Goal: Task Accomplishment & Management: Use online tool/utility

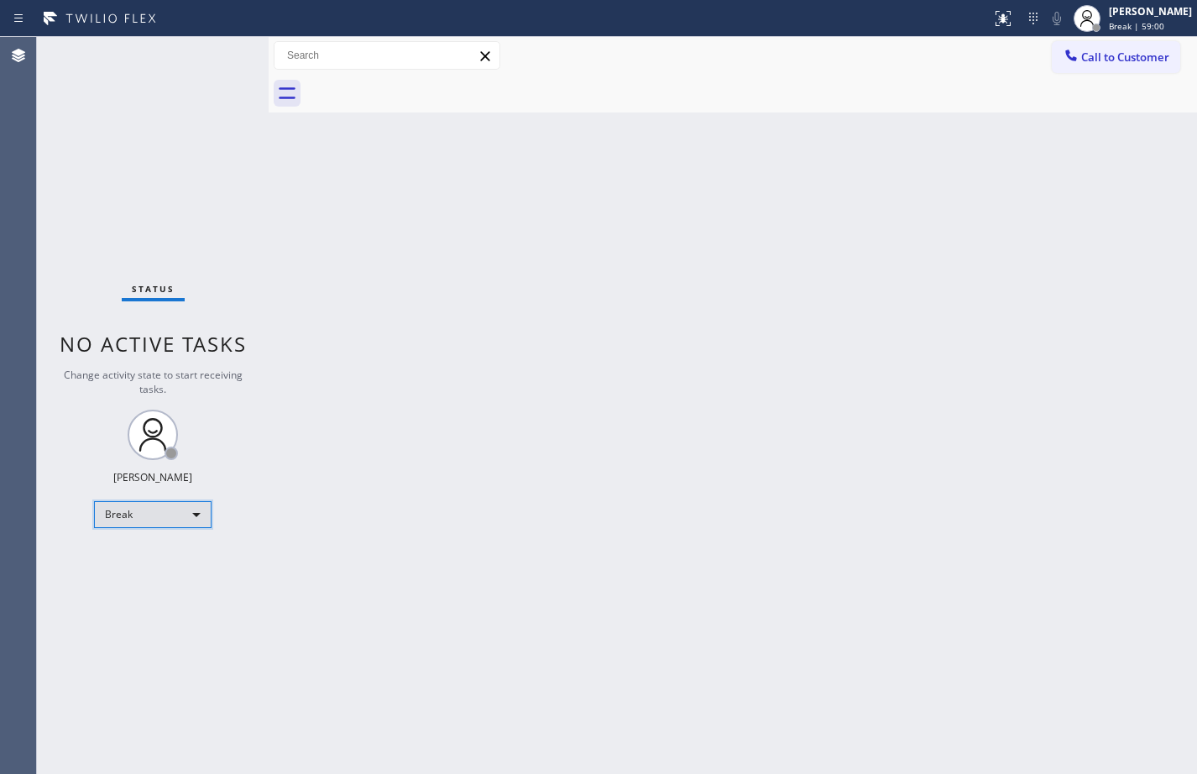
click at [186, 522] on div "Break" at bounding box center [153, 514] width 118 height 27
click at [177, 554] on li "Available" at bounding box center [152, 559] width 114 height 20
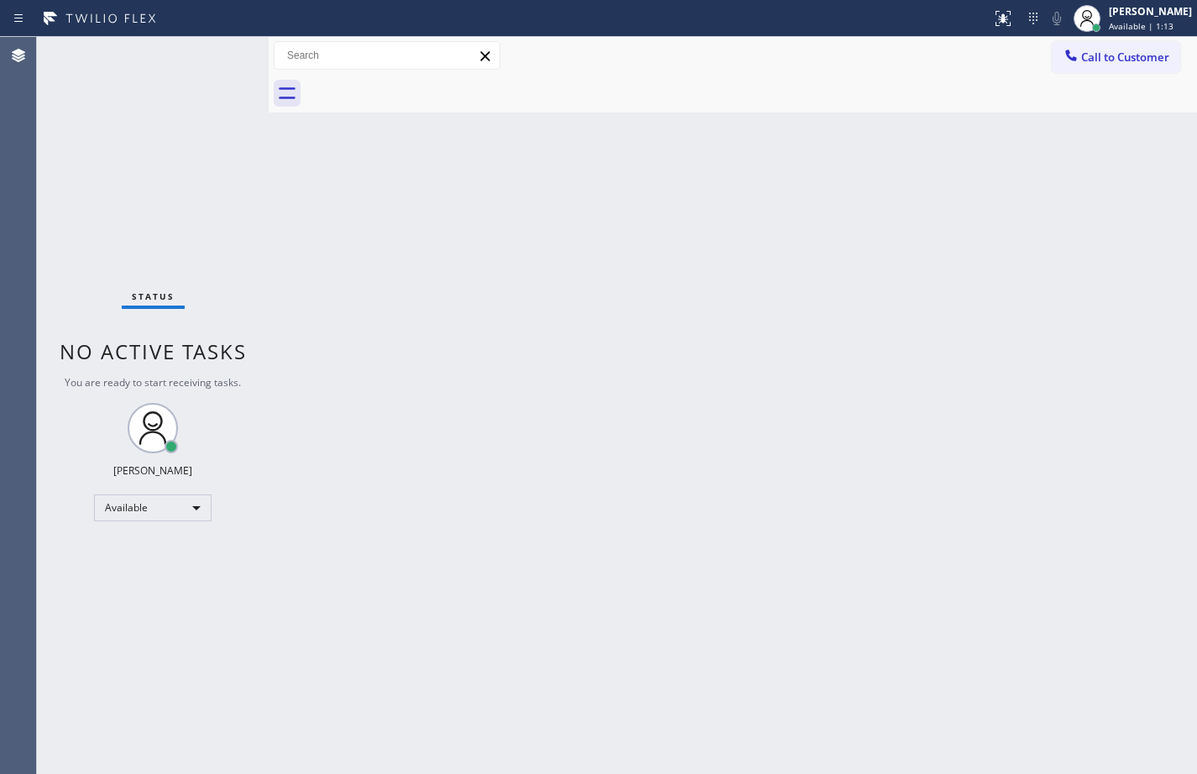
click at [225, 57] on div "Status No active tasks You are ready to start receiving tasks. [PERSON_NAME] Av…" at bounding box center [153, 405] width 232 height 737
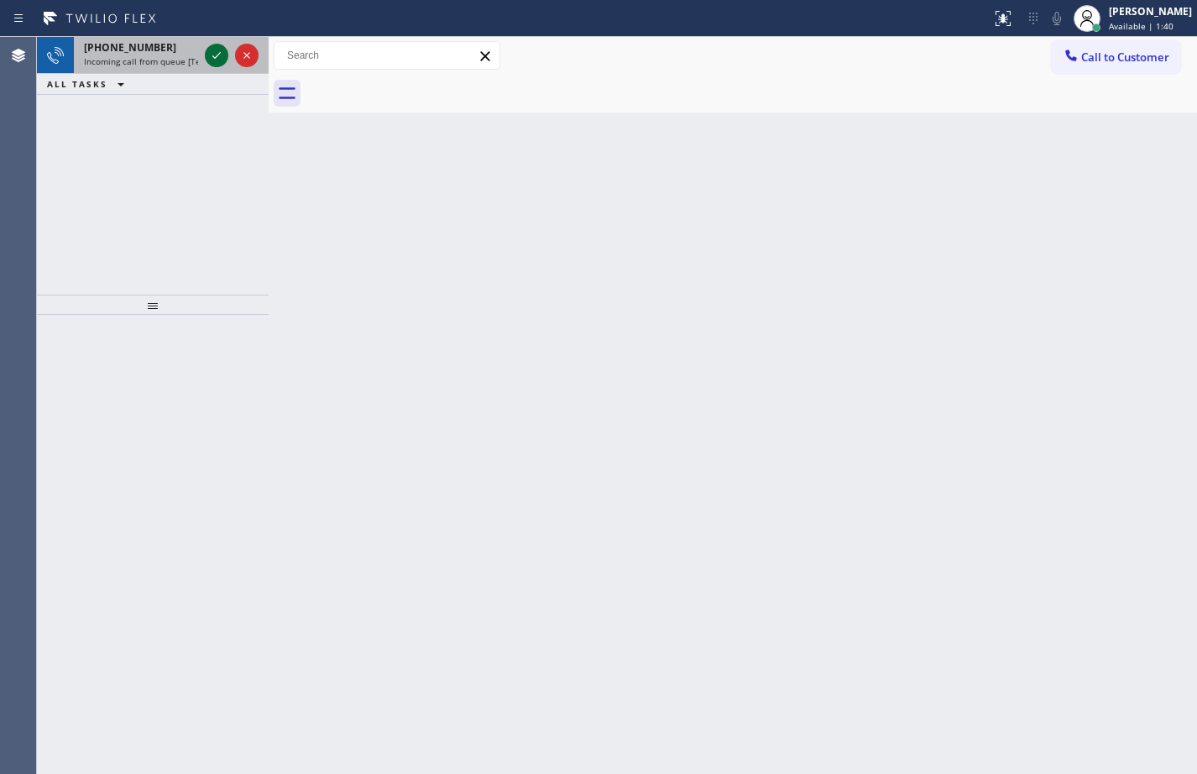
click at [221, 60] on icon at bounding box center [217, 55] width 20 height 20
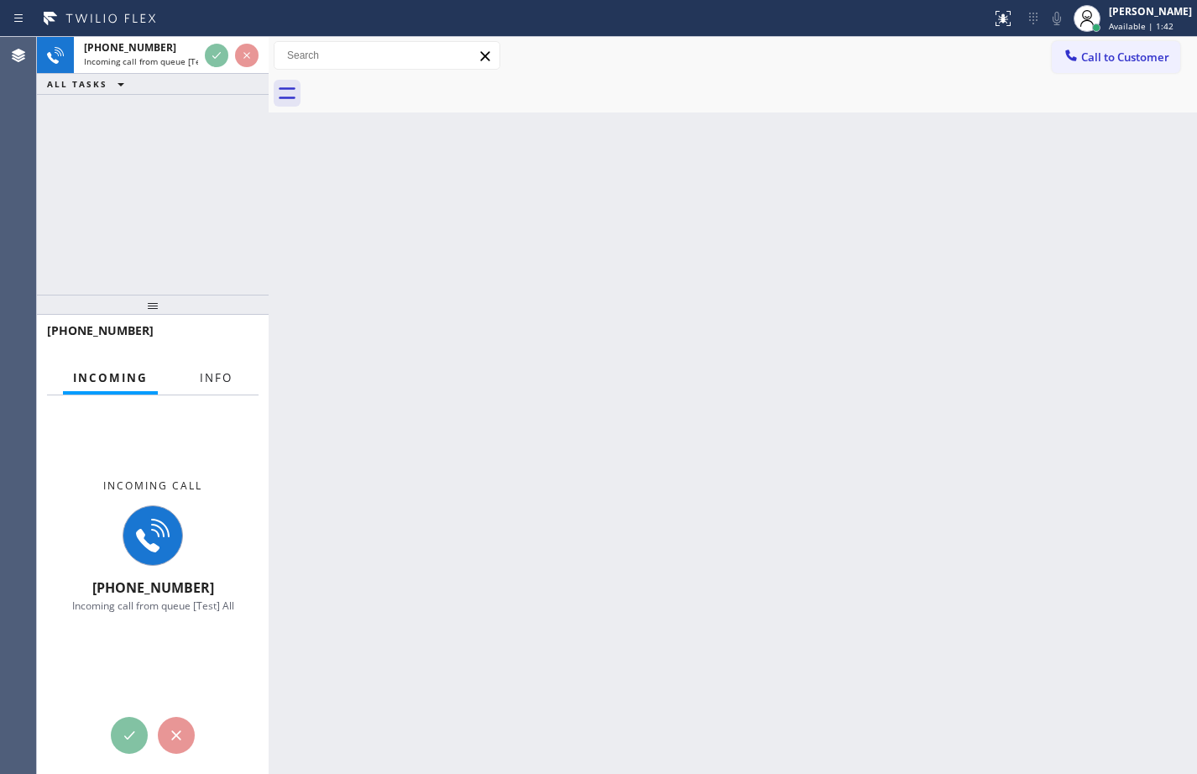
click at [200, 377] on span "Info" at bounding box center [216, 377] width 33 height 15
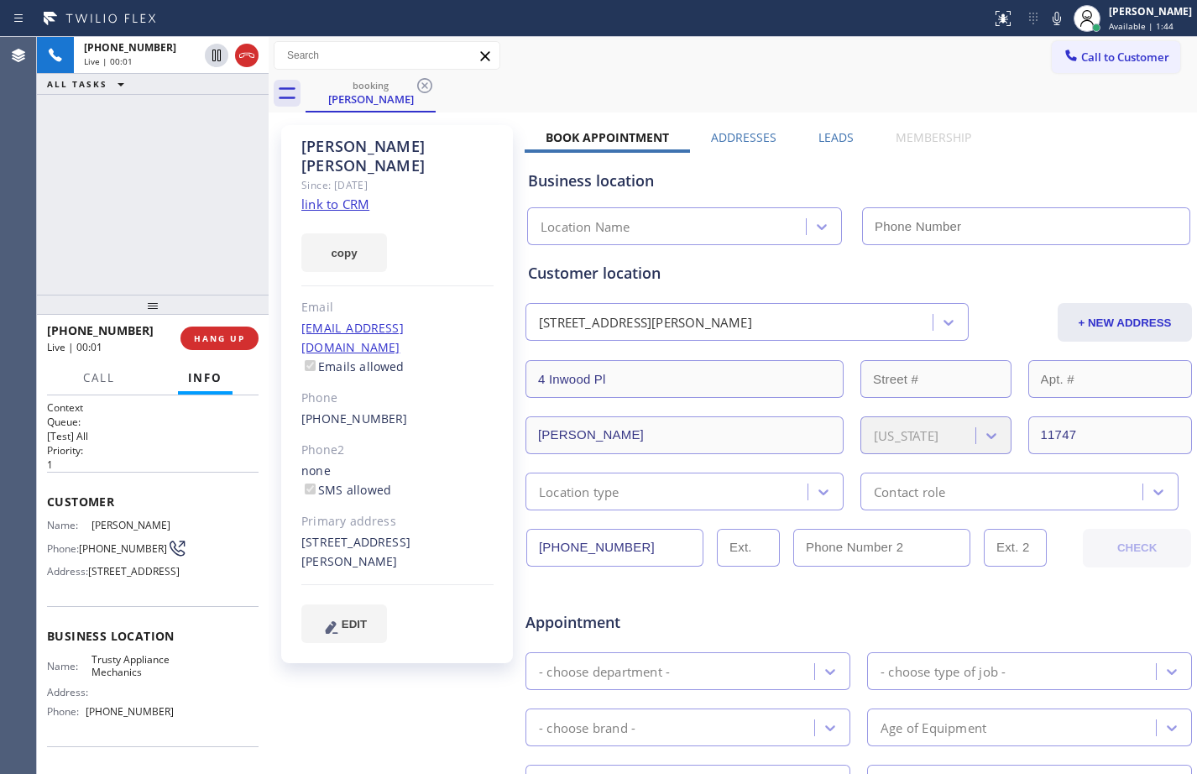
type input "[PHONE_NUMBER]"
click at [336, 196] on link "link to CRM" at bounding box center [335, 204] width 68 height 17
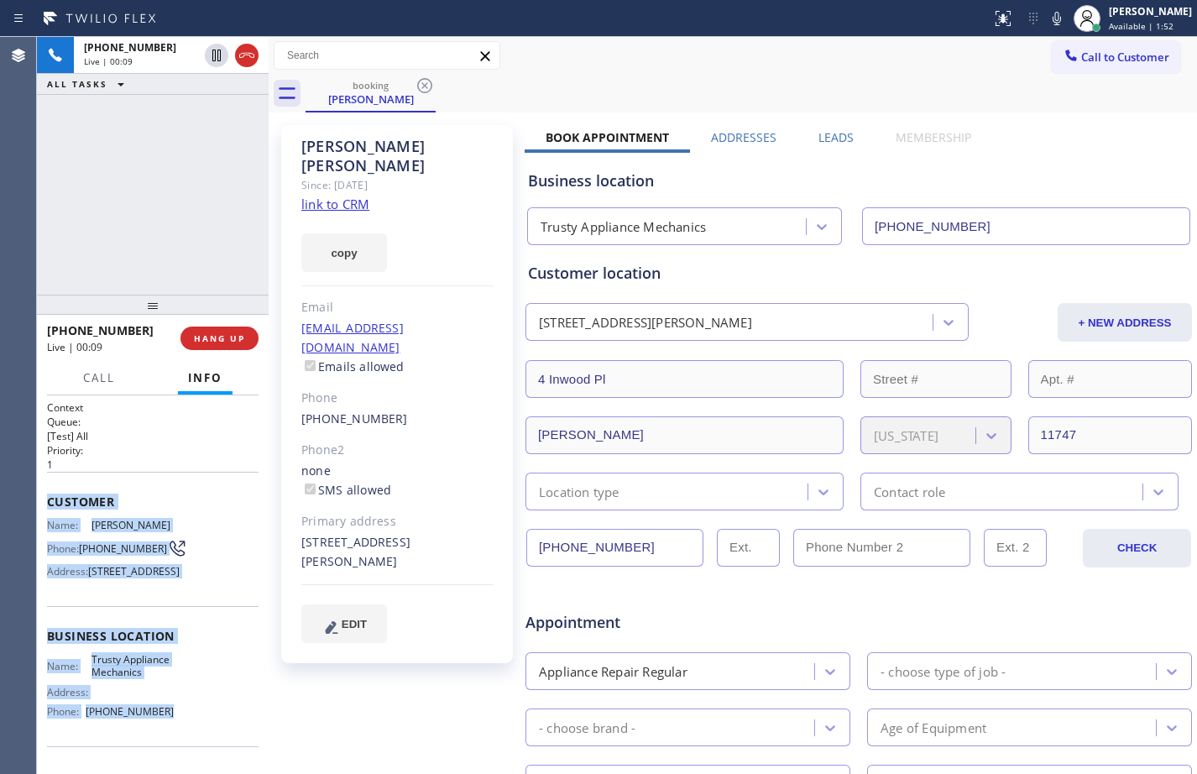
drag, startPoint x: 45, startPoint y: 498, endPoint x: 191, endPoint y: 745, distance: 286.9
click at [191, 745] on div "Context Queue: [Test] All Priority: 1 Customer Name: [PERSON_NAME] Phone: [PHON…" at bounding box center [153, 585] width 232 height 379
copy div "Customer Name: [PERSON_NAME] Phone: [PHONE_NUMBER] Address: [STREET_ADDRESS] Bu…"
click at [217, 55] on icon at bounding box center [217, 55] width 20 height 20
click at [1047, 17] on icon at bounding box center [1057, 18] width 20 height 20
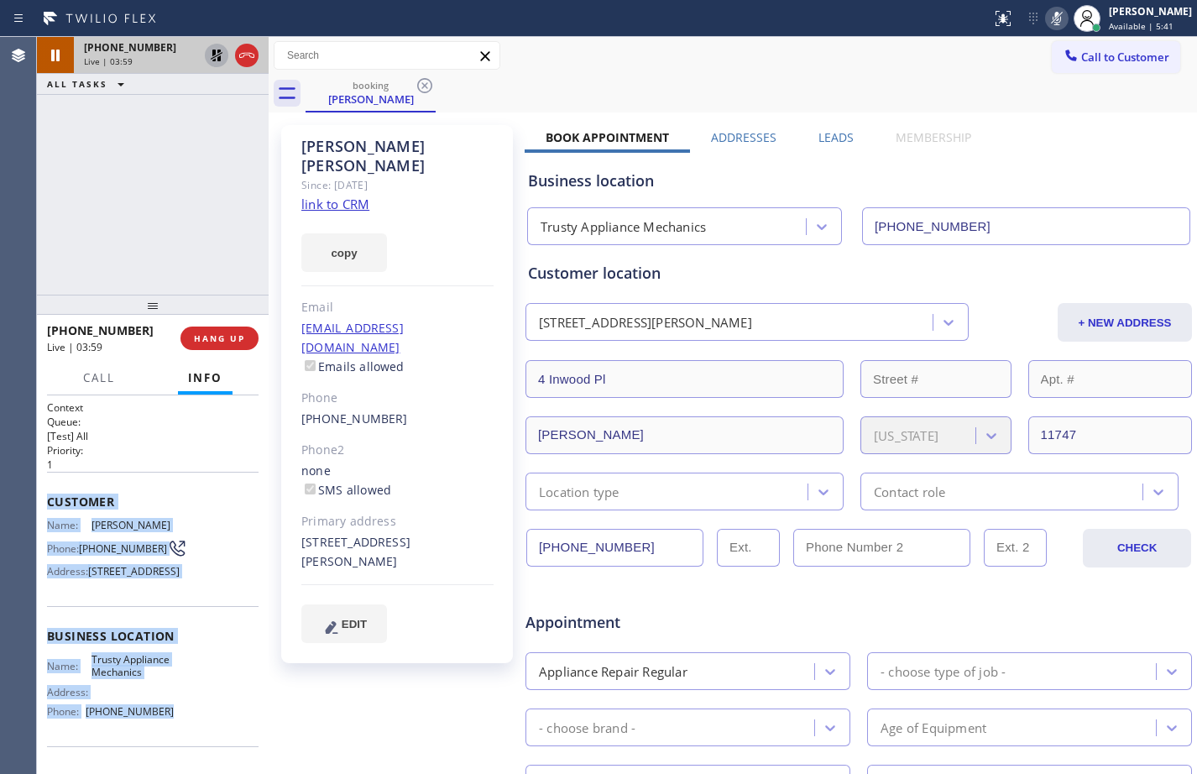
click at [223, 60] on icon at bounding box center [217, 55] width 20 height 20
click at [1047, 12] on icon at bounding box center [1057, 18] width 20 height 20
click at [235, 336] on span "HANG UP" at bounding box center [219, 339] width 51 height 12
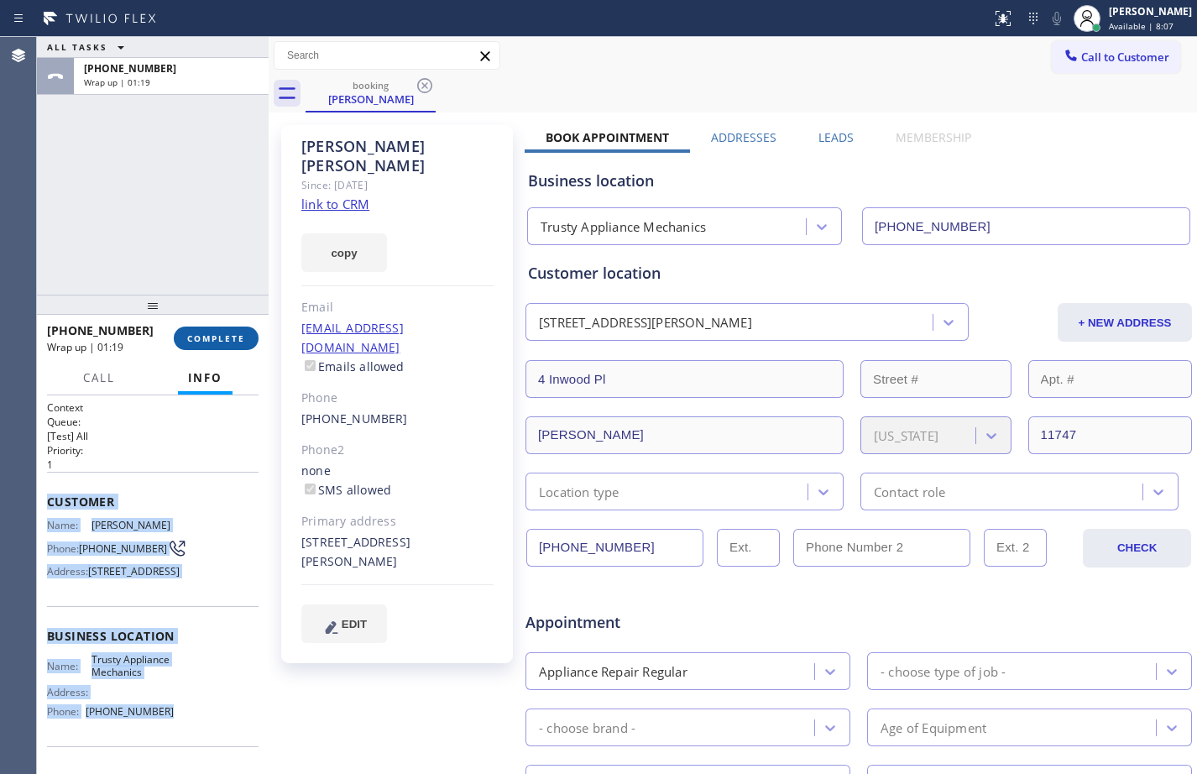
click at [207, 341] on span "COMPLETE" at bounding box center [216, 339] width 58 height 12
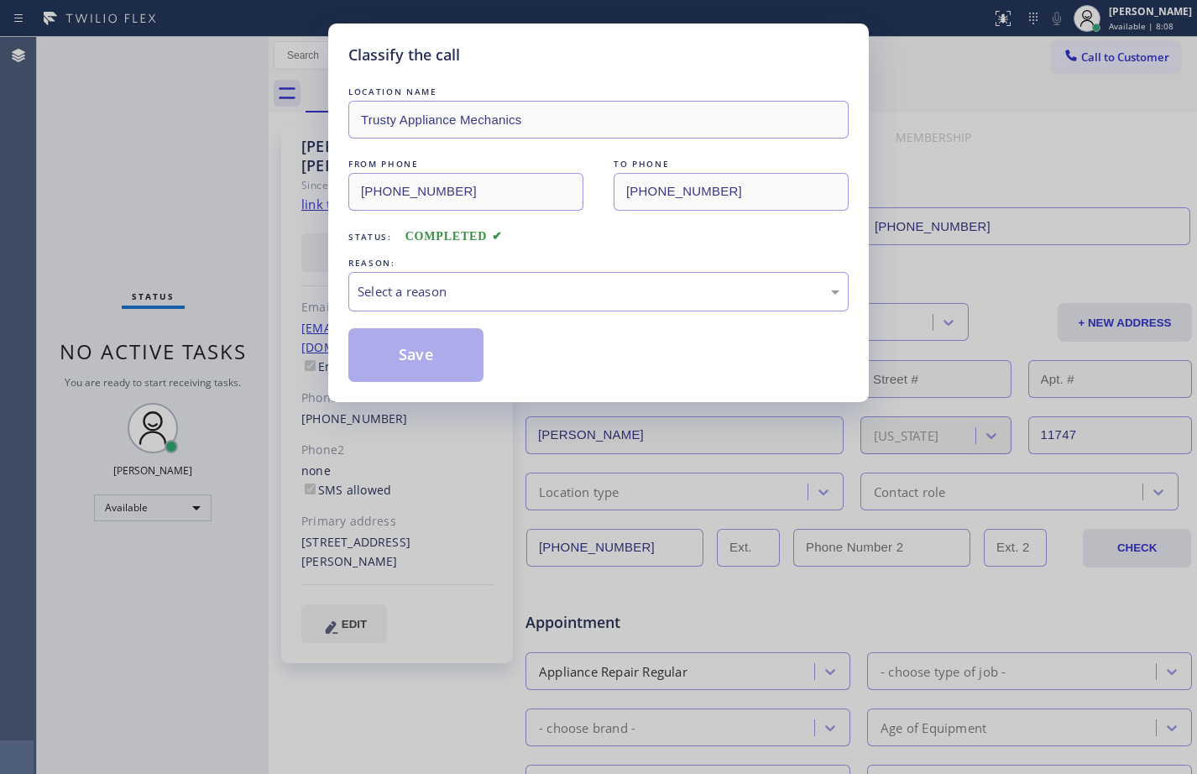
click at [484, 298] on div "Select a reason" at bounding box center [599, 291] width 482 height 19
click at [419, 373] on button "Save" at bounding box center [415, 355] width 135 height 54
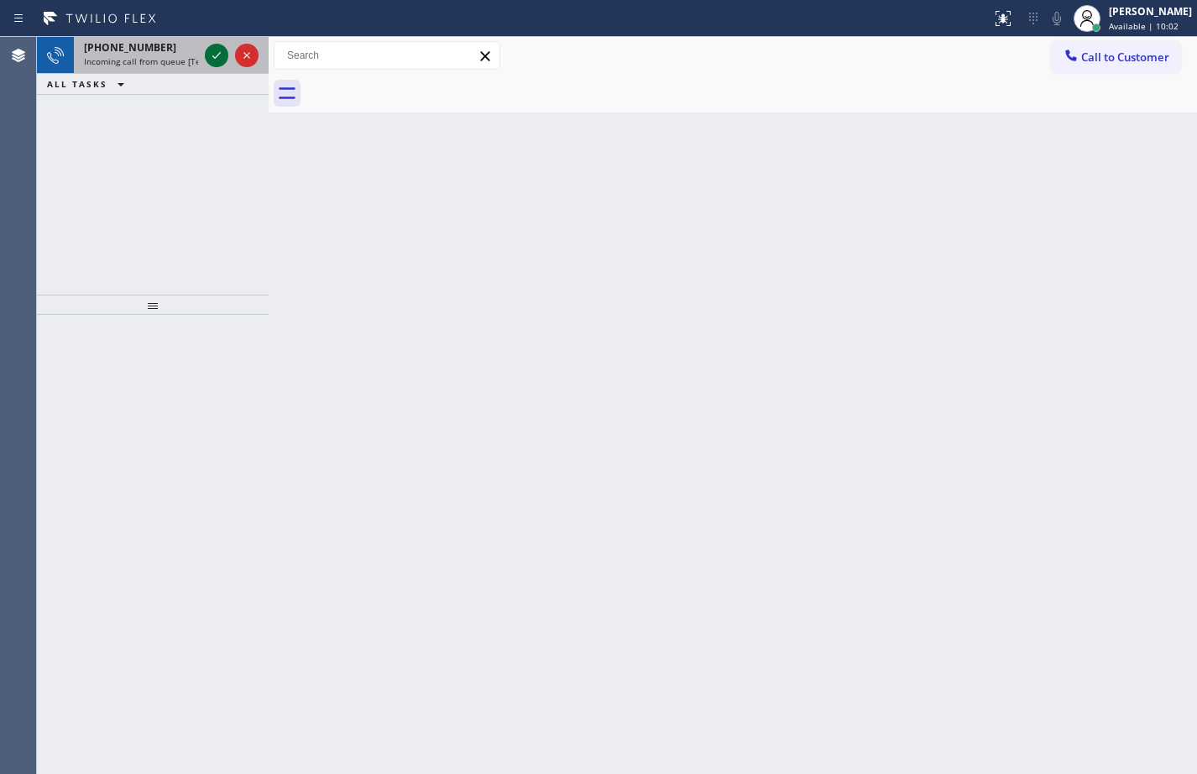
click at [215, 58] on icon at bounding box center [216, 55] width 8 height 7
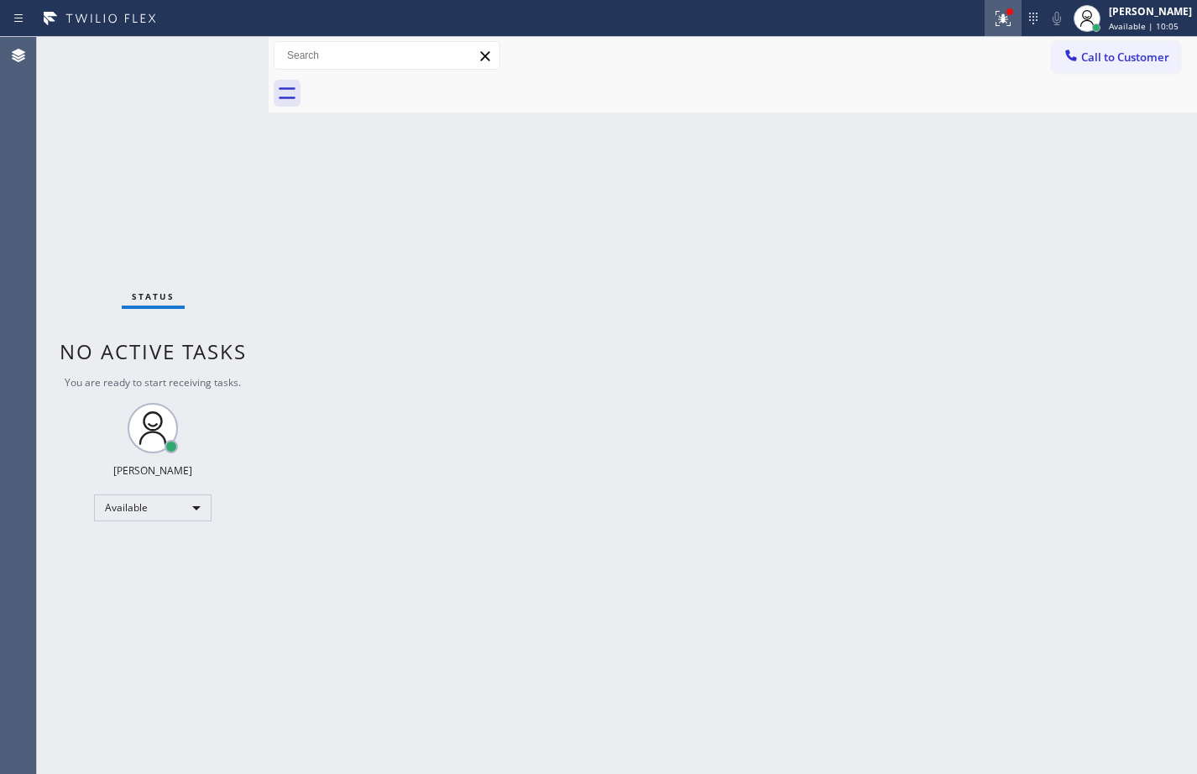
click at [993, 25] on icon at bounding box center [1003, 18] width 20 height 20
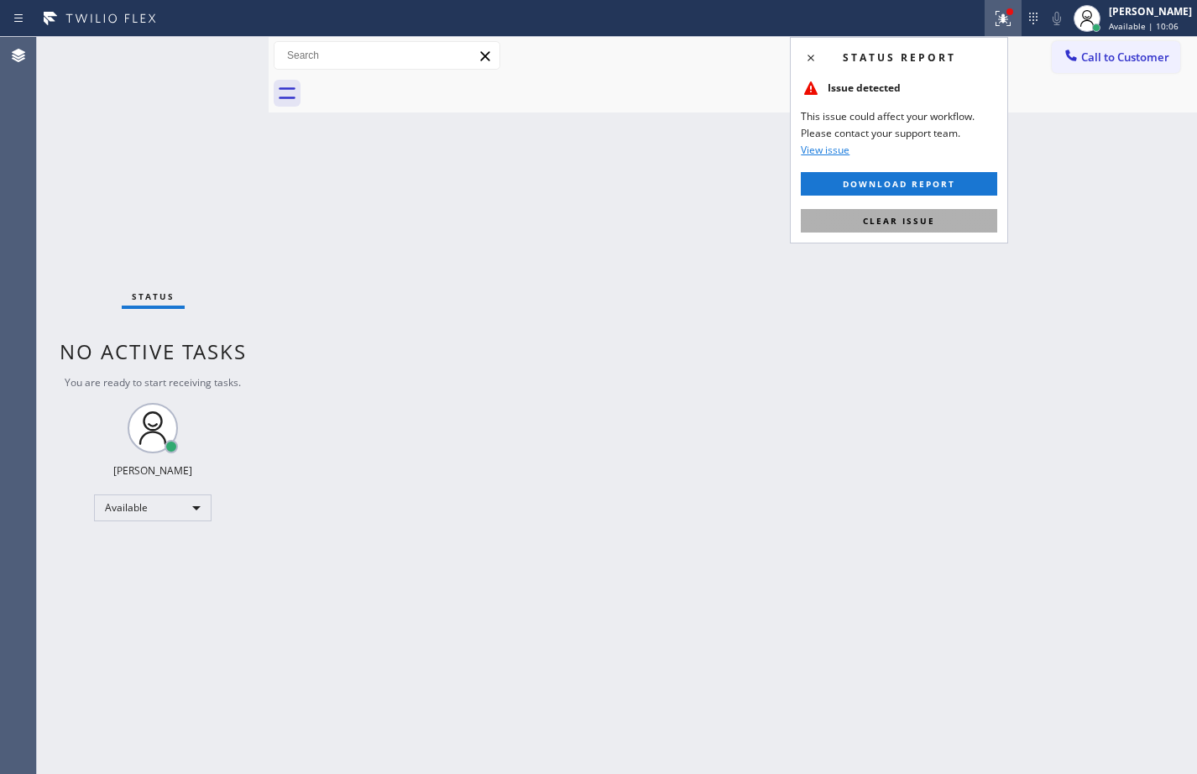
click at [862, 227] on button "Clear issue" at bounding box center [899, 221] width 197 height 24
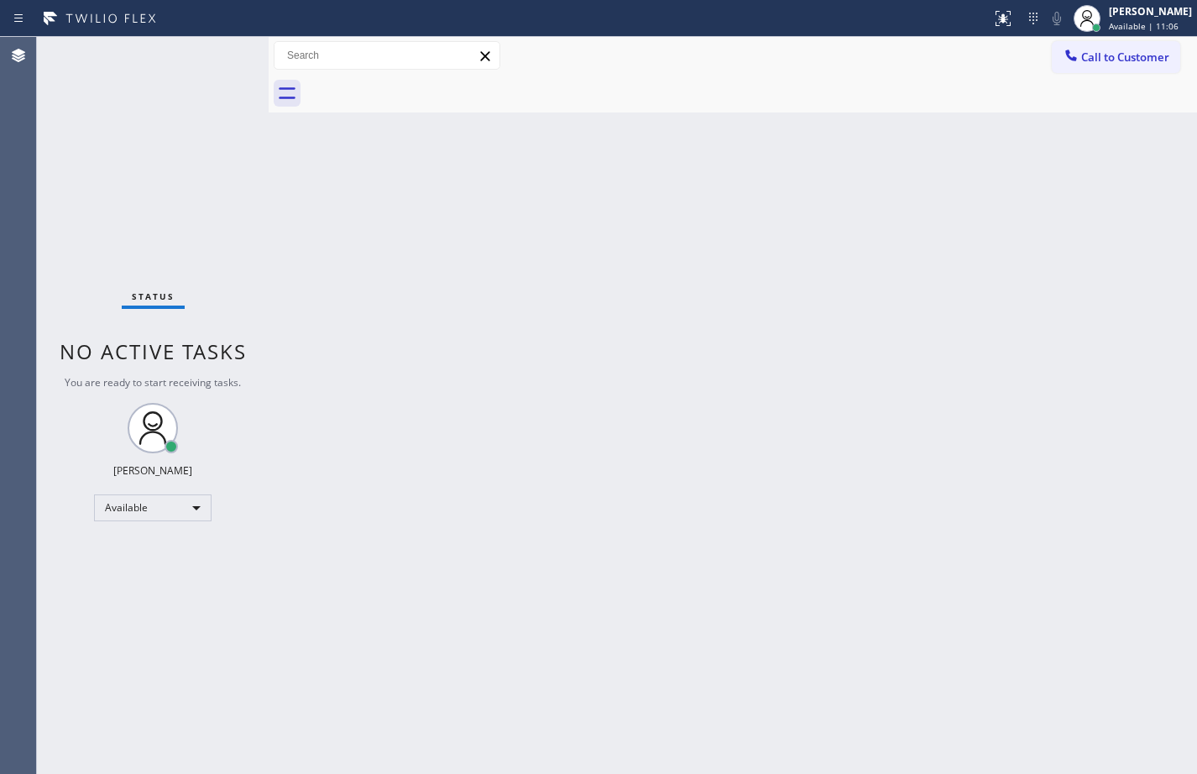
click at [276, 227] on div "Back to Dashboard Change Sender ID Customers Technicians Select a contact Outbo…" at bounding box center [733, 405] width 929 height 737
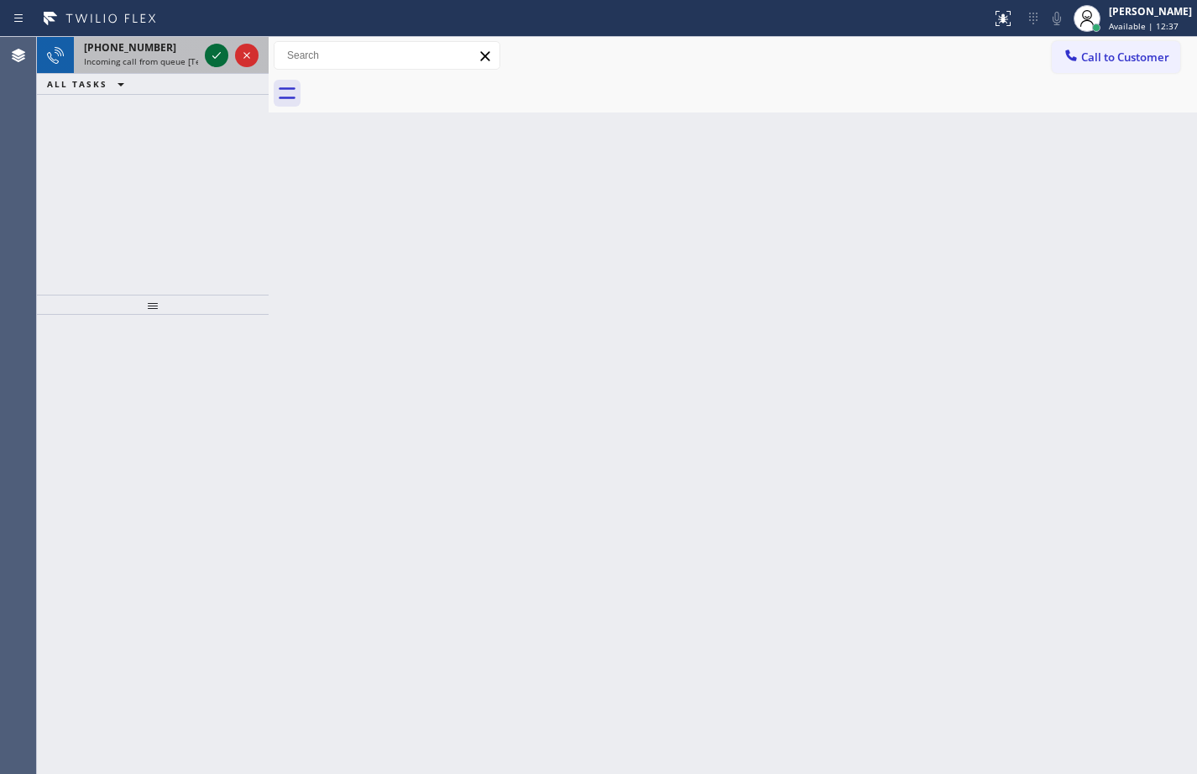
click at [212, 55] on icon at bounding box center [217, 55] width 20 height 20
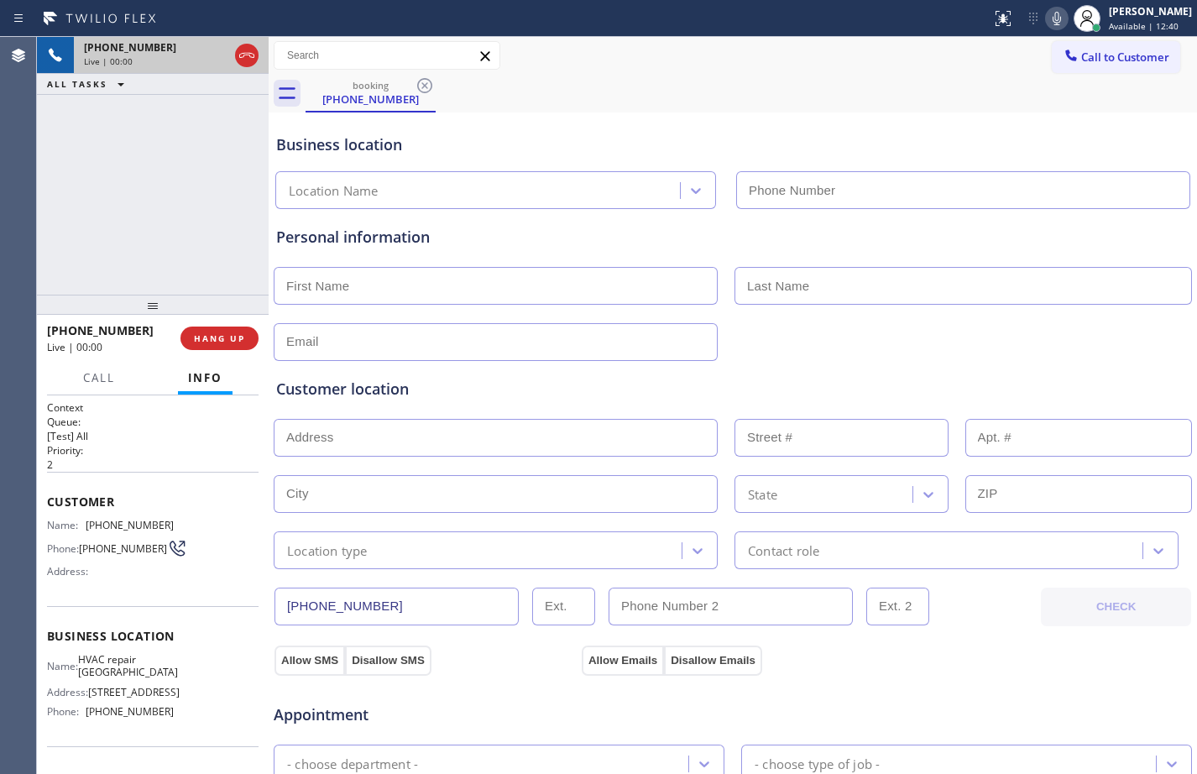
type input "[PHONE_NUMBER]"
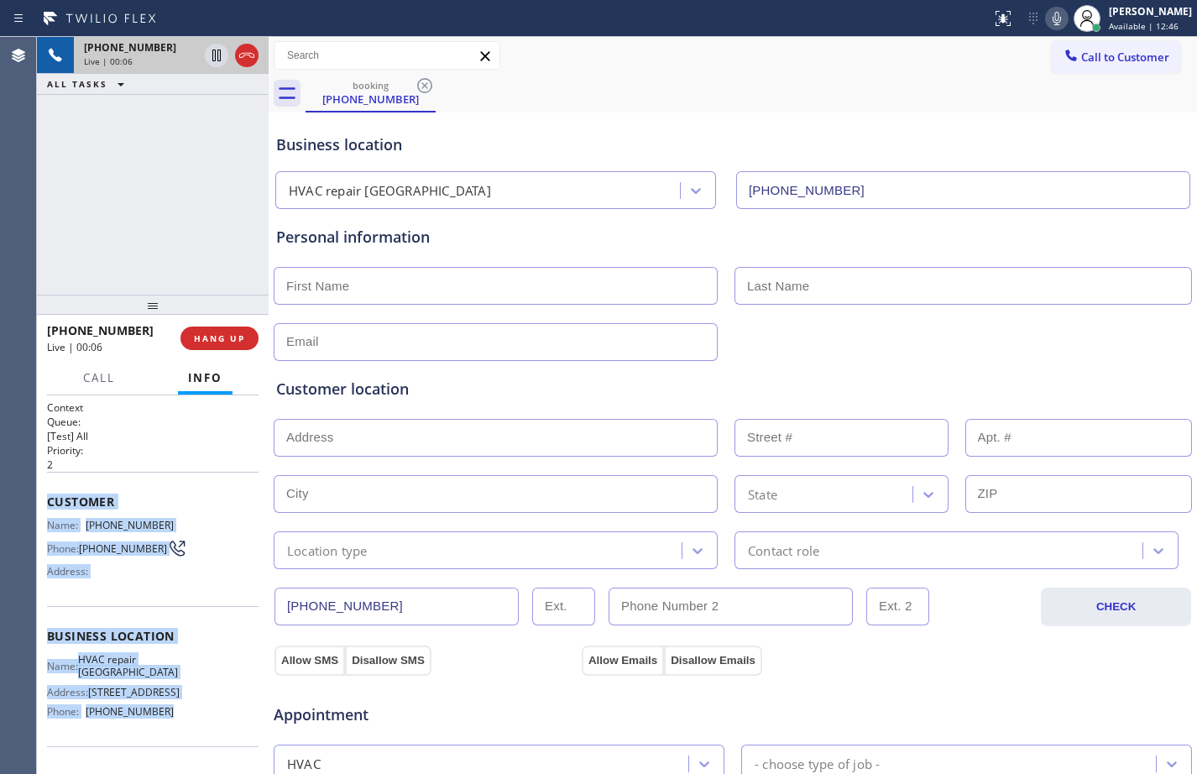
scroll to position [149, 0]
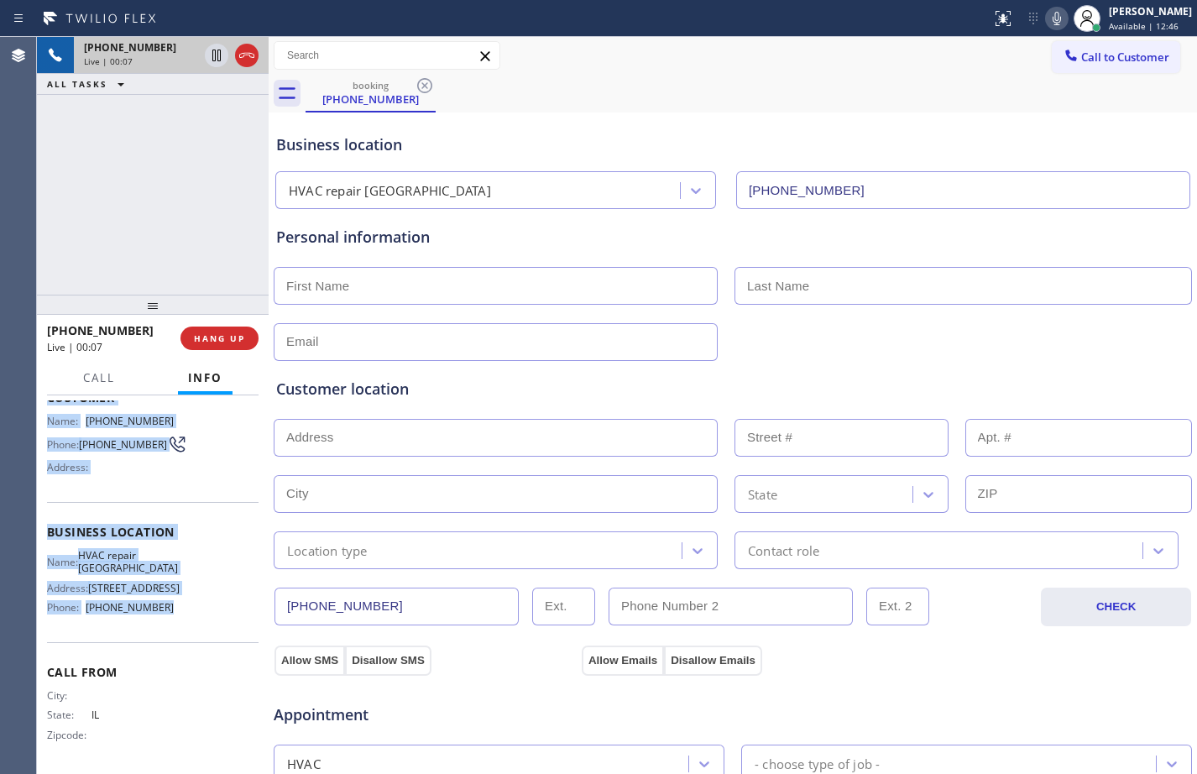
drag, startPoint x: 45, startPoint y: 505, endPoint x: 174, endPoint y: 627, distance: 177.6
click at [174, 627] on div "Context Queue: [Test] All Priority: 2 Customer Name: [PHONE_NUMBER] Phone: [PHO…" at bounding box center [153, 585] width 232 height 379
copy div "Customer Name: [PHONE_NUMBER] Phone: [PHONE_NUMBER] Address: Business location …"
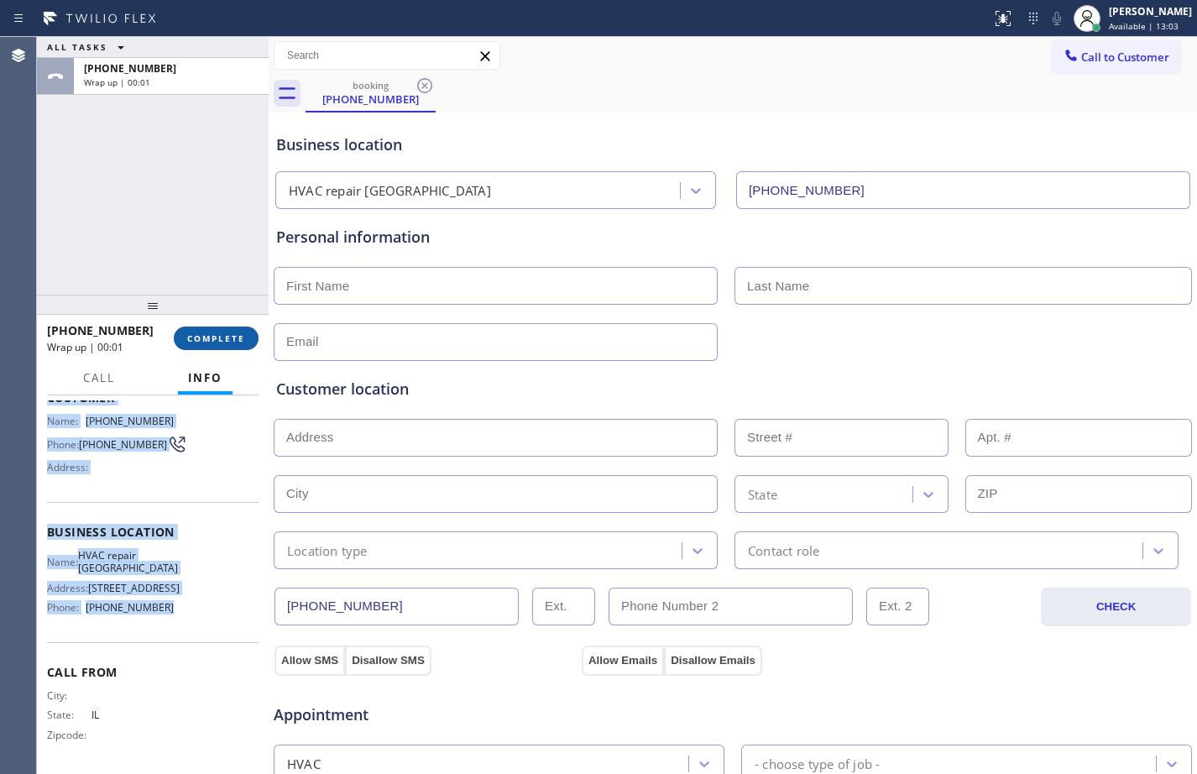
click at [202, 331] on button "COMPLETE" at bounding box center [216, 339] width 85 height 24
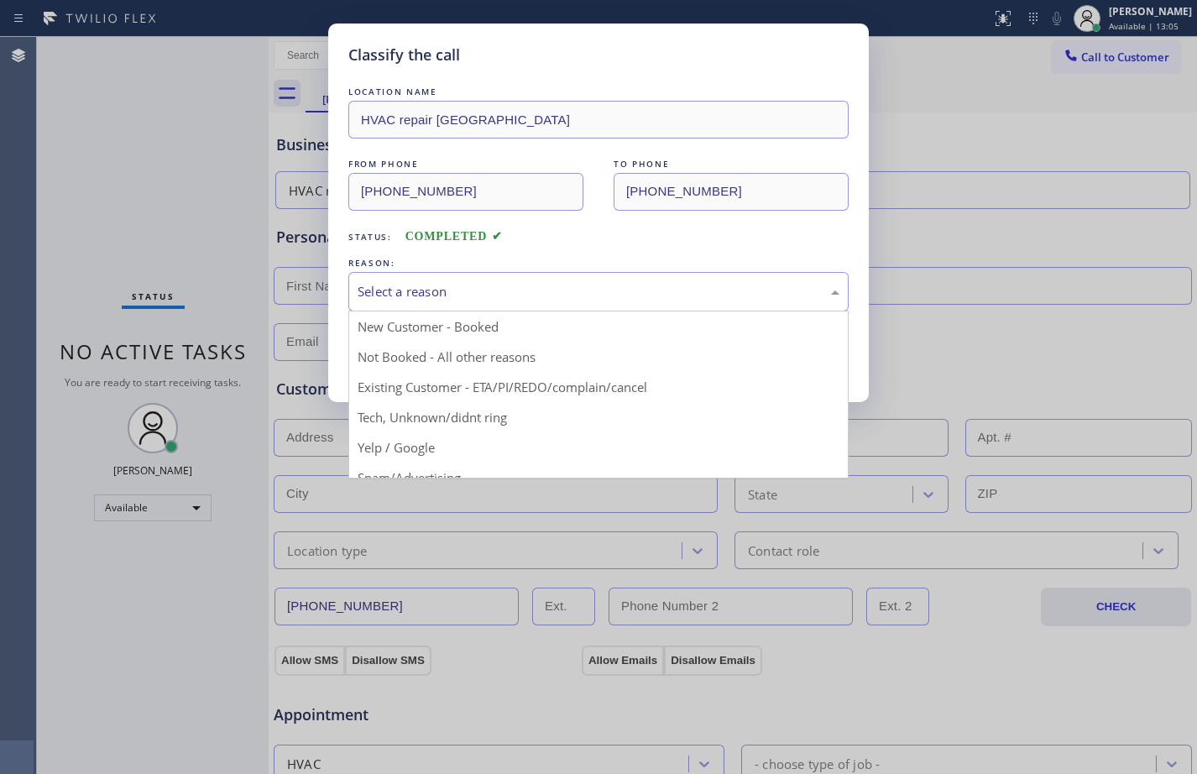
click at [514, 272] on div "Select a reason" at bounding box center [598, 291] width 500 height 39
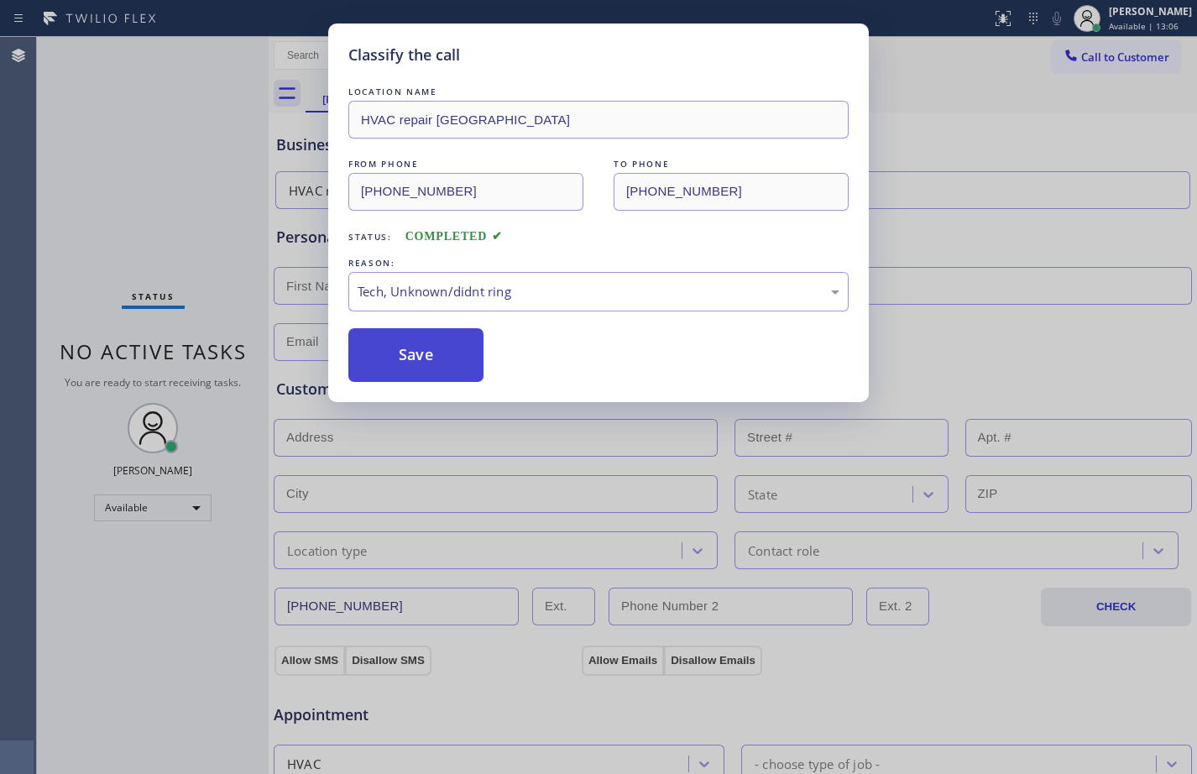
click at [418, 357] on button "Save" at bounding box center [415, 355] width 135 height 54
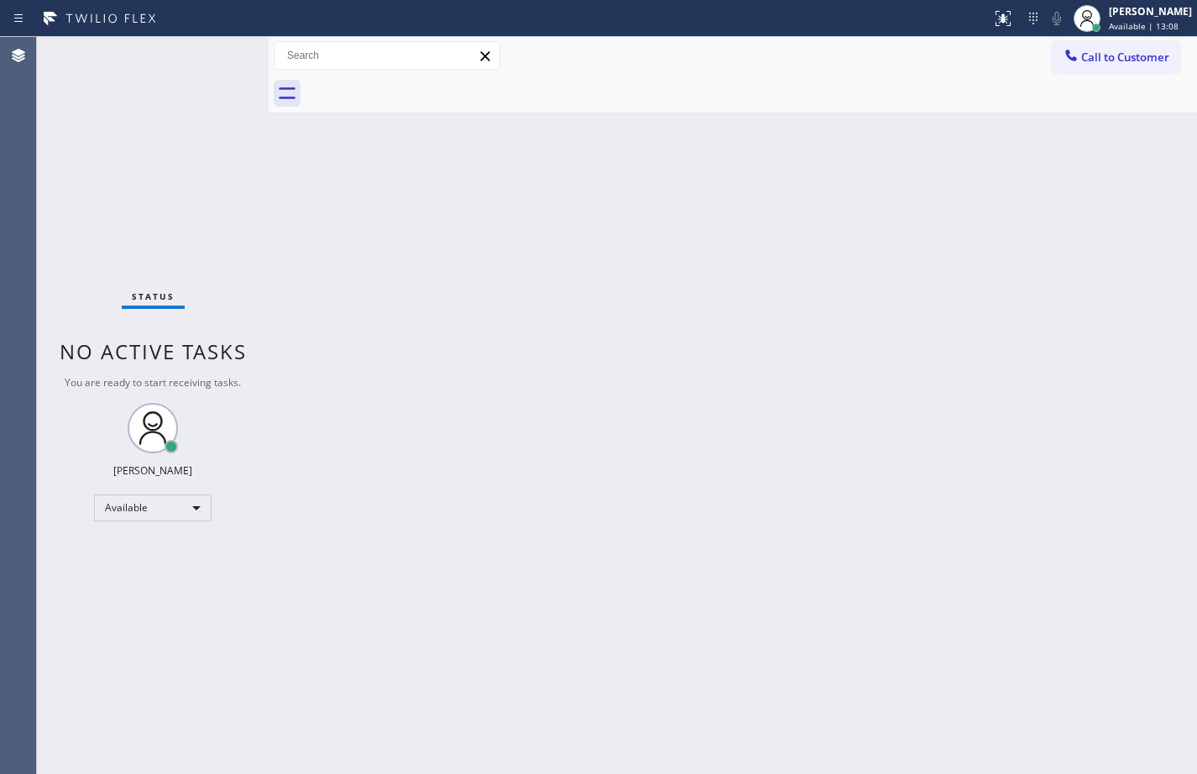
click at [651, 517] on div "Back to Dashboard Change Sender ID Customers Technicians Select a contact Outbo…" at bounding box center [733, 405] width 929 height 737
click at [326, 306] on div "Back to Dashboard Change Sender ID Customers Technicians Select a contact Outbo…" at bounding box center [733, 405] width 929 height 737
click at [254, 191] on div "Status No active tasks You are ready to start receiving tasks. [PERSON_NAME] Av…" at bounding box center [153, 405] width 232 height 737
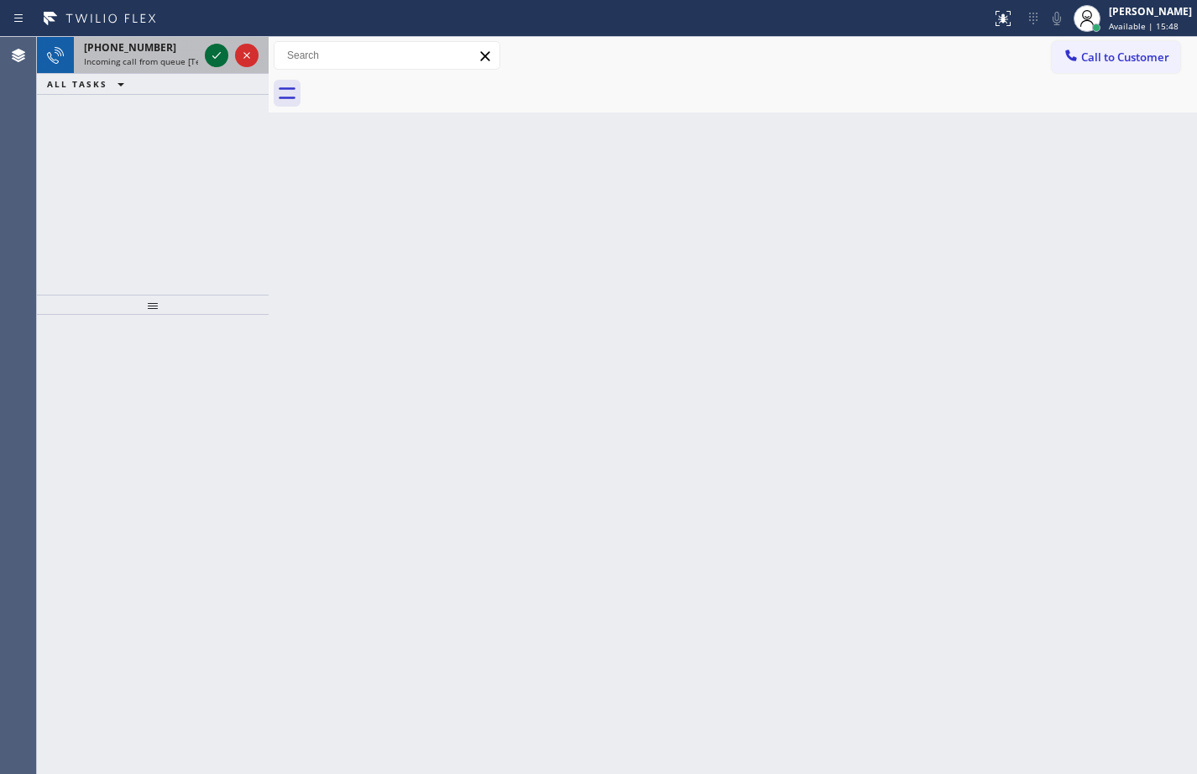
click at [212, 66] on button at bounding box center [217, 56] width 24 height 24
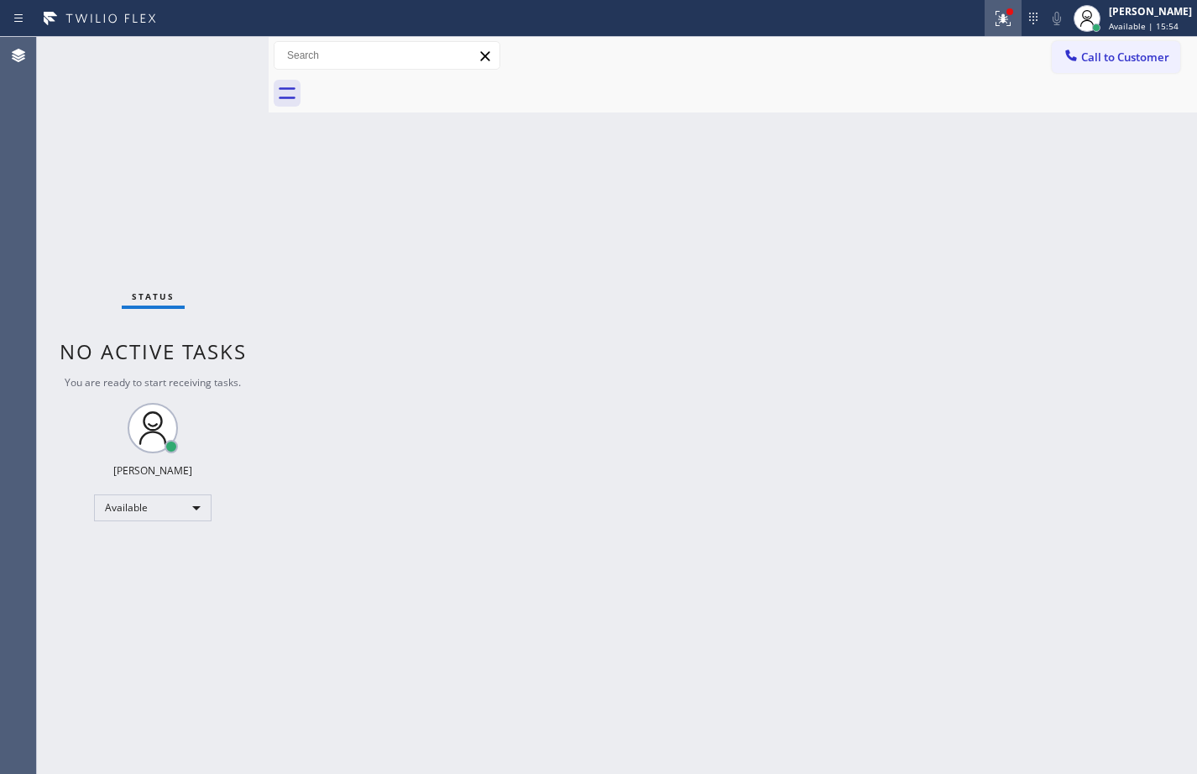
click at [998, 18] on icon at bounding box center [1003, 16] width 10 height 6
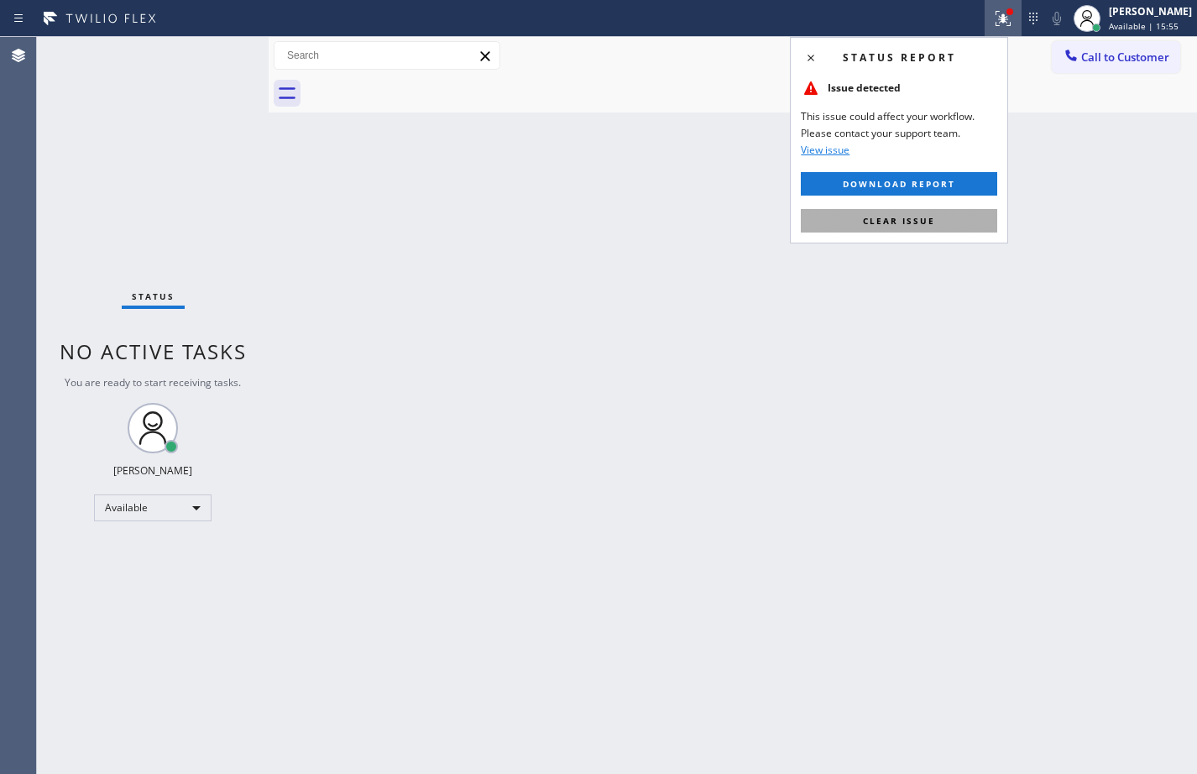
click at [915, 228] on button "Clear issue" at bounding box center [899, 221] width 197 height 24
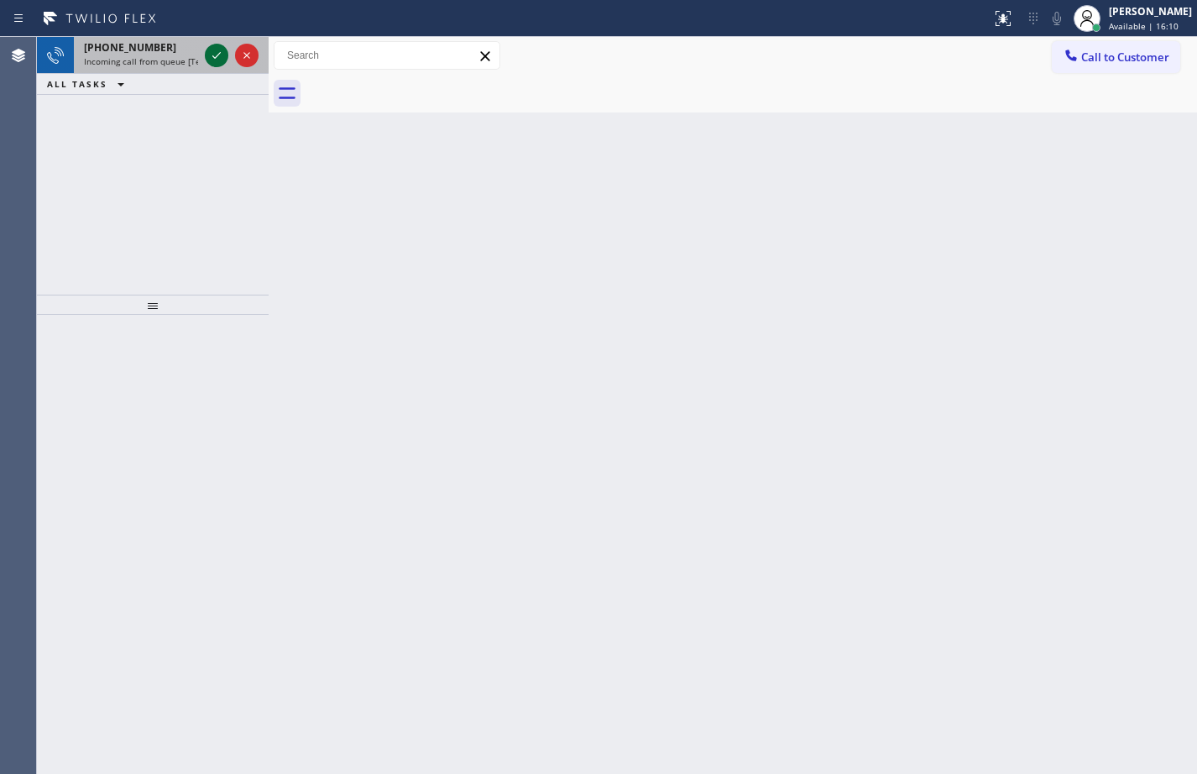
click at [213, 55] on icon at bounding box center [217, 55] width 20 height 20
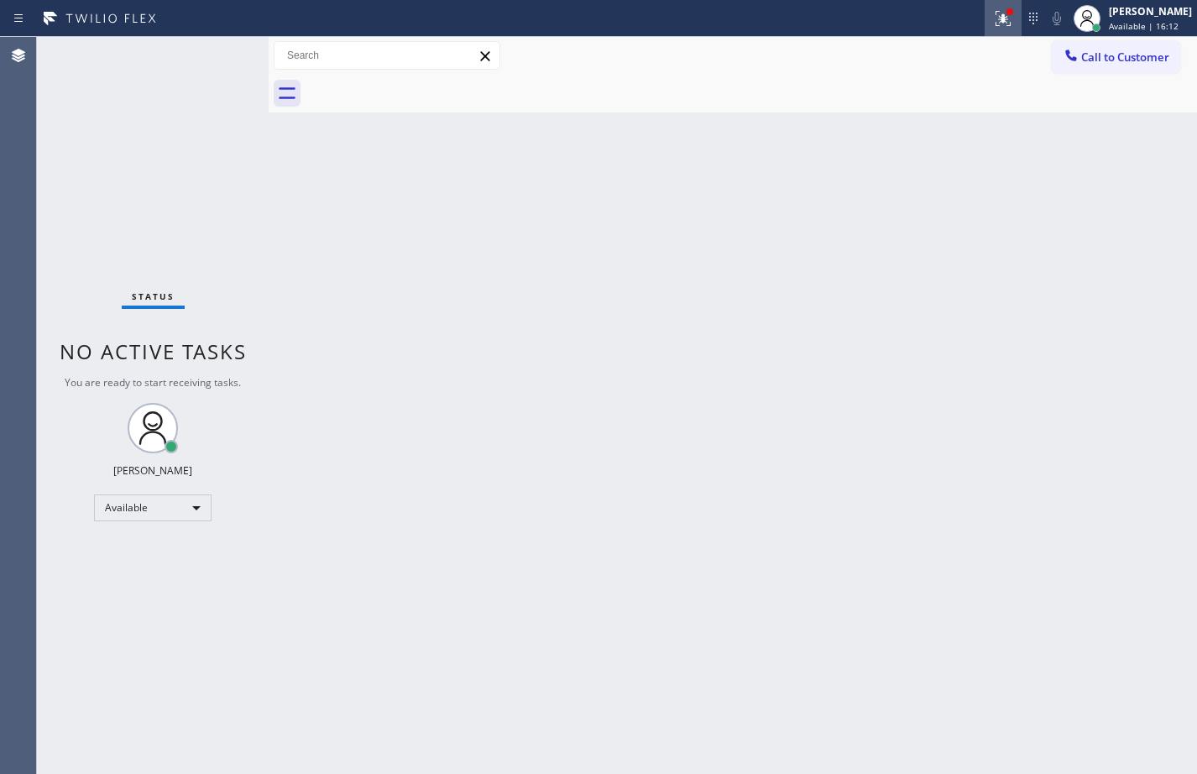
click at [985, 20] on div at bounding box center [1003, 18] width 37 height 20
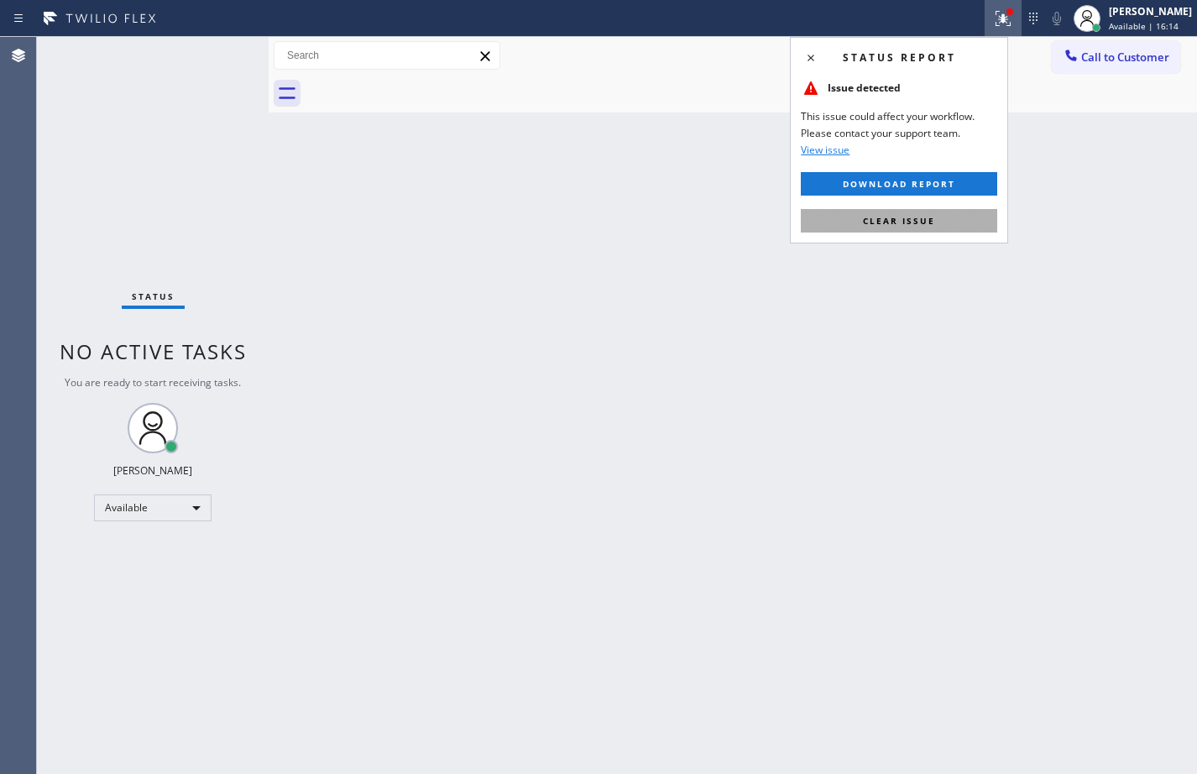
click at [916, 222] on span "Clear issue" at bounding box center [899, 221] width 72 height 12
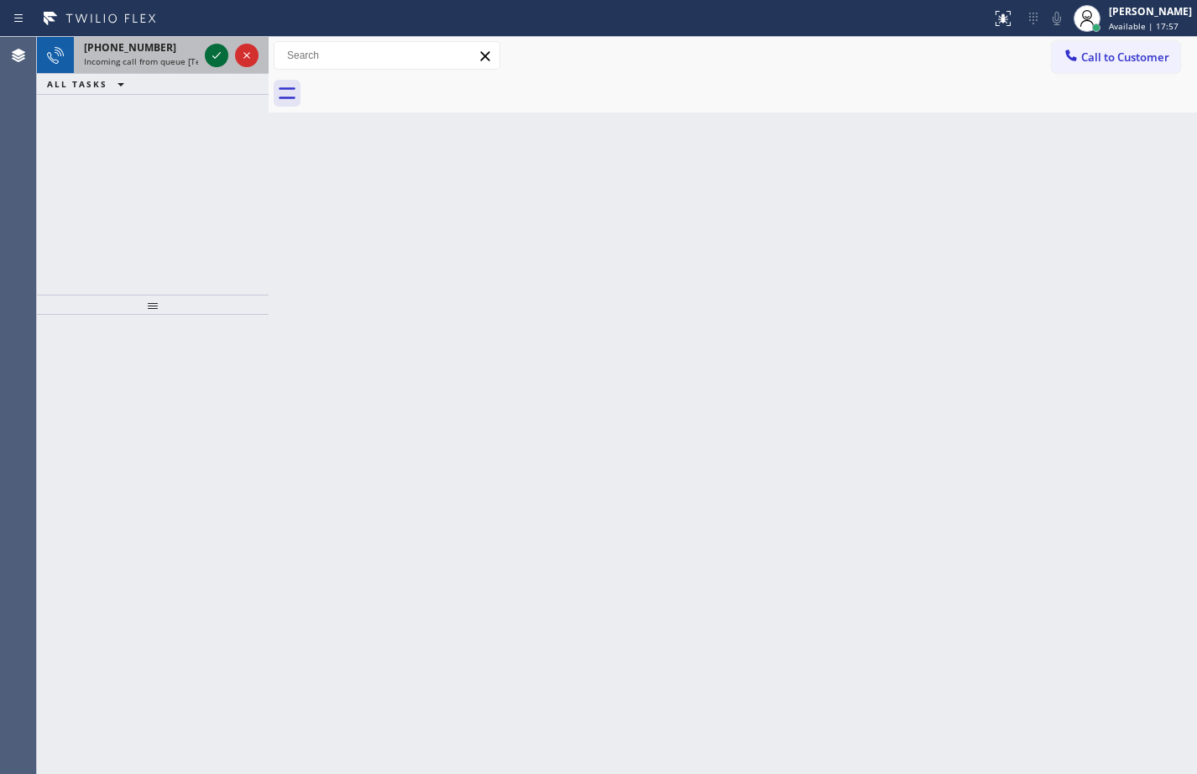
click at [219, 55] on icon at bounding box center [217, 55] width 20 height 20
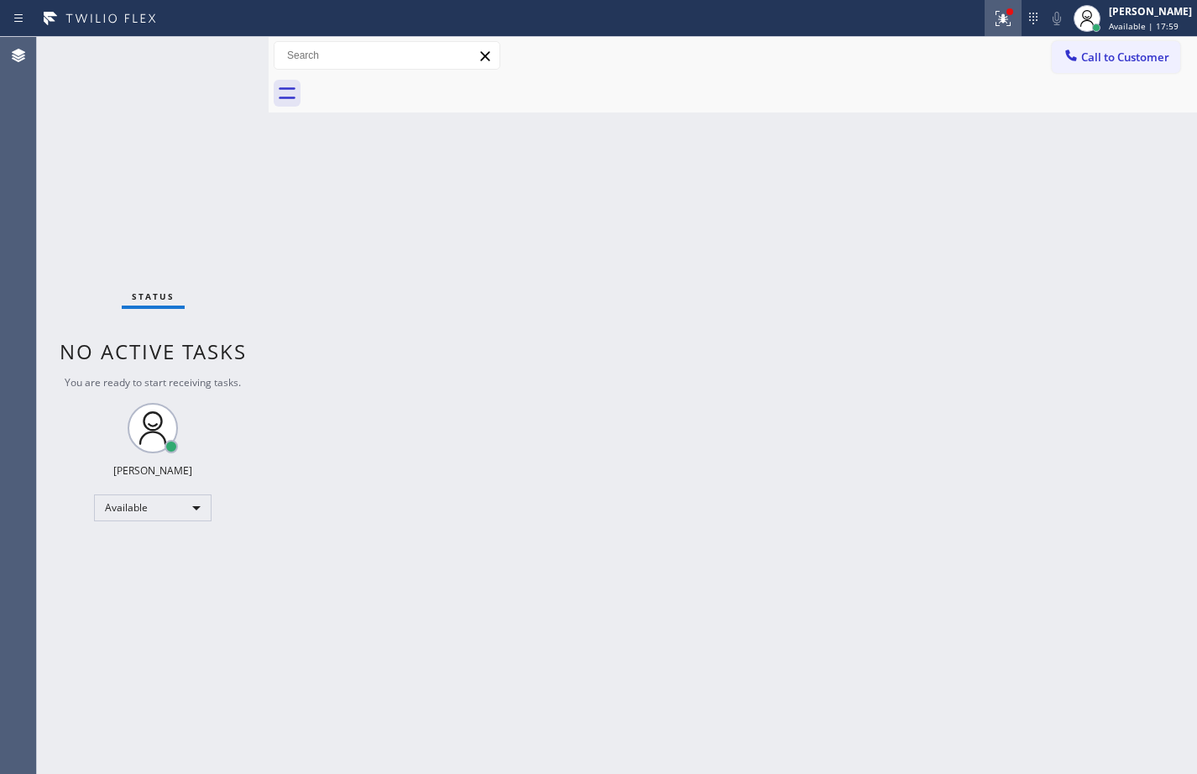
click at [998, 16] on icon at bounding box center [1003, 16] width 10 height 6
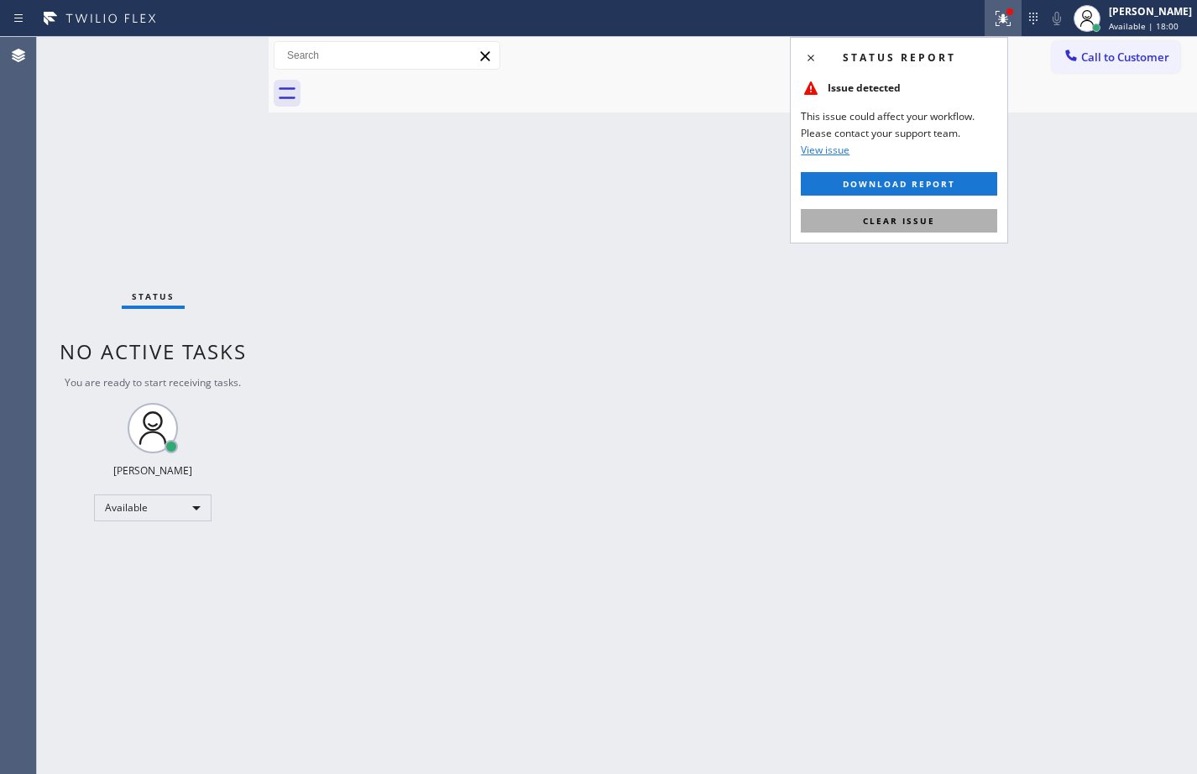
click at [898, 224] on span "Clear issue" at bounding box center [899, 221] width 72 height 12
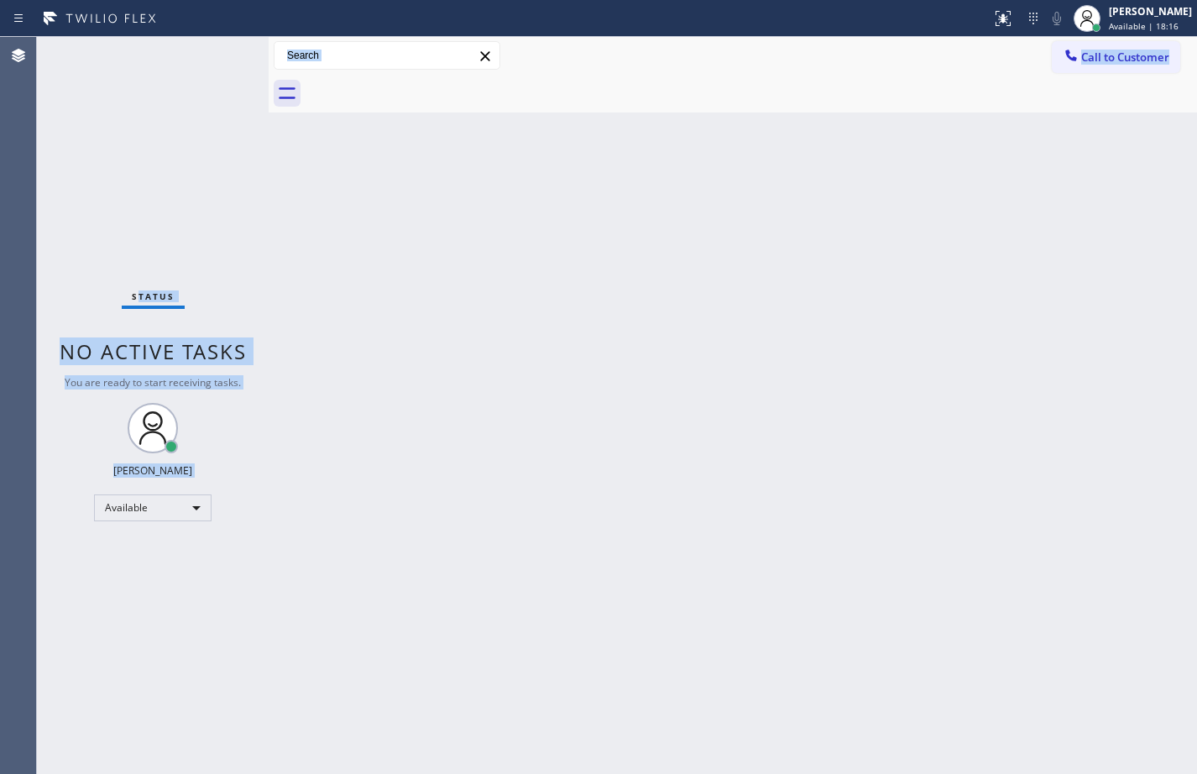
drag, startPoint x: 278, startPoint y: 88, endPoint x: 140, endPoint y: 79, distance: 138.0
click at [140, 79] on div "Status No active tasks You are ready to start receiving tasks. [PERSON_NAME] Av…" at bounding box center [617, 405] width 1161 height 737
click at [528, 285] on div "Back to Dashboard Change Sender ID Customers Technicians Select a contact Outbo…" at bounding box center [733, 405] width 929 height 737
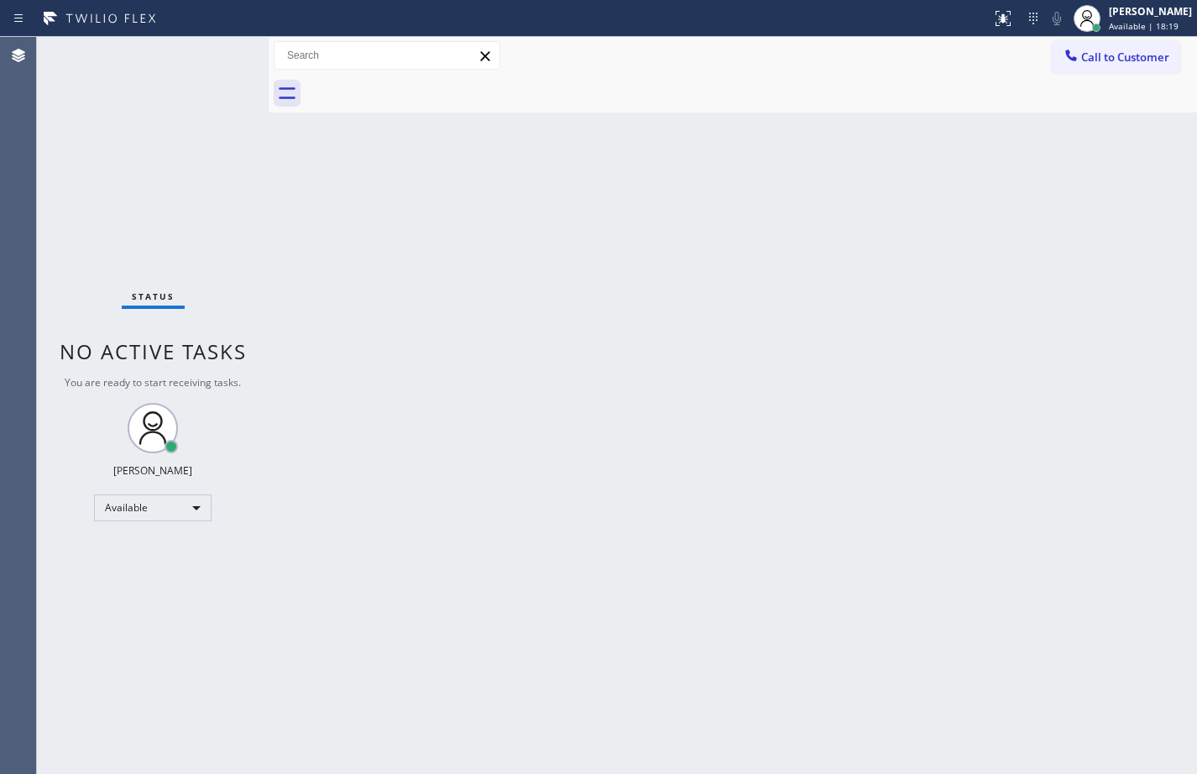
drag, startPoint x: 271, startPoint y: 76, endPoint x: 228, endPoint y: 79, distance: 43.0
click at [228, 79] on div "Status No active tasks You are ready to start receiving tasks. [PERSON_NAME] Av…" at bounding box center [617, 405] width 1161 height 737
drag, startPoint x: 265, startPoint y: 88, endPoint x: 136, endPoint y: 82, distance: 128.6
click at [136, 82] on div "Status No active tasks You are ready to start receiving tasks. [PERSON_NAME] Av…" at bounding box center [617, 405] width 1161 height 737
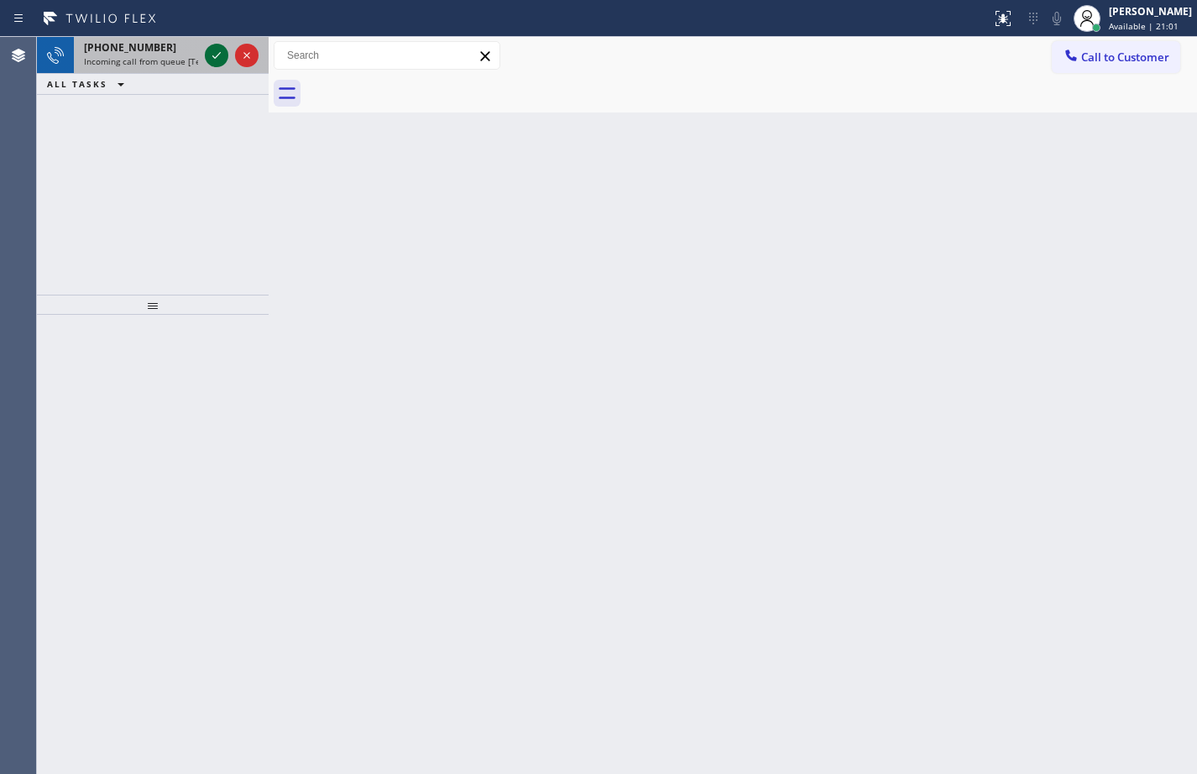
click at [212, 58] on icon at bounding box center [217, 55] width 20 height 20
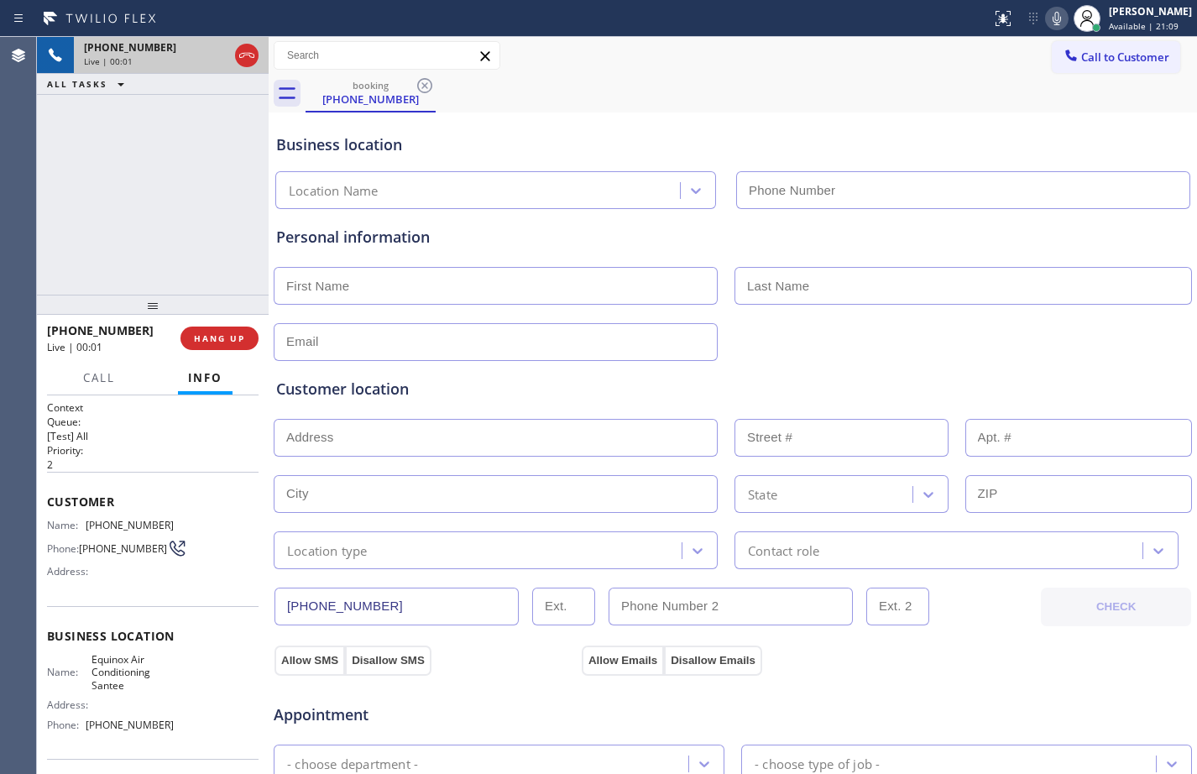
type input "[PHONE_NUMBER]"
click at [213, 341] on span "HANG UP" at bounding box center [219, 339] width 51 height 12
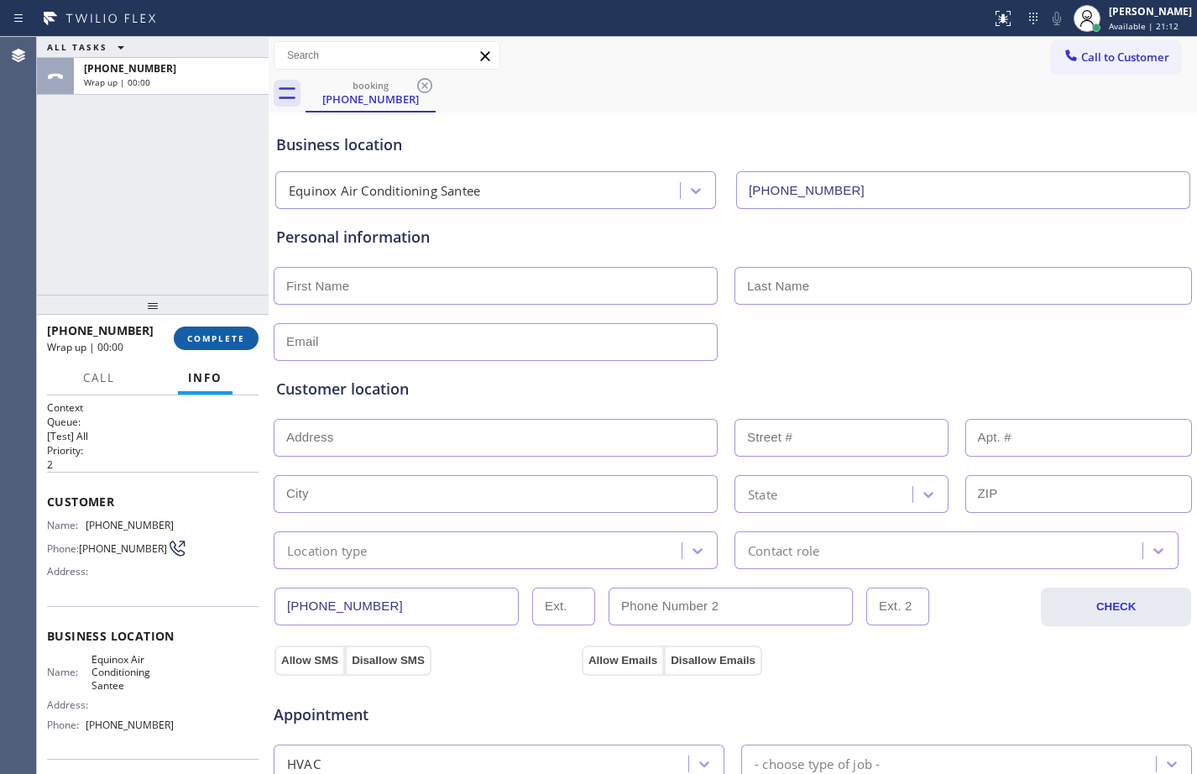
click at [213, 341] on span "COMPLETE" at bounding box center [216, 339] width 58 height 12
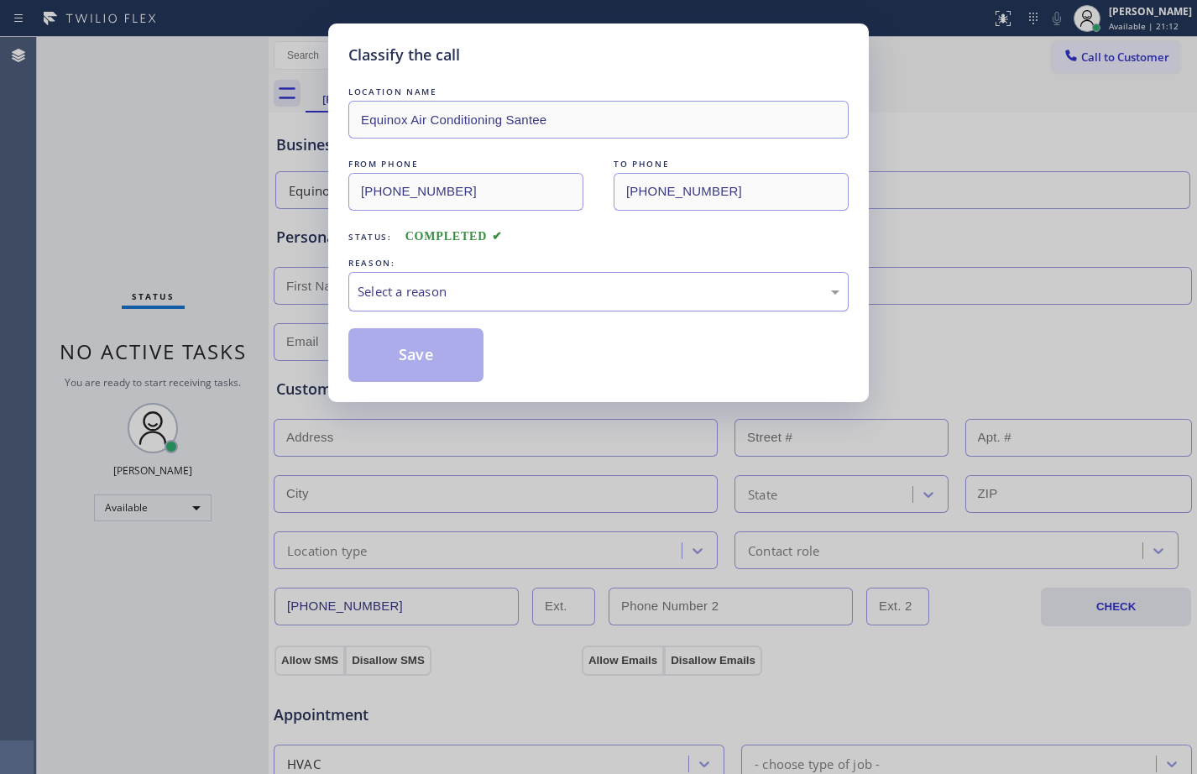
click at [409, 288] on div "Select a reason" at bounding box center [599, 291] width 482 height 19
click at [394, 361] on button "Save" at bounding box center [415, 355] width 135 height 54
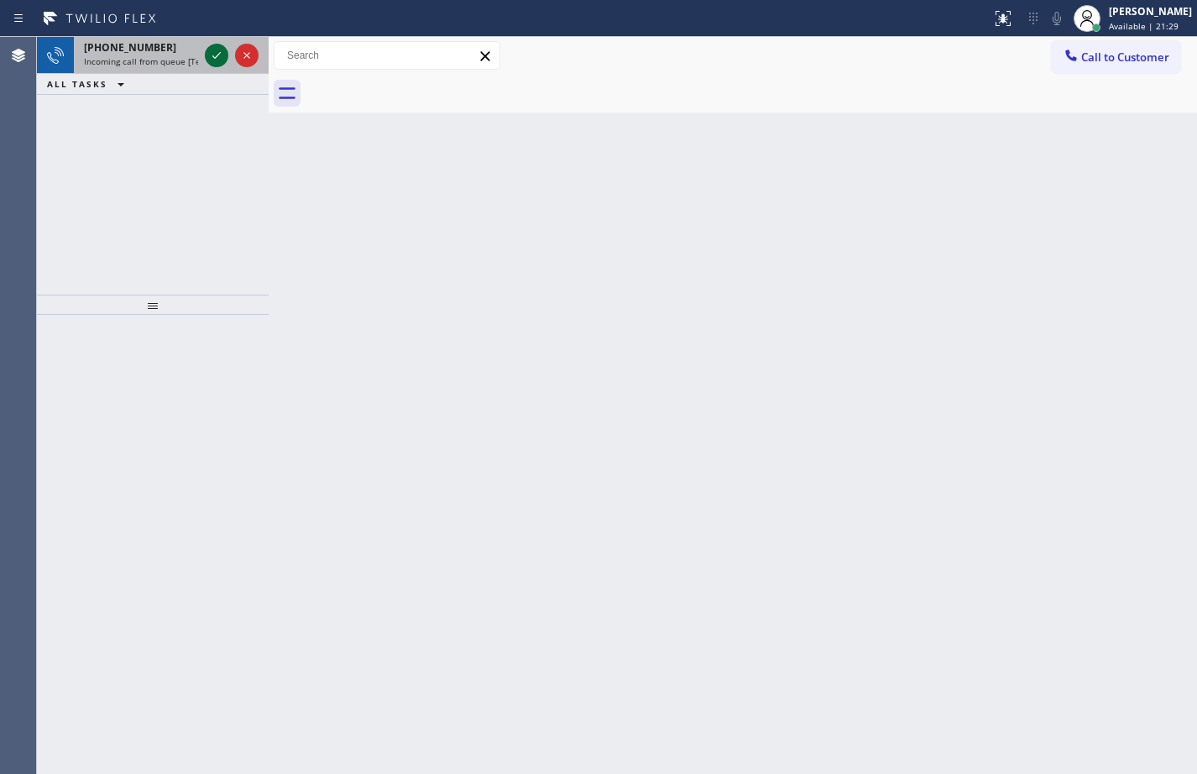
click at [216, 49] on icon at bounding box center [217, 55] width 20 height 20
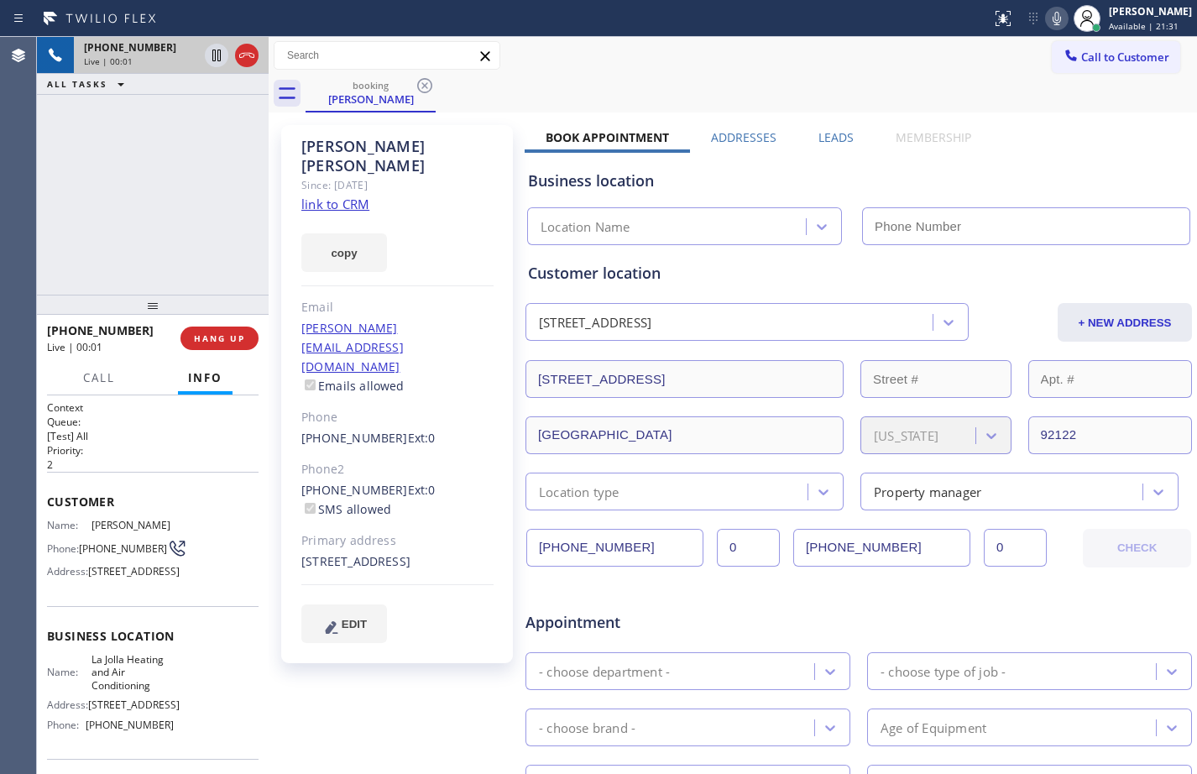
type input "[PHONE_NUMBER]"
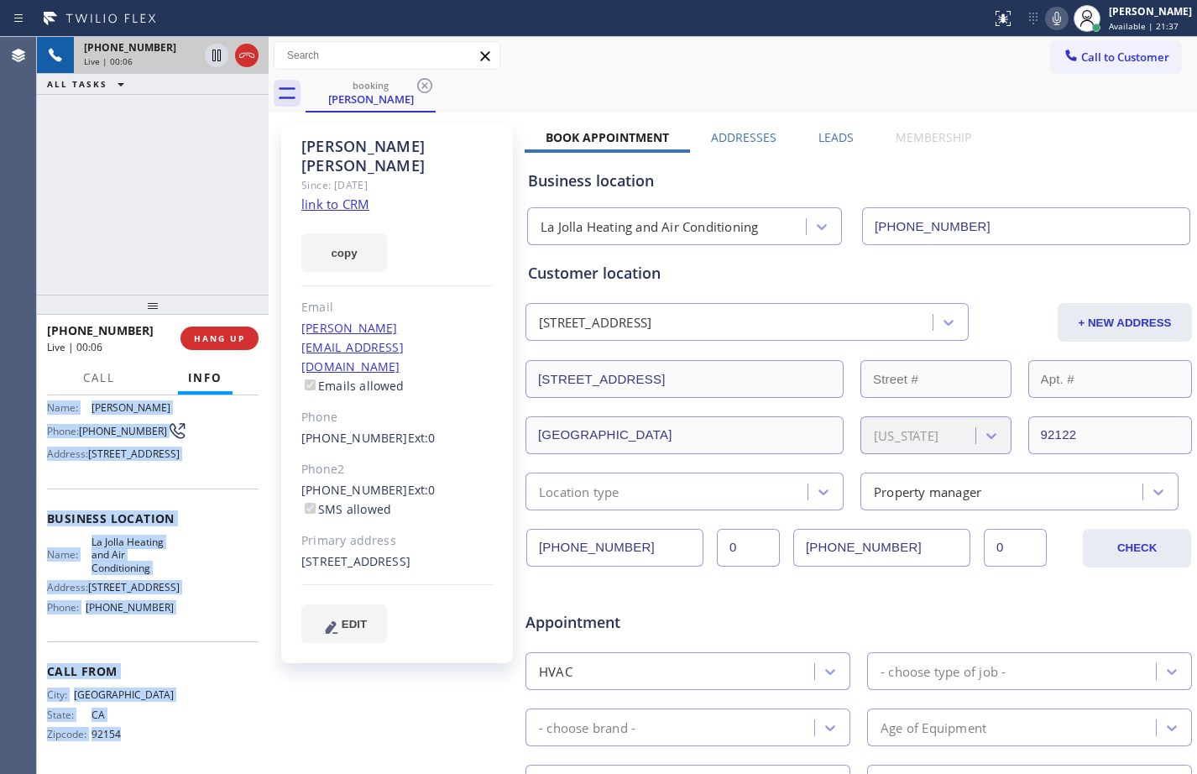
scroll to position [176, 0]
drag, startPoint x: 49, startPoint y: 502, endPoint x: 210, endPoint y: 609, distance: 193.3
click at [210, 609] on div "Context Queue: [Test] All Priority: 2 Customer Name: [PERSON_NAME] Phone: [PHON…" at bounding box center [153, 526] width 212 height 486
copy div "Customer Name: [PERSON_NAME] Phone: [PHONE_NUMBER] Address: [STREET_ADDRESS] Bu…"
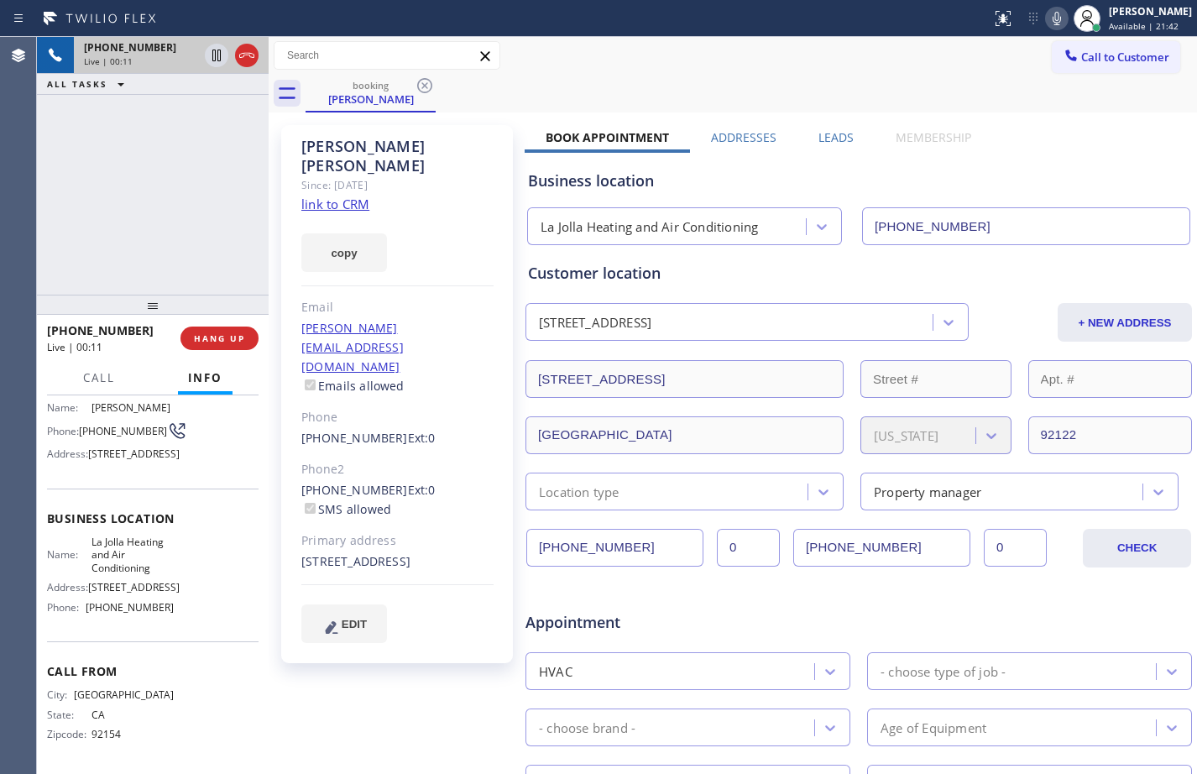
click at [340, 176] on div "Since: [DATE]" at bounding box center [397, 185] width 192 height 19
click at [340, 196] on link "link to CRM" at bounding box center [335, 204] width 68 height 17
click at [159, 223] on div "[PHONE_NUMBER] Live | 00:58 ALL TASKS ALL TASKS ACTIVE TASKS TASKS IN WRAP UP" at bounding box center [153, 166] width 232 height 258
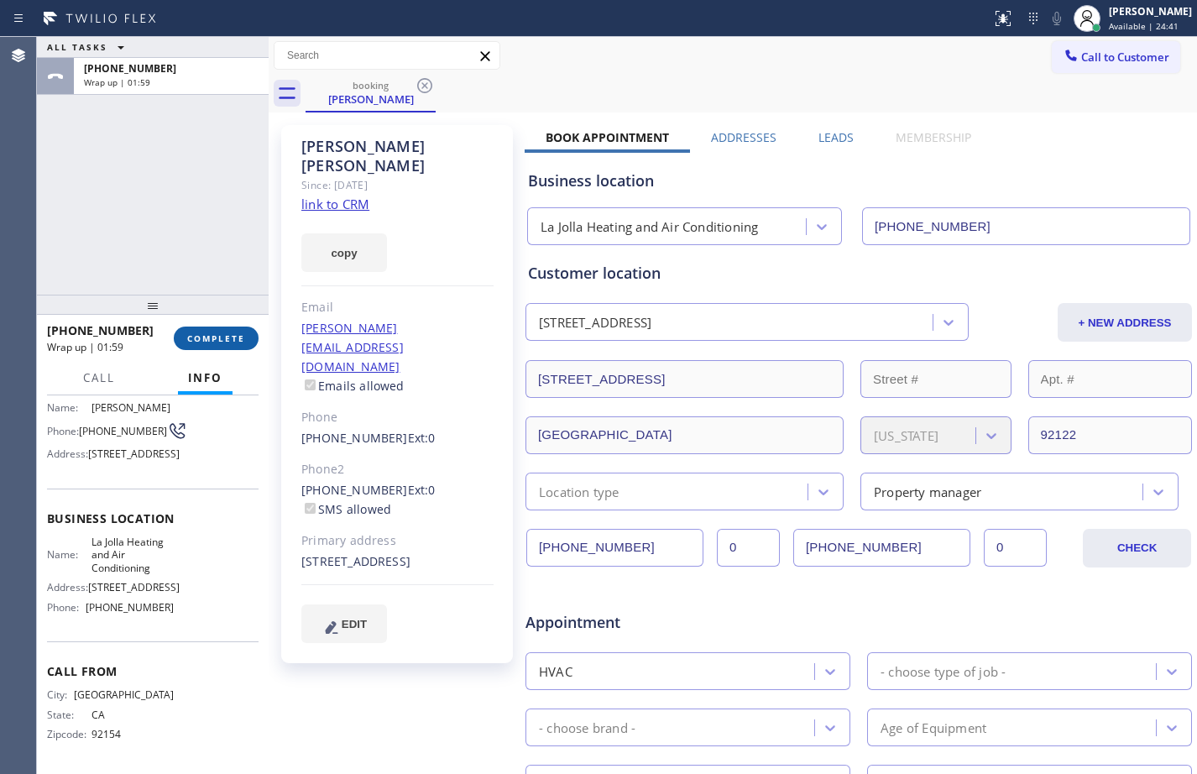
click at [198, 328] on button "COMPLETE" at bounding box center [216, 339] width 85 height 24
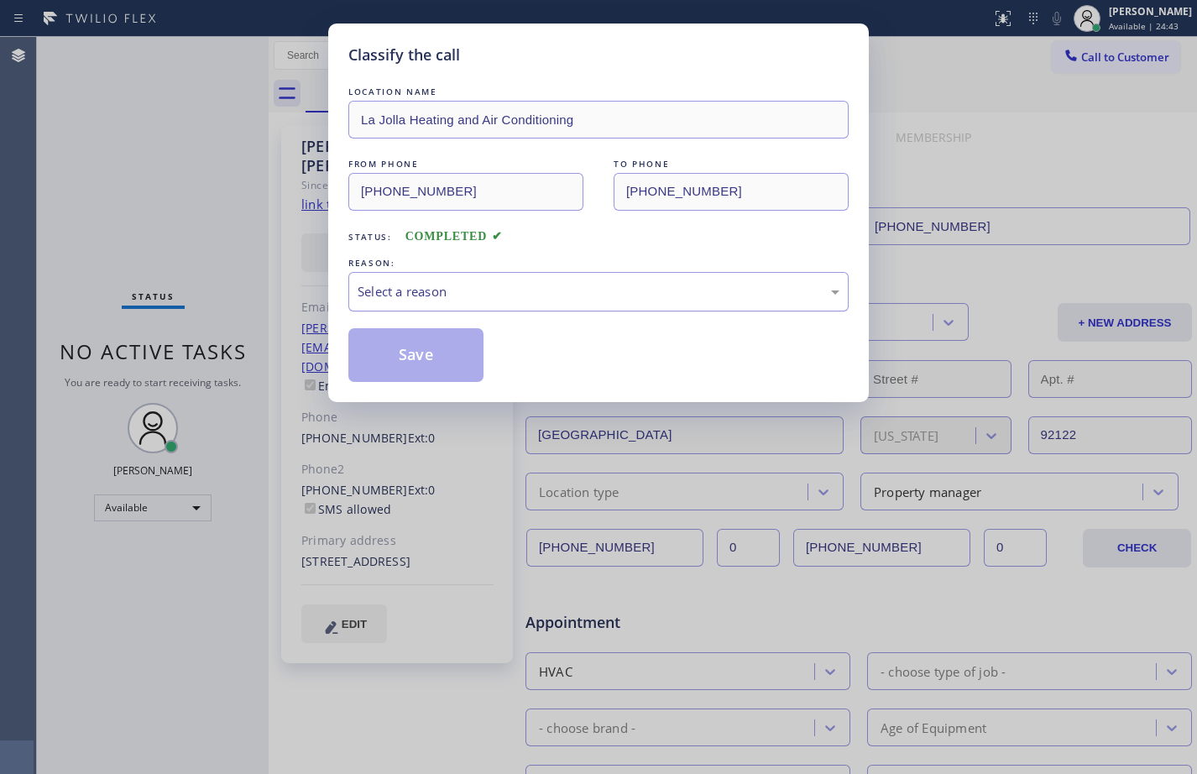
click at [522, 291] on div "Select a reason" at bounding box center [599, 291] width 482 height 19
click at [427, 356] on button "Save" at bounding box center [415, 355] width 135 height 54
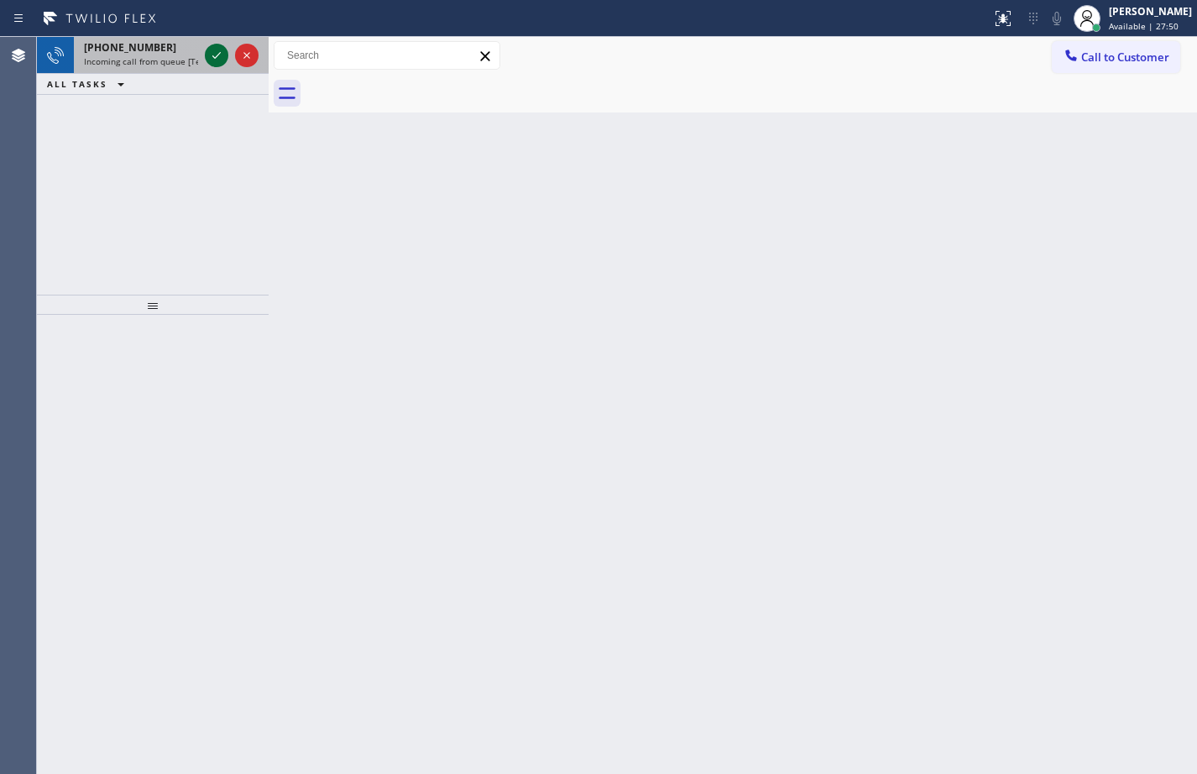
click at [211, 55] on icon at bounding box center [217, 55] width 20 height 20
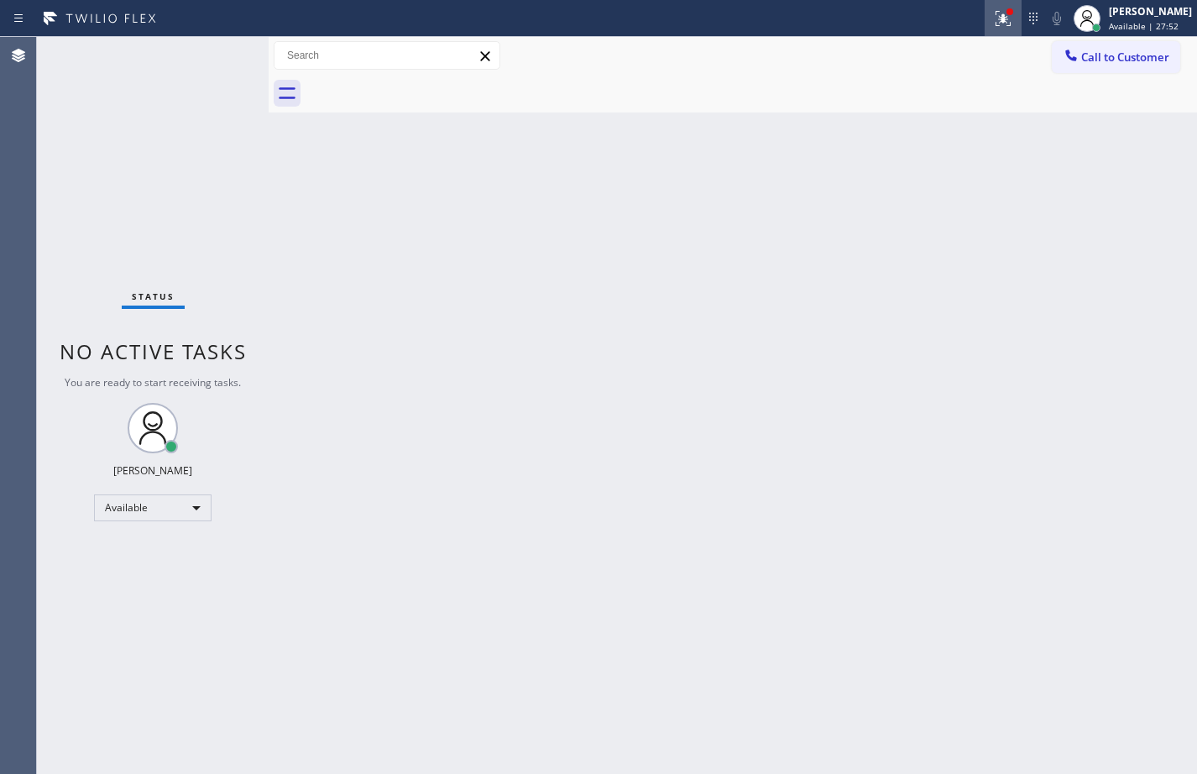
click at [1007, 28] on div at bounding box center [1003, 18] width 37 height 20
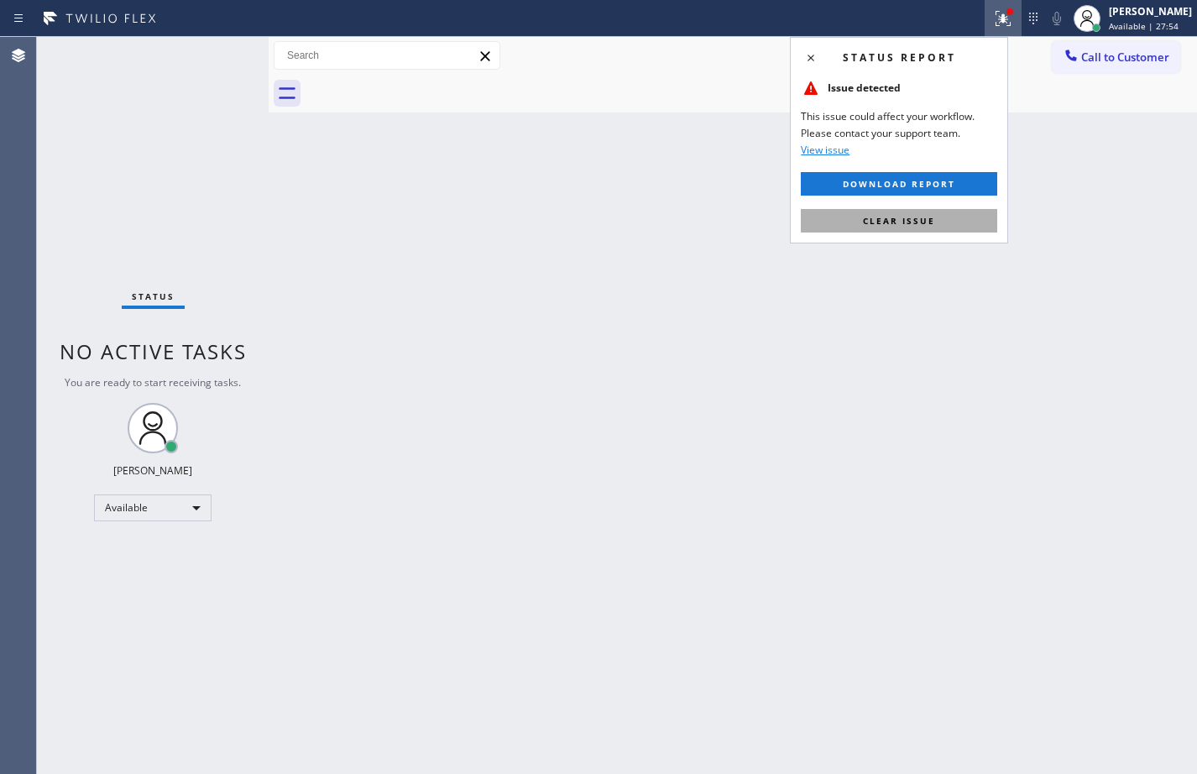
click at [867, 229] on button "Clear issue" at bounding box center [899, 221] width 197 height 24
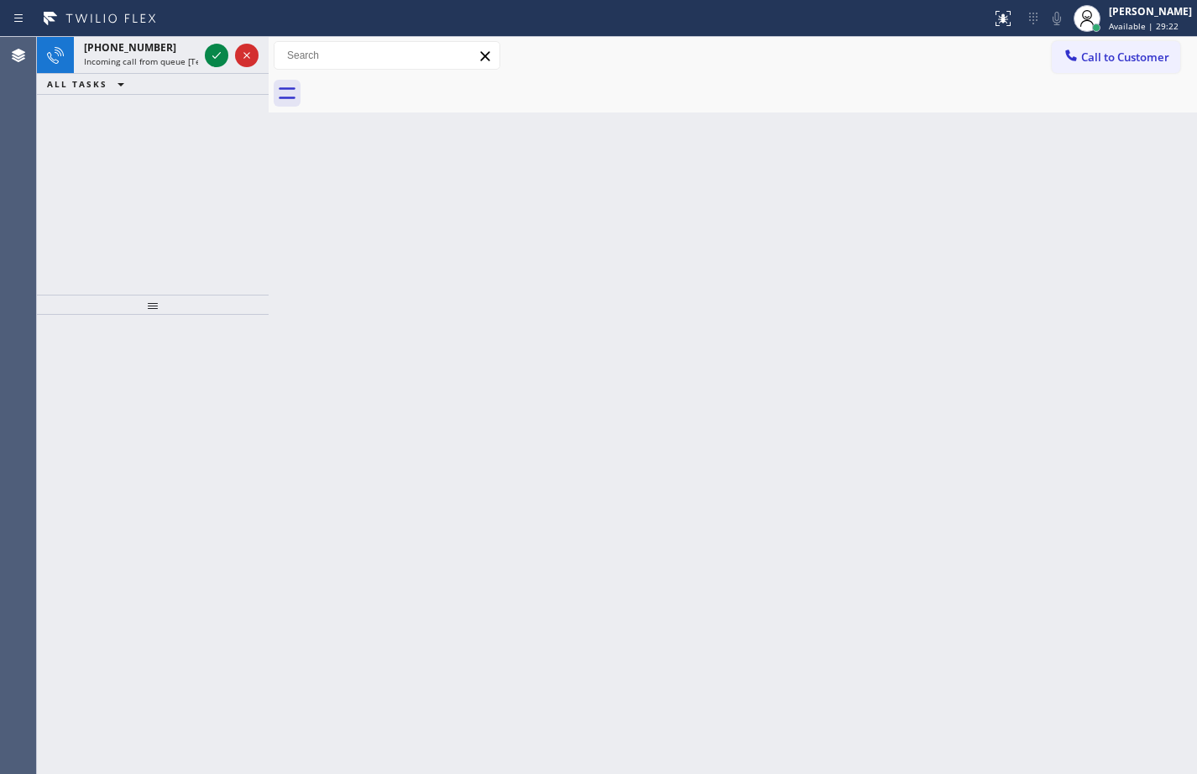
click at [223, 60] on icon at bounding box center [217, 55] width 20 height 20
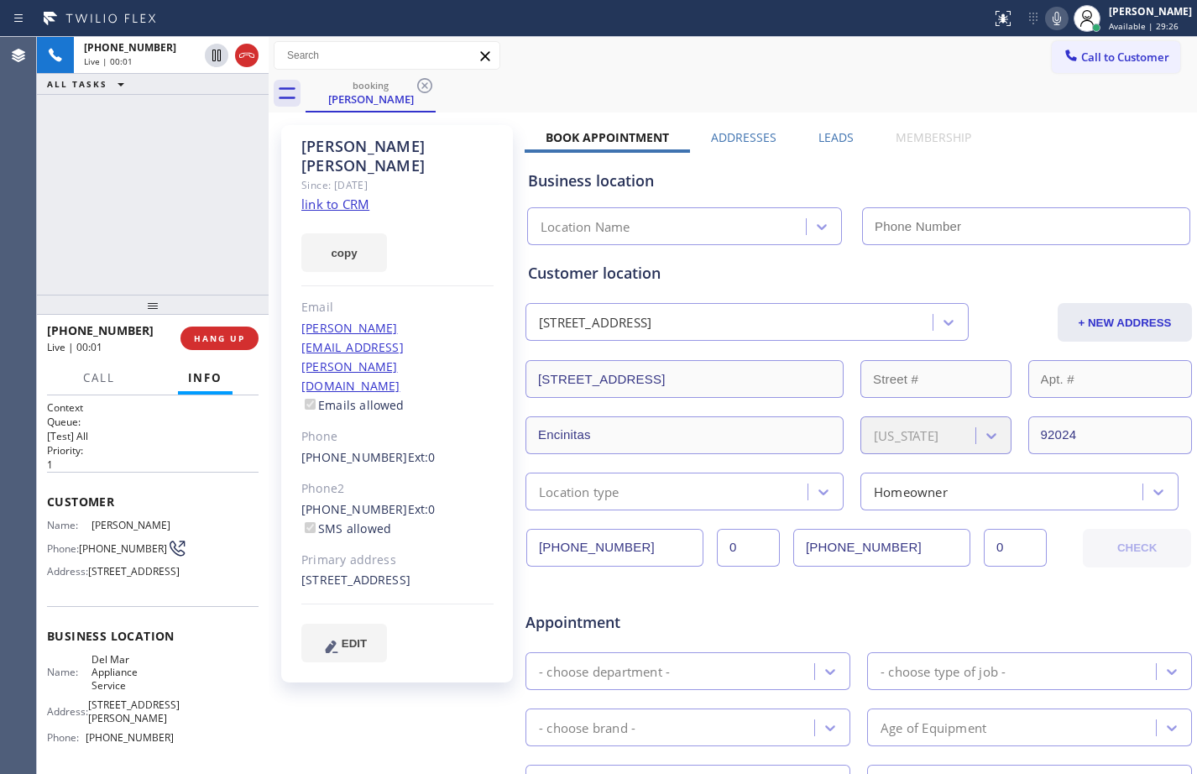
type input "[PHONE_NUMBER]"
click at [344, 196] on link "link to CRM" at bounding box center [335, 204] width 68 height 17
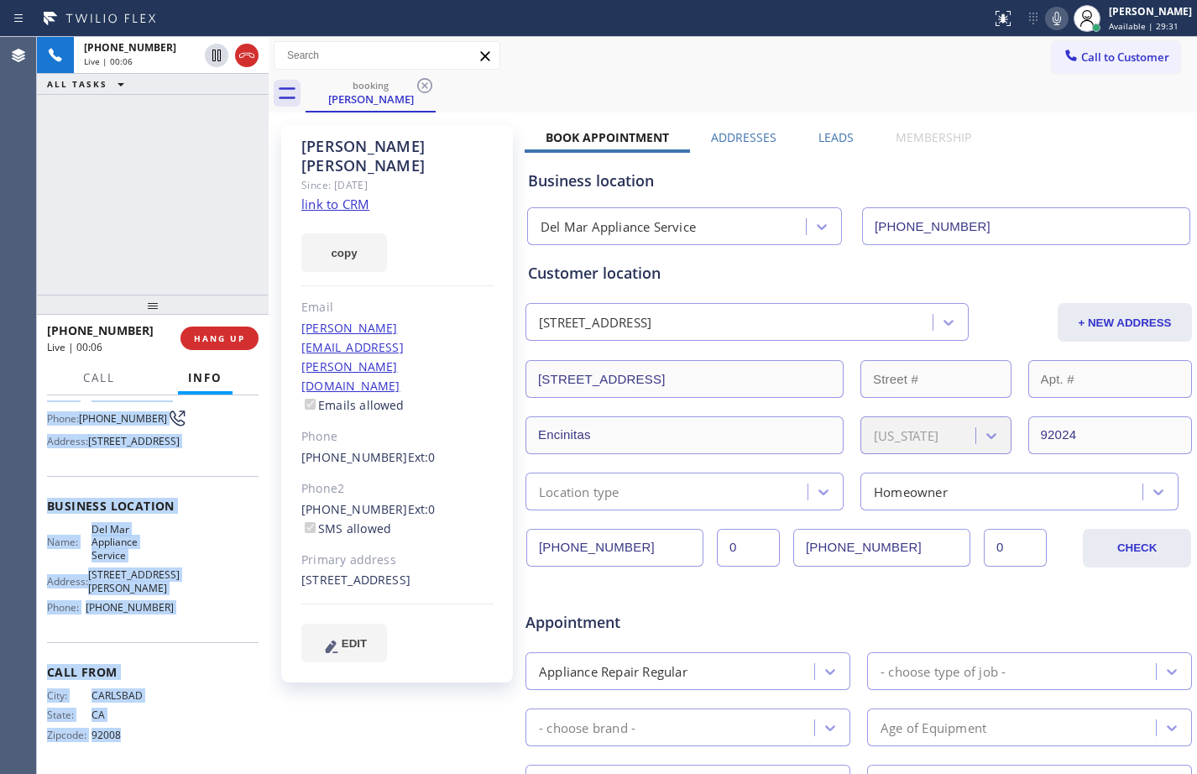
scroll to position [162, 0]
drag, startPoint x: 49, startPoint y: 502, endPoint x: 197, endPoint y: 614, distance: 185.9
click at [197, 614] on div "Context Queue: [Test] All Priority: 1 Customer Name: [PERSON_NAME] Phone: [PHON…" at bounding box center [153, 519] width 212 height 499
copy div "Customer Name: [PERSON_NAME] Phone: [PHONE_NUMBER] Address: [STREET_ADDRESS] Bu…"
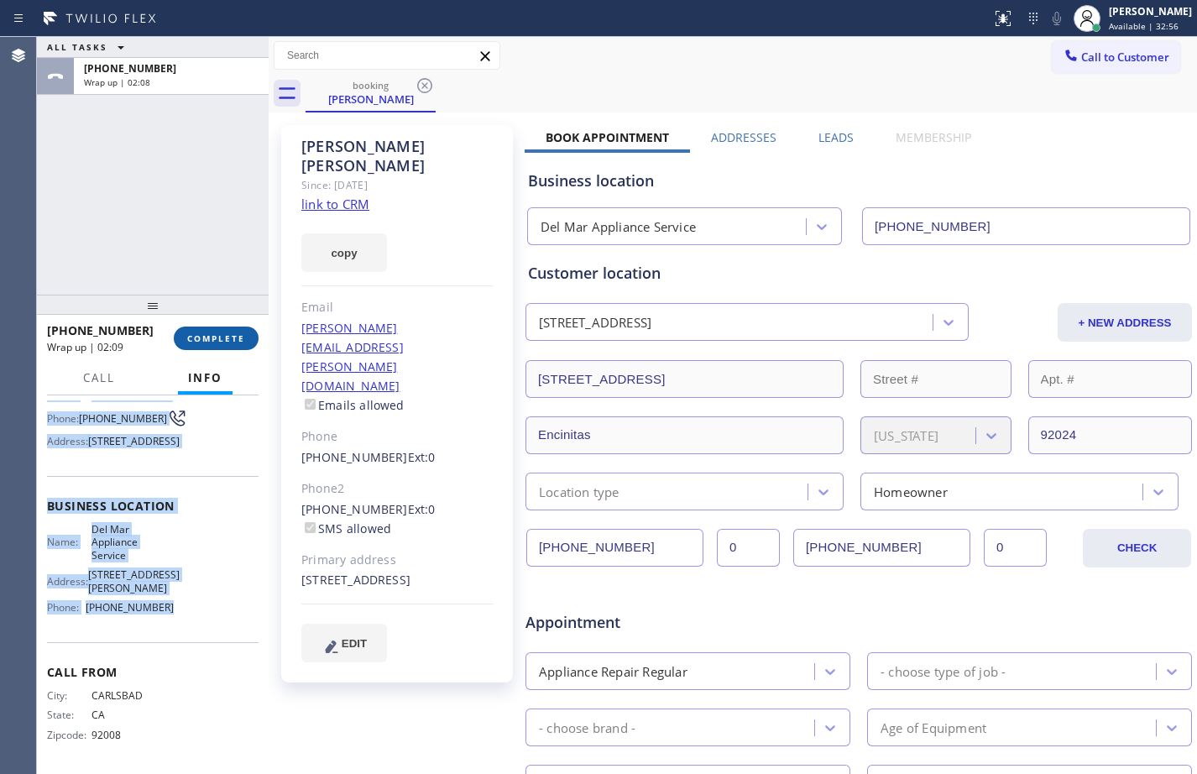
click at [202, 346] on button "COMPLETE" at bounding box center [216, 339] width 85 height 24
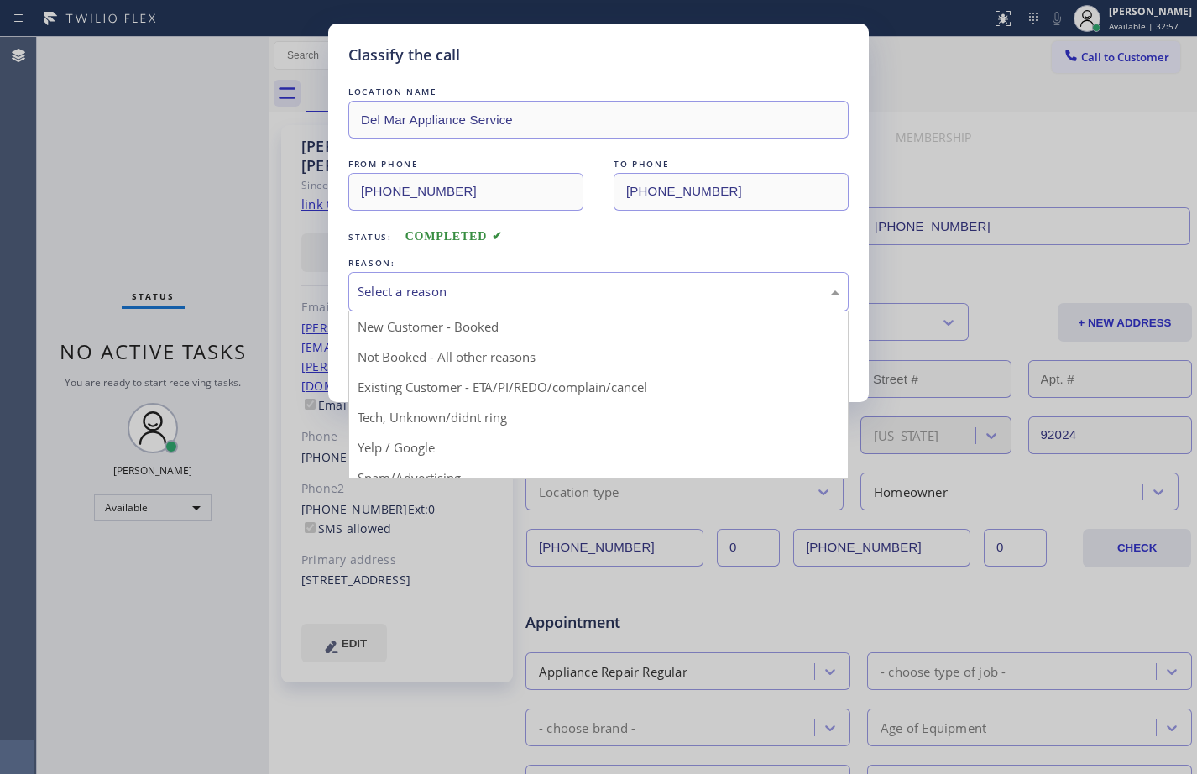
click at [419, 291] on div "Select a reason" at bounding box center [599, 291] width 482 height 19
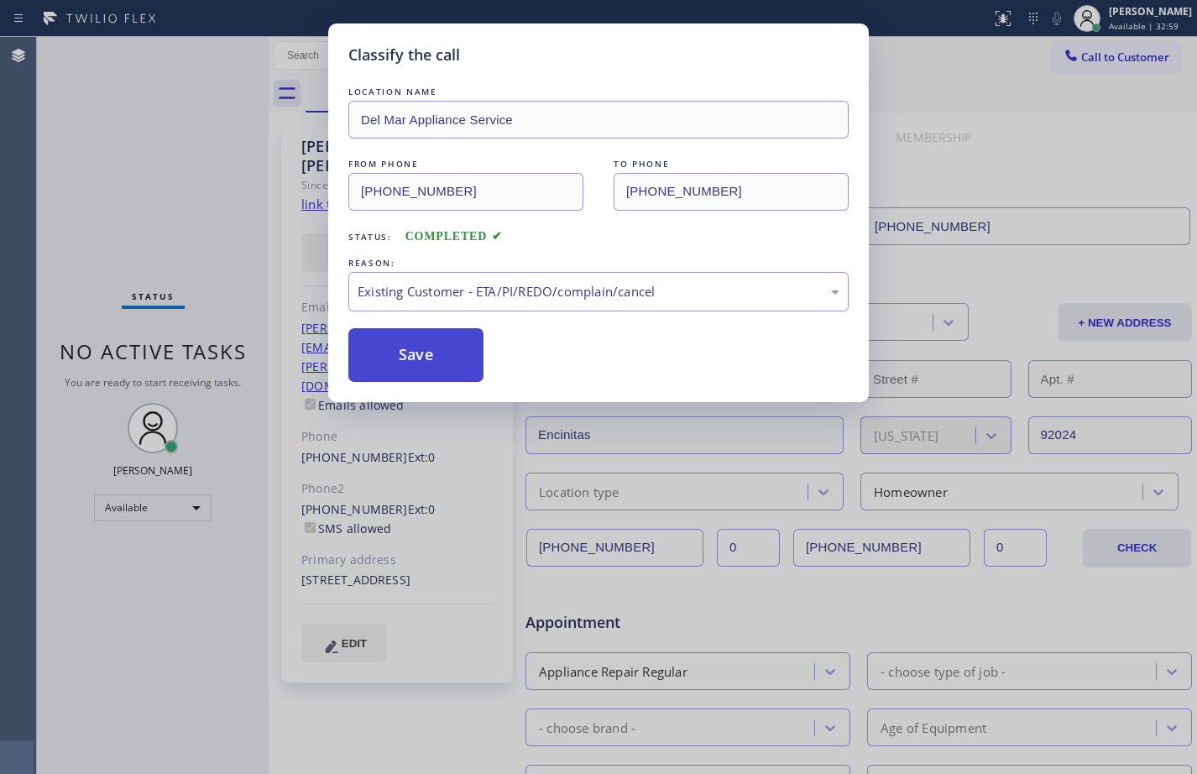
click at [438, 348] on button "Save" at bounding box center [415, 355] width 135 height 54
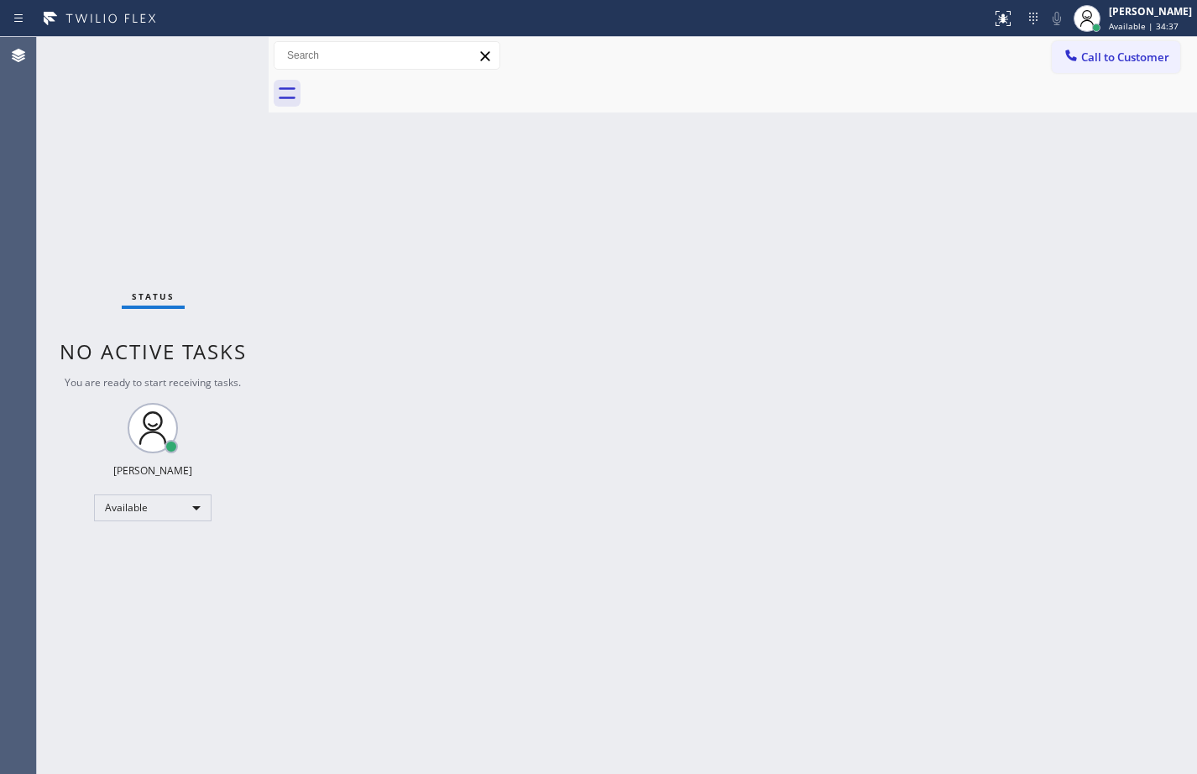
click at [218, 217] on div "Status No active tasks You are ready to start receiving tasks. [PERSON_NAME] Av…" at bounding box center [153, 405] width 232 height 737
click at [136, 223] on div "Status No active tasks You are ready to start receiving tasks. [PERSON_NAME] Av…" at bounding box center [153, 405] width 232 height 737
click at [283, 170] on div "Back to Dashboard Change Sender ID Customers Technicians Select a contact Outbo…" at bounding box center [733, 405] width 929 height 737
click at [579, 443] on div "Back to Dashboard Change Sender ID Customers Technicians Select a contact Outbo…" at bounding box center [733, 405] width 929 height 737
click at [233, 188] on div "Status No active tasks You are ready to start receiving tasks. [PERSON_NAME] Av…" at bounding box center [153, 405] width 232 height 737
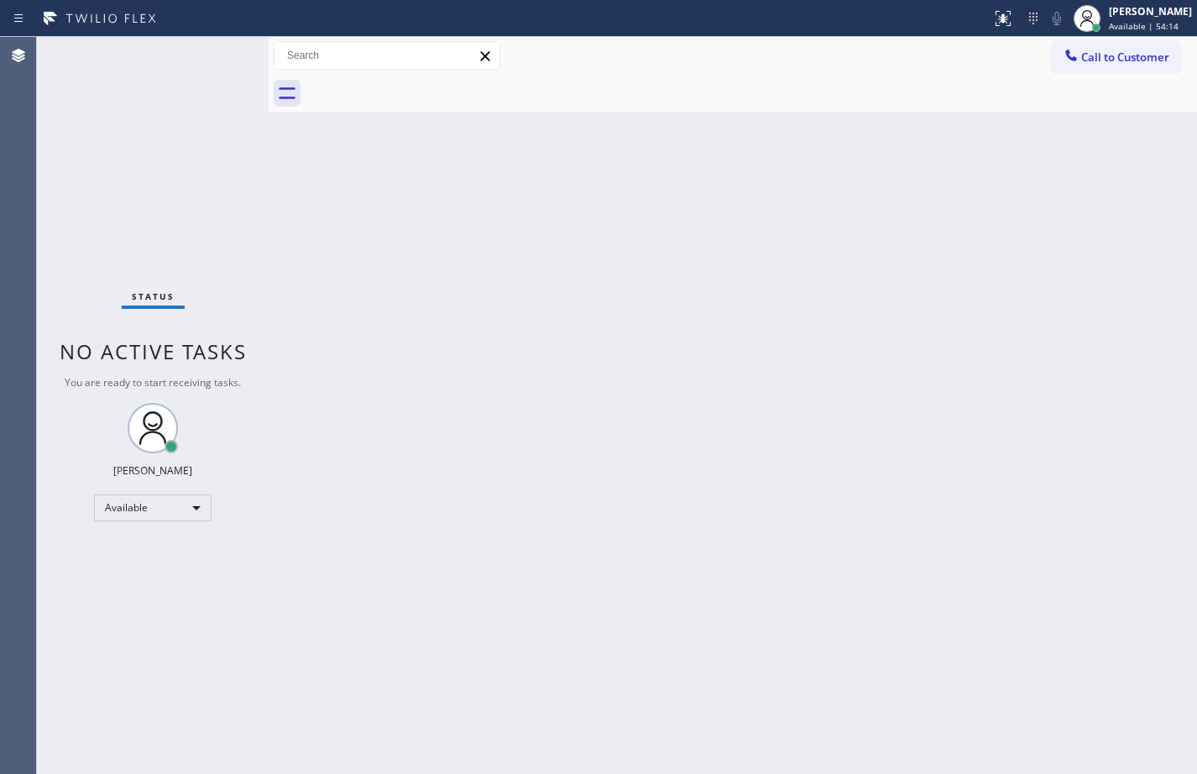
click at [215, 162] on div "Status No active tasks You are ready to start receiving tasks. [PERSON_NAME] Av…" at bounding box center [153, 405] width 232 height 737
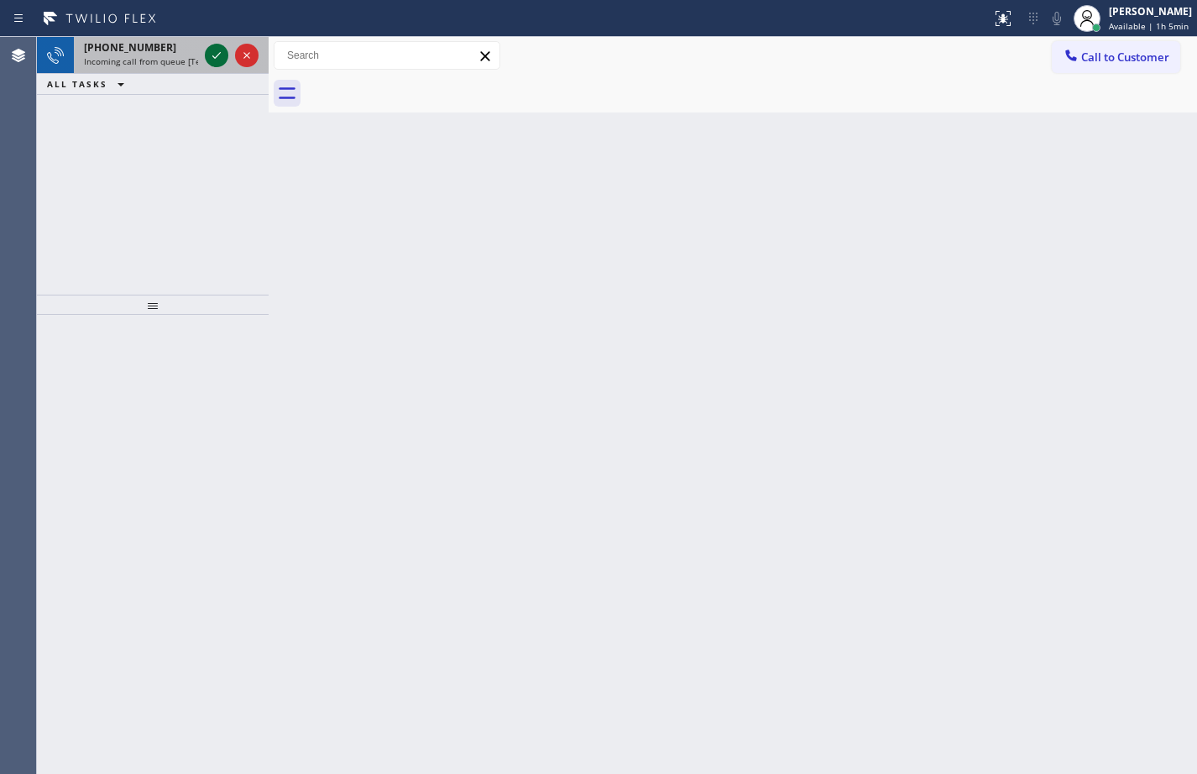
click at [221, 57] on icon at bounding box center [217, 55] width 20 height 20
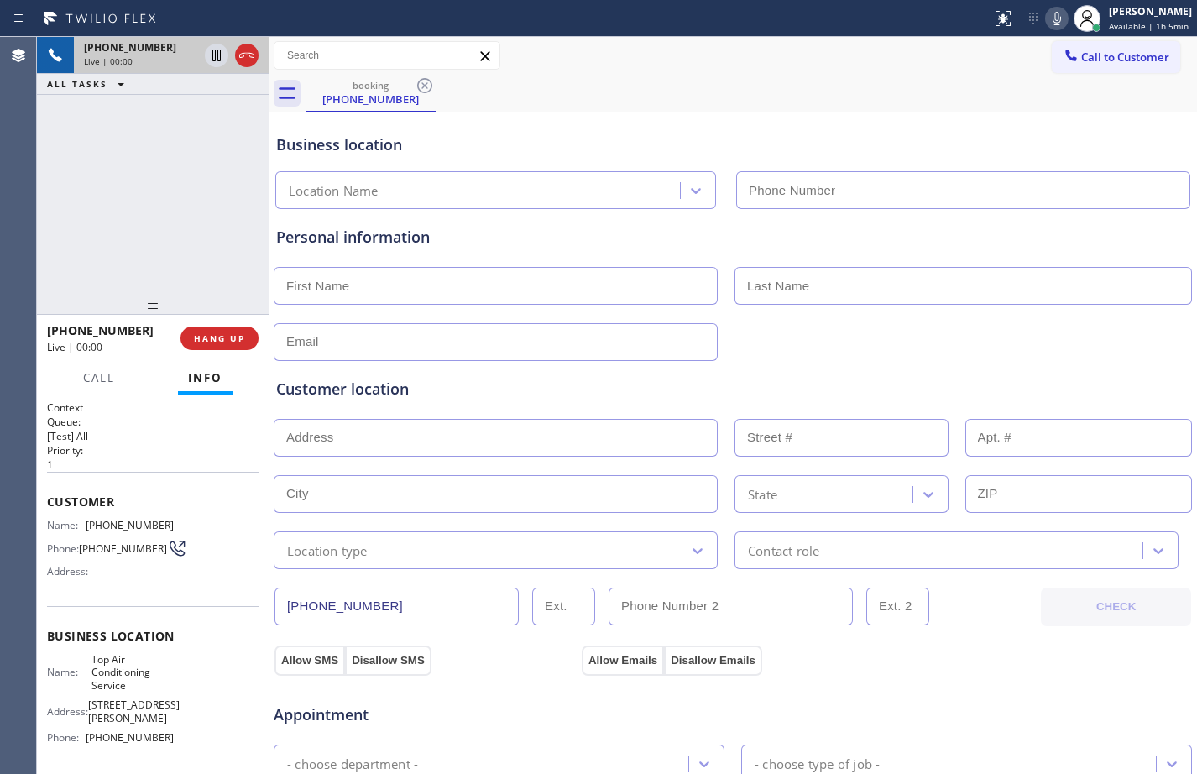
type input "[PHONE_NUMBER]"
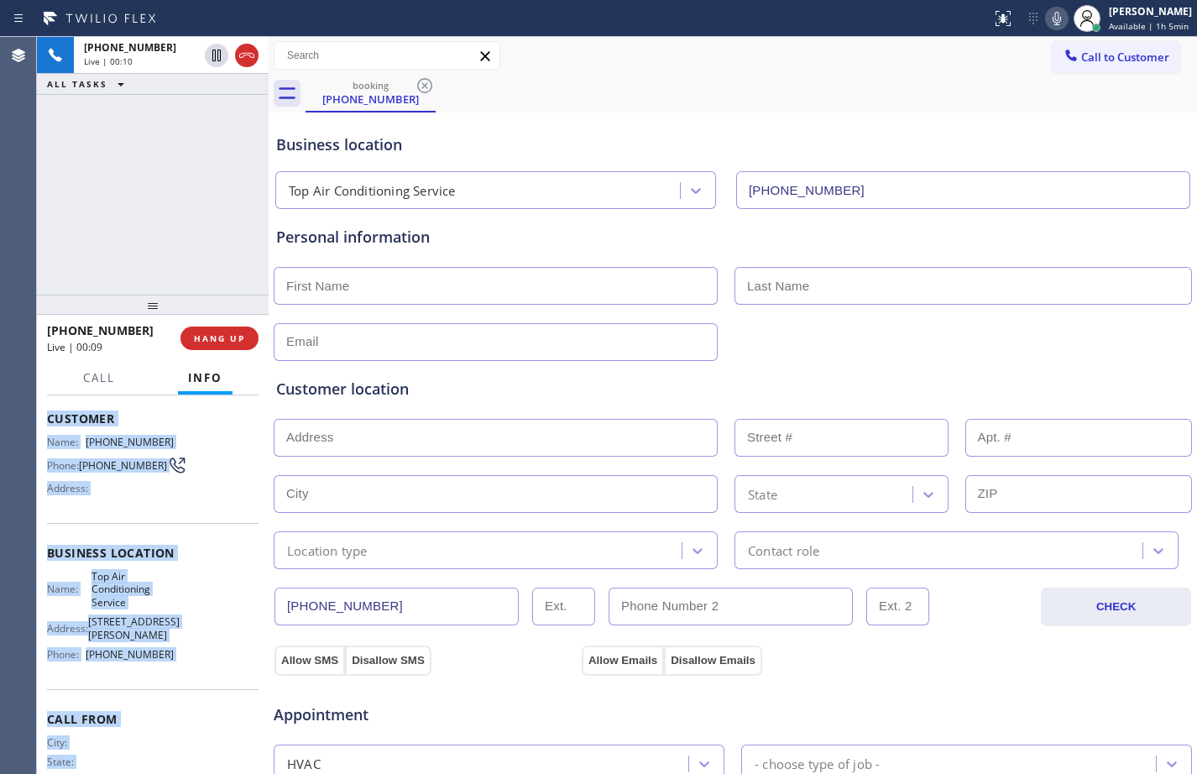
scroll to position [136, 0]
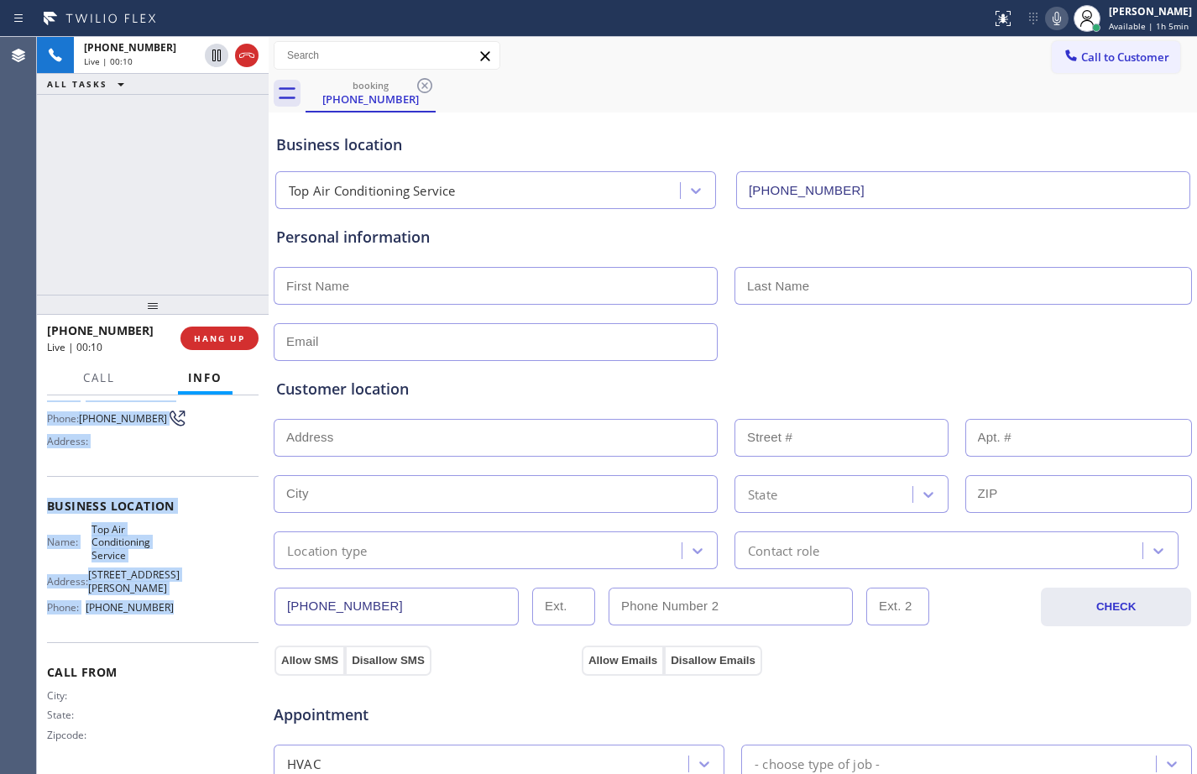
drag, startPoint x: 45, startPoint y: 500, endPoint x: 225, endPoint y: 637, distance: 225.9
click at [225, 637] on div "Context Queue: [Test] All Priority: 1 Customer Name: [PHONE_NUMBER] Phone: [PHO…" at bounding box center [153, 585] width 232 height 379
copy div "Customer Name: [PHONE_NUMBER] Phone: [PHONE_NUMBER] Address: Business location …"
click at [218, 335] on span "HANG UP" at bounding box center [219, 339] width 51 height 12
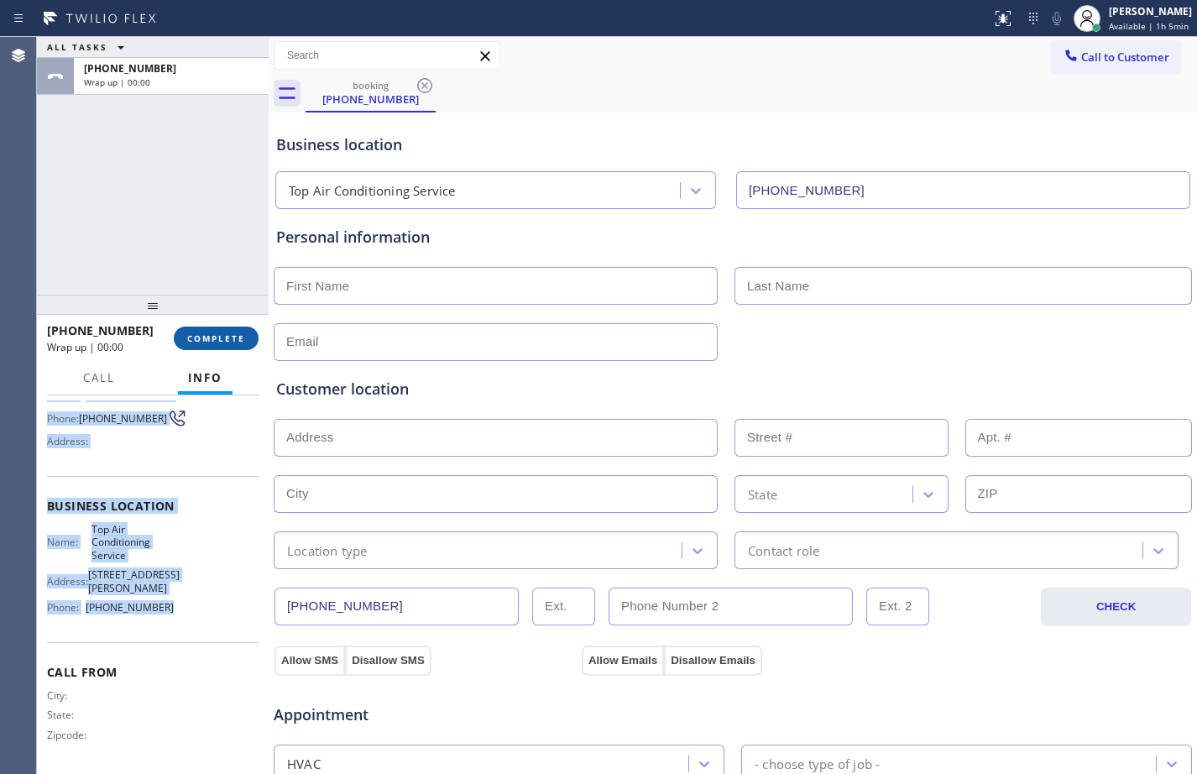
click at [218, 335] on span "COMPLETE" at bounding box center [216, 339] width 58 height 12
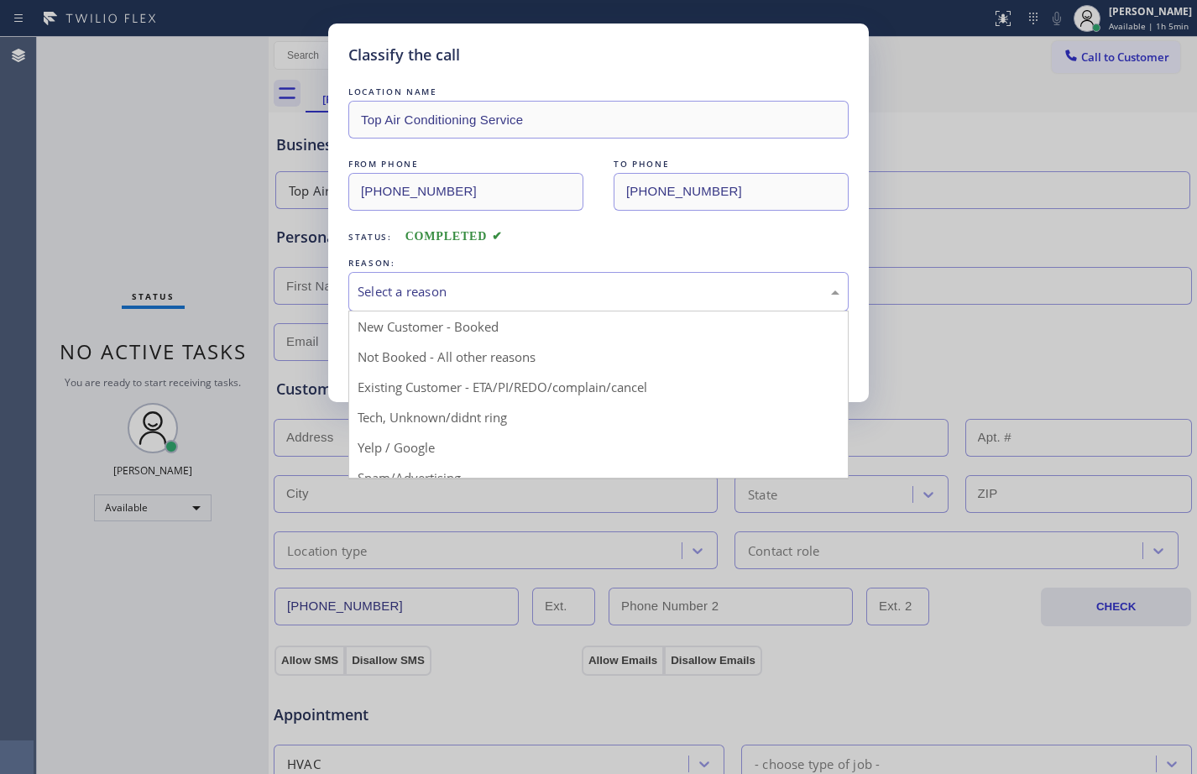
click at [565, 297] on div "Select a reason" at bounding box center [599, 291] width 482 height 19
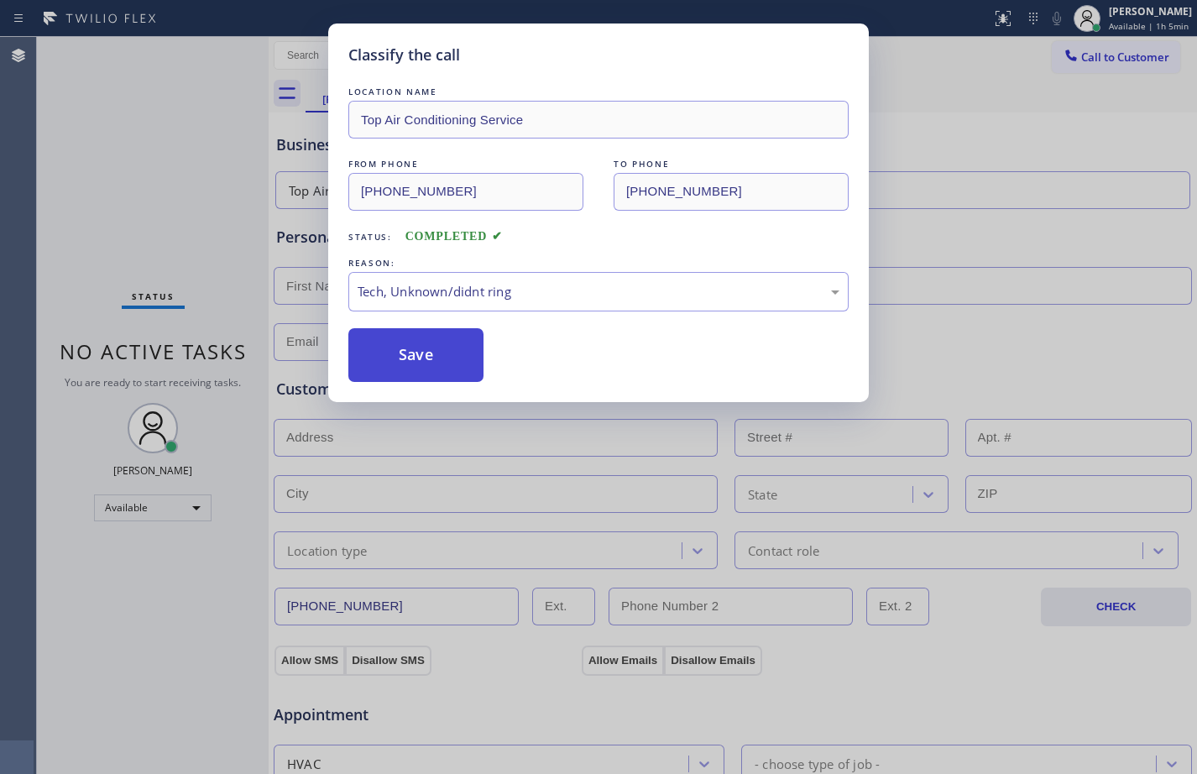
click at [426, 358] on button "Save" at bounding box center [415, 355] width 135 height 54
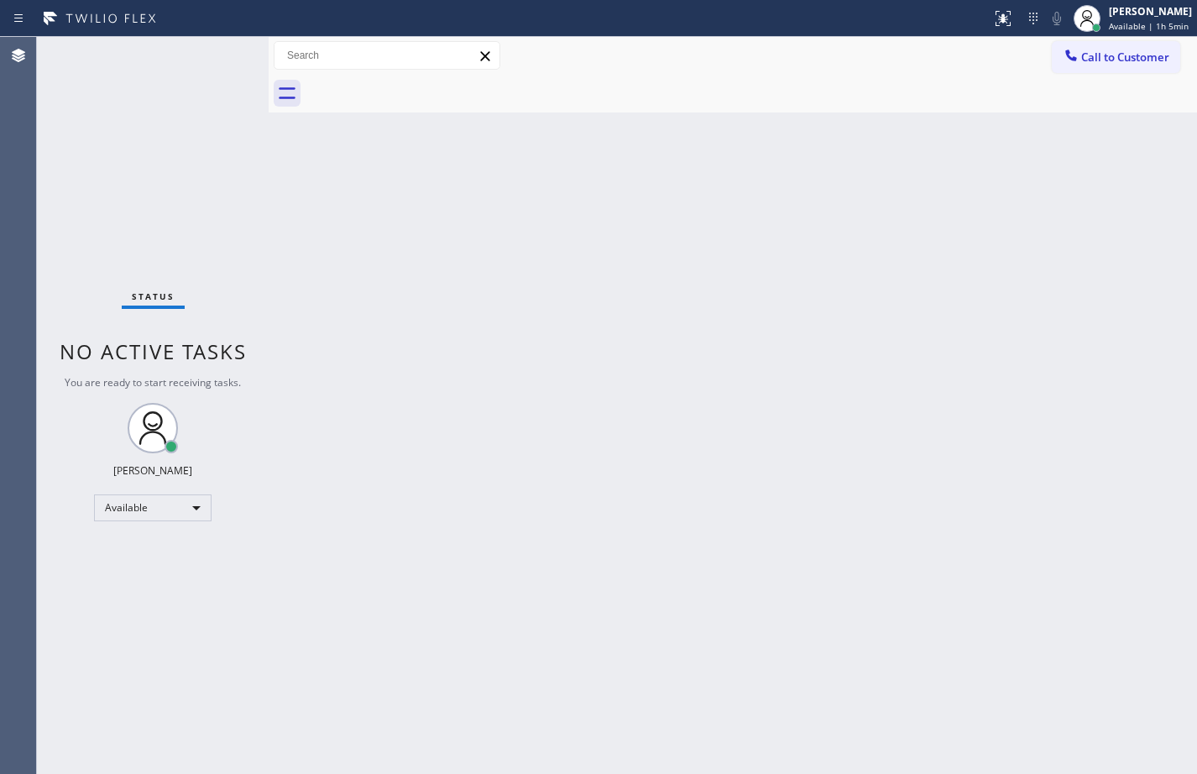
click at [614, 359] on div "Back to Dashboard Change Sender ID Customers Technicians Select a contact Outbo…" at bounding box center [733, 405] width 929 height 737
click at [54, 195] on div "Status No active tasks You are ready to start receiving tasks. [PERSON_NAME] Av…" at bounding box center [153, 405] width 232 height 737
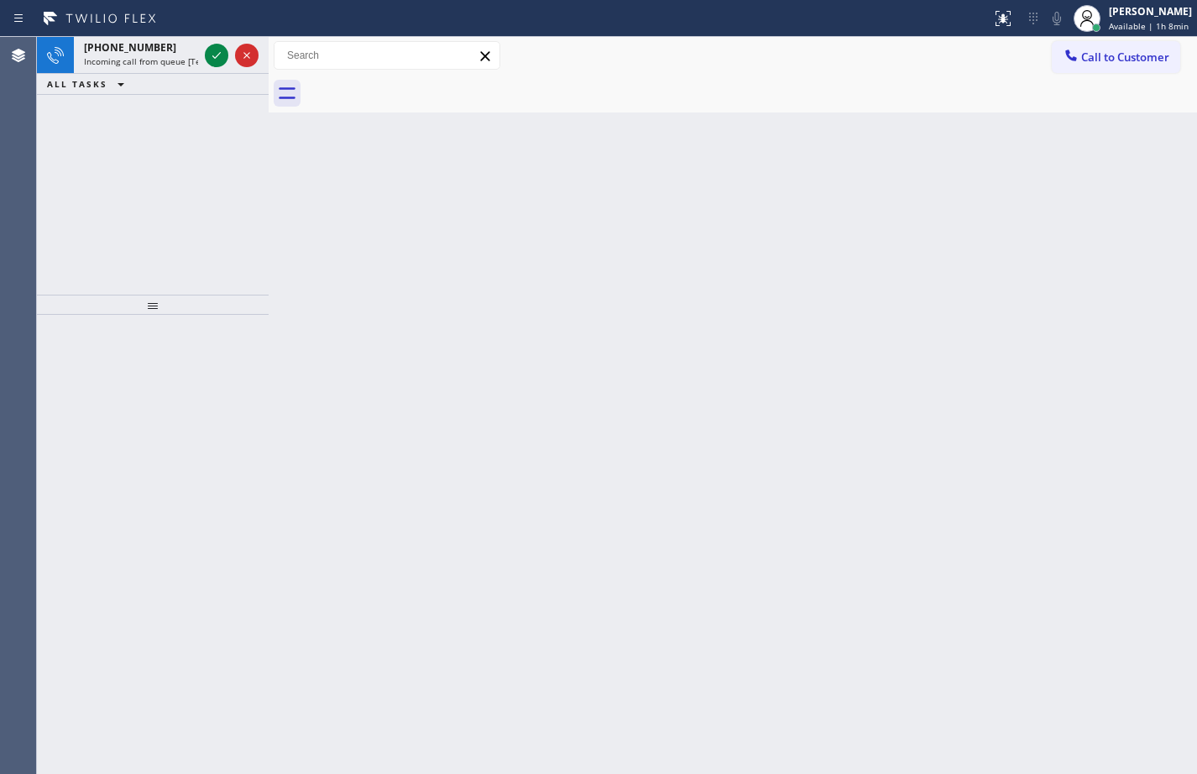
click at [214, 53] on icon at bounding box center [217, 55] width 20 height 20
drag, startPoint x: 222, startPoint y: 79, endPoint x: 214, endPoint y: 53, distance: 27.1
click at [214, 53] on icon at bounding box center [217, 55] width 20 height 20
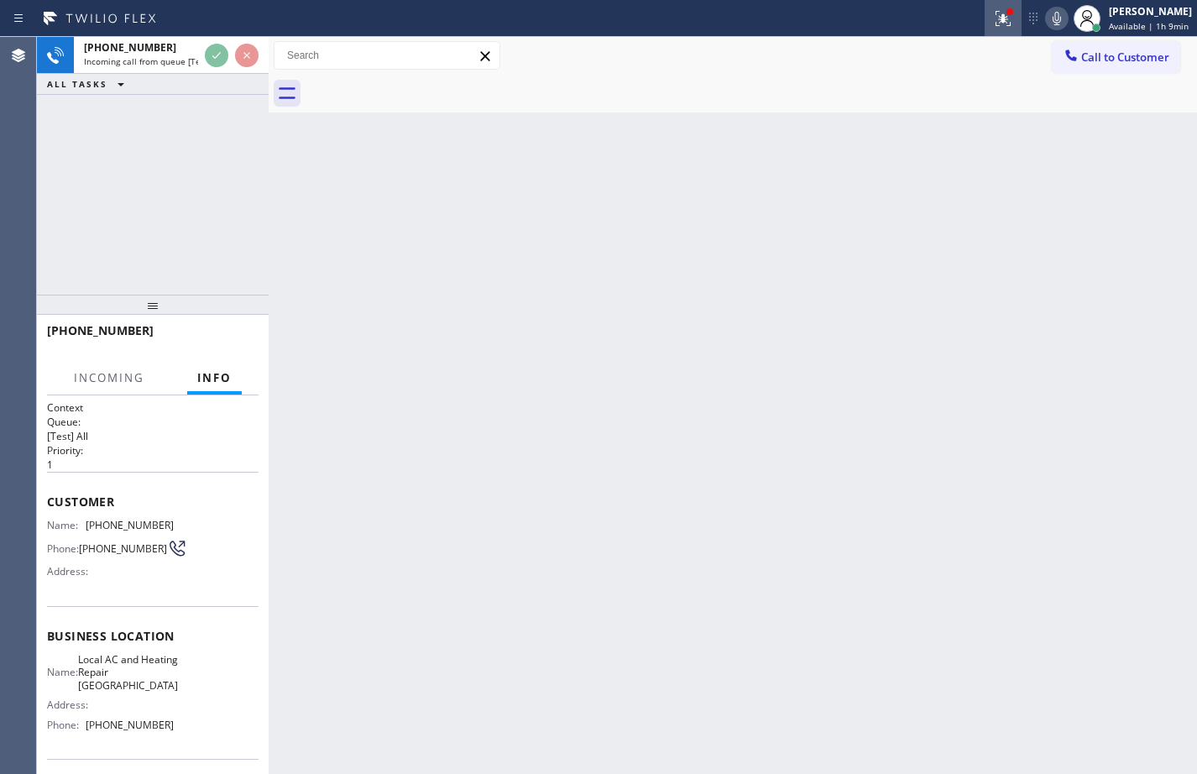
click at [993, 26] on icon at bounding box center [1003, 18] width 20 height 20
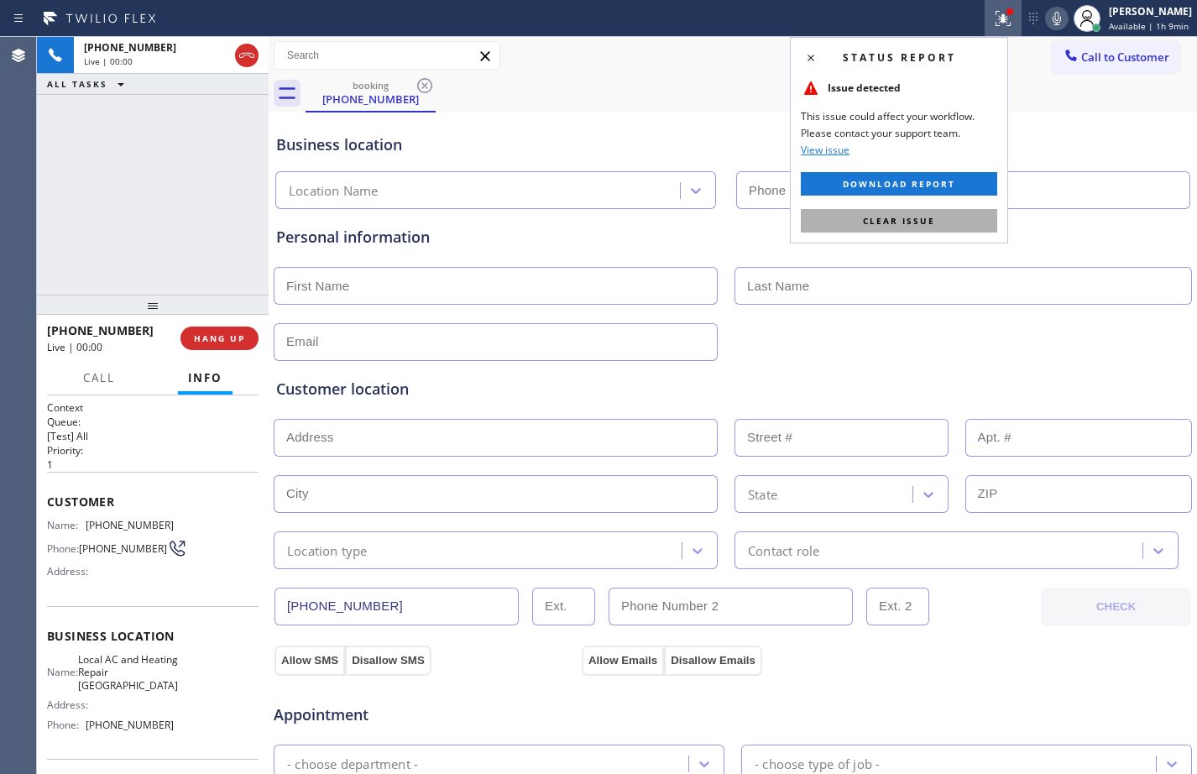
type input "[PHONE_NUMBER]"
click at [956, 220] on button "Clear issue" at bounding box center [899, 221] width 197 height 24
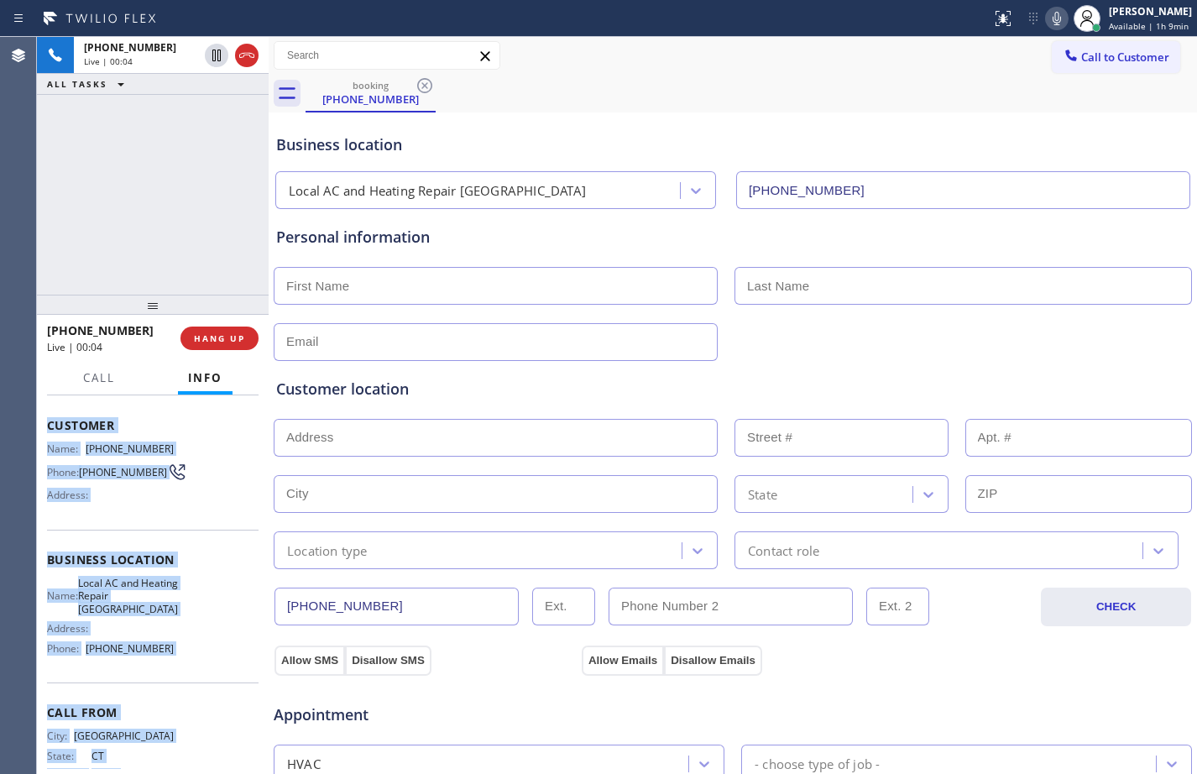
scroll to position [123, 0]
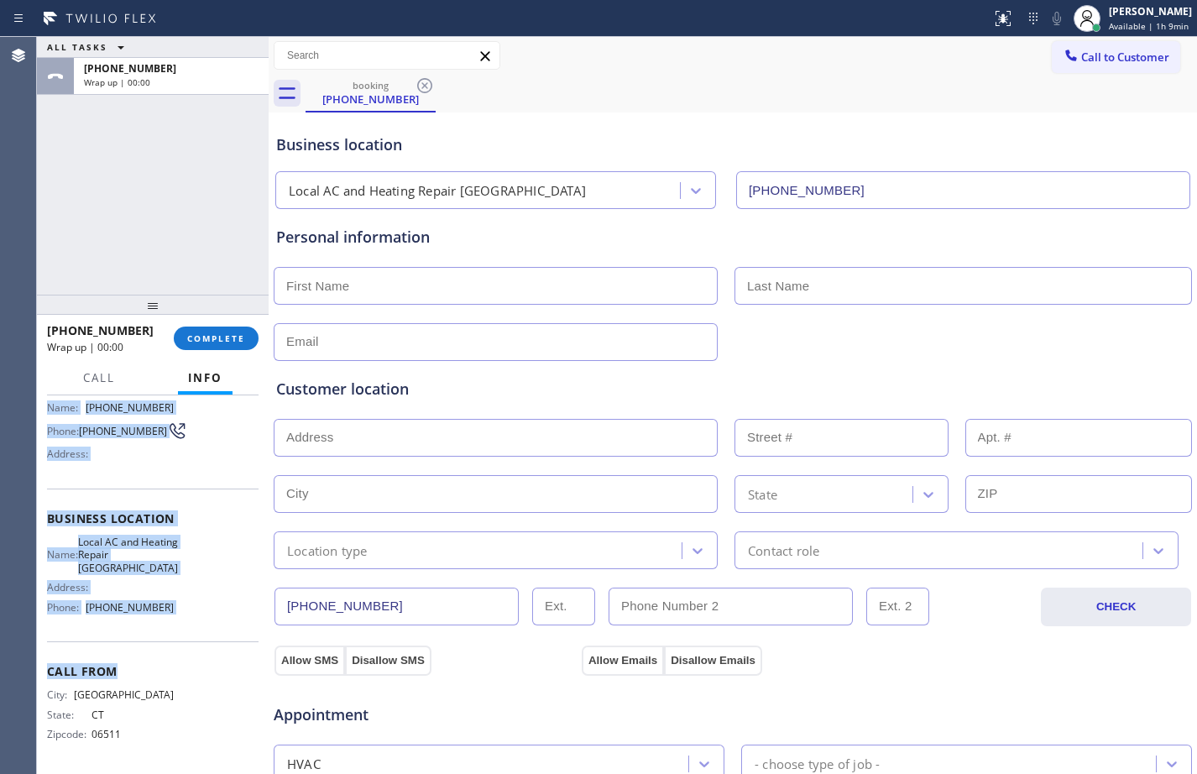
drag, startPoint x: 45, startPoint y: 500, endPoint x: 239, endPoint y: 417, distance: 211.5
click at [196, 639] on div "Context Queue: [Test] All Priority: 1 Customer Name: [PHONE_NUMBER] Phone: [PHO…" at bounding box center [153, 585] width 232 height 379
click at [217, 345] on button "COMPLETE" at bounding box center [216, 339] width 85 height 24
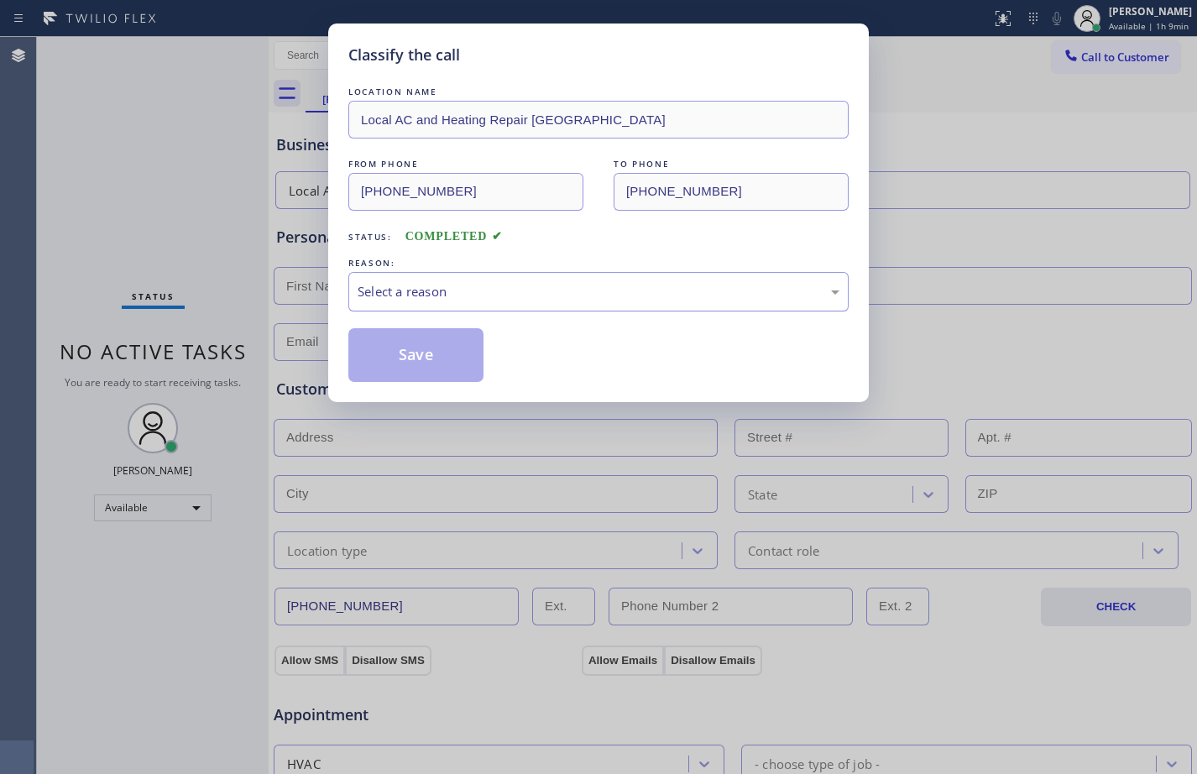
click at [435, 290] on div "Select a reason" at bounding box center [599, 291] width 482 height 19
click at [392, 369] on button "Save" at bounding box center [415, 355] width 135 height 54
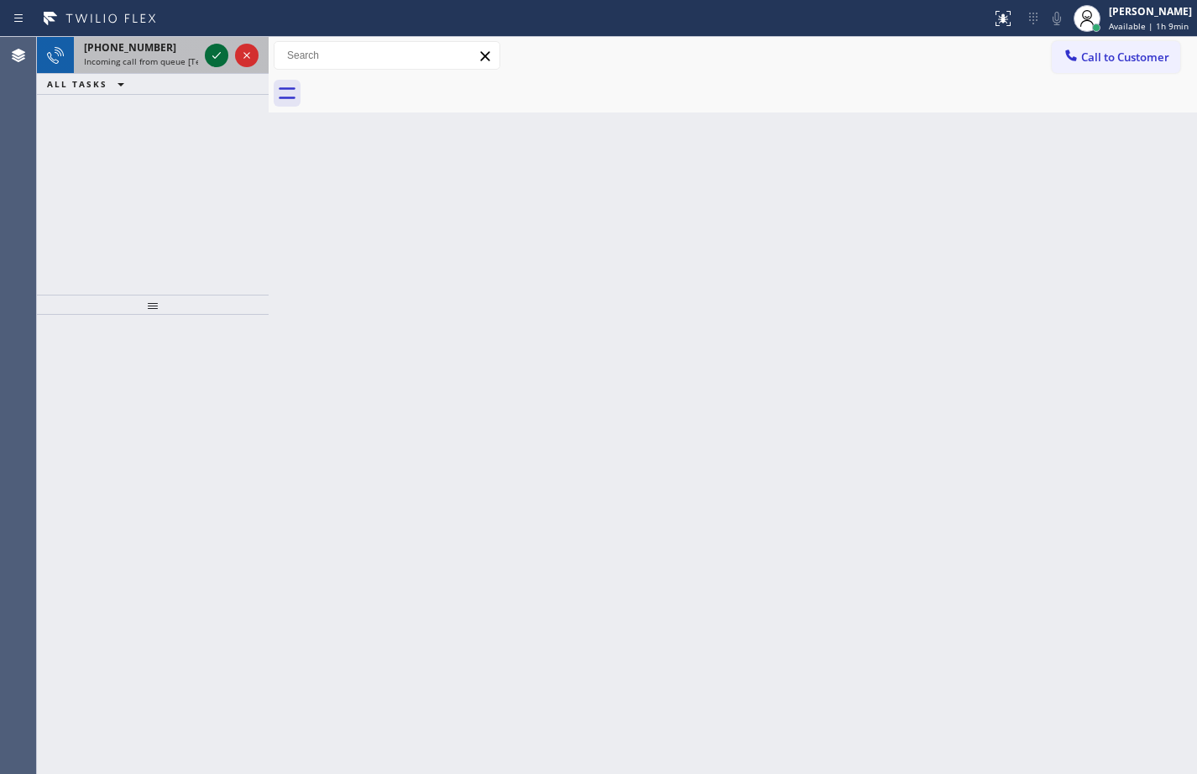
click at [207, 60] on div at bounding box center [217, 55] width 24 height 20
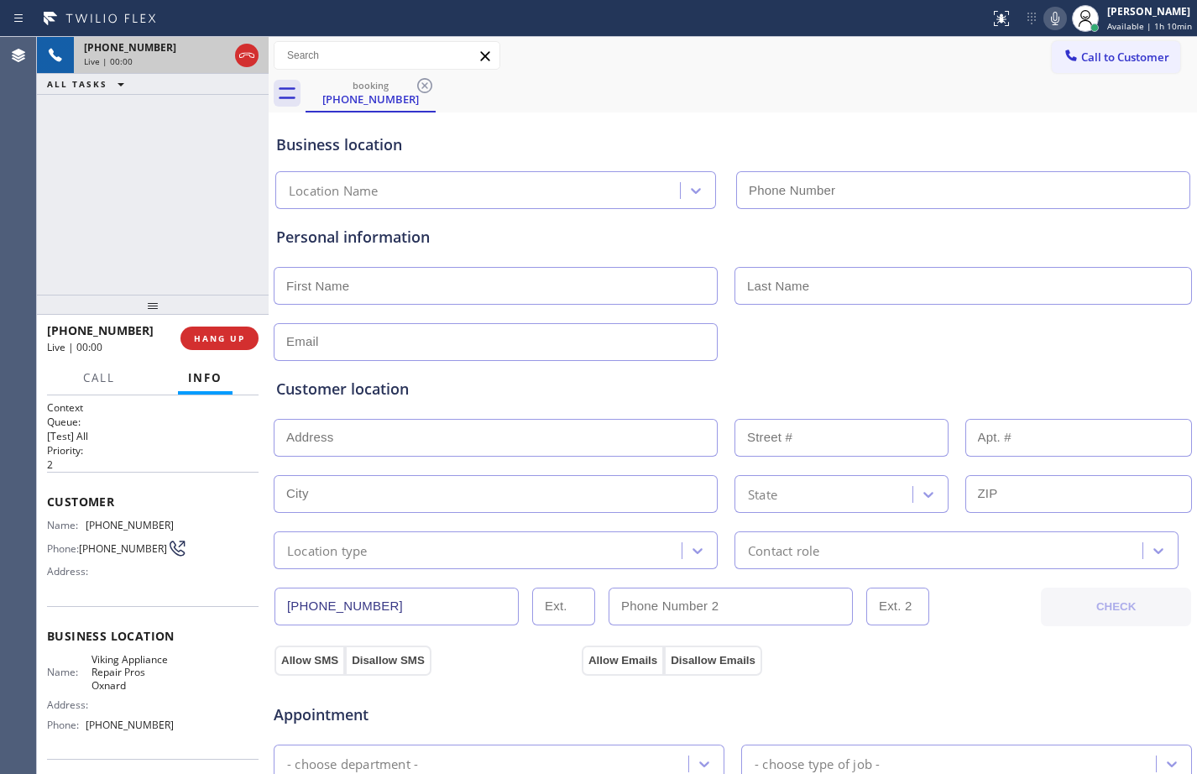
type input "[PHONE_NUMBER]"
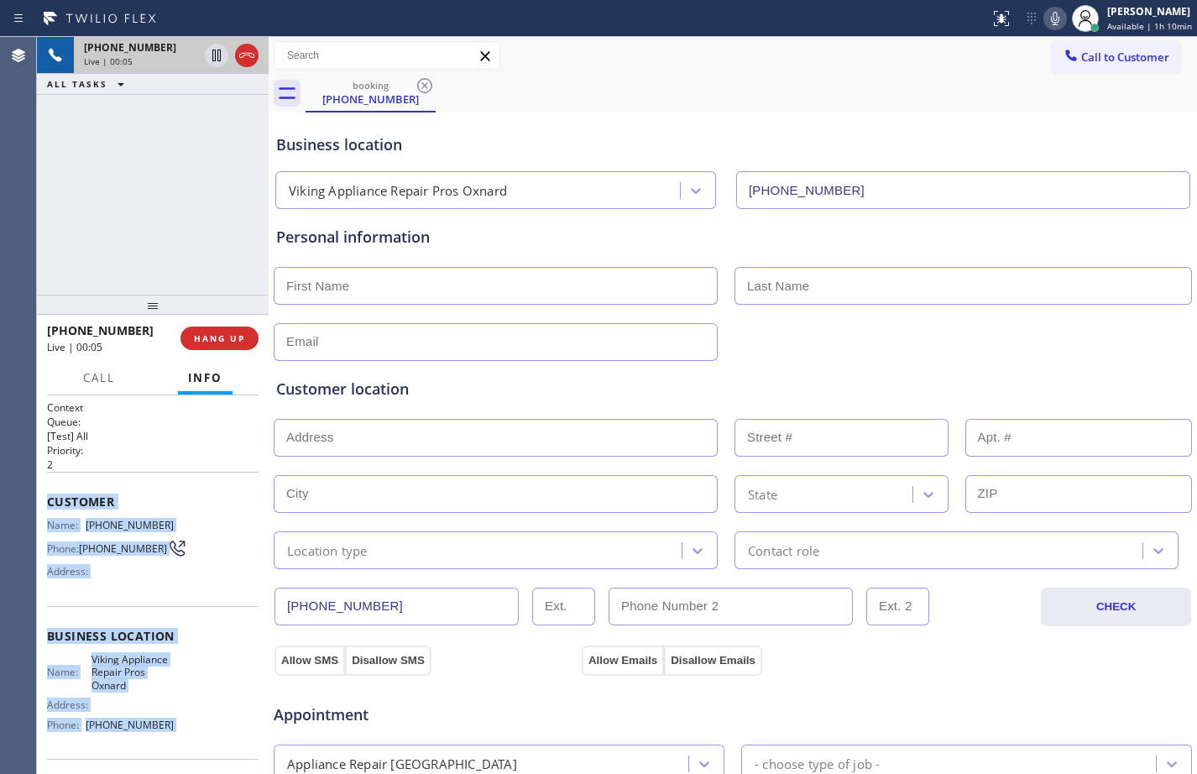
scroll to position [123, 0]
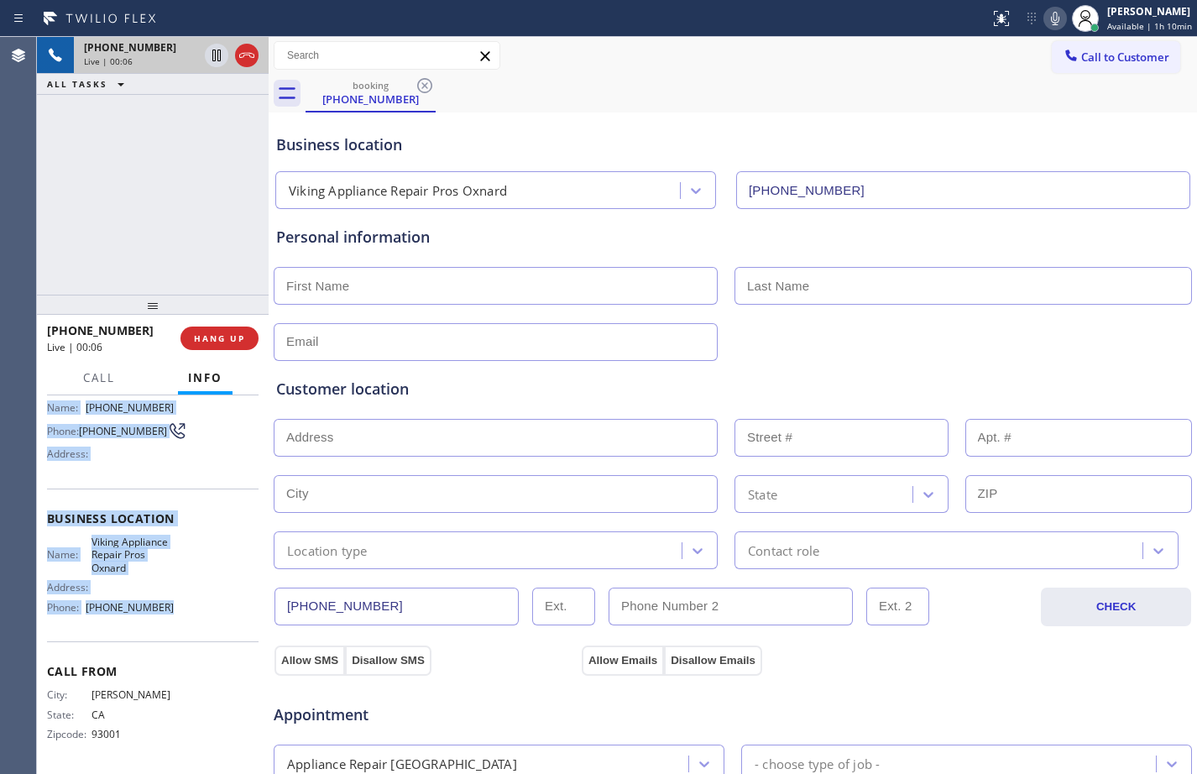
drag, startPoint x: 48, startPoint y: 505, endPoint x: 177, endPoint y: 606, distance: 164.5
click at [177, 606] on div "Context Queue: [Test] All Priority: 2 Customer Name: [PHONE_NUMBER] Phone: [PHO…" at bounding box center [153, 585] width 232 height 379
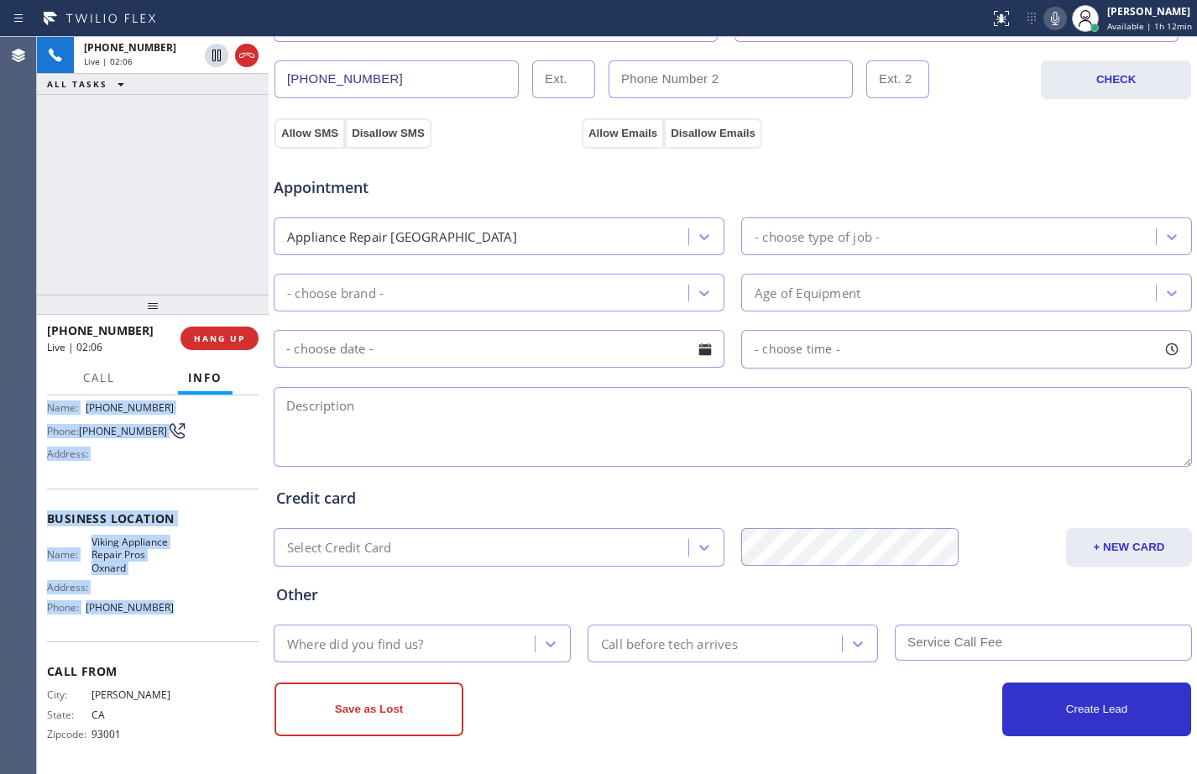
drag, startPoint x: 220, startPoint y: 62, endPoint x: 663, endPoint y: 81, distance: 443.0
click at [220, 62] on icon at bounding box center [217, 55] width 20 height 20
click at [1051, 18] on icon at bounding box center [1055, 18] width 8 height 13
click at [214, 49] on icon at bounding box center [217, 55] width 20 height 20
click at [1051, 21] on icon at bounding box center [1055, 18] width 20 height 20
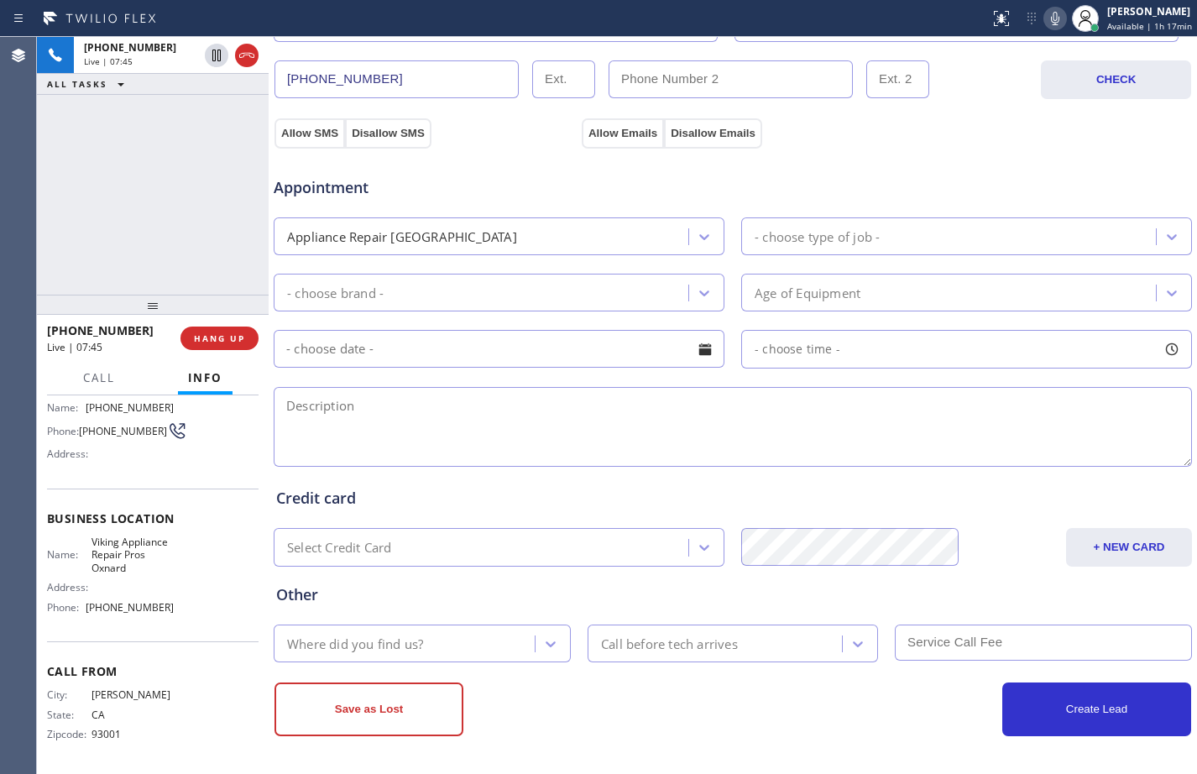
click at [125, 197] on div "[PHONE_NUMBER] Live | 07:45 ALL TASKS ALL TASKS ACTIVE TASKS TASKS IN WRAP UP" at bounding box center [153, 166] width 232 height 258
click at [222, 339] on span "HANG UP" at bounding box center [219, 339] width 51 height 12
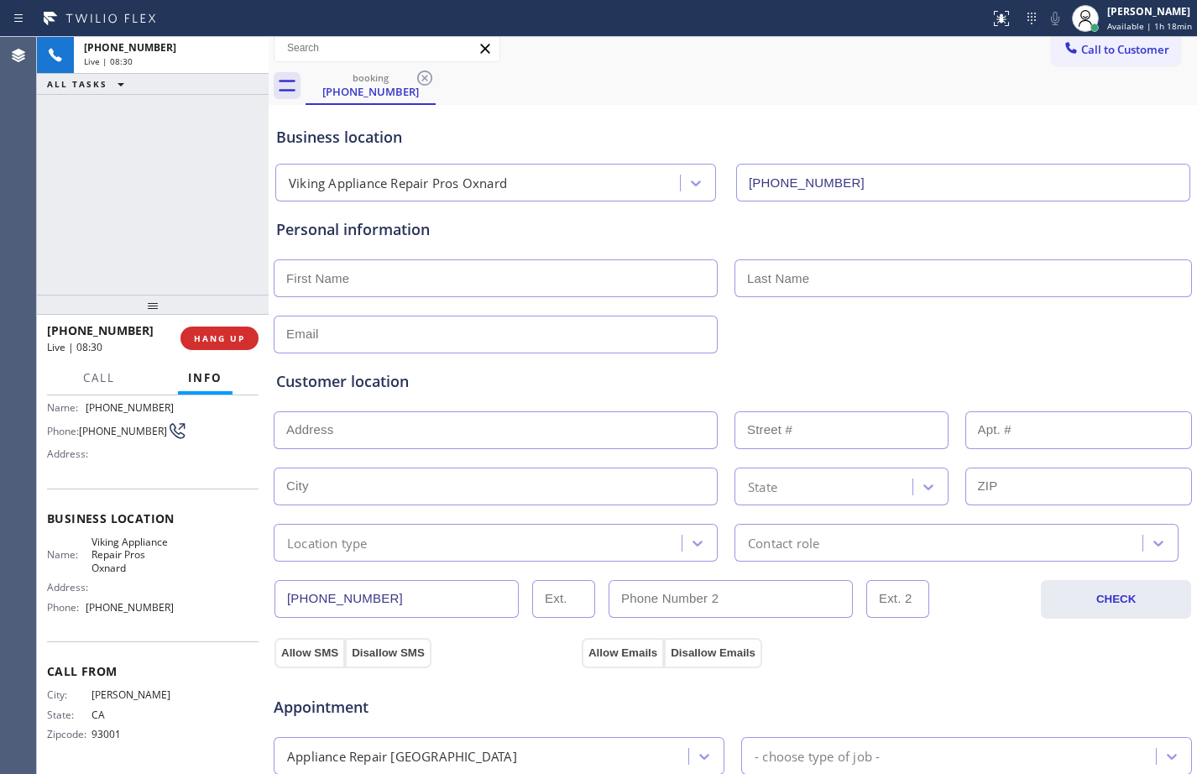
scroll to position [0, 0]
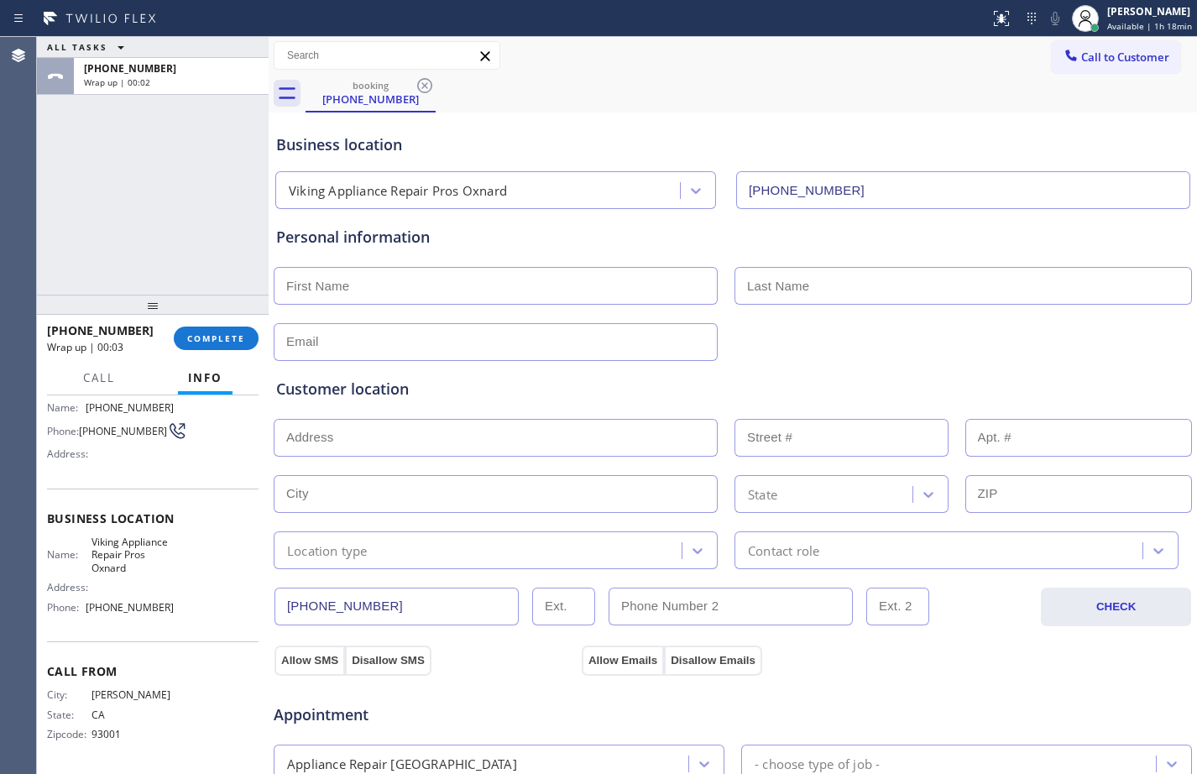
click at [424, 270] on input "text" at bounding box center [496, 286] width 444 height 38
paste input "Mark"
type input "Mark"
click at [932, 295] on input "text" at bounding box center [964, 286] width 458 height 38
paste input "[PERSON_NAME]"
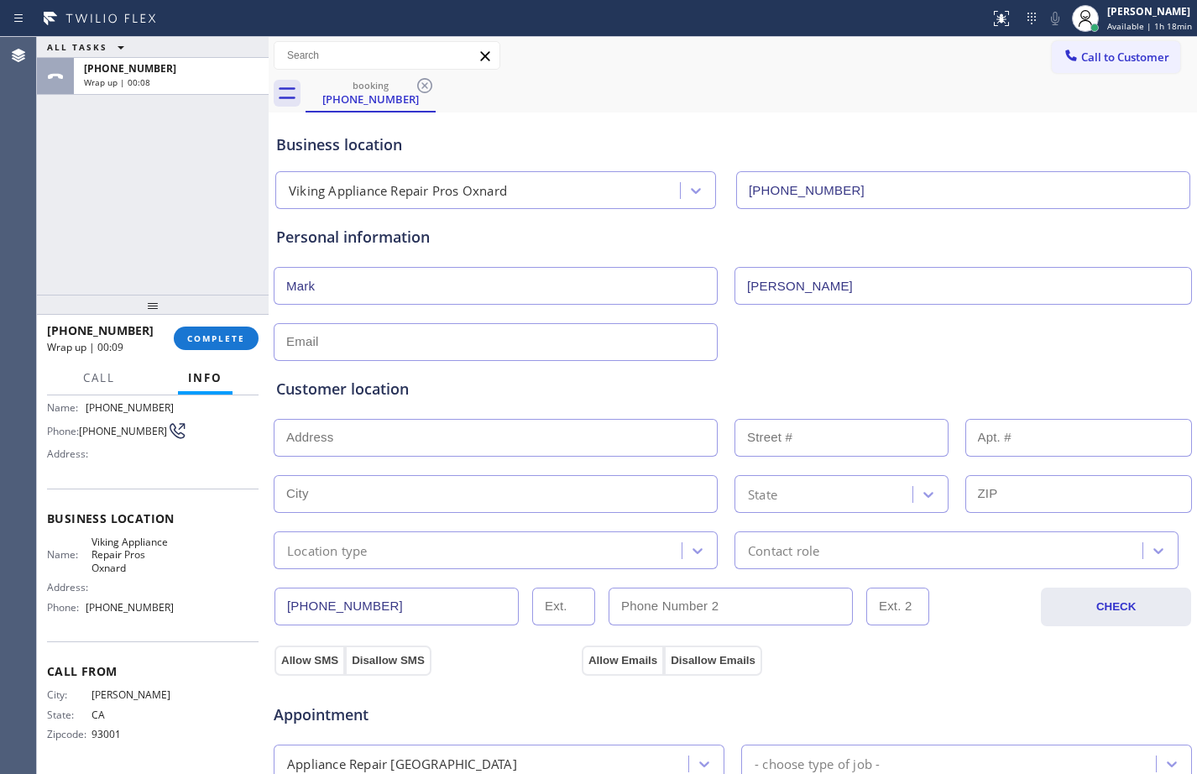
type input "[PERSON_NAME]"
click at [369, 348] on input "text" at bounding box center [496, 342] width 444 height 38
paste input "[EMAIL_ADDRESS][DOMAIN_NAME]"
type input "[EMAIL_ADDRESS][DOMAIN_NAME]"
click at [492, 450] on input "text" at bounding box center [496, 438] width 444 height 38
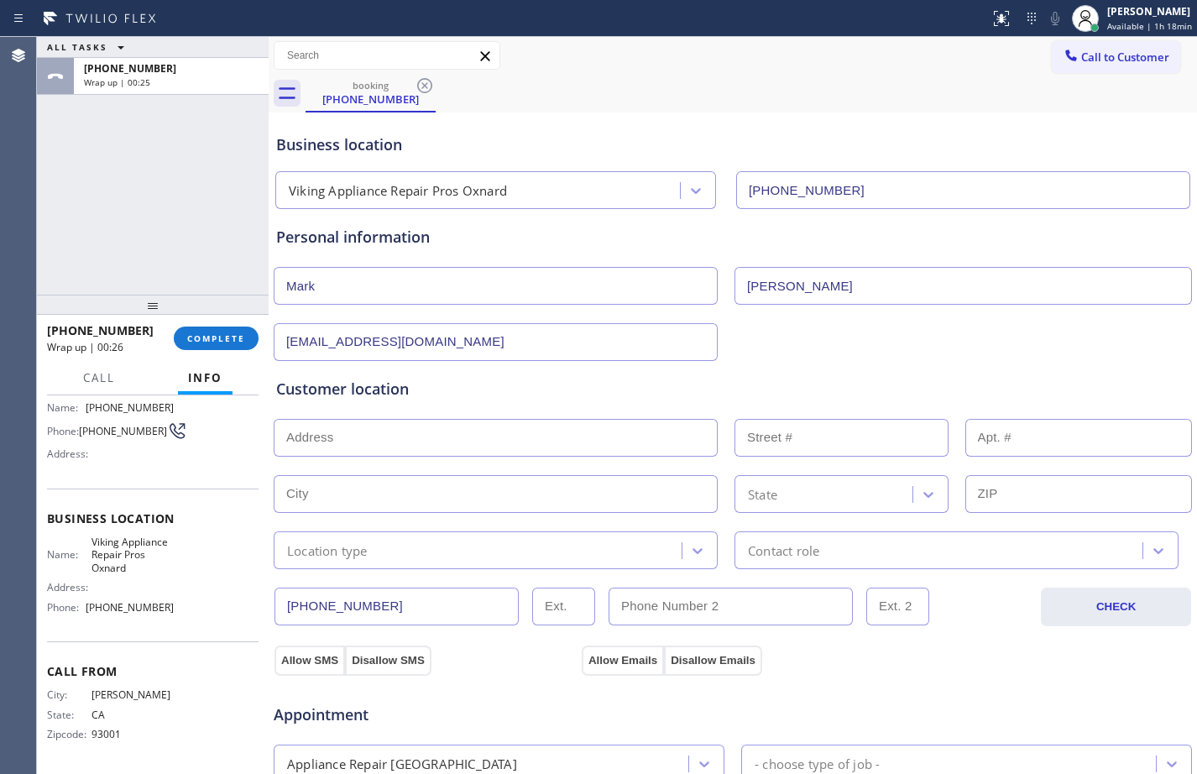
paste input "[STREET_ADDRESS]"
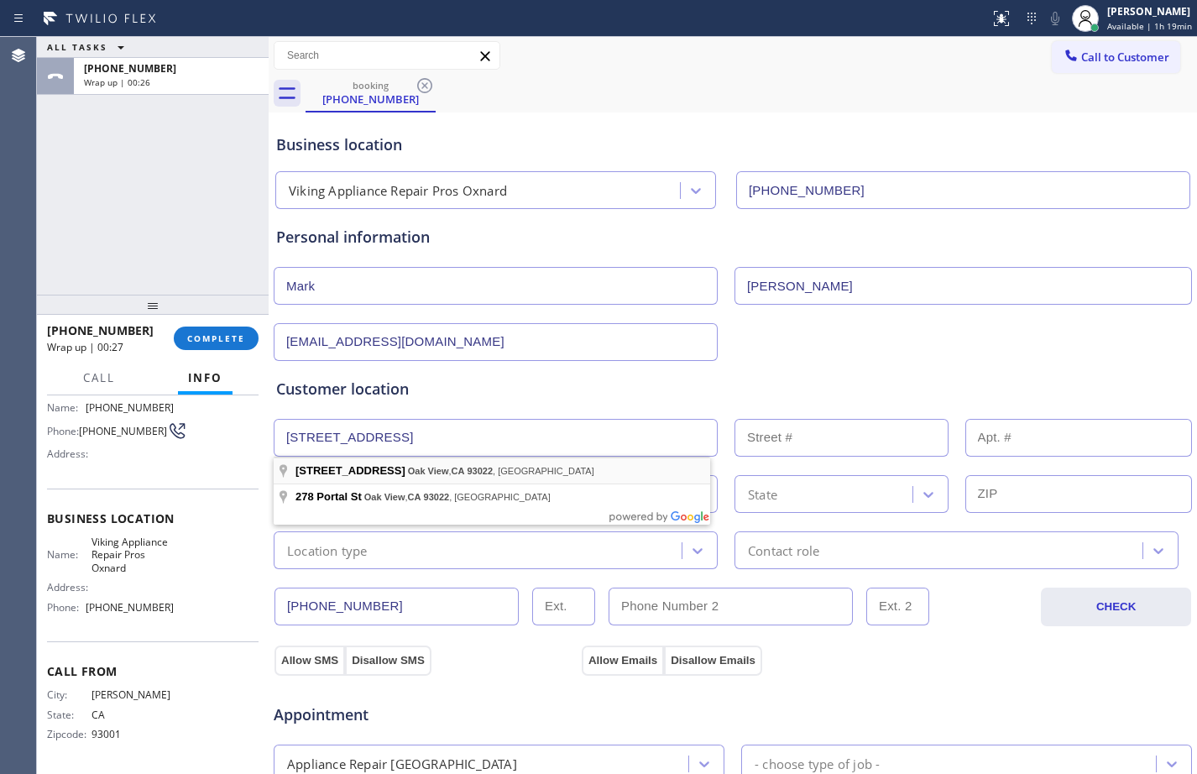
type input "[STREET_ADDRESS]"
type input "278"
type input "Oak View"
type input "93022"
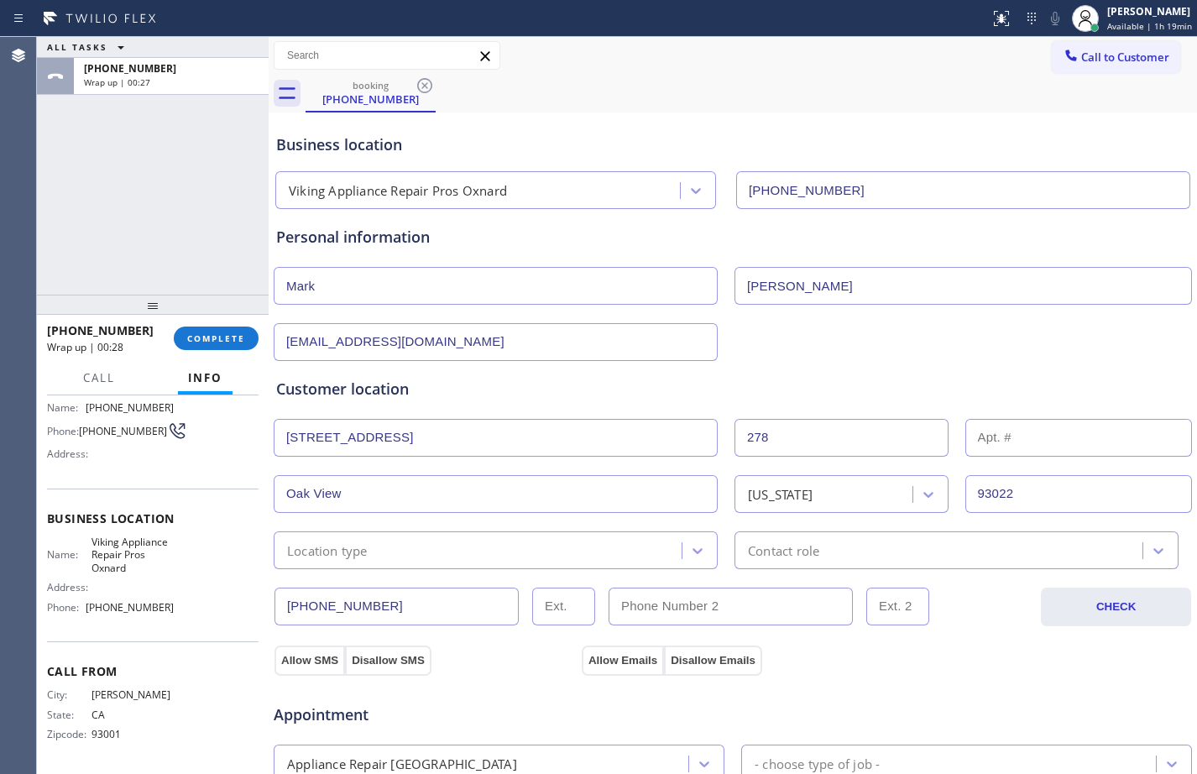
click at [432, 440] on input "[STREET_ADDRESS]" at bounding box center [496, 438] width 444 height 38
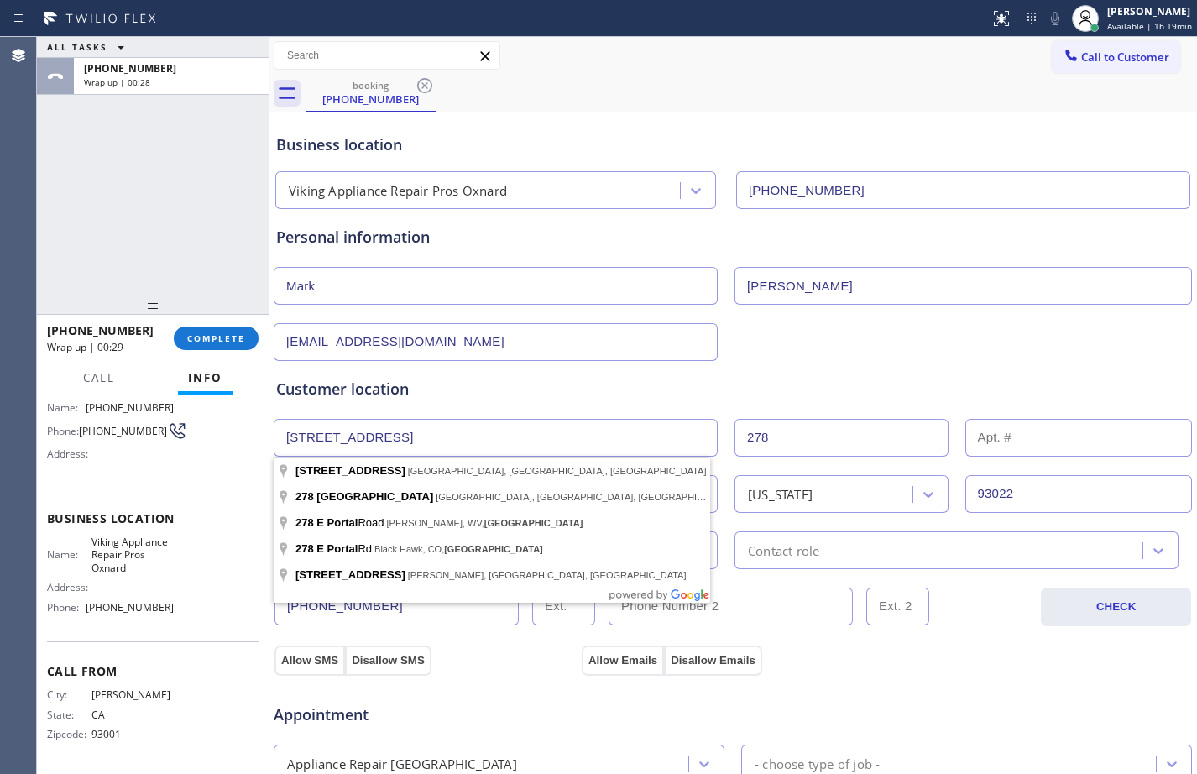
drag, startPoint x: 548, startPoint y: 440, endPoint x: -3, endPoint y: 442, distance: 550.9
click at [0, 442] on html "Status report No issues detected If you experience an issue, please download th…" at bounding box center [598, 387] width 1197 height 774
paste input "Portal [GEOGRAPHIC_DATA]"
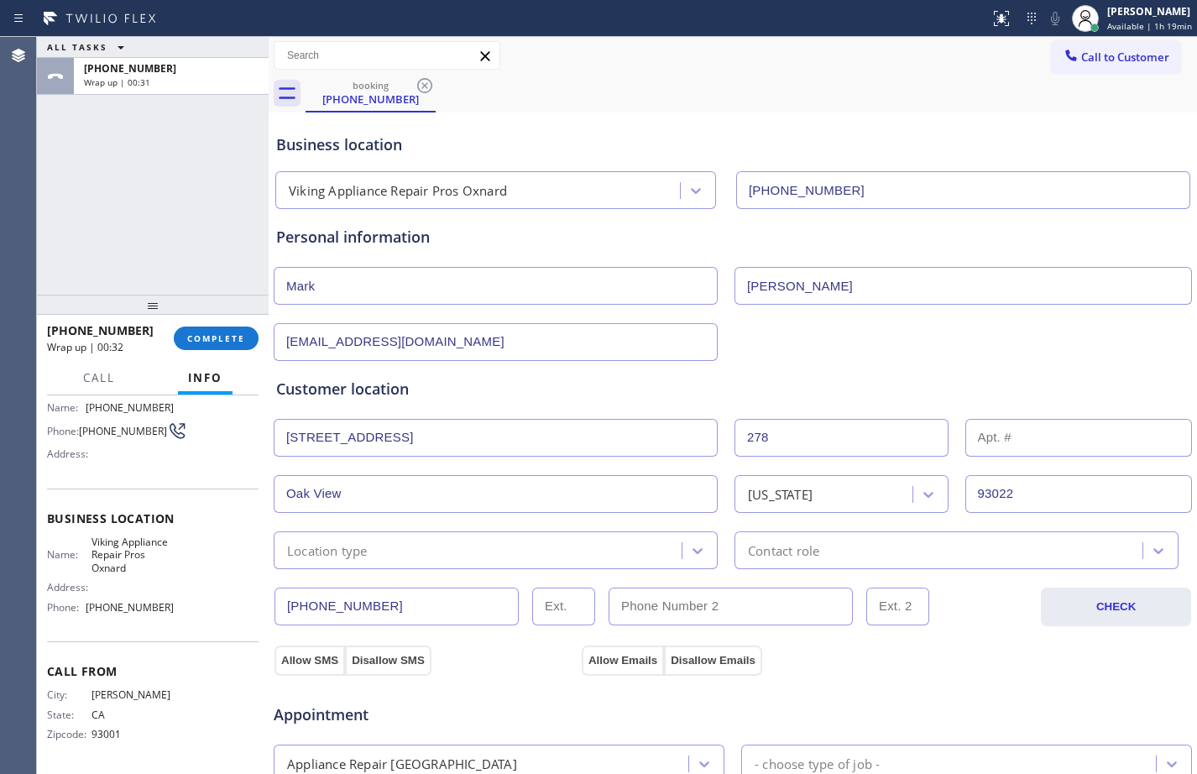
type input "[STREET_ADDRESS]"
click at [548, 555] on div "Location type" at bounding box center [480, 550] width 403 height 29
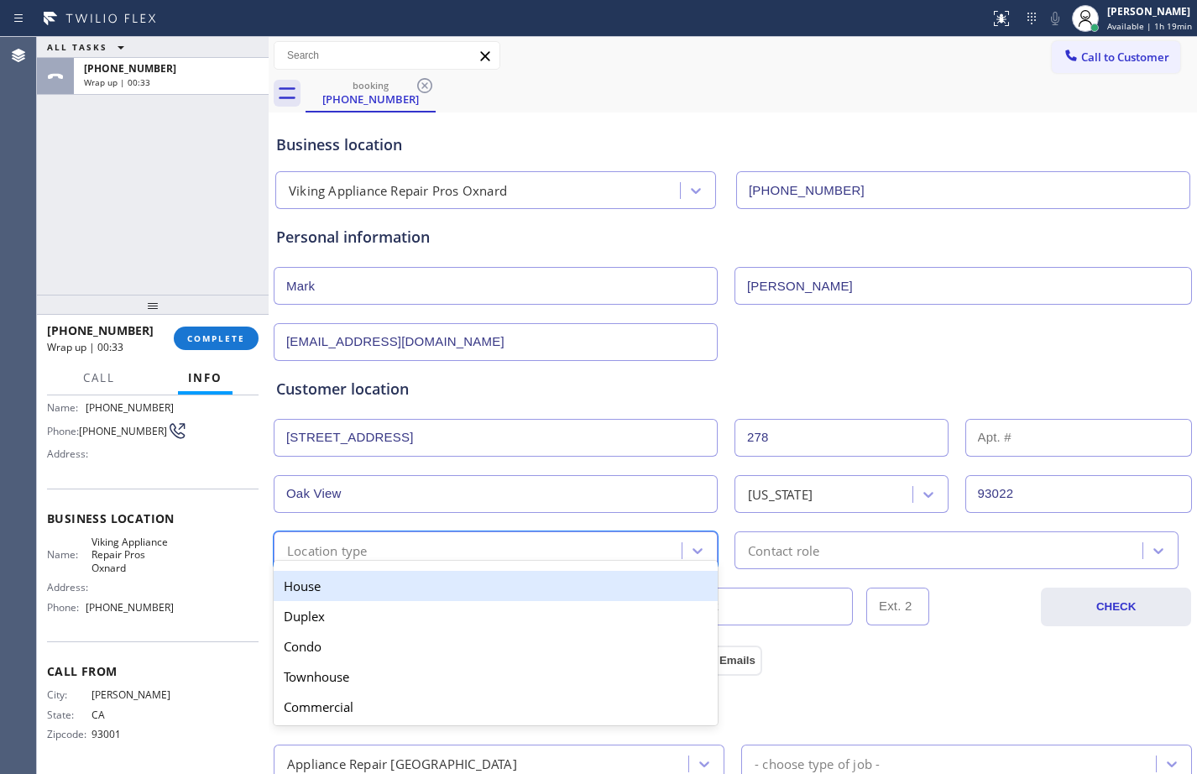
click at [359, 584] on div "House" at bounding box center [496, 586] width 444 height 30
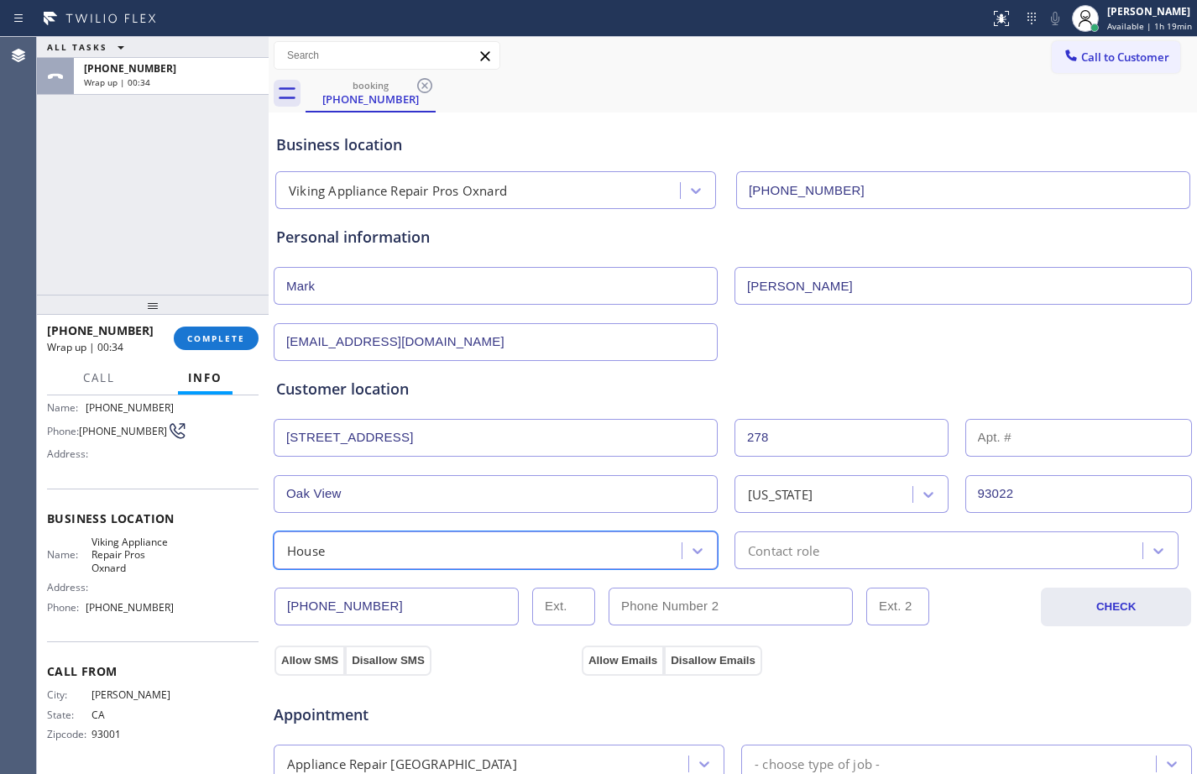
click at [789, 548] on div "Contact role" at bounding box center [783, 550] width 71 height 19
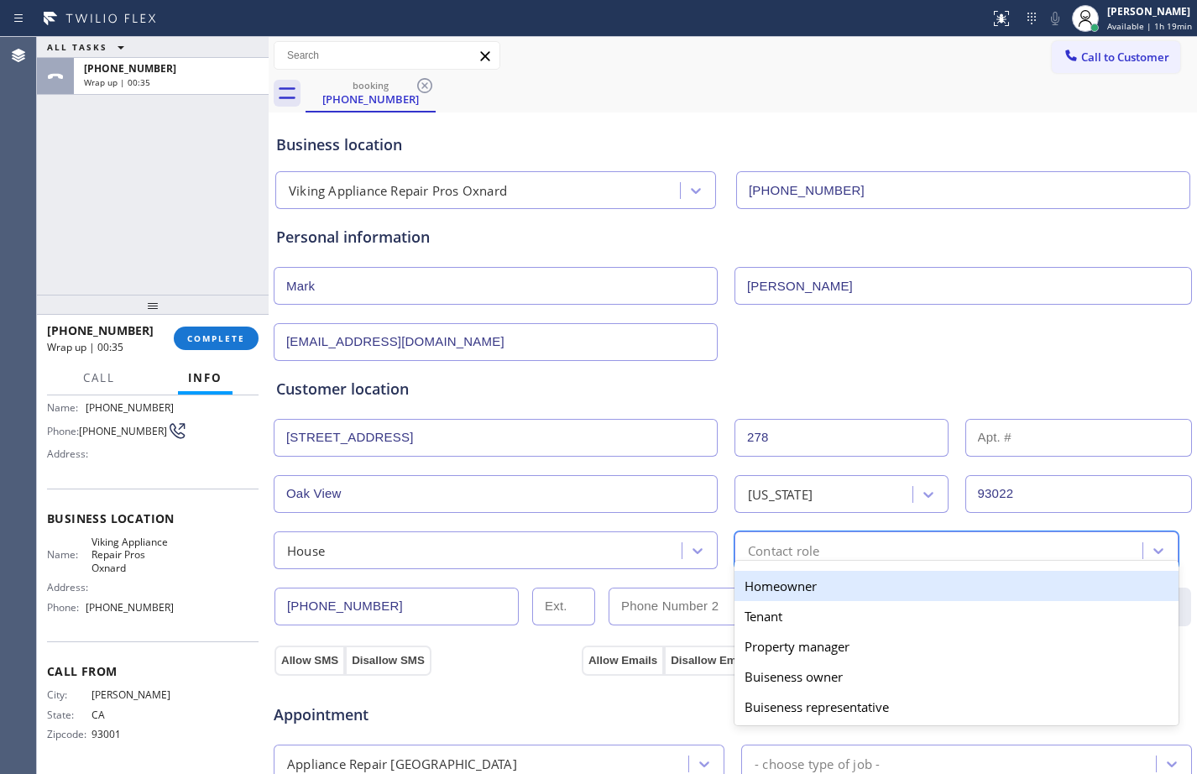
click at [777, 575] on div "Homeowner" at bounding box center [957, 586] width 444 height 30
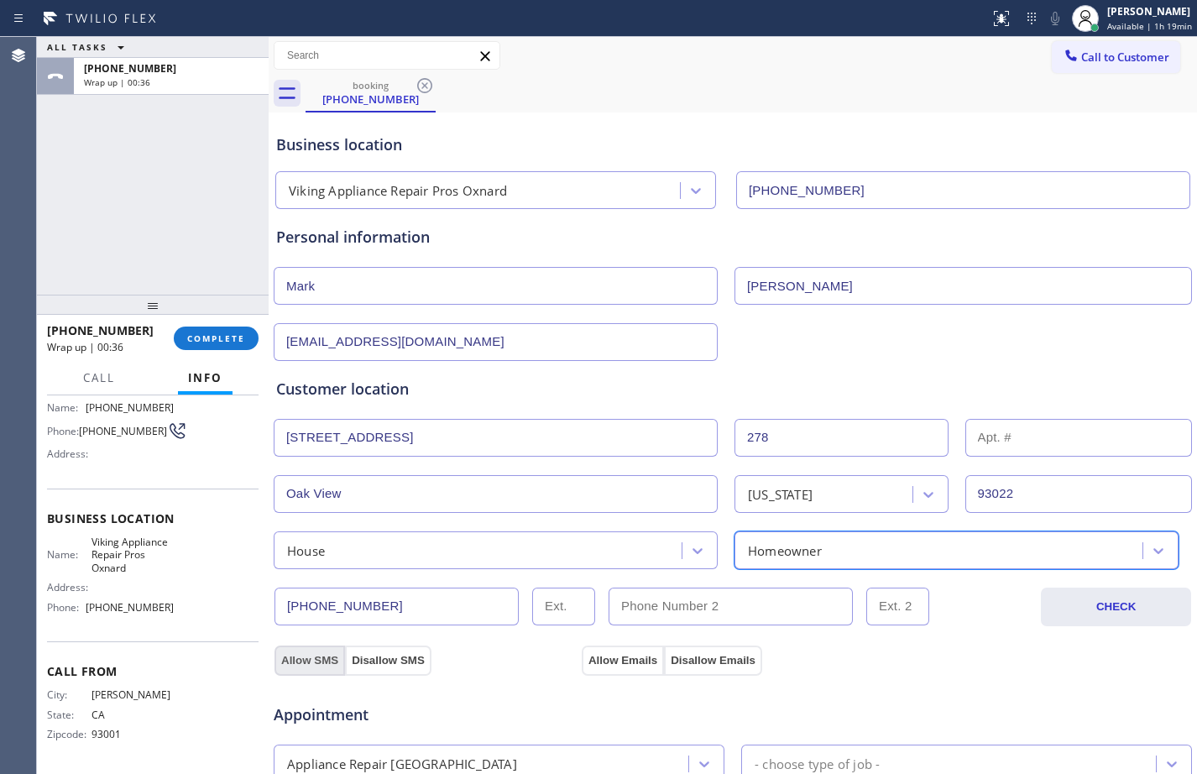
click at [313, 664] on button "Allow SMS" at bounding box center [310, 661] width 71 height 30
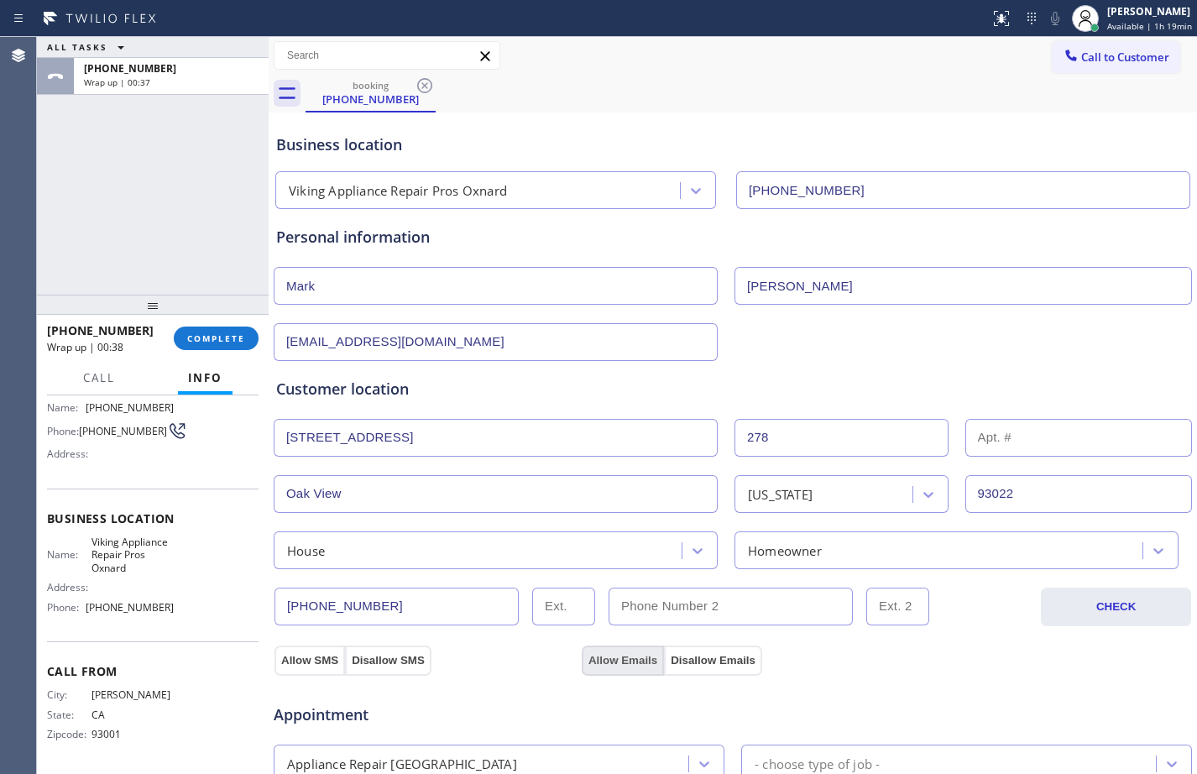
click at [627, 657] on button "Allow Emails" at bounding box center [623, 661] width 82 height 30
drag, startPoint x: 623, startPoint y: 667, endPoint x: 484, endPoint y: 616, distance: 148.5
click at [622, 667] on button "Allow Emails" at bounding box center [623, 661] width 82 height 30
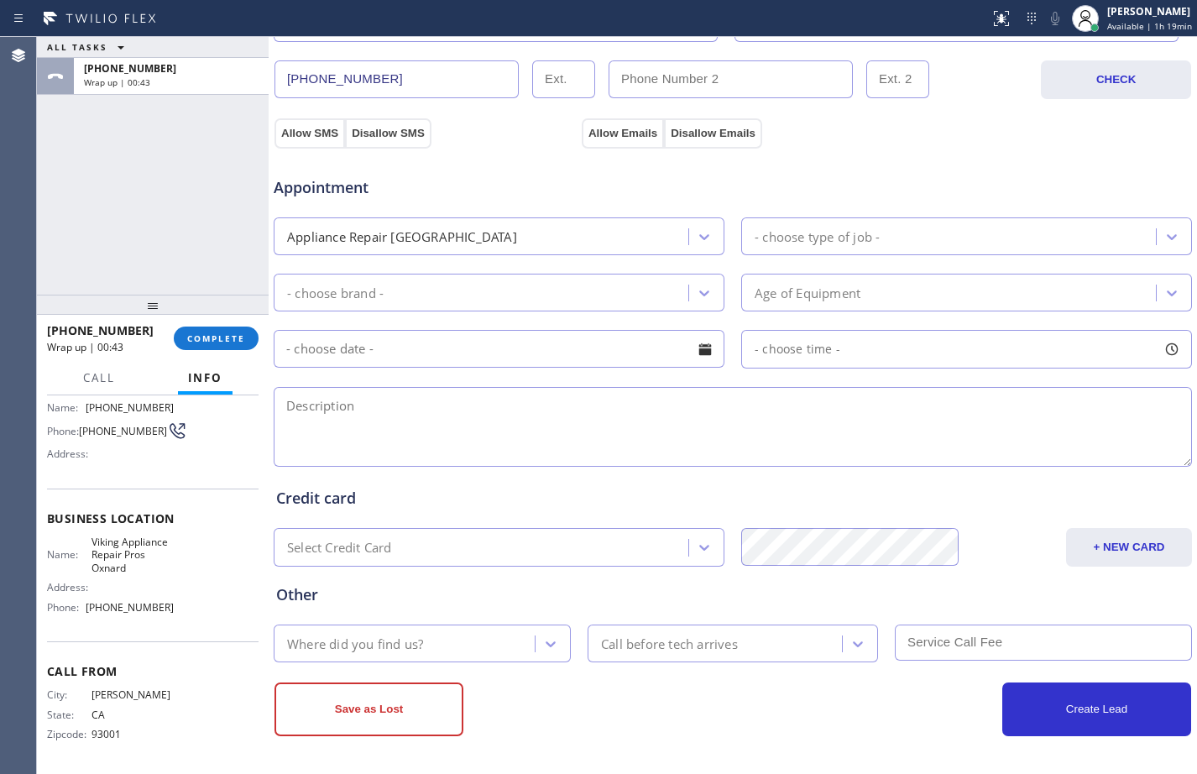
click at [480, 233] on div "Appliance Repair [GEOGRAPHIC_DATA]" at bounding box center [484, 236] width 410 height 29
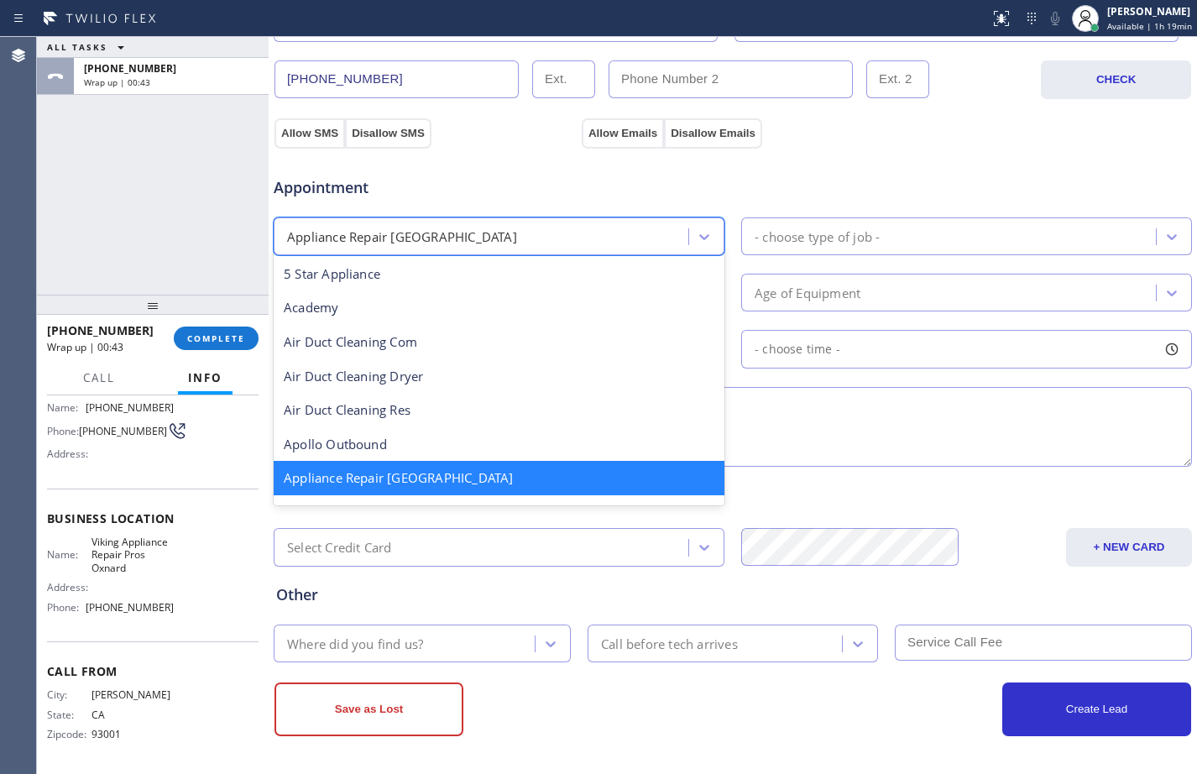
scroll to position [3, 0]
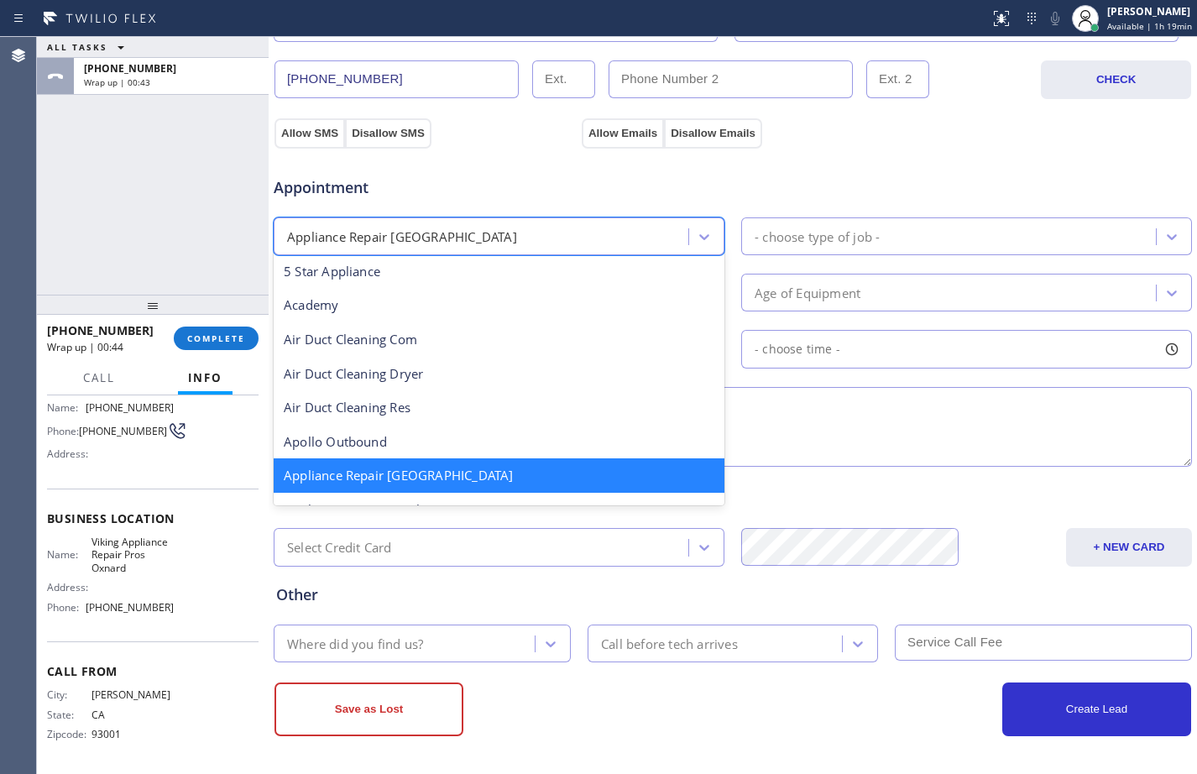
click at [773, 230] on div "- choose type of job -" at bounding box center [817, 236] width 125 height 19
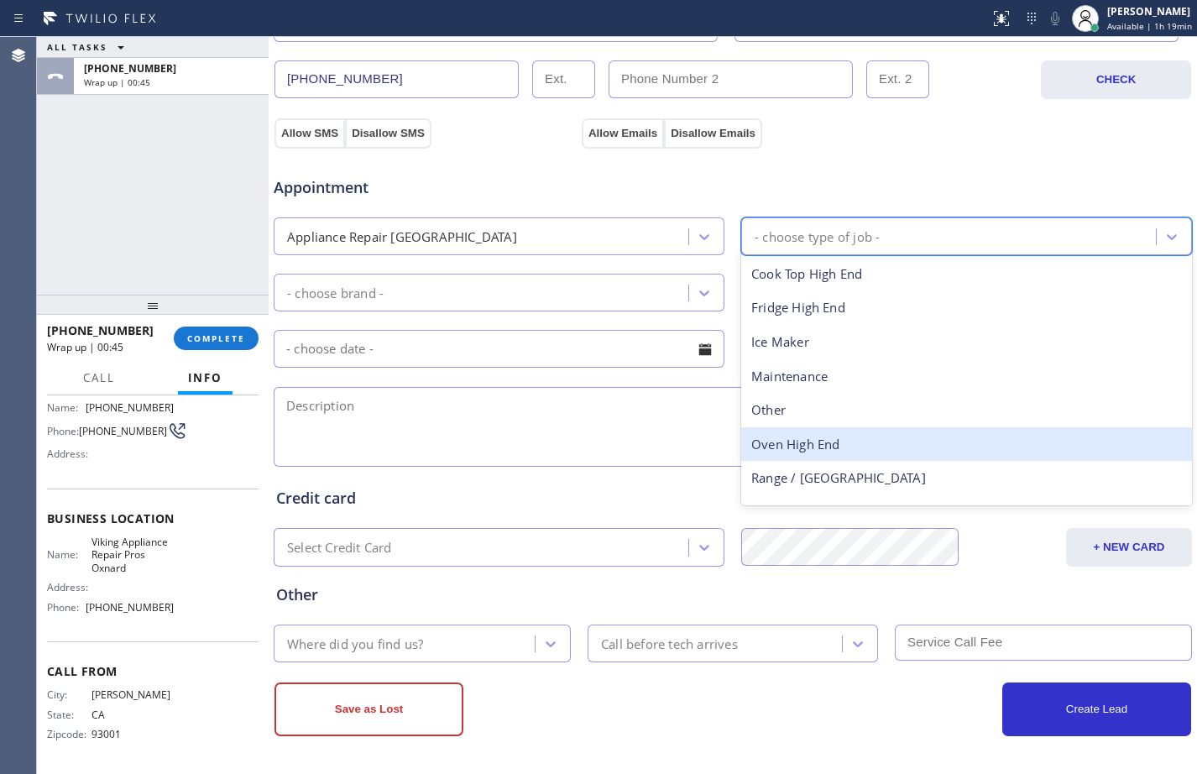
click at [790, 454] on div "Oven High End" at bounding box center [967, 444] width 451 height 34
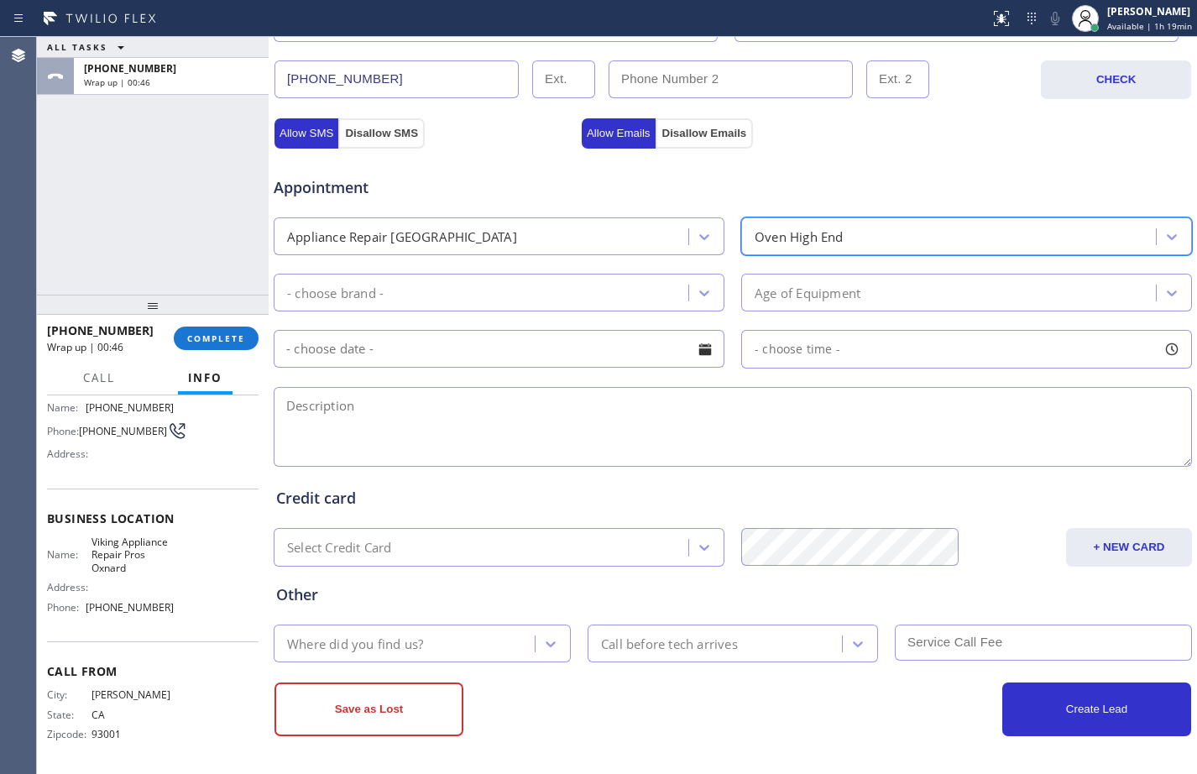
click at [571, 301] on div "- choose brand -" at bounding box center [484, 292] width 410 height 29
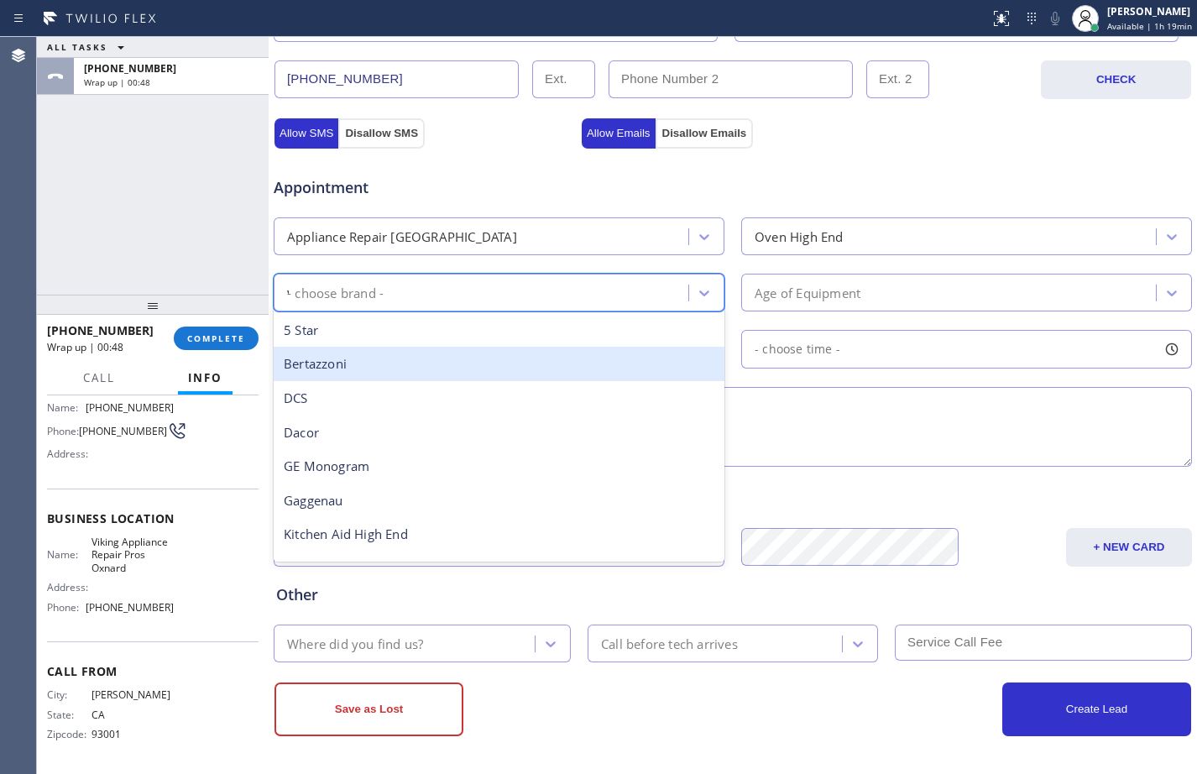
type input "vi"
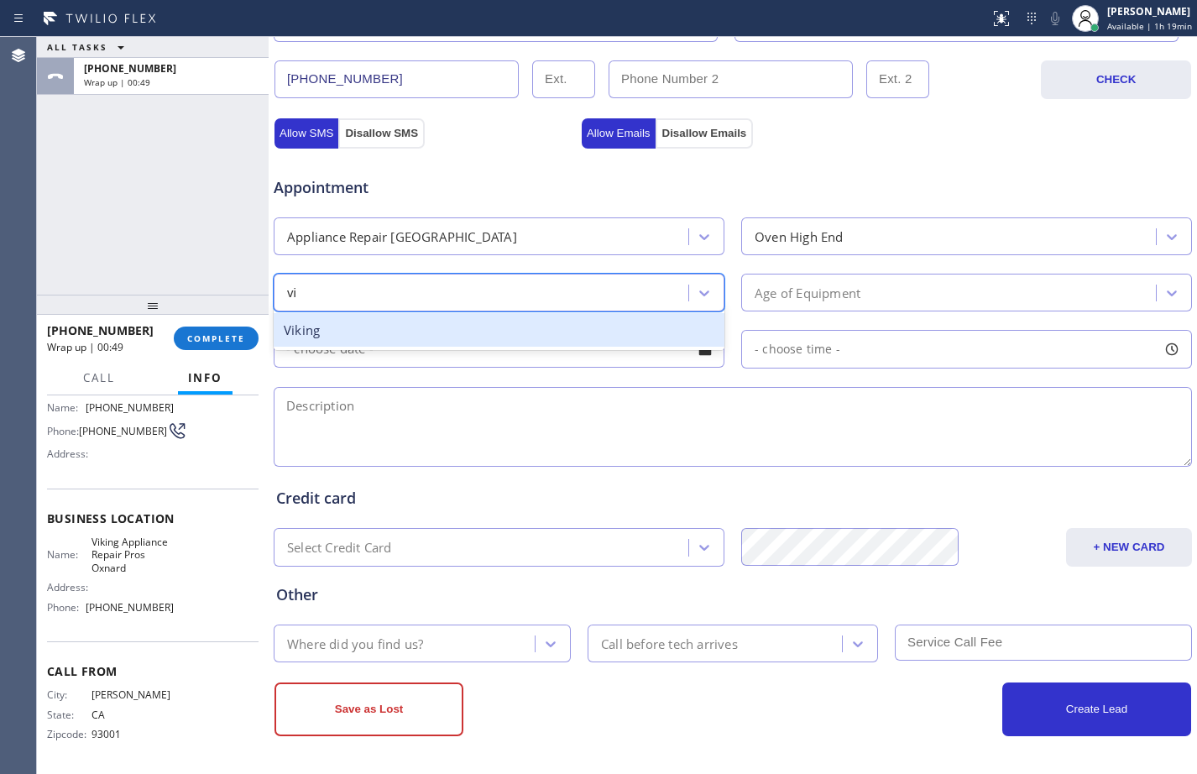
click at [470, 324] on div "Viking" at bounding box center [499, 330] width 451 height 34
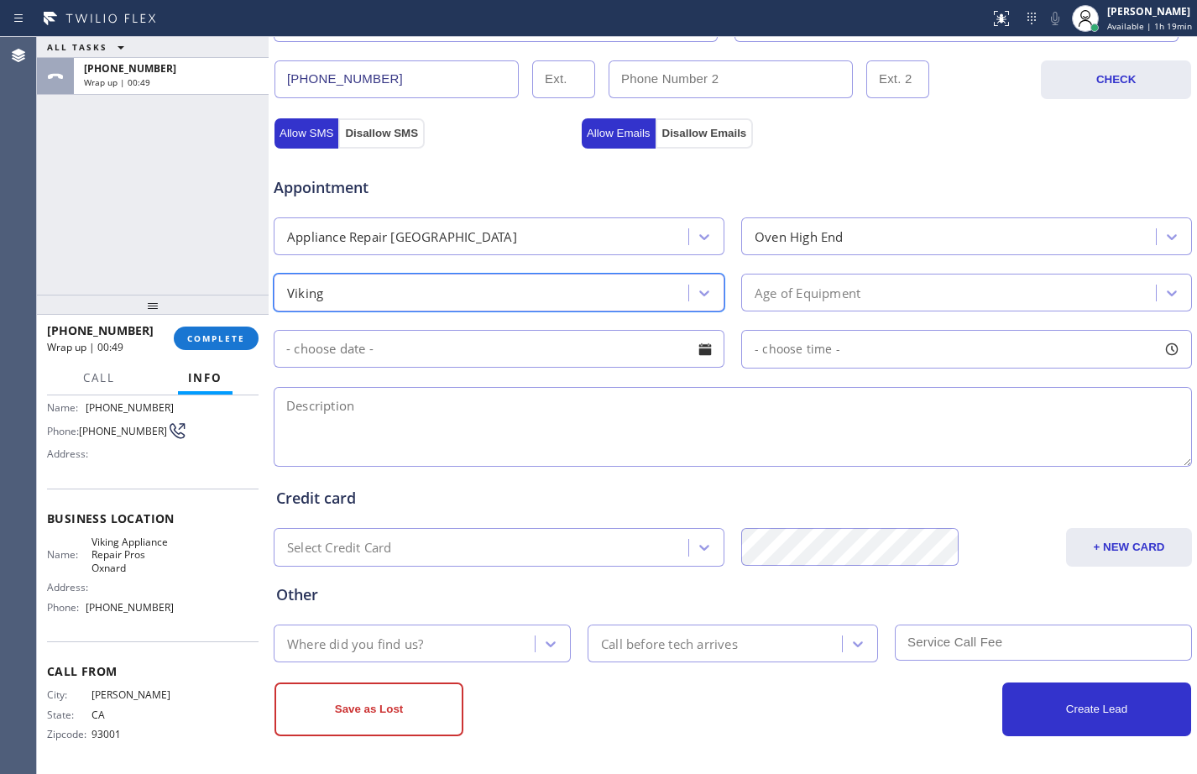
click at [807, 303] on div "Age of Equipment" at bounding box center [952, 292] width 410 height 29
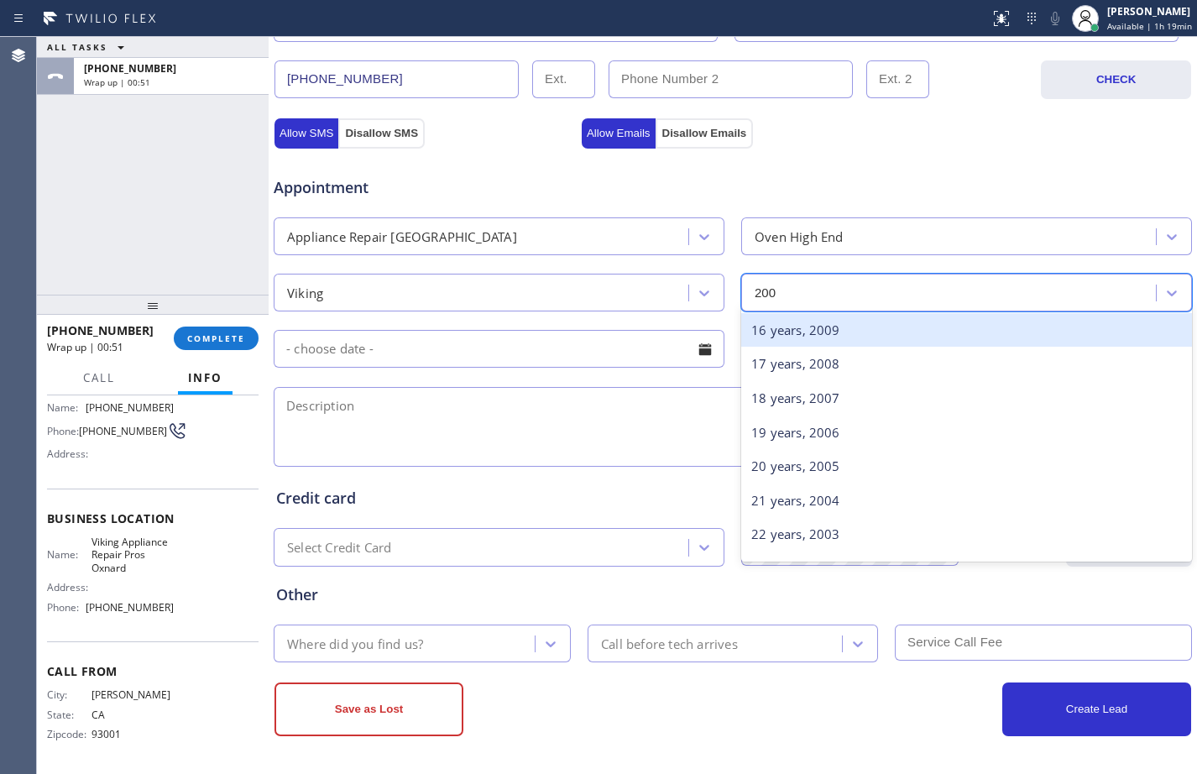
type input "2002"
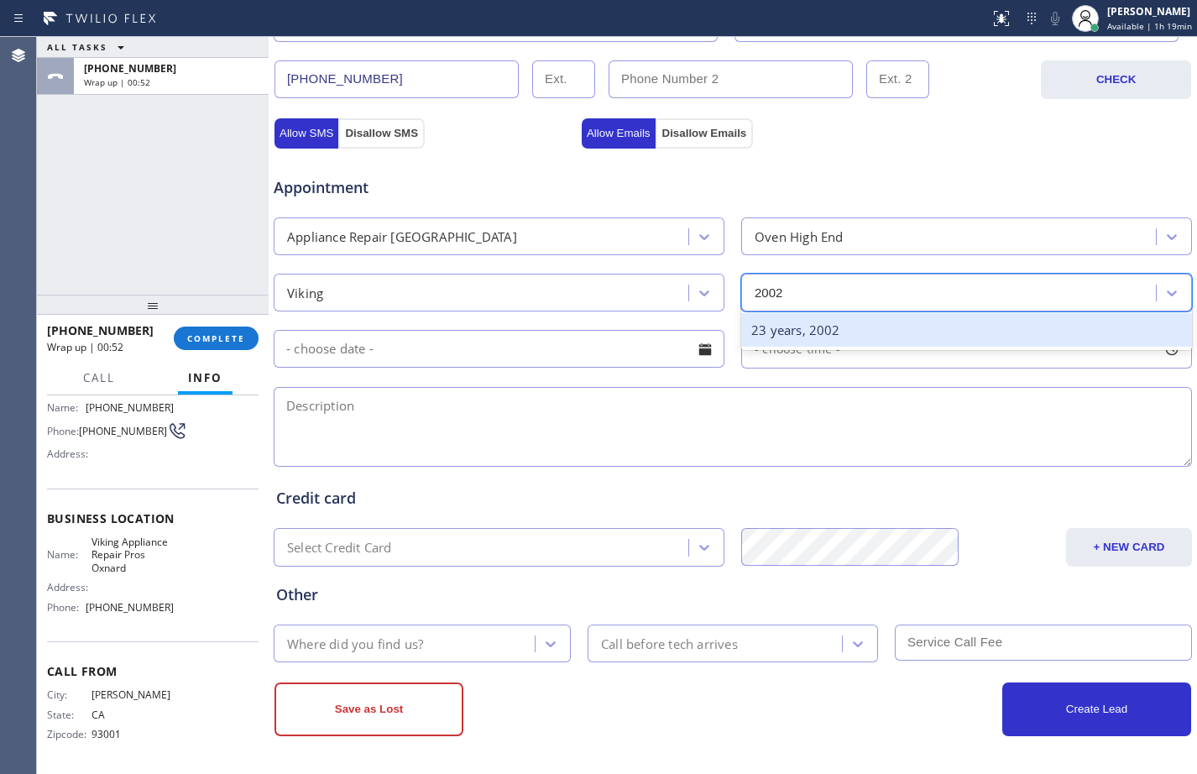
click at [800, 336] on div "23 years, 2002" at bounding box center [967, 330] width 451 height 34
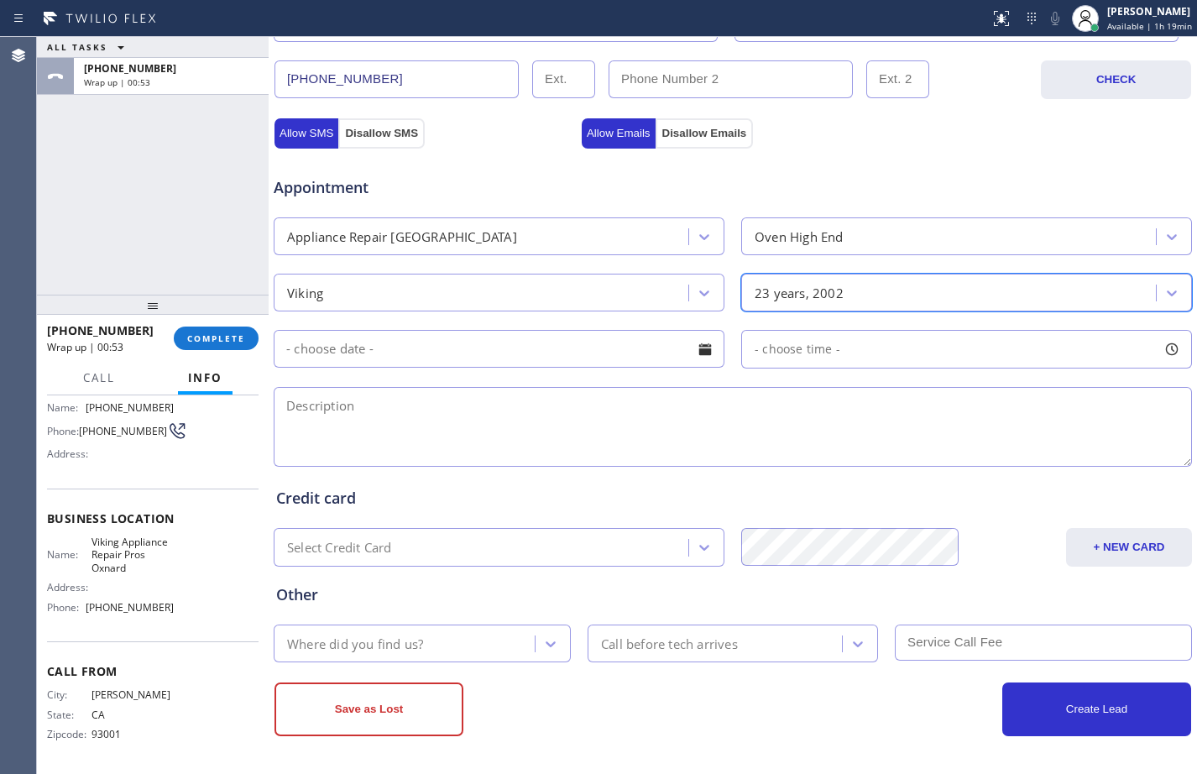
click at [533, 348] on input "text" at bounding box center [499, 349] width 451 height 38
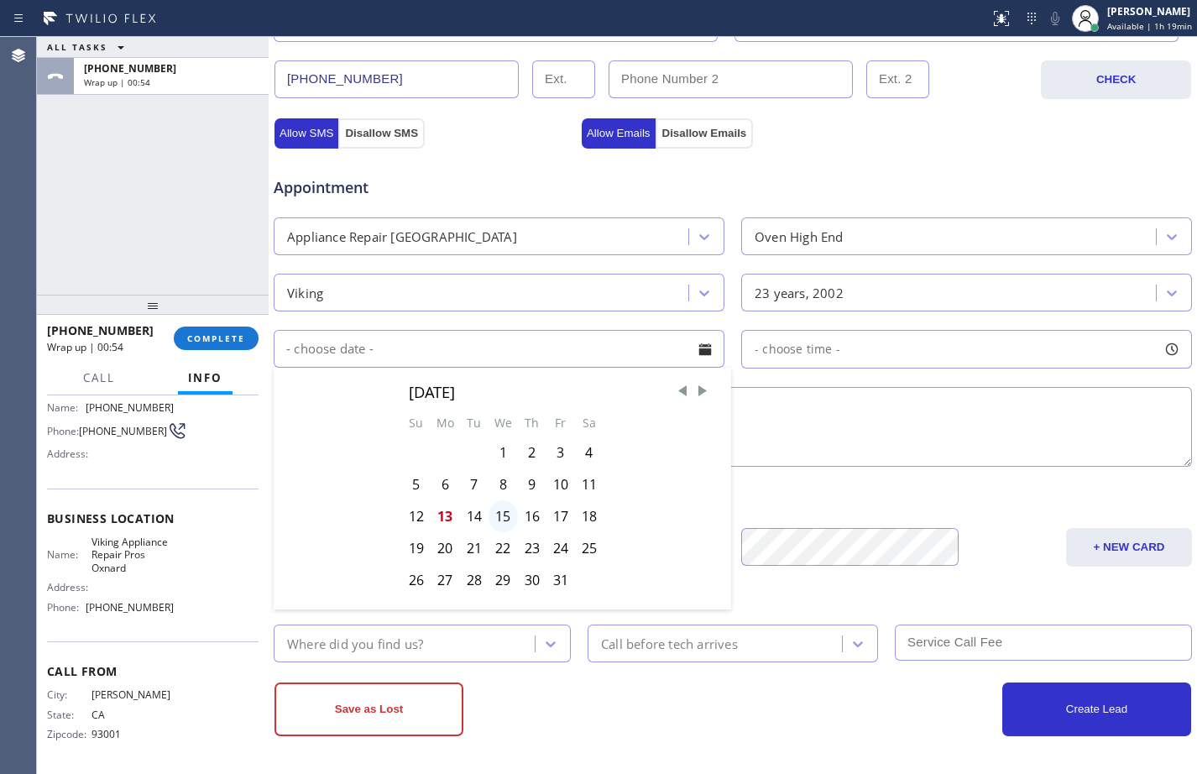
click at [497, 513] on div "15" at bounding box center [503, 516] width 29 height 32
type input "[DATE]"
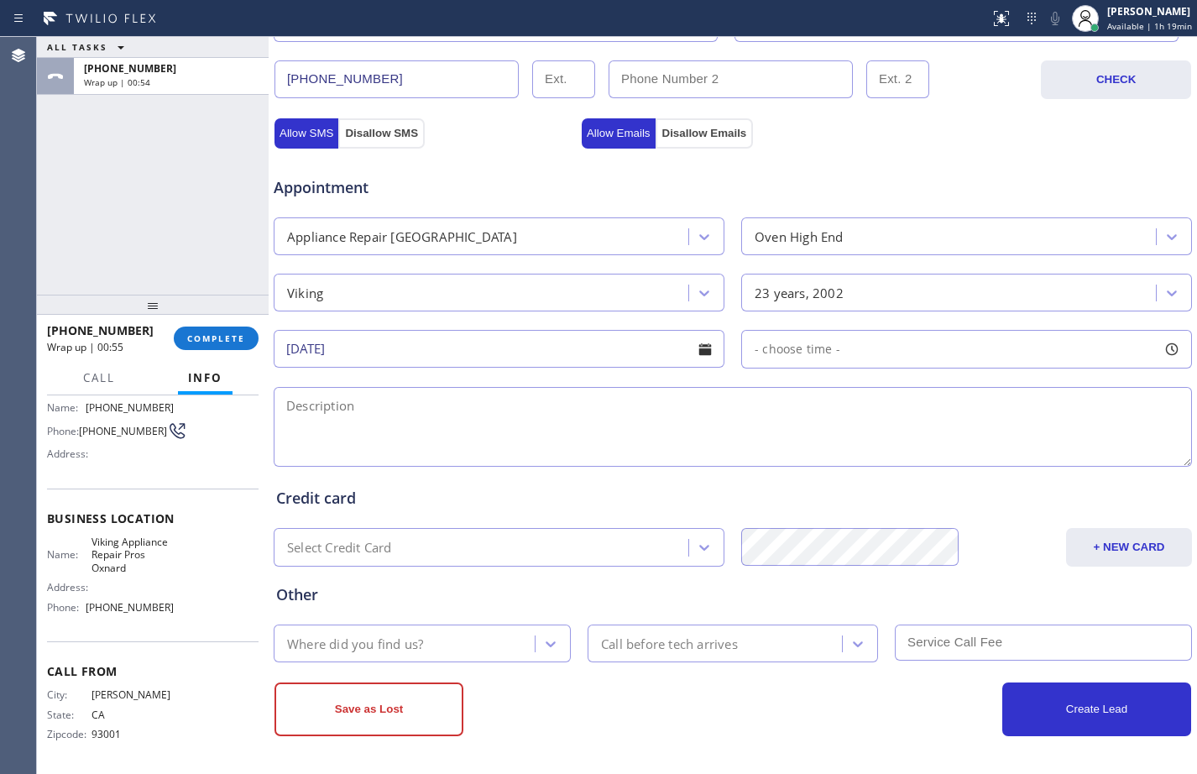
click at [780, 355] on span "- choose time -" at bounding box center [798, 349] width 86 height 16
drag, startPoint x: 749, startPoint y: 442, endPoint x: 1000, endPoint y: 446, distance: 251.1
click at [1007, 446] on div at bounding box center [1017, 451] width 20 height 35
drag, startPoint x: 751, startPoint y: 450, endPoint x: 910, endPoint y: 459, distance: 159.8
click at [910, 459] on div at bounding box center [920, 451] width 20 height 35
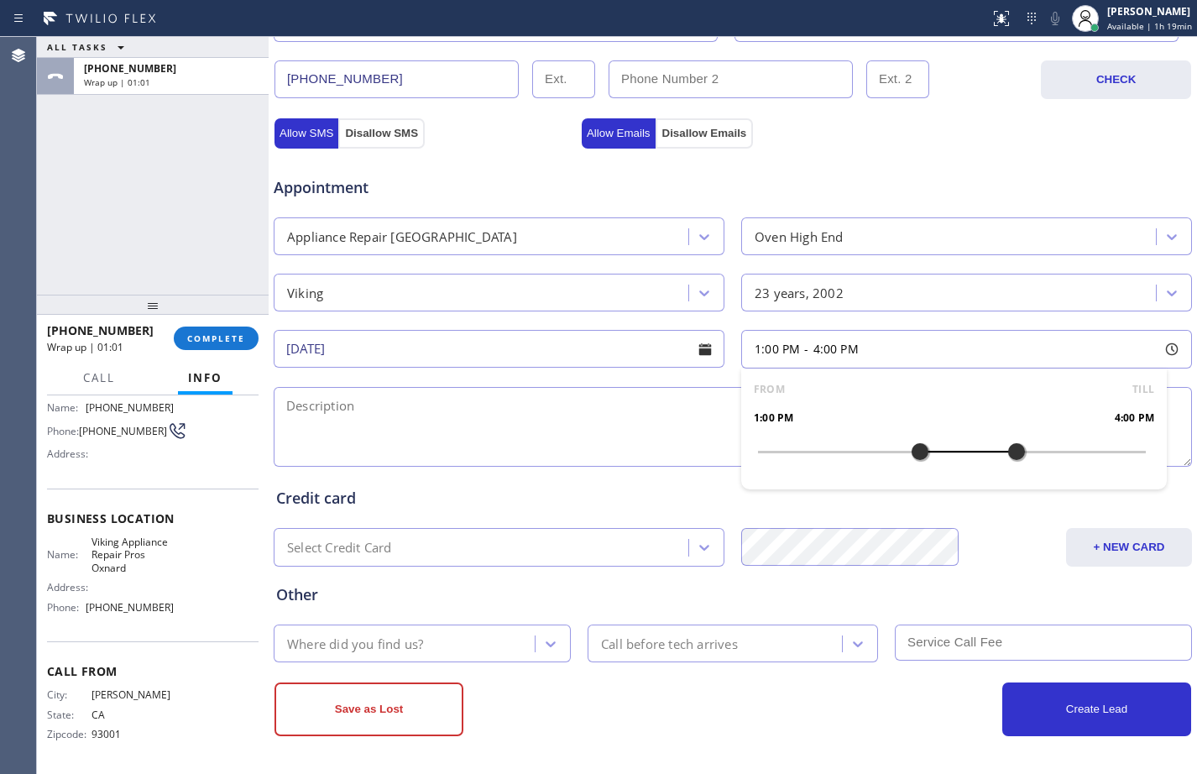
click at [539, 432] on textarea at bounding box center [733, 427] width 919 height 80
click at [408, 416] on textarea "1-4/$75/" at bounding box center [733, 427] width 919 height 80
paste textarea "Viking/oven range/bad igniter,it's not working/ model # VGIC305-4BSS/since 2002…"
click at [516, 407] on textarea "1-4/$75/Viking/oven range/bad igniter,it's not working/ model # VGIC305-4BSS/si…" at bounding box center [733, 427] width 919 height 80
click at [834, 399] on textarea "1-4/$75/Viking/oven range/bad igniter, it's not working/ model # VGIC305-4BSS/s…" at bounding box center [733, 427] width 919 height 80
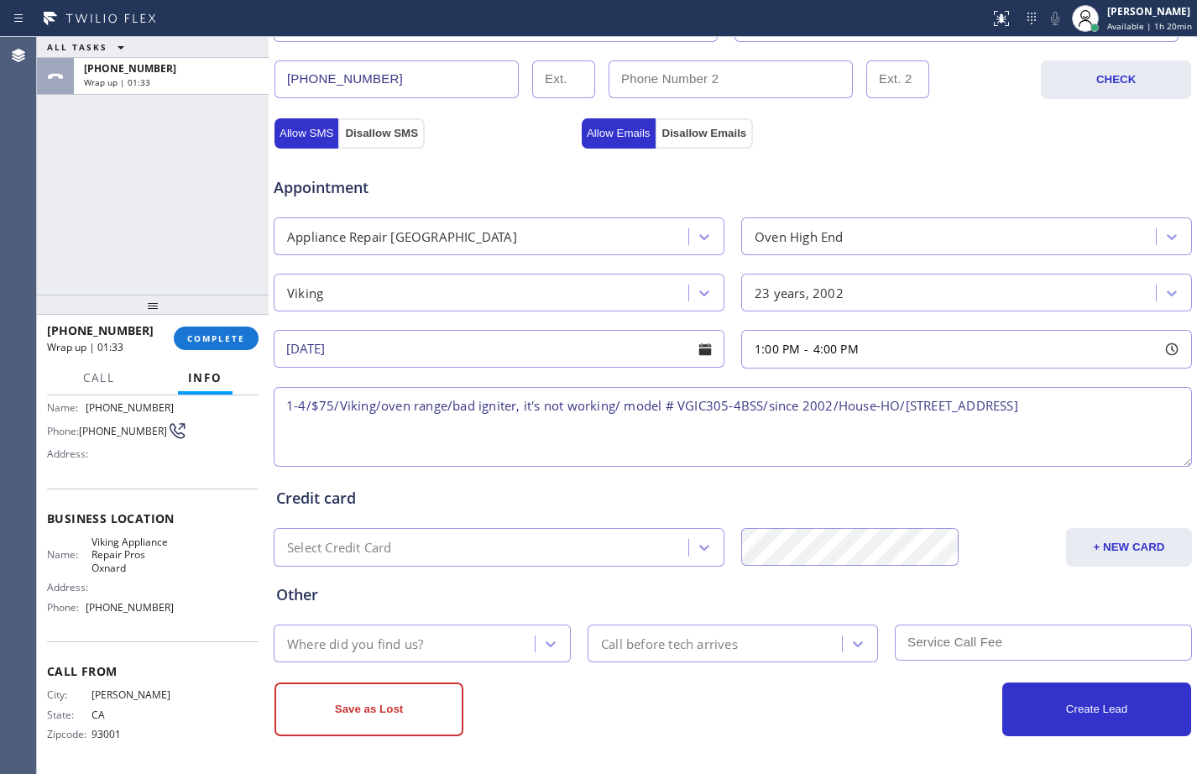
click at [1133, 410] on textarea "1-4/$75/Viking/oven range/bad igniter, it's not working/ model # VGIC305-4BSS/s…" at bounding box center [733, 427] width 919 height 80
paste textarea "Viking Appliance Repair Pros Oxnard"
click at [745, 432] on textarea "1-4/$75/Viking/oven range/bad igniter, it's not working/ model # VGIC305-4BSS/s…" at bounding box center [733, 427] width 919 height 80
paste textarea "Please call customer 30 minutes prior to arrival"
type textarea "1-4/$75/Viking/oven range/bad igniter, it's not working/ model # VGIC305-4BSS/s…"
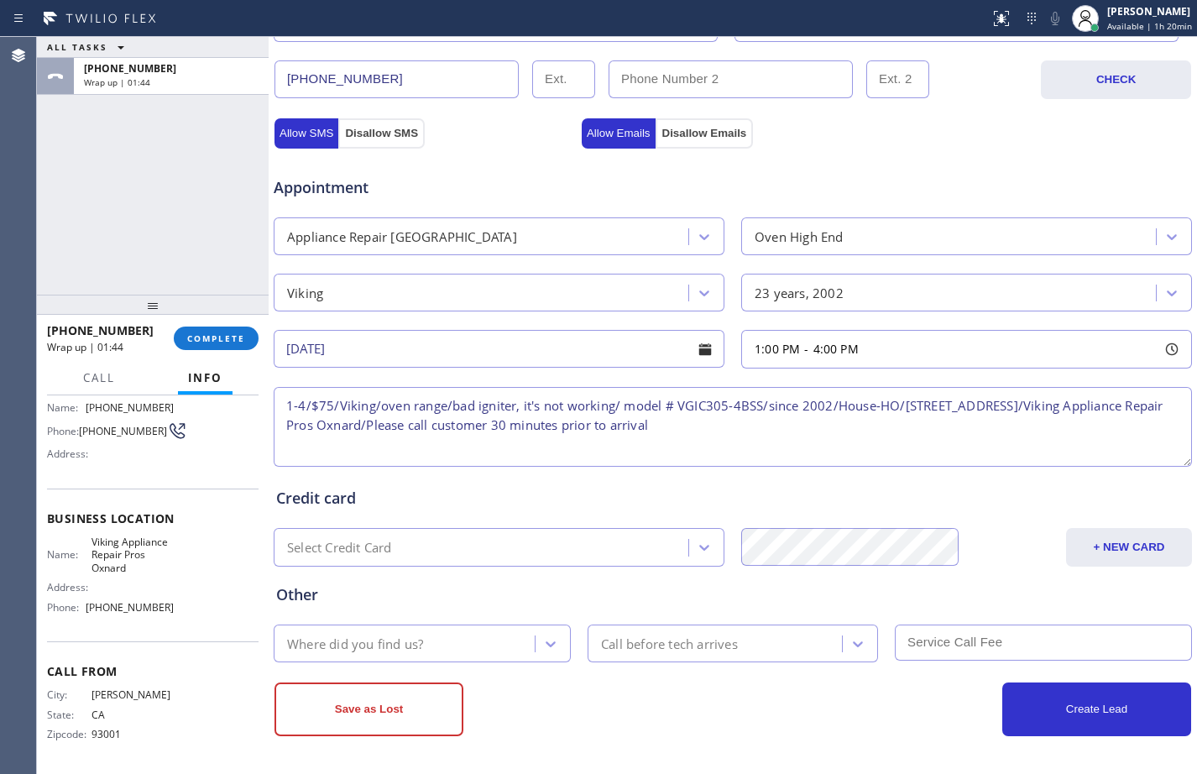
click at [401, 649] on div "Where did you find us?" at bounding box center [355, 643] width 136 height 19
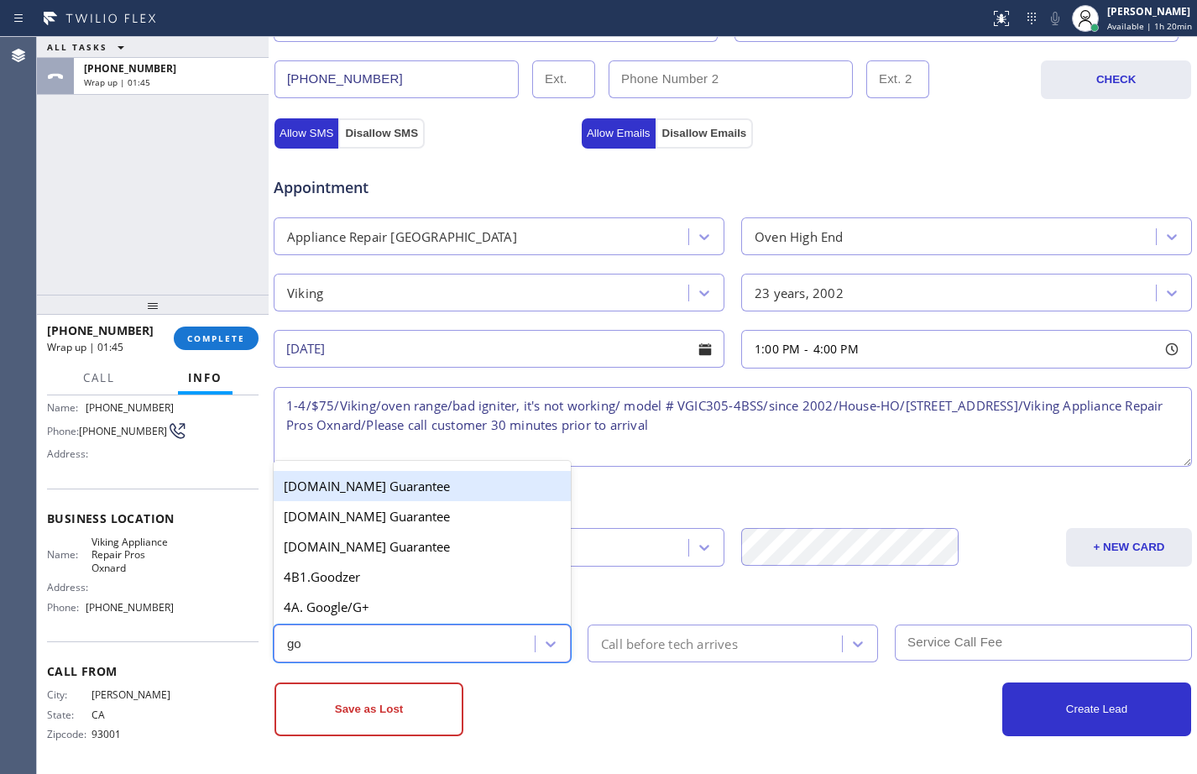
type input "goo"
click at [381, 614] on div "4A. Google/G+" at bounding box center [422, 607] width 297 height 30
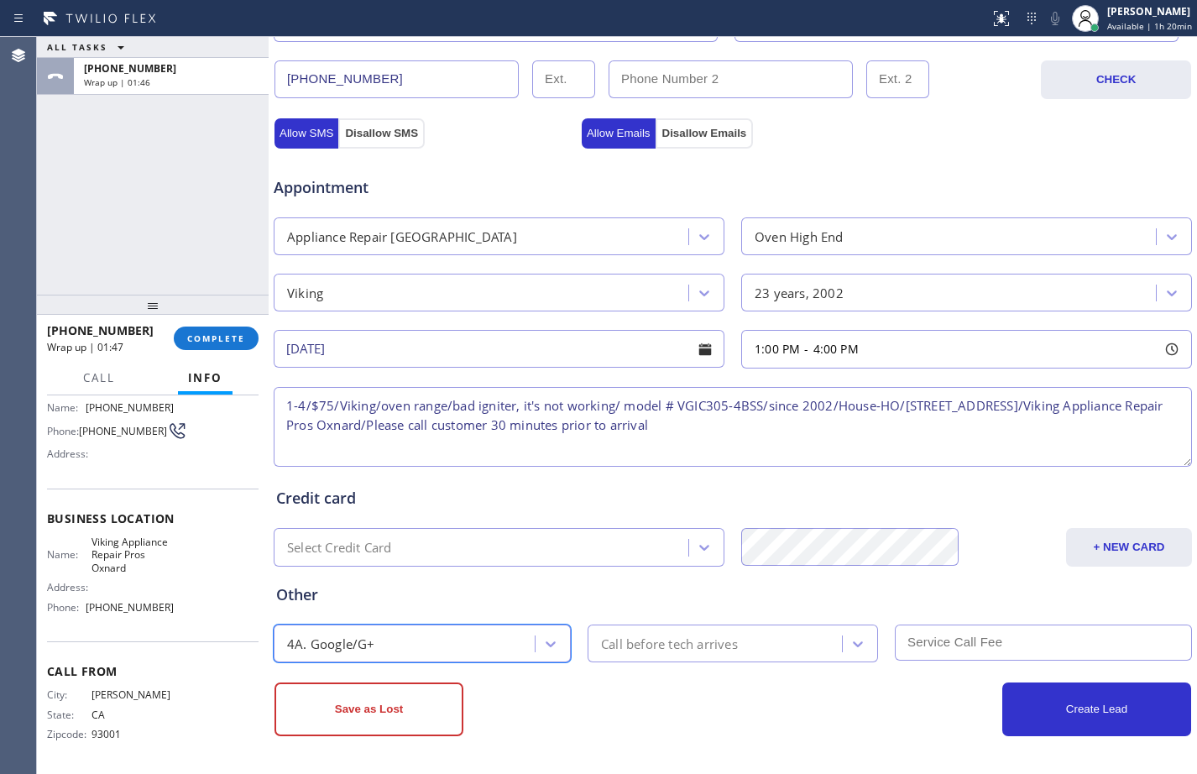
click at [804, 638] on div "Call before tech arrives" at bounding box center [717, 643] width 249 height 29
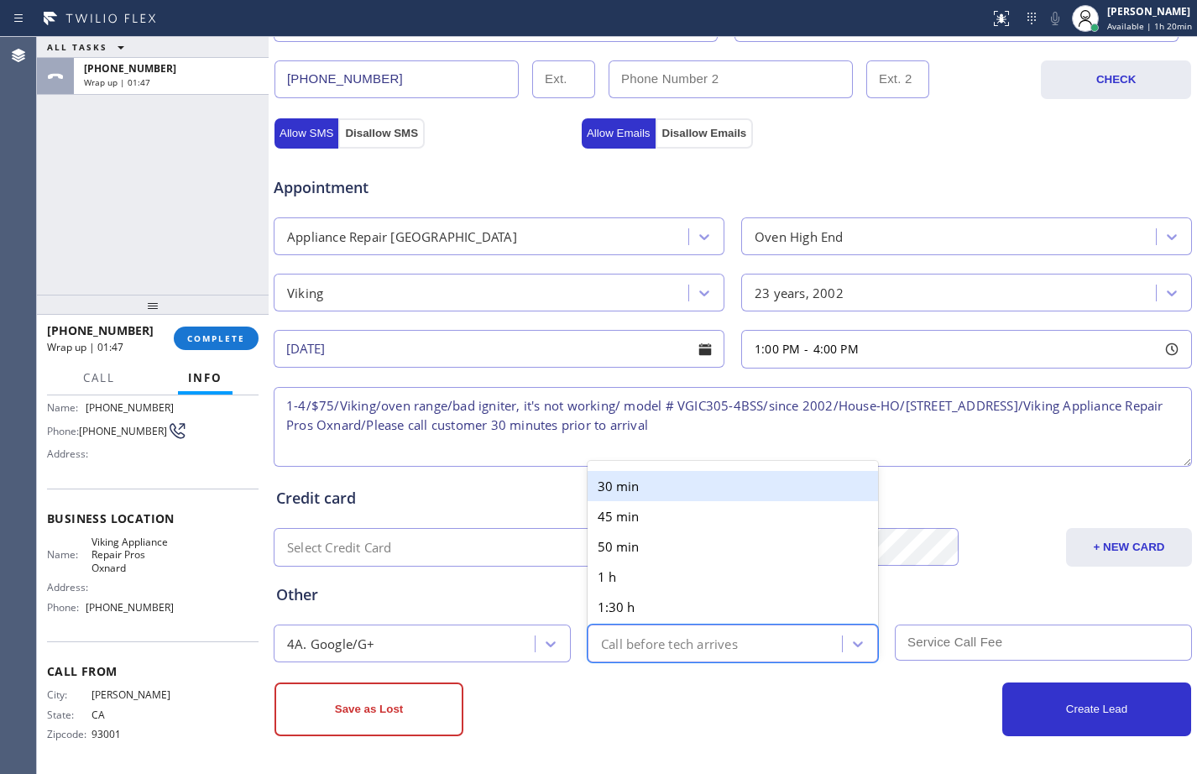
type input "2"
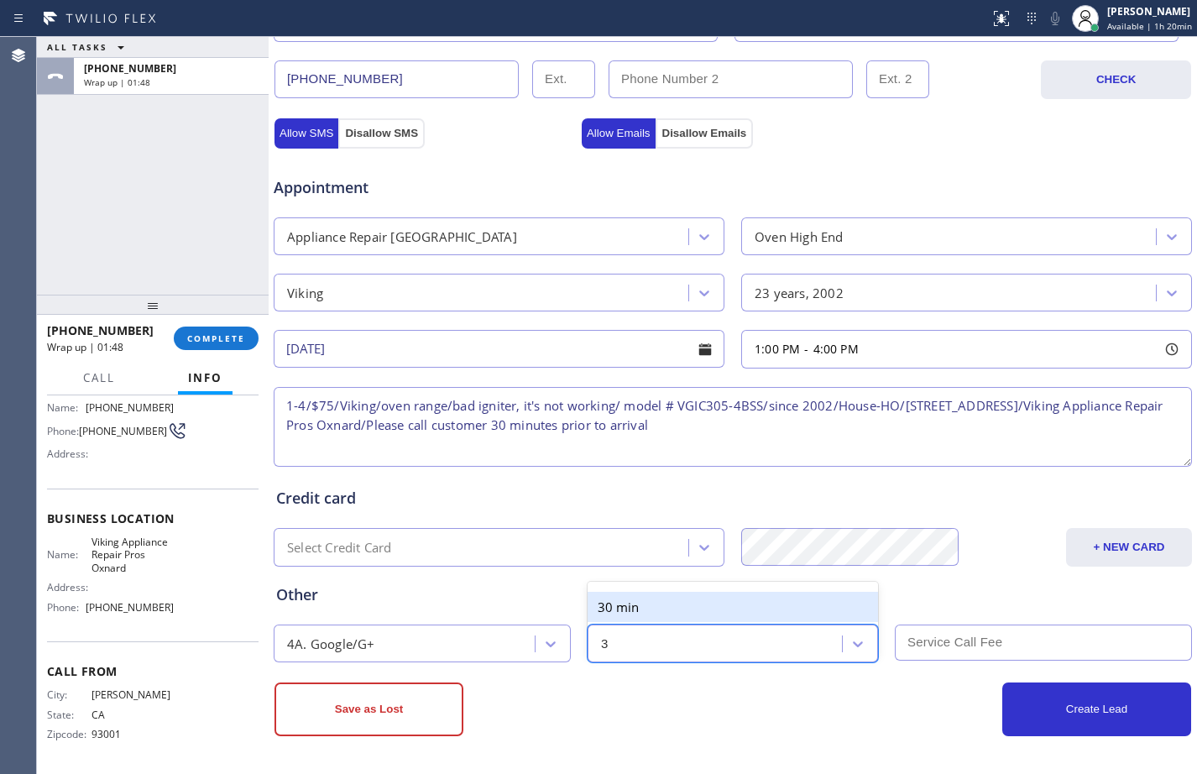
type input "30"
drag, startPoint x: 751, startPoint y: 614, endPoint x: 957, endPoint y: 692, distance: 220.8
click at [750, 614] on div "30 min" at bounding box center [733, 607] width 291 height 30
click at [986, 632] on input "text" at bounding box center [1043, 643] width 297 height 36
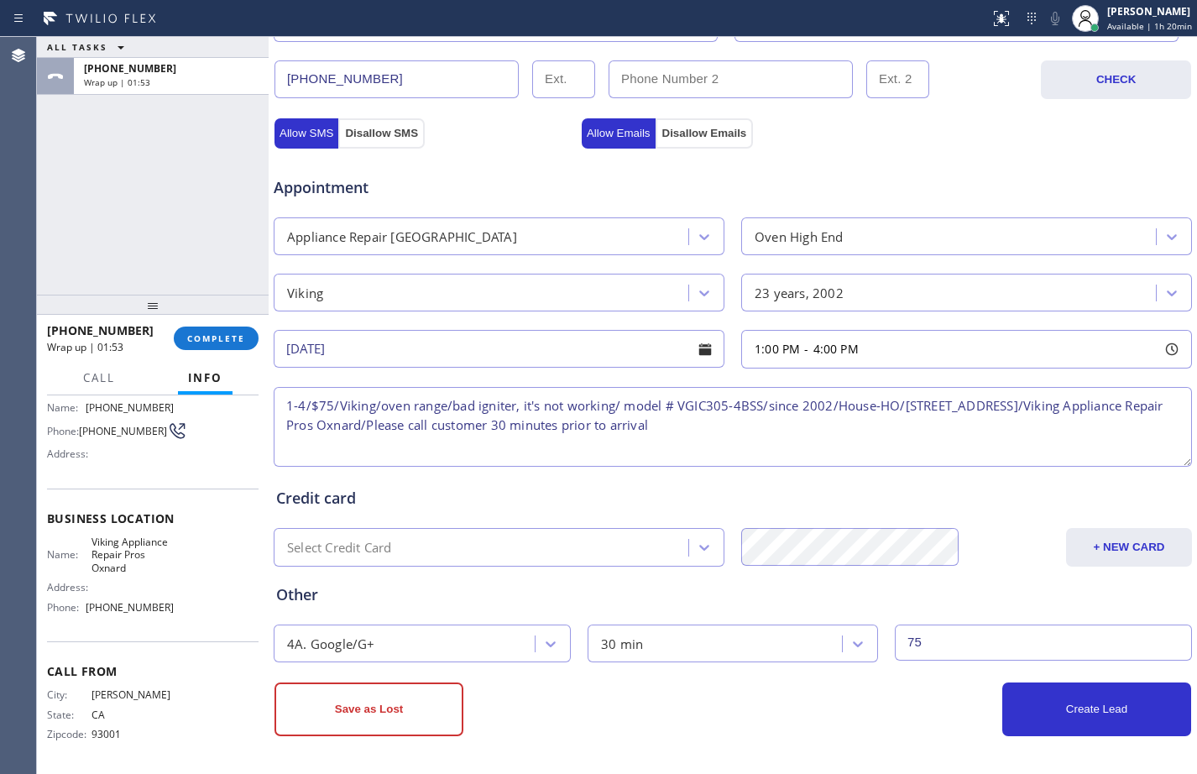
type input "75"
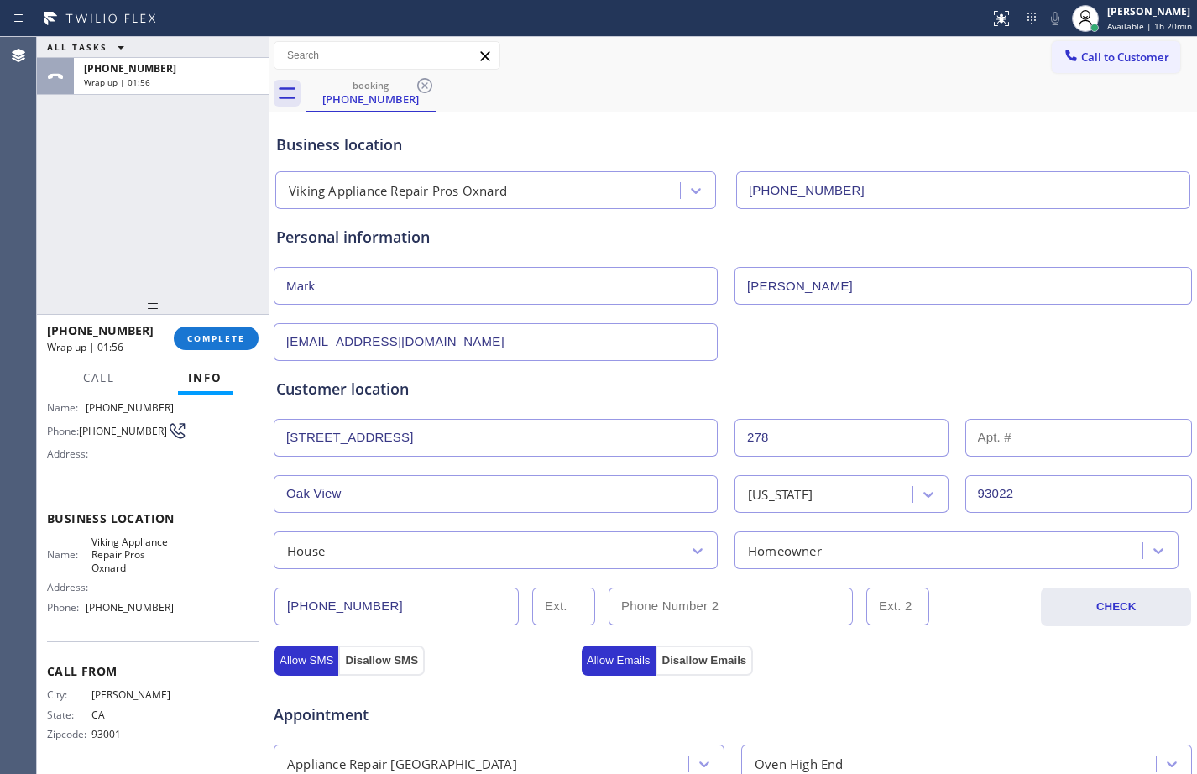
scroll to position [527, 0]
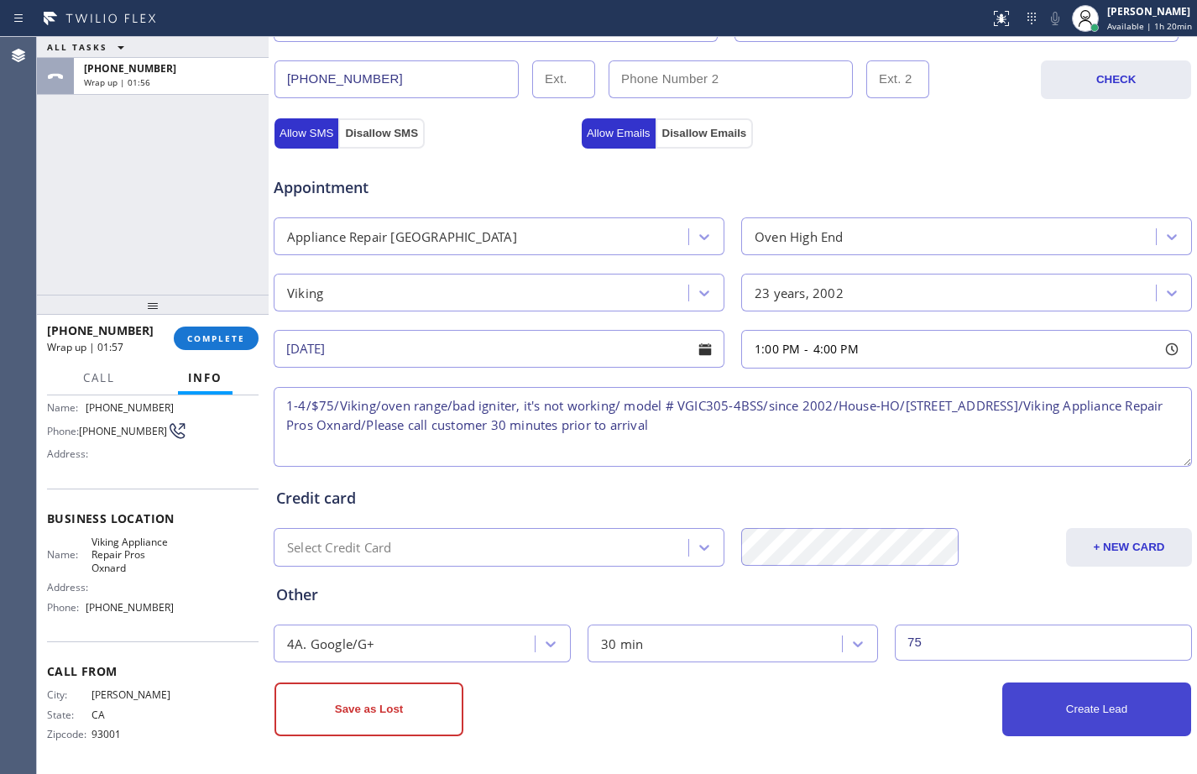
click at [1129, 716] on button "Create Lead" at bounding box center [1097, 710] width 189 height 54
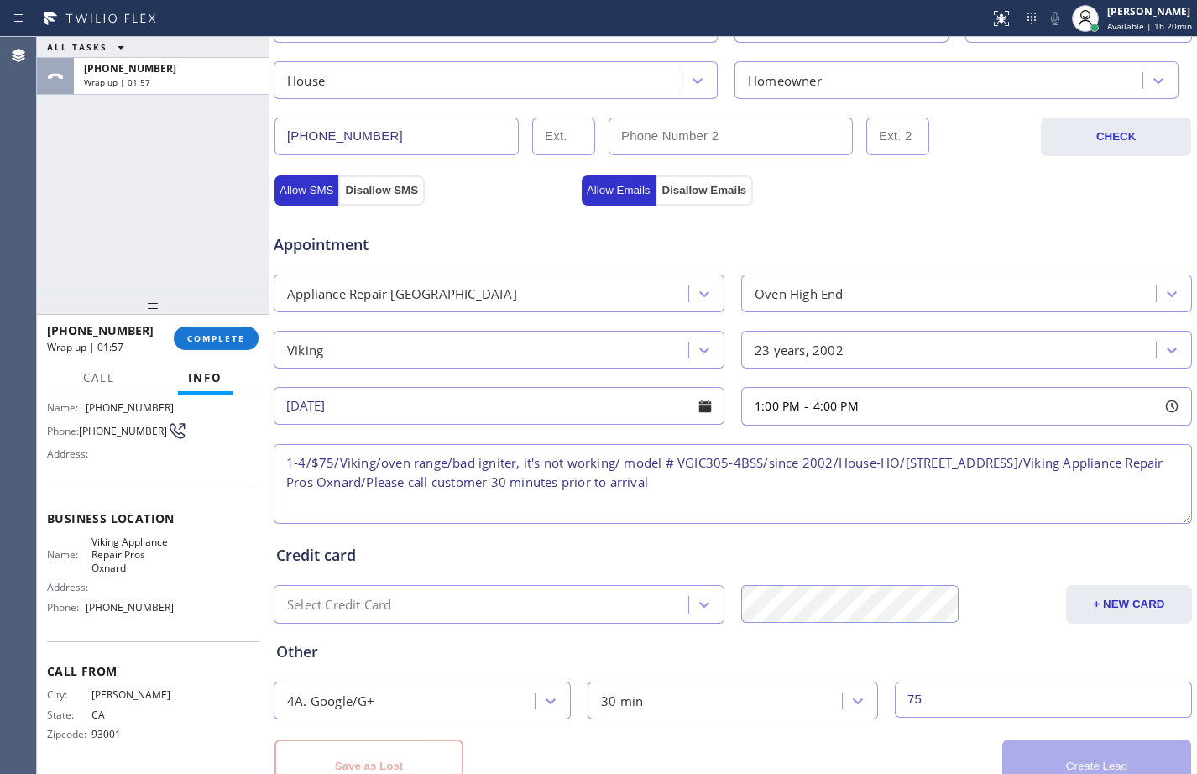
scroll to position [584, 0]
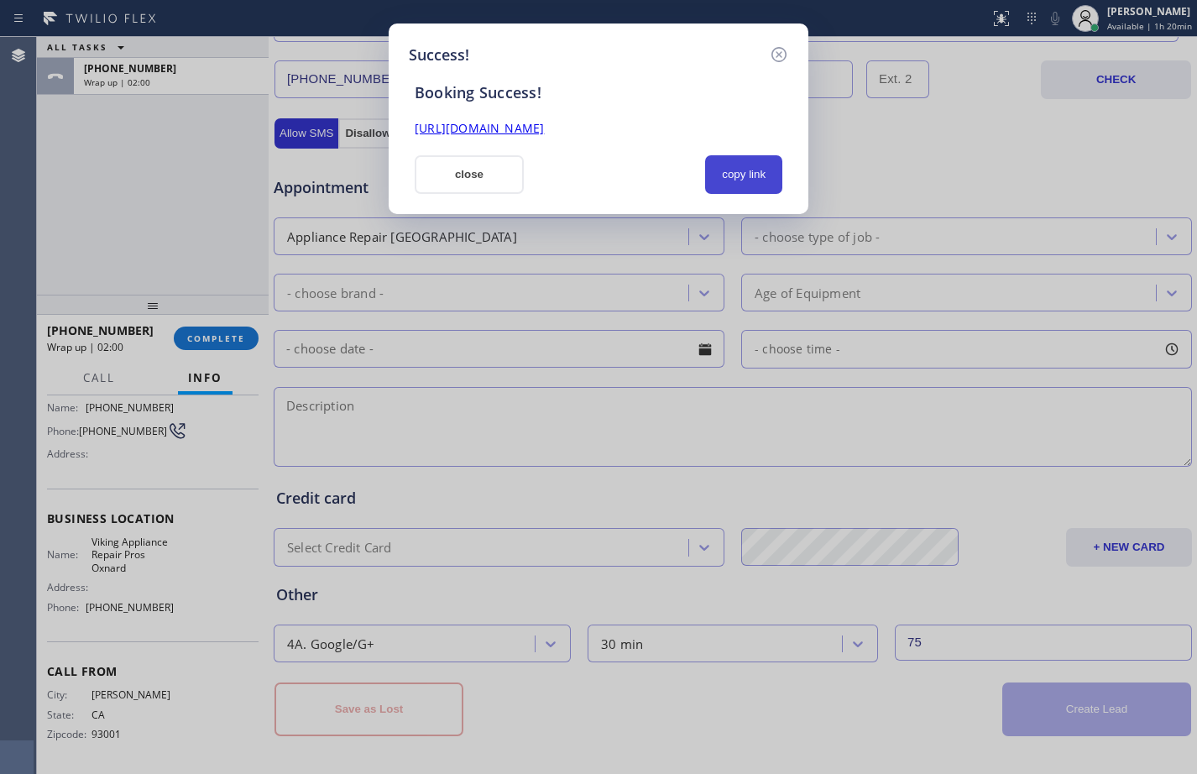
click at [728, 170] on button "copy link" at bounding box center [743, 174] width 77 height 39
click at [544, 135] on link "[URL][DOMAIN_NAME]" at bounding box center [479, 128] width 129 height 16
click at [474, 180] on button "close" at bounding box center [469, 174] width 109 height 39
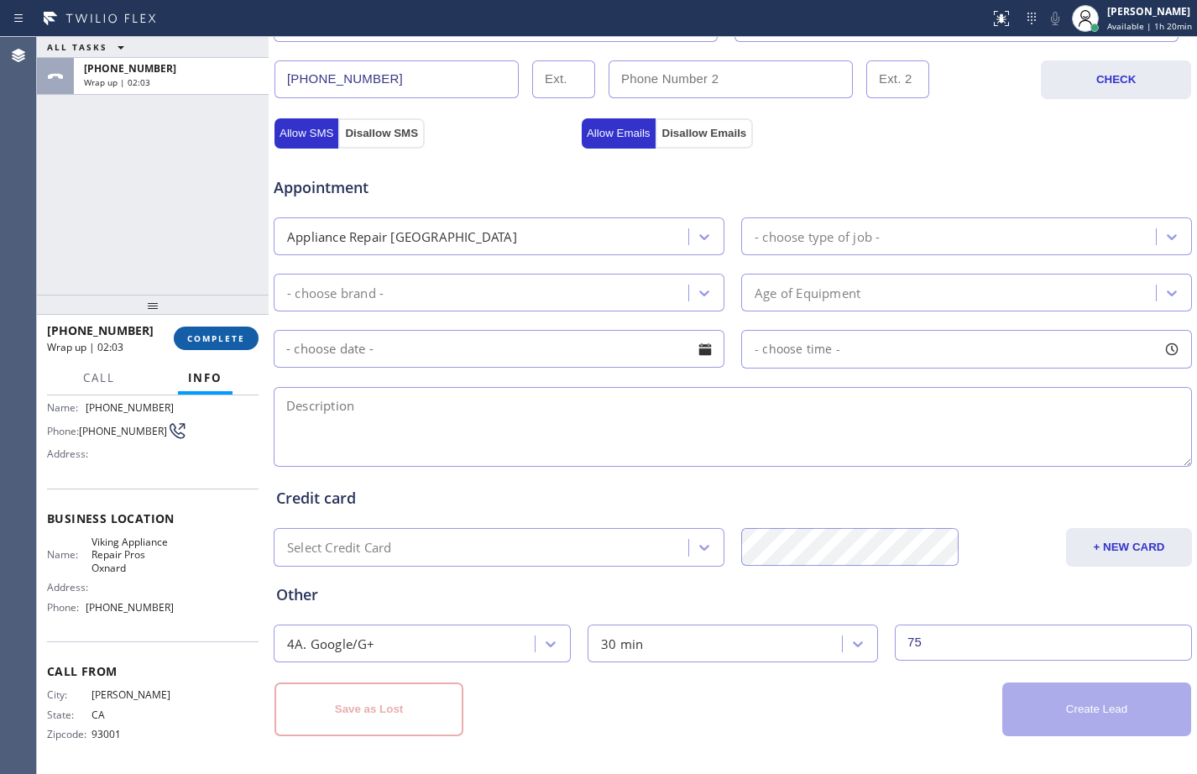
click at [244, 335] on span "COMPLETE" at bounding box center [216, 339] width 58 height 12
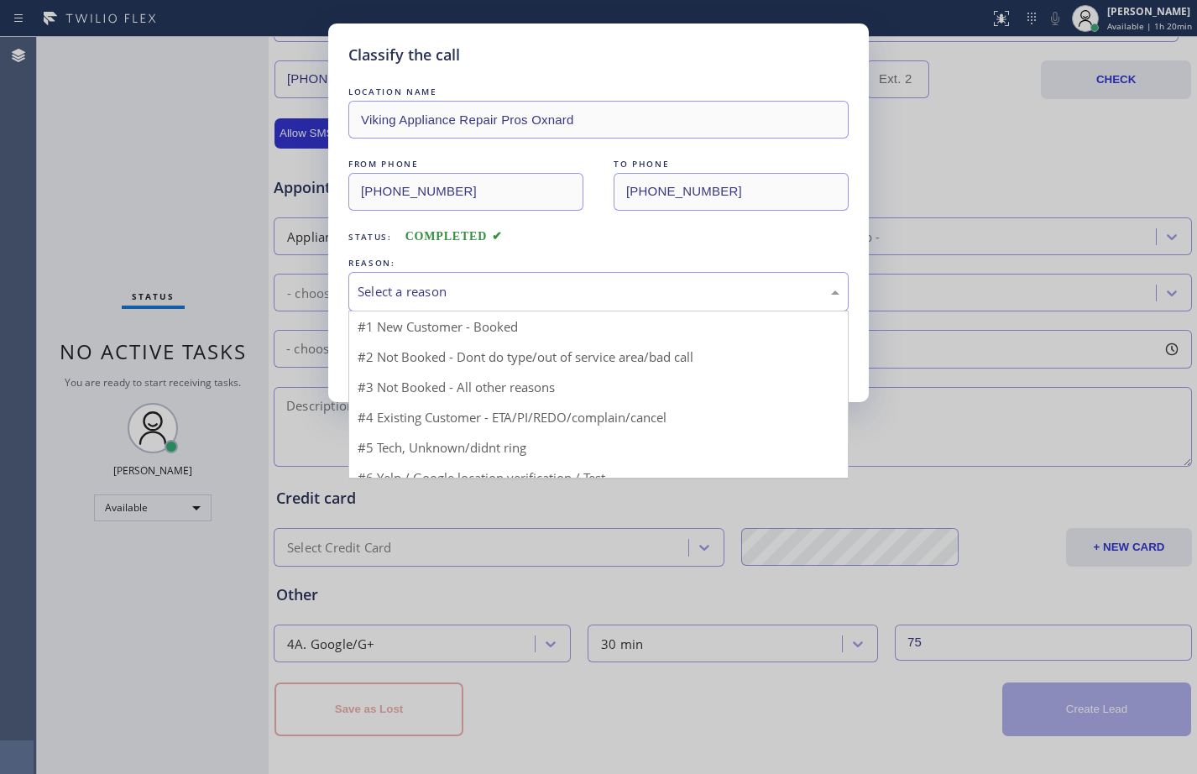
click at [529, 288] on div "Select a reason" at bounding box center [599, 291] width 482 height 19
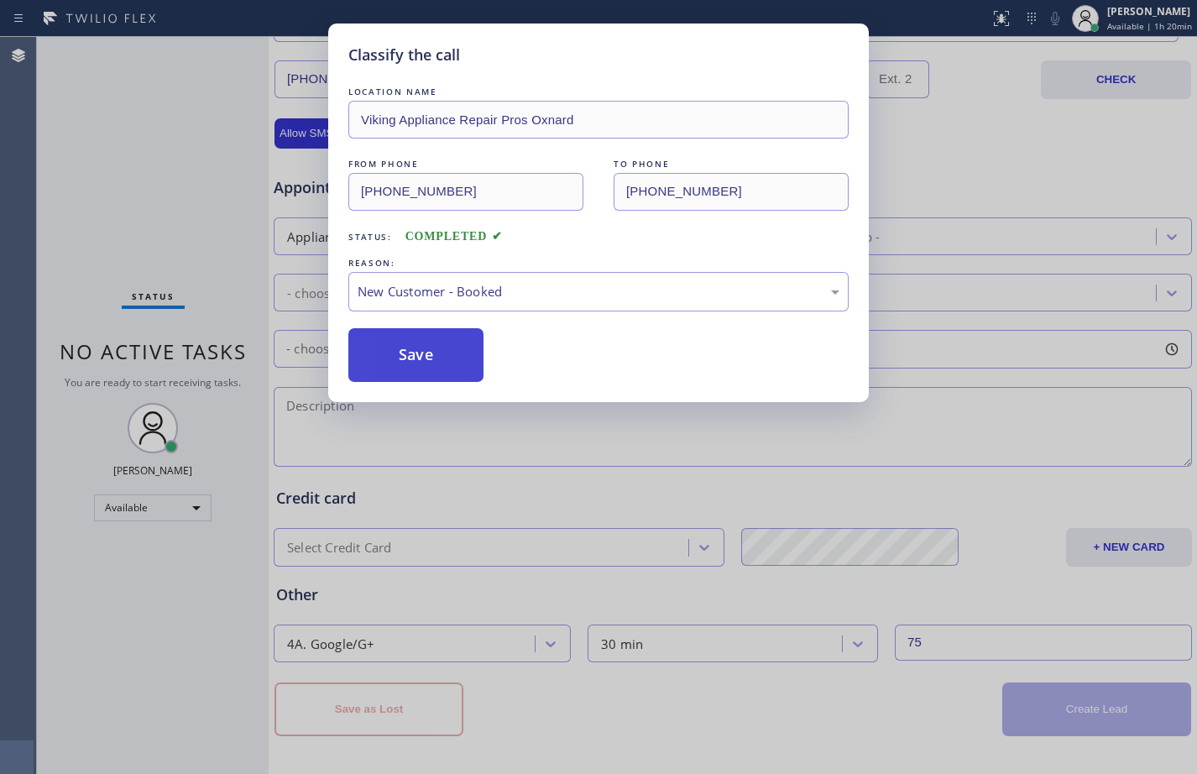
click at [404, 353] on button "Save" at bounding box center [415, 355] width 135 height 54
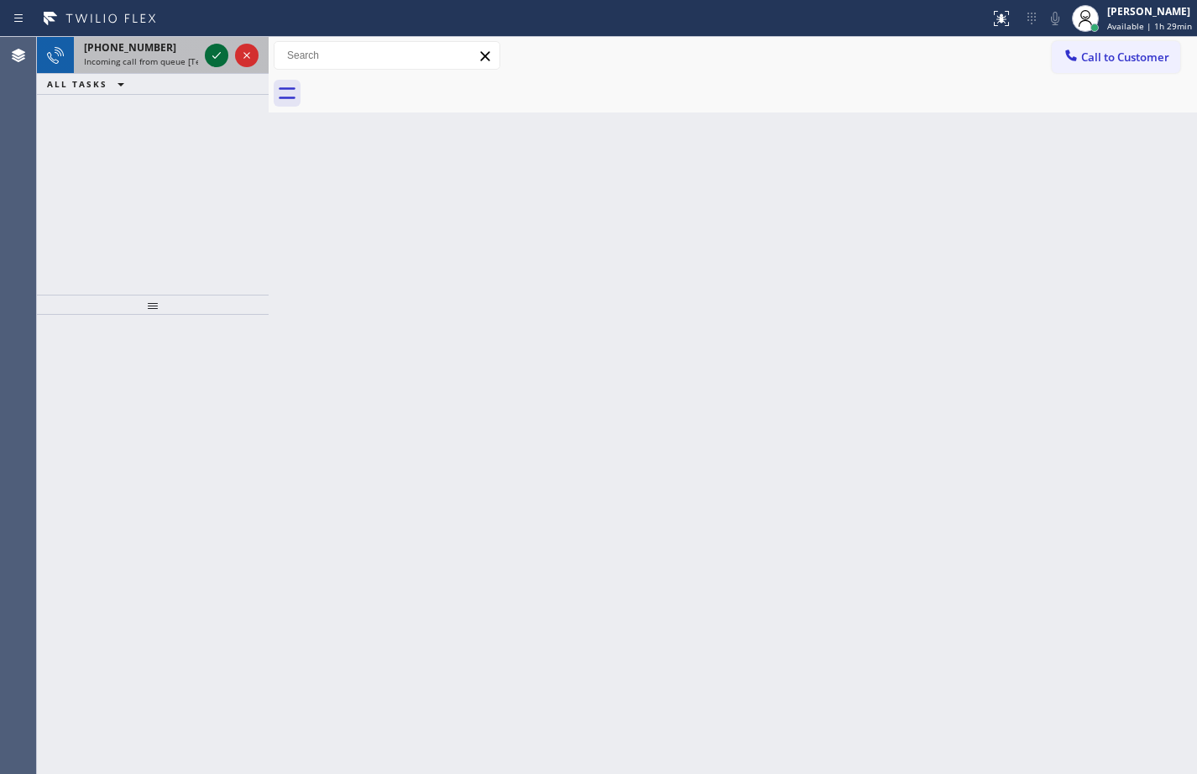
click at [207, 55] on icon at bounding box center [217, 55] width 20 height 20
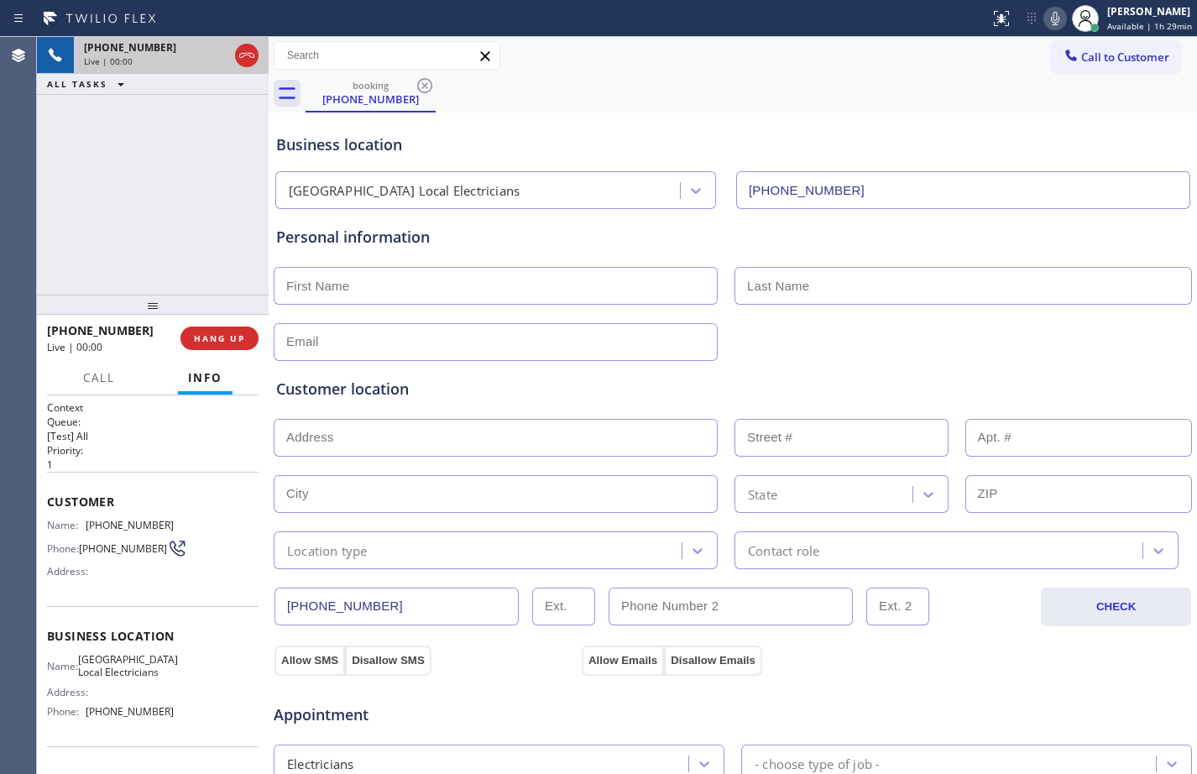
type input "[PHONE_NUMBER]"
click at [238, 333] on span "HANG UP" at bounding box center [219, 339] width 51 height 12
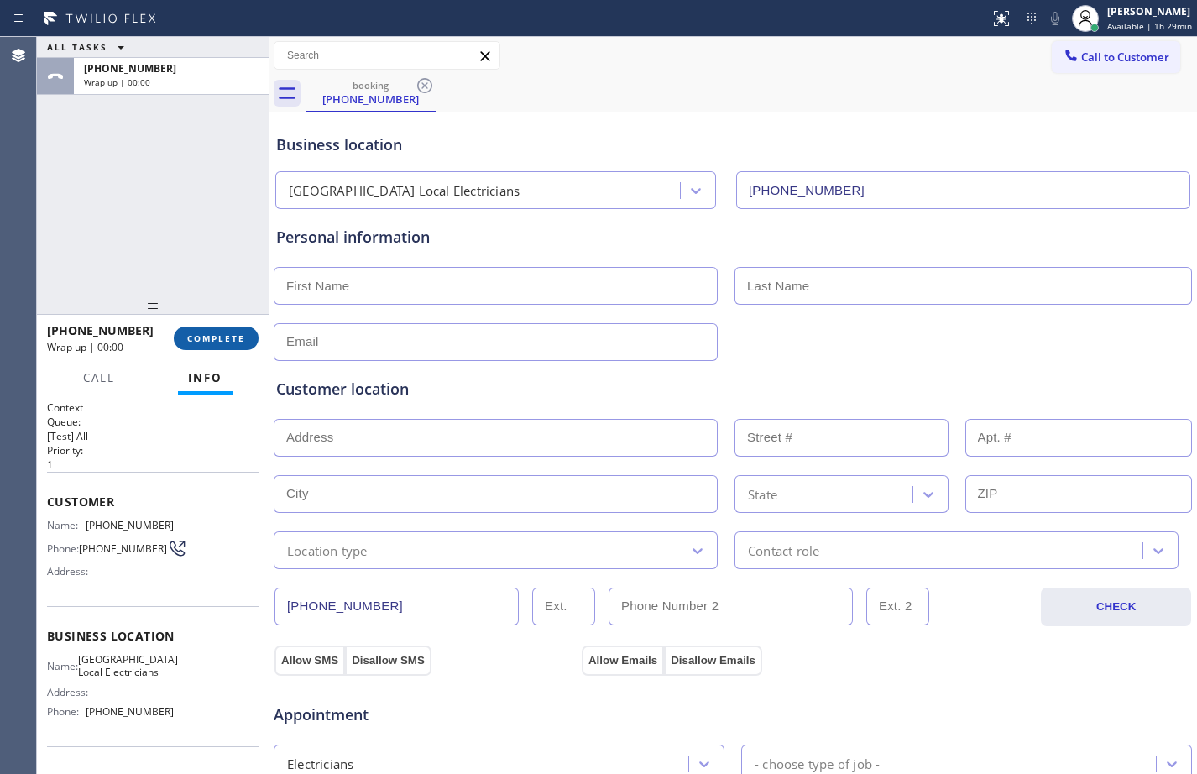
click at [238, 333] on span "COMPLETE" at bounding box center [216, 339] width 58 height 12
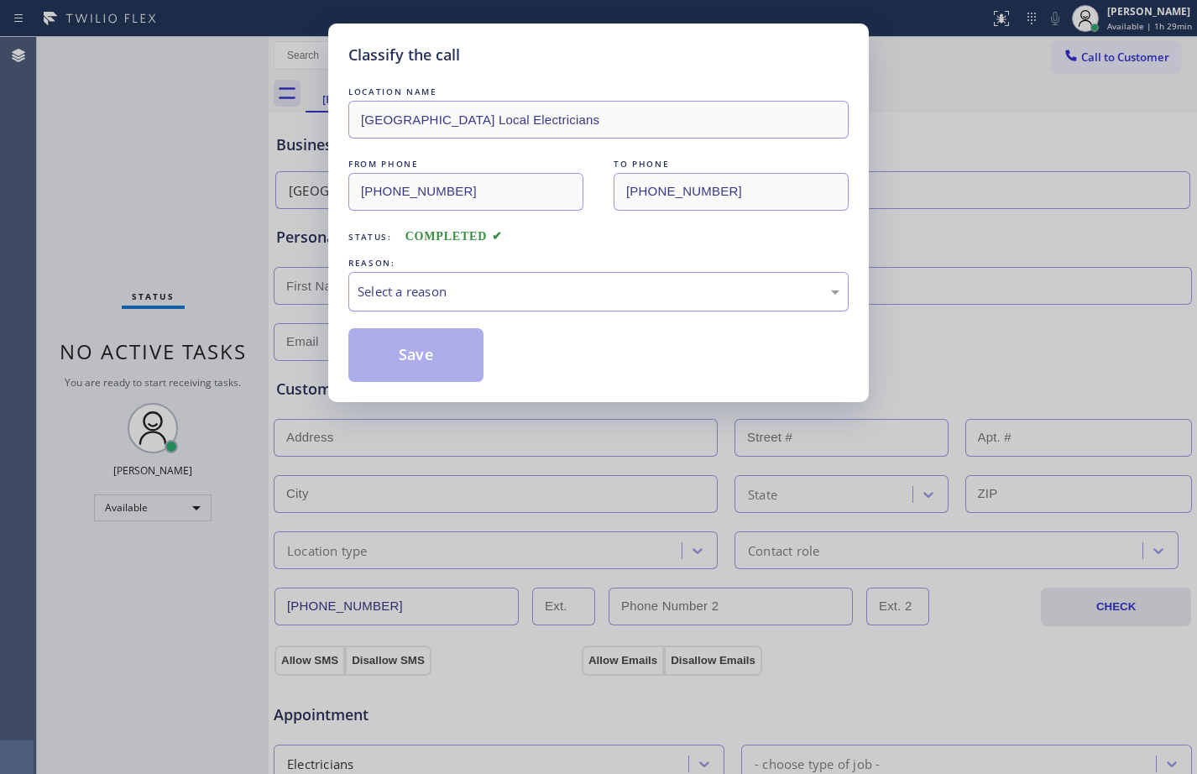
click at [438, 296] on div "Select a reason" at bounding box center [599, 291] width 482 height 19
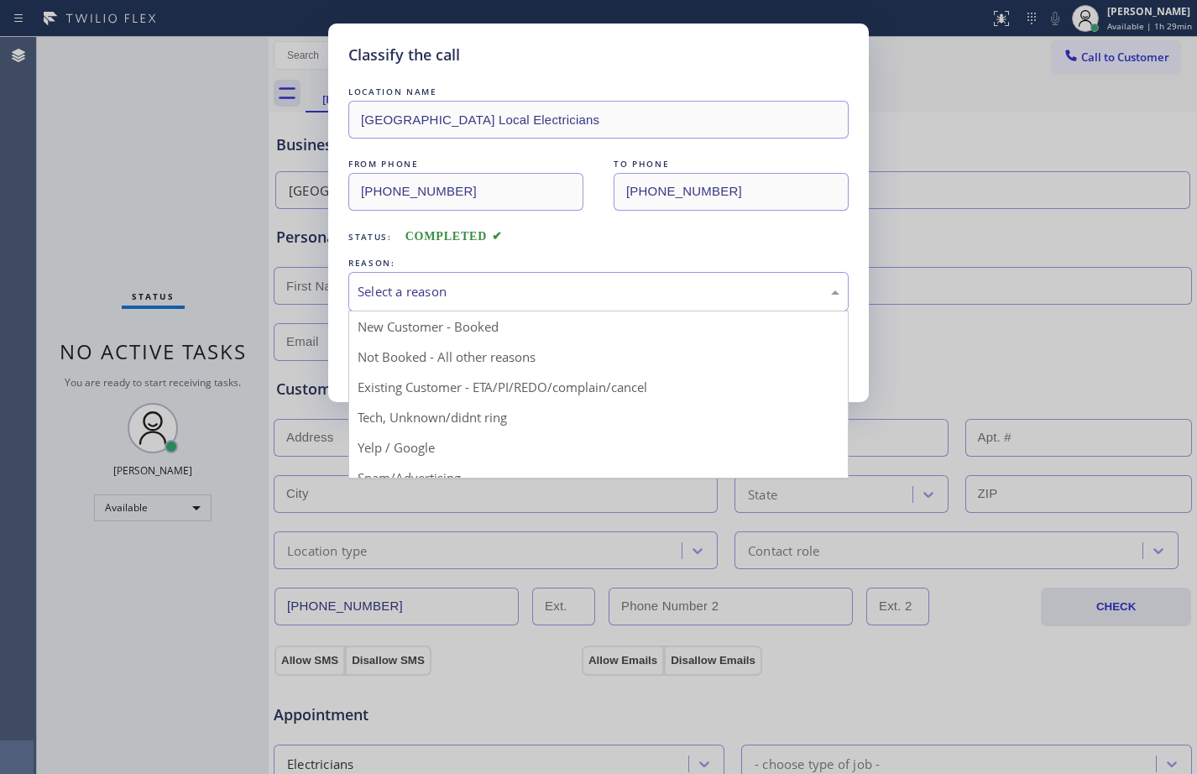
click at [454, 481] on div "Classify the call LOCATION NAME [GEOGRAPHIC_DATA] Local Electricians FROM PHONE…" at bounding box center [598, 387] width 1197 height 774
click at [487, 299] on div "Select a reason" at bounding box center [599, 291] width 482 height 19
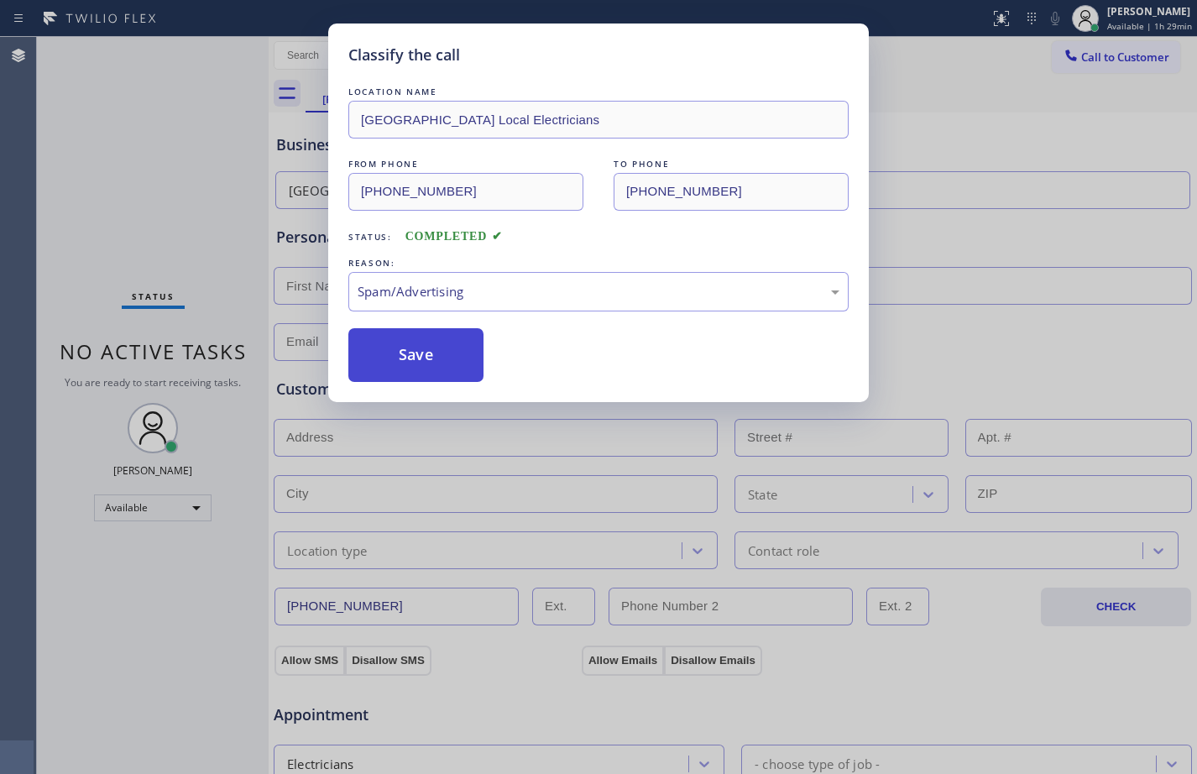
click at [459, 359] on button "Save" at bounding box center [415, 355] width 135 height 54
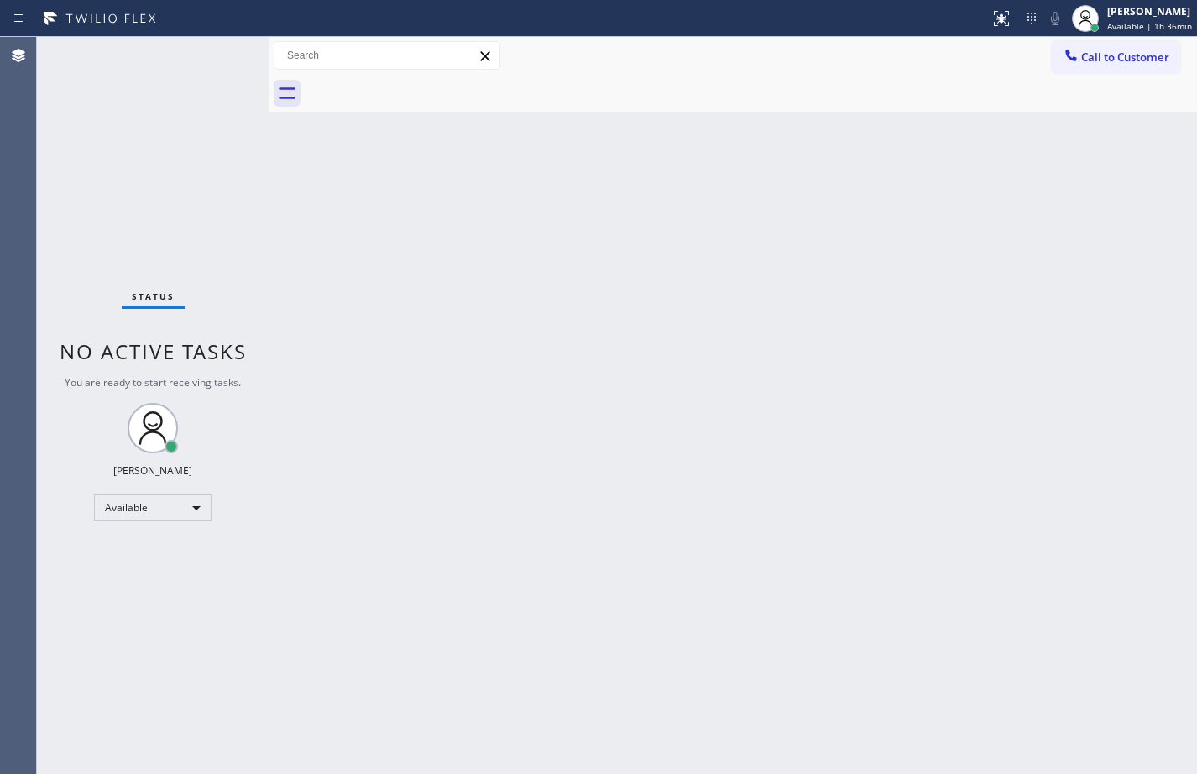
click at [343, 254] on div "Back to Dashboard Change Sender ID Customers Technicians Select a contact Outbo…" at bounding box center [733, 405] width 929 height 737
click at [312, 291] on div "Back to Dashboard Change Sender ID Customers Technicians Select a contact Outbo…" at bounding box center [733, 405] width 929 height 737
click at [996, 31] on button at bounding box center [1001, 18] width 37 height 37
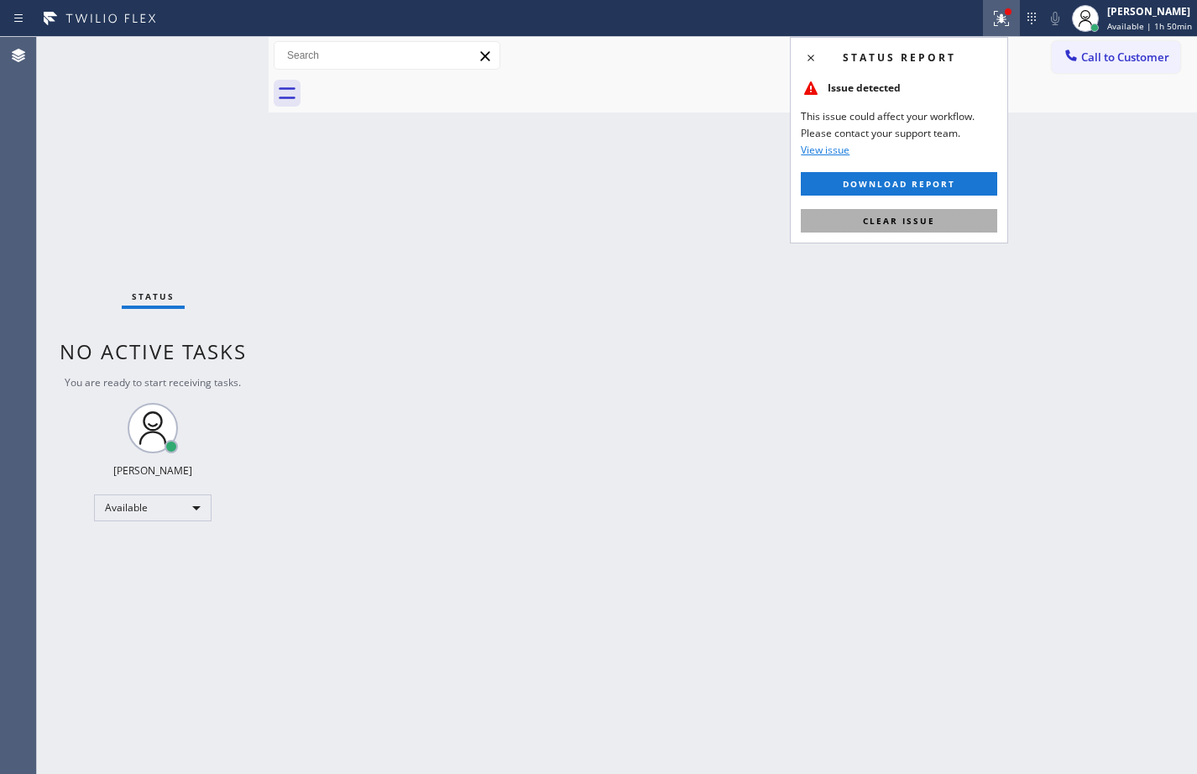
click at [910, 217] on span "Clear issue" at bounding box center [899, 221] width 72 height 12
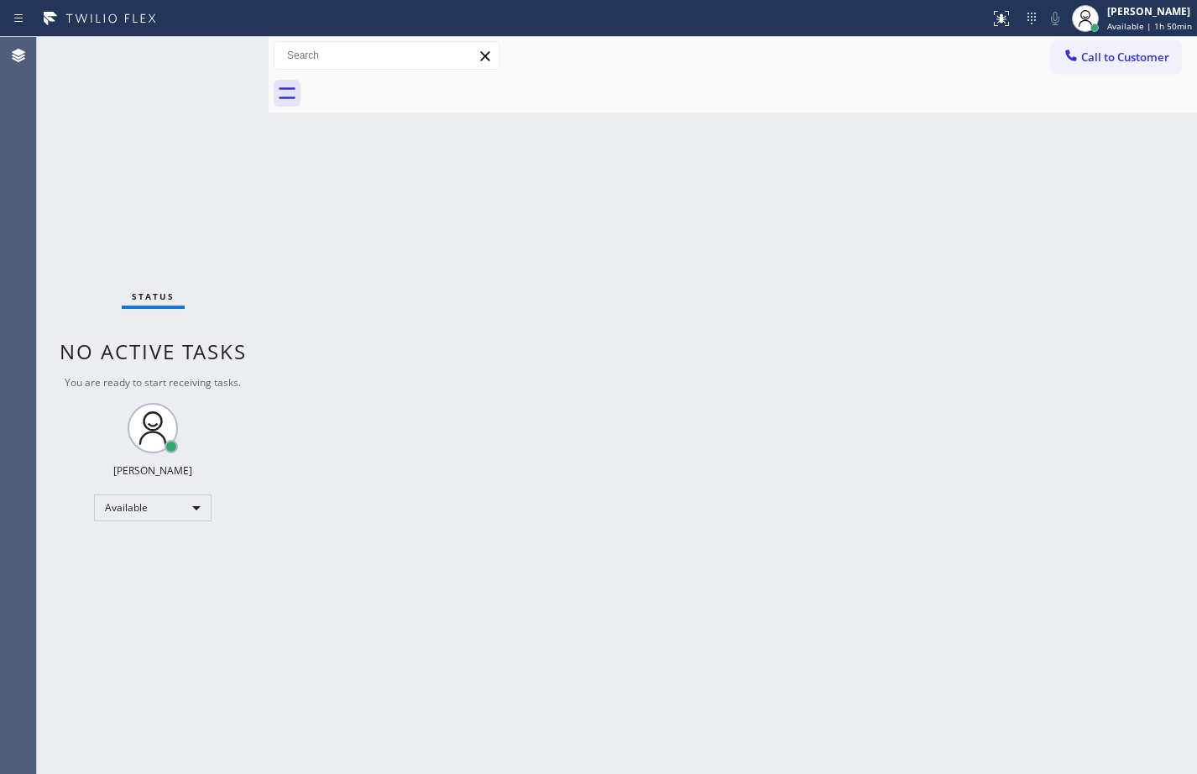
click at [696, 358] on div "Back to Dashboard Change Sender ID Customers Technicians Select a contact Outbo…" at bounding box center [733, 405] width 929 height 737
click at [149, 513] on div "Available" at bounding box center [153, 508] width 118 height 27
click at [147, 604] on li "Break" at bounding box center [152, 594] width 114 height 20
click at [269, 237] on div at bounding box center [269, 405] width 0 height 737
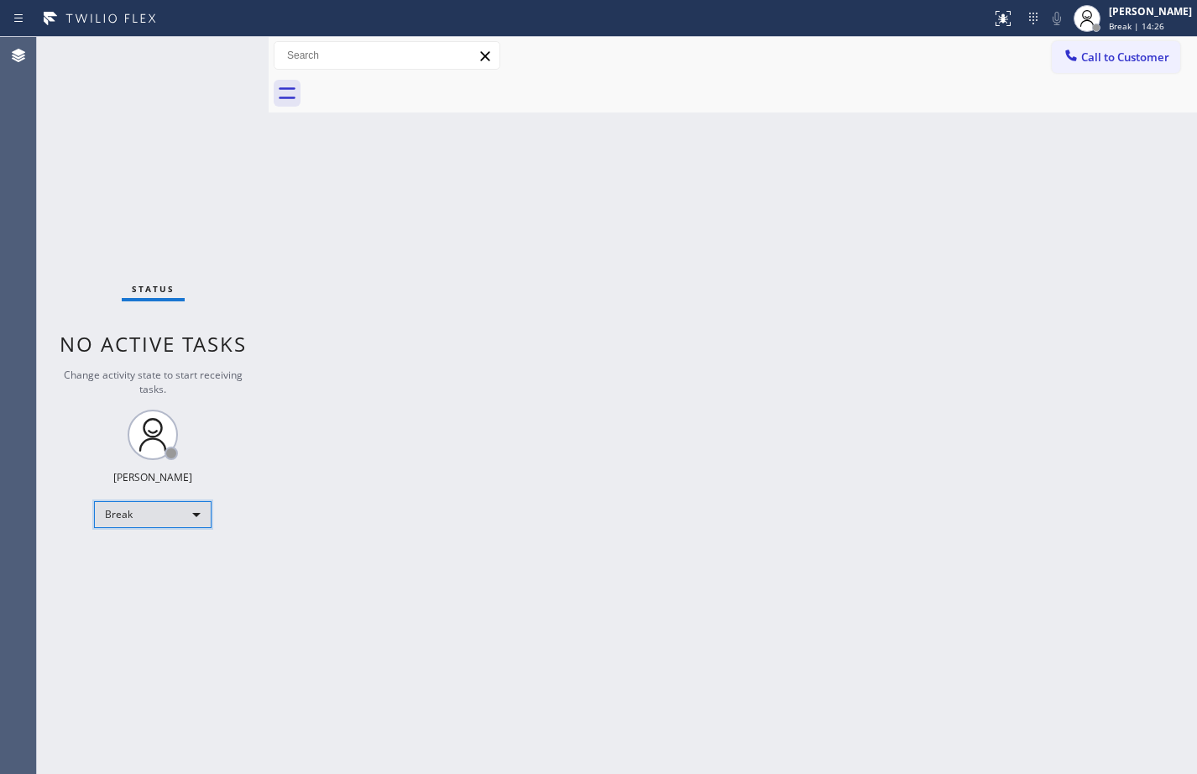
click at [189, 513] on div "Break" at bounding box center [153, 514] width 118 height 27
click at [151, 563] on li "Available" at bounding box center [152, 559] width 114 height 20
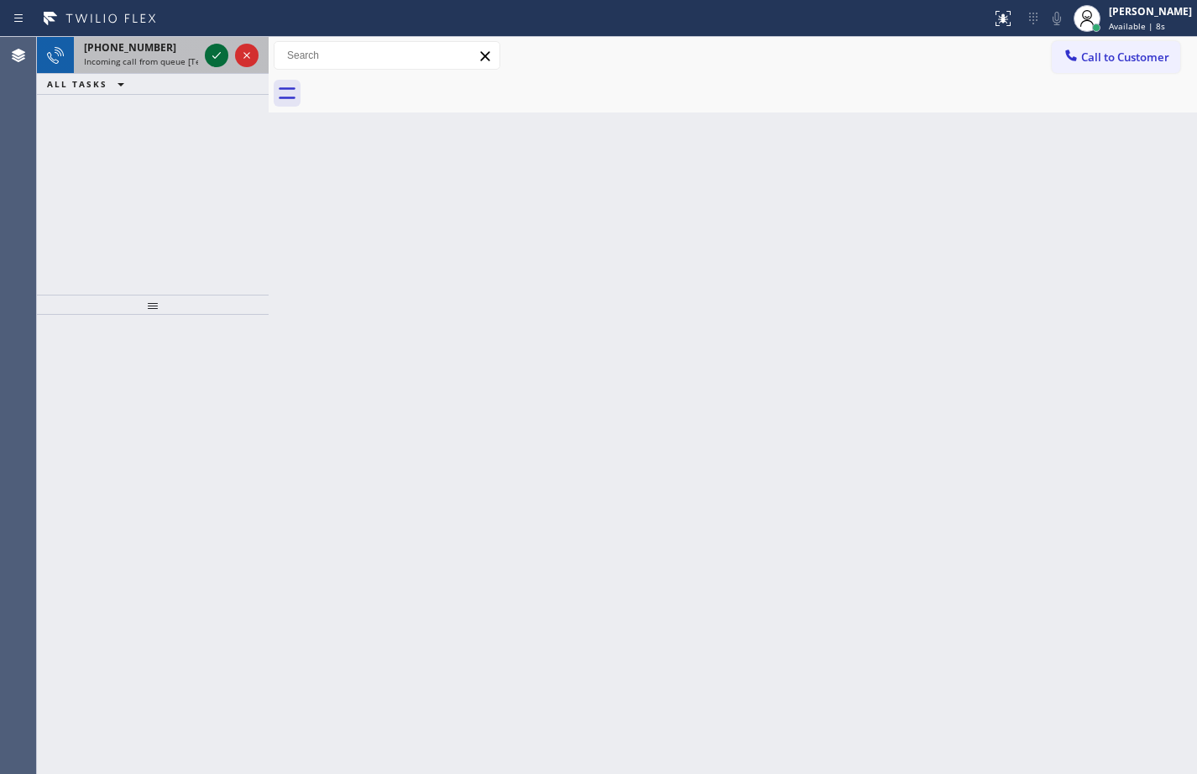
click at [210, 47] on icon at bounding box center [217, 55] width 20 height 20
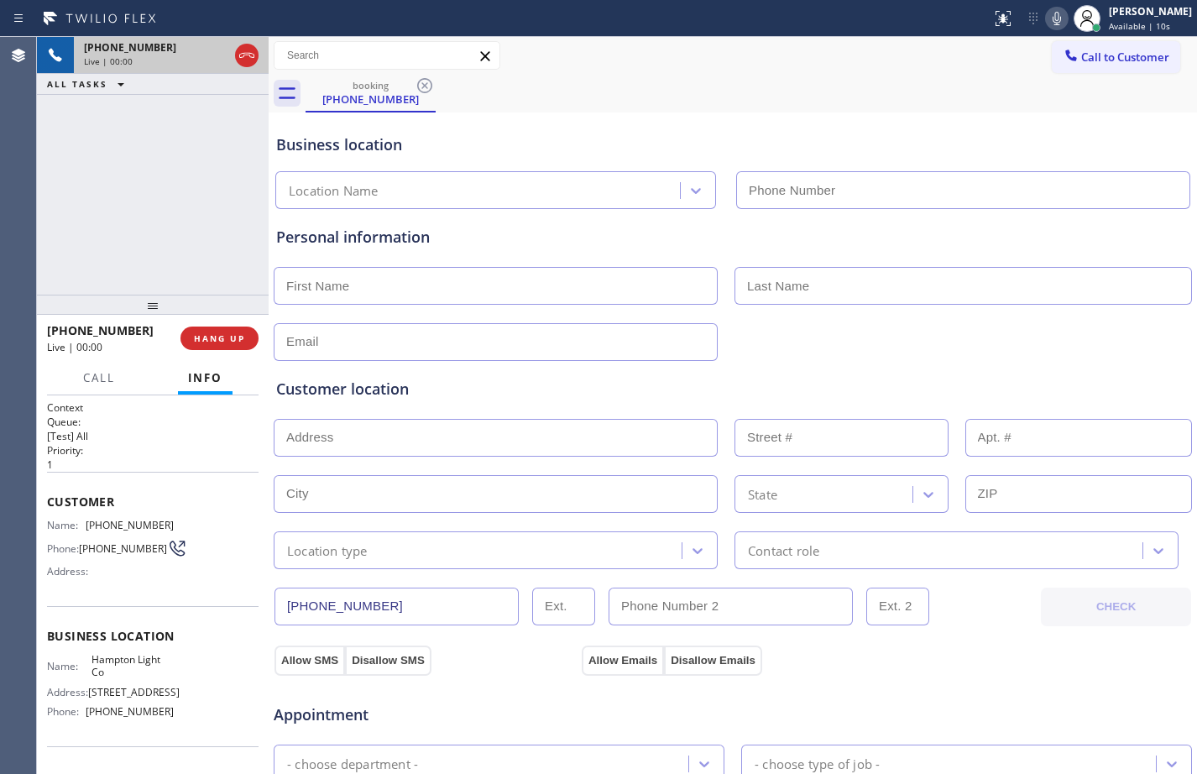
type input "[PHONE_NUMBER]"
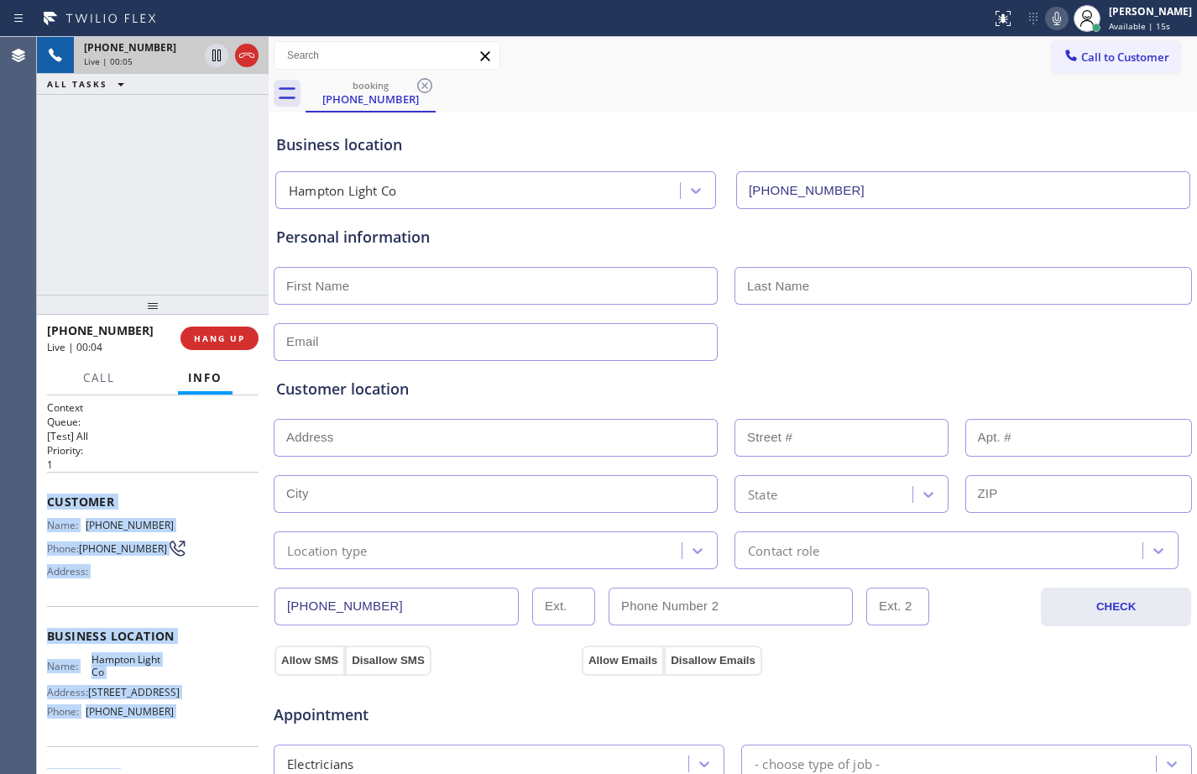
scroll to position [110, 0]
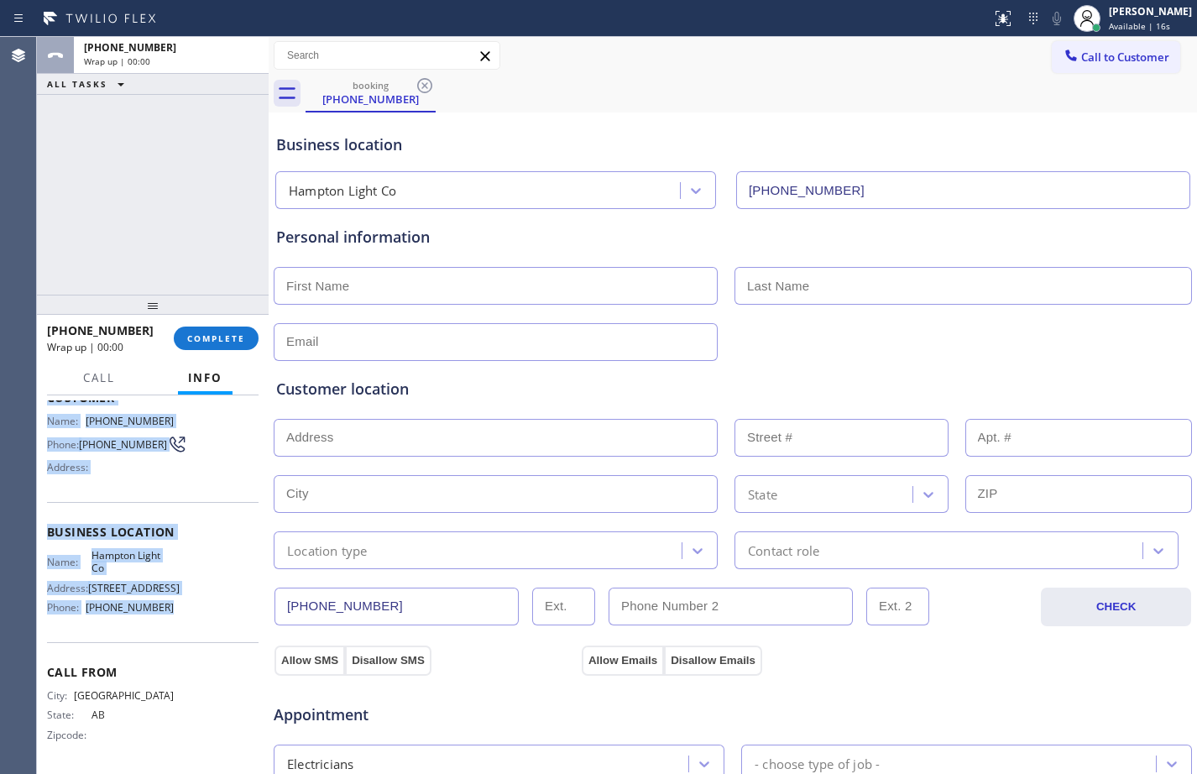
drag, startPoint x: 45, startPoint y: 504, endPoint x: 170, endPoint y: 637, distance: 181.8
click at [170, 637] on div "Context Queue: [Test] All Priority: 1 Customer Name: [PHONE_NUMBER] Phone: [PHO…" at bounding box center [153, 585] width 232 height 379
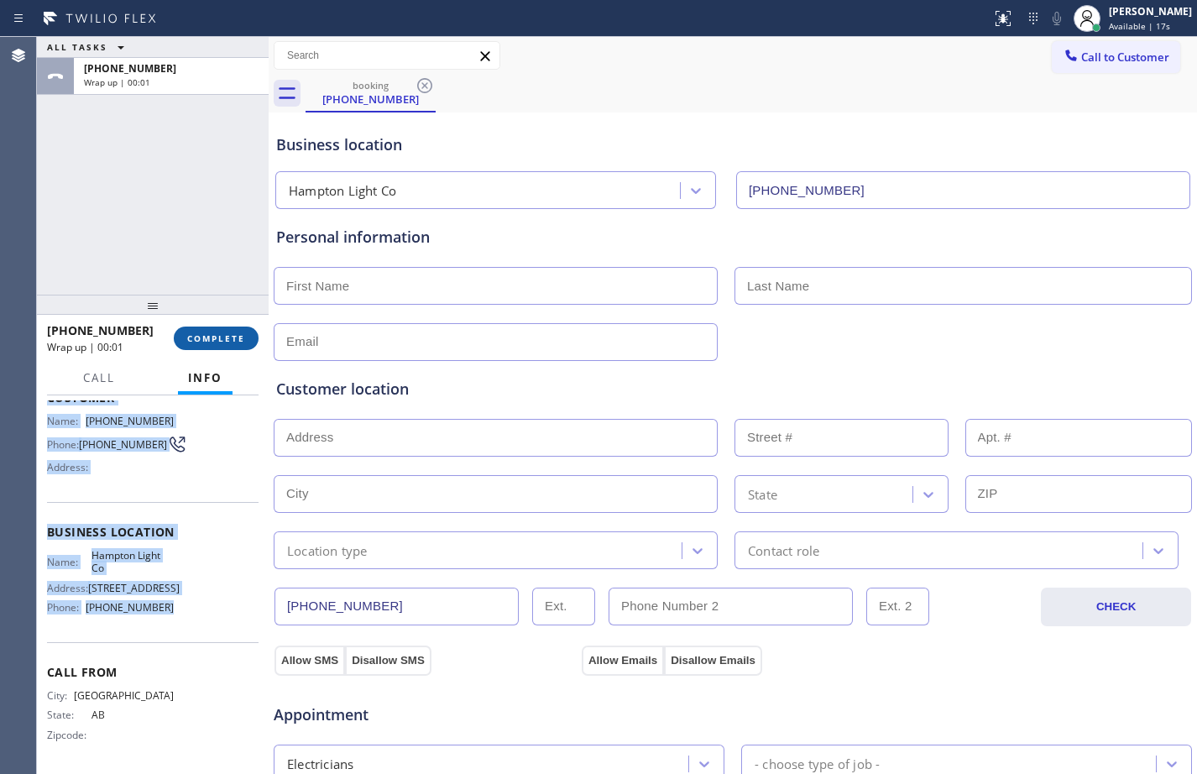
click at [246, 330] on button "COMPLETE" at bounding box center [216, 339] width 85 height 24
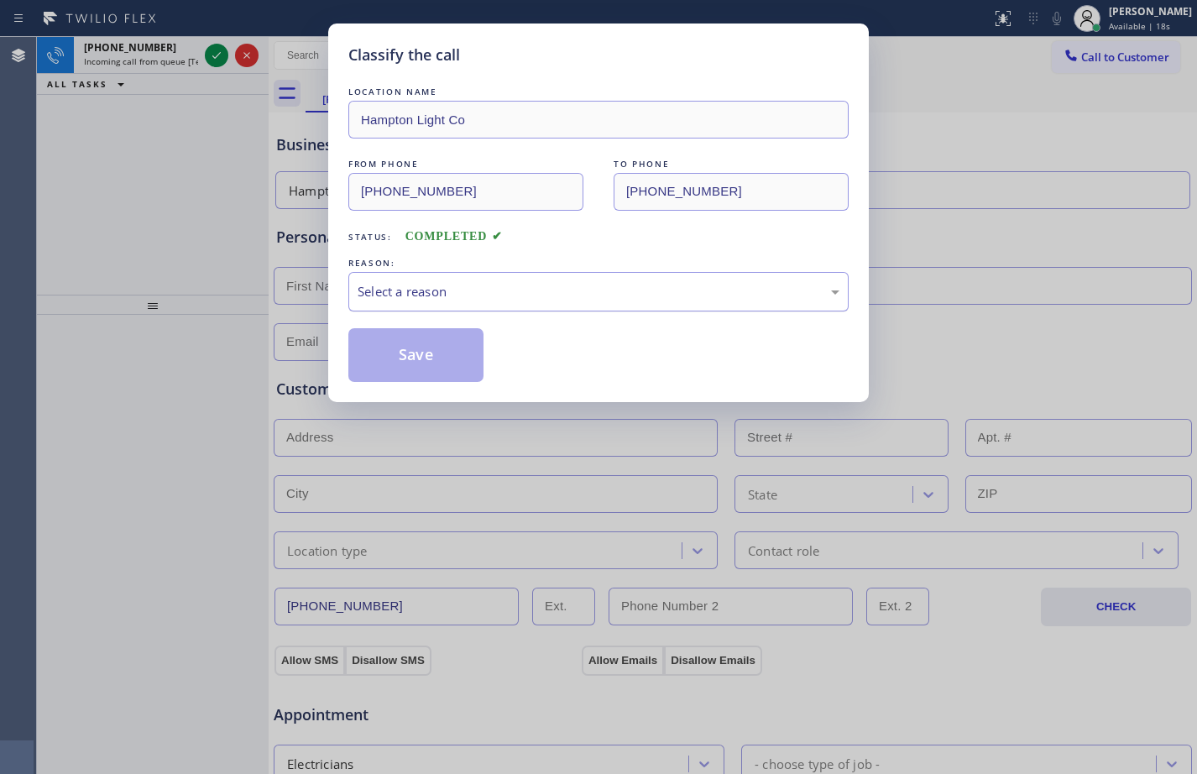
click at [589, 286] on div "Select a reason" at bounding box center [599, 291] width 482 height 19
click at [427, 364] on button "Save" at bounding box center [415, 355] width 135 height 54
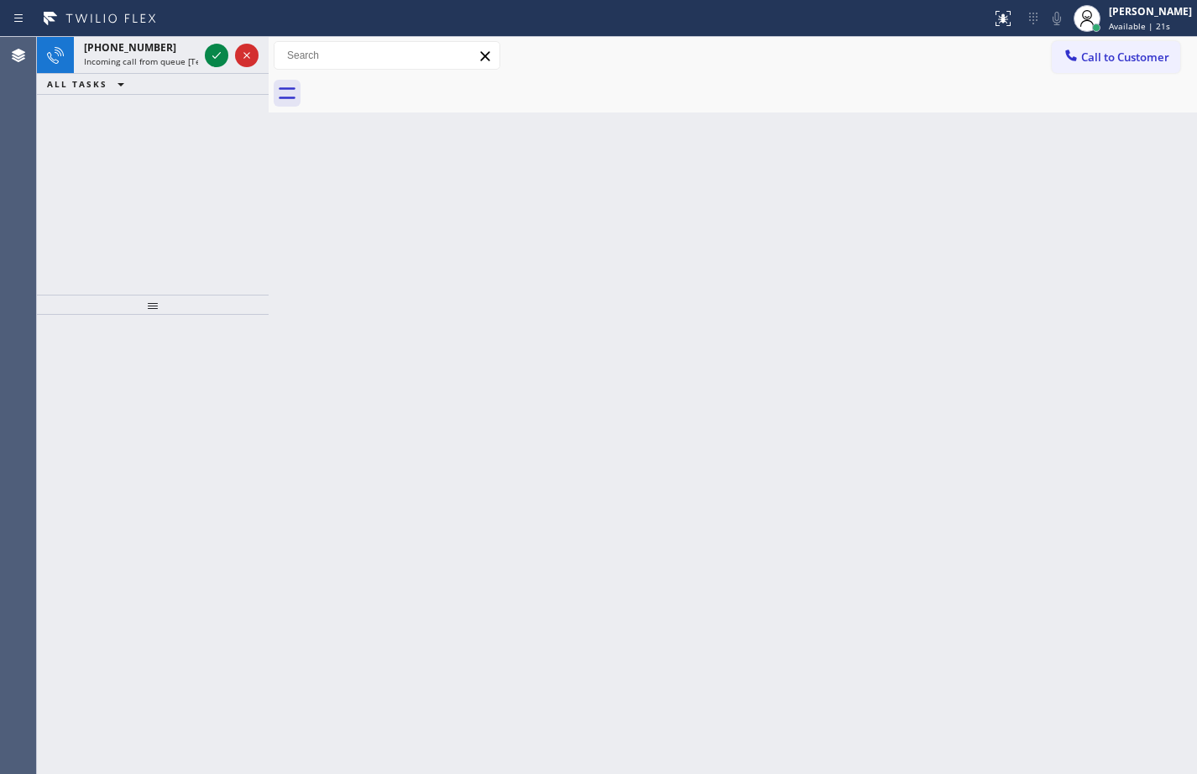
click at [217, 52] on icon at bounding box center [217, 55] width 20 height 20
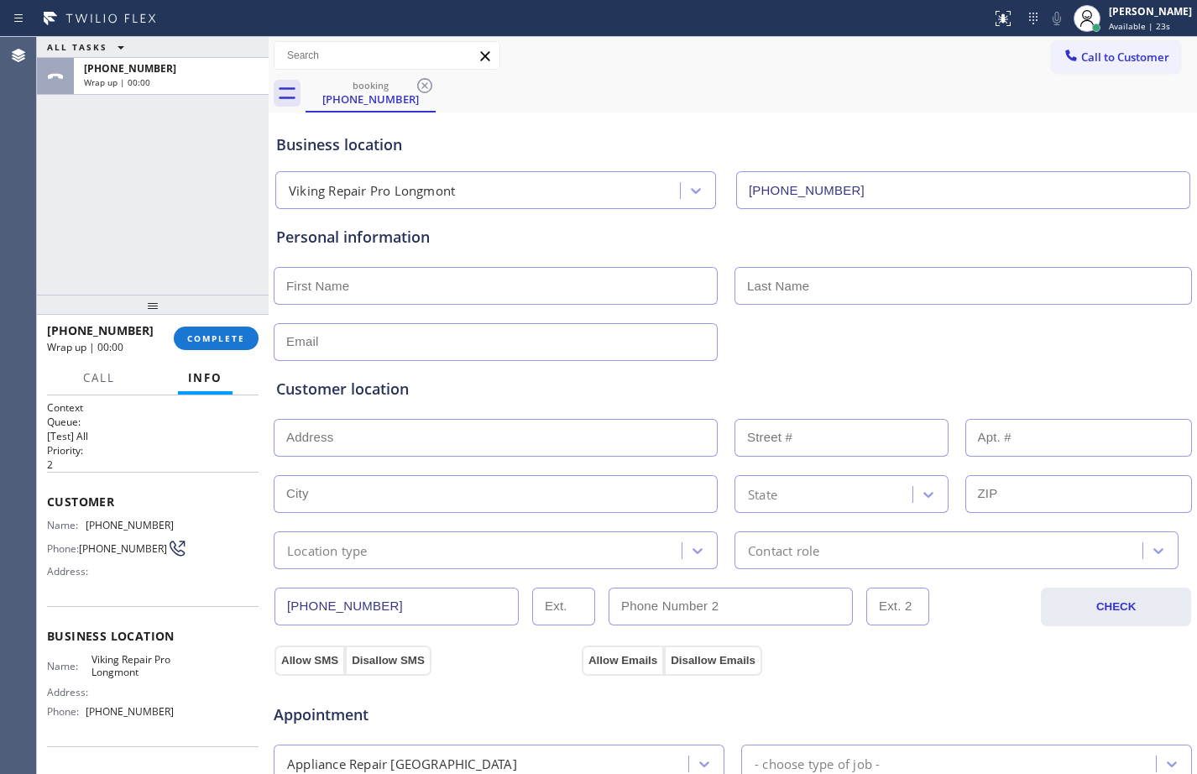
type input "[PHONE_NUMBER]"
click at [226, 336] on span "COMPLETE" at bounding box center [216, 339] width 58 height 12
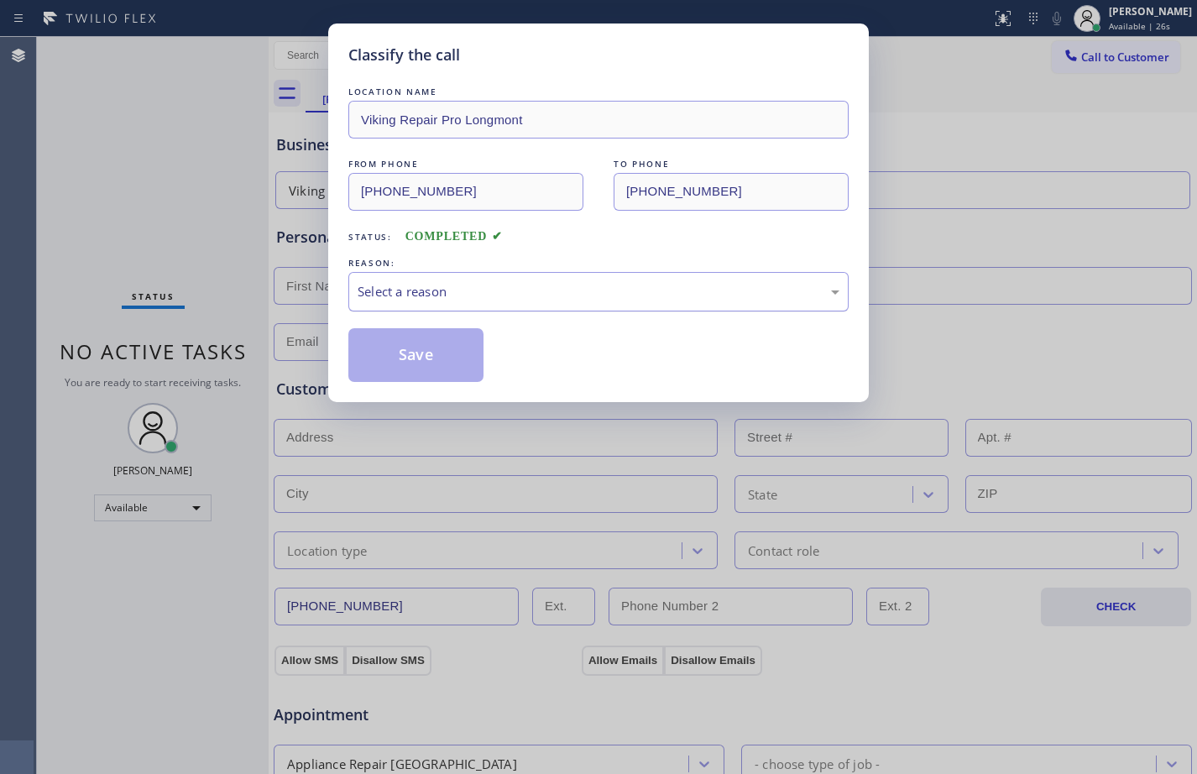
click at [430, 283] on div "Select a reason" at bounding box center [599, 291] width 482 height 19
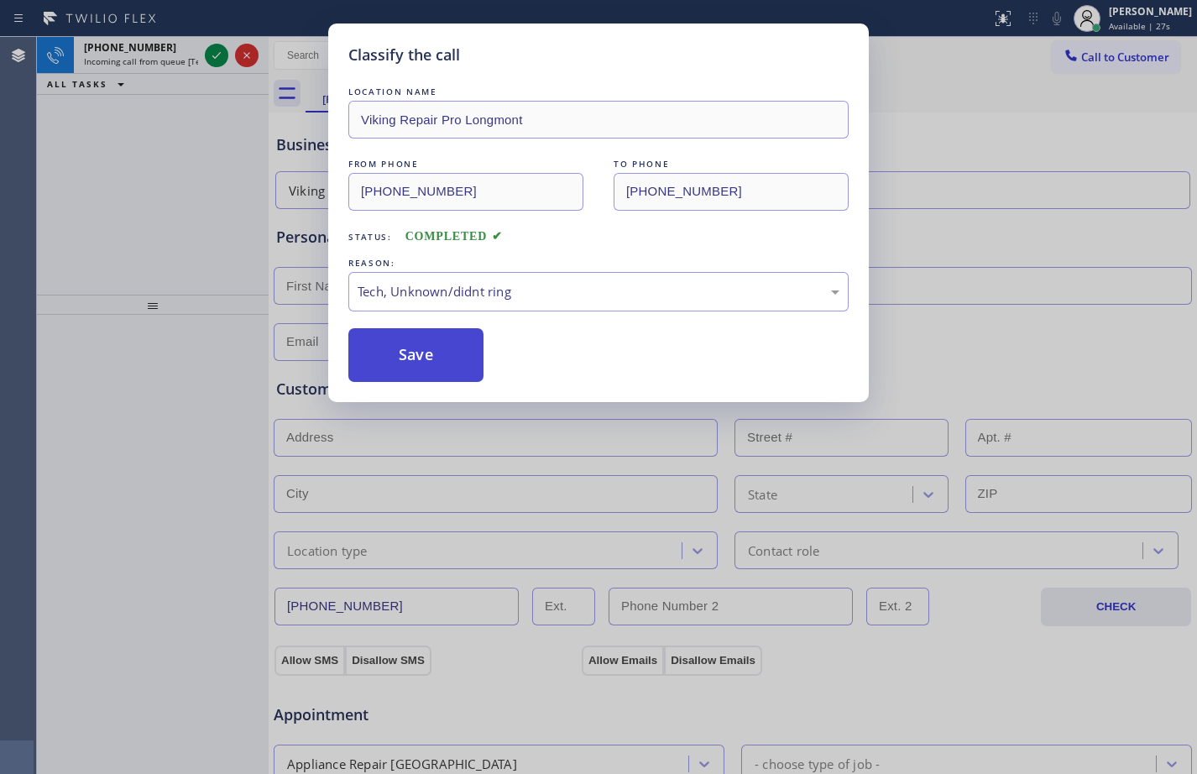
click at [438, 359] on button "Save" at bounding box center [415, 355] width 135 height 54
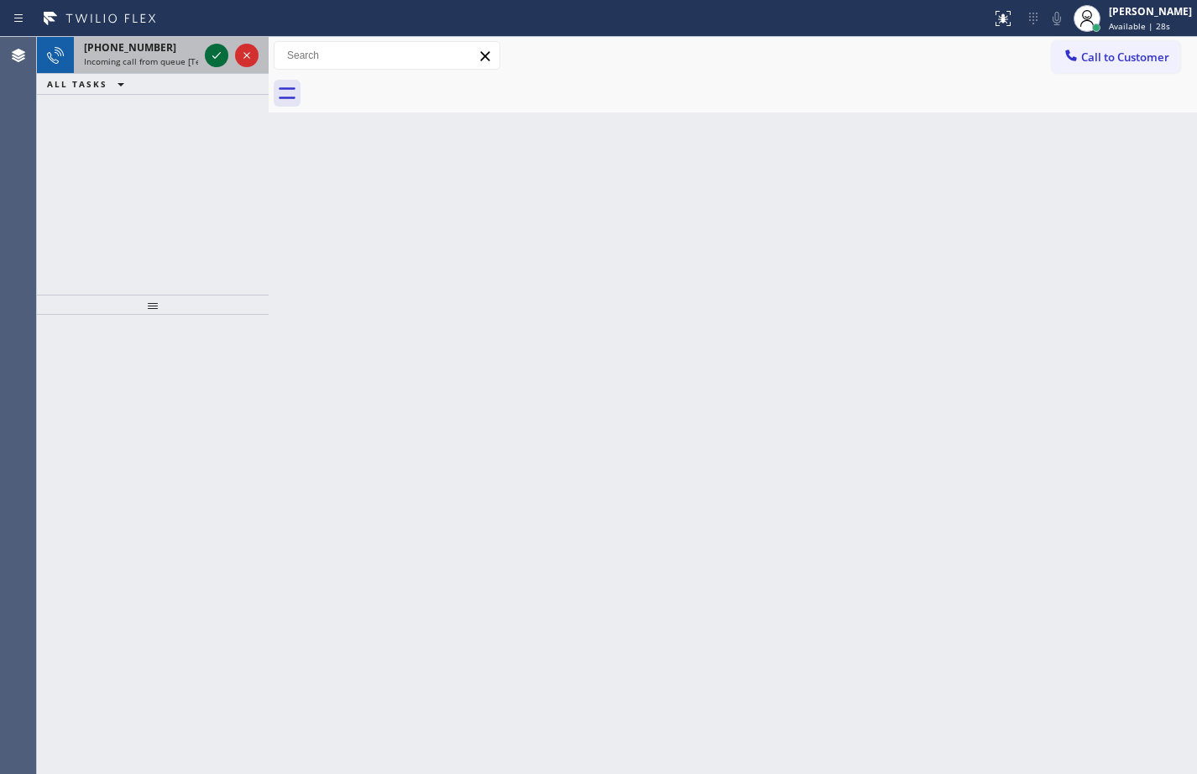
click at [212, 55] on icon at bounding box center [217, 55] width 20 height 20
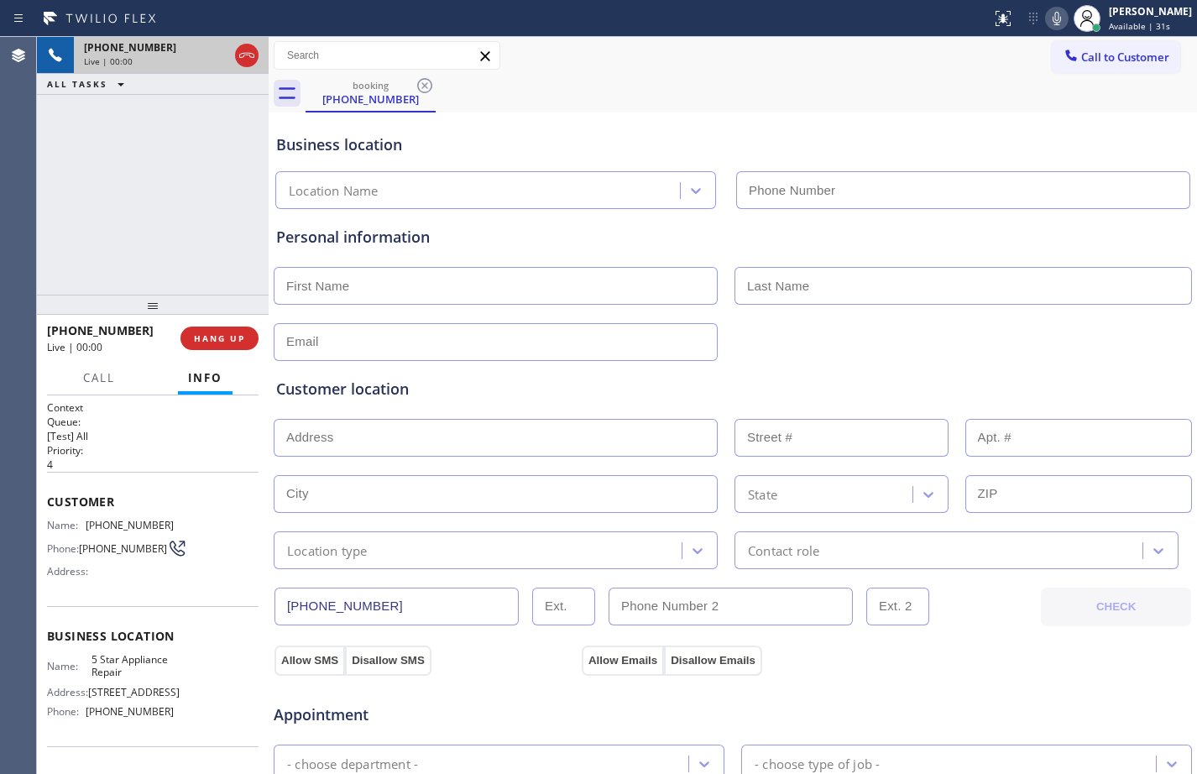
type input "[PHONE_NUMBER]"
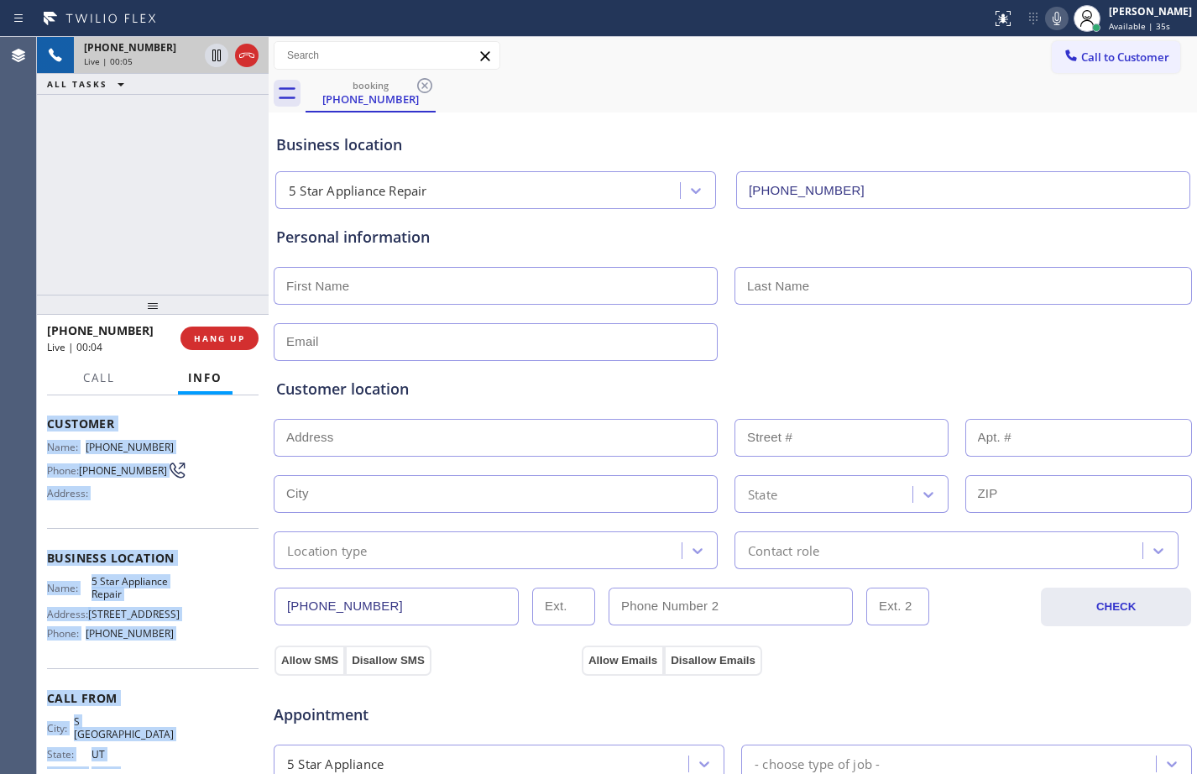
scroll to position [92, 0]
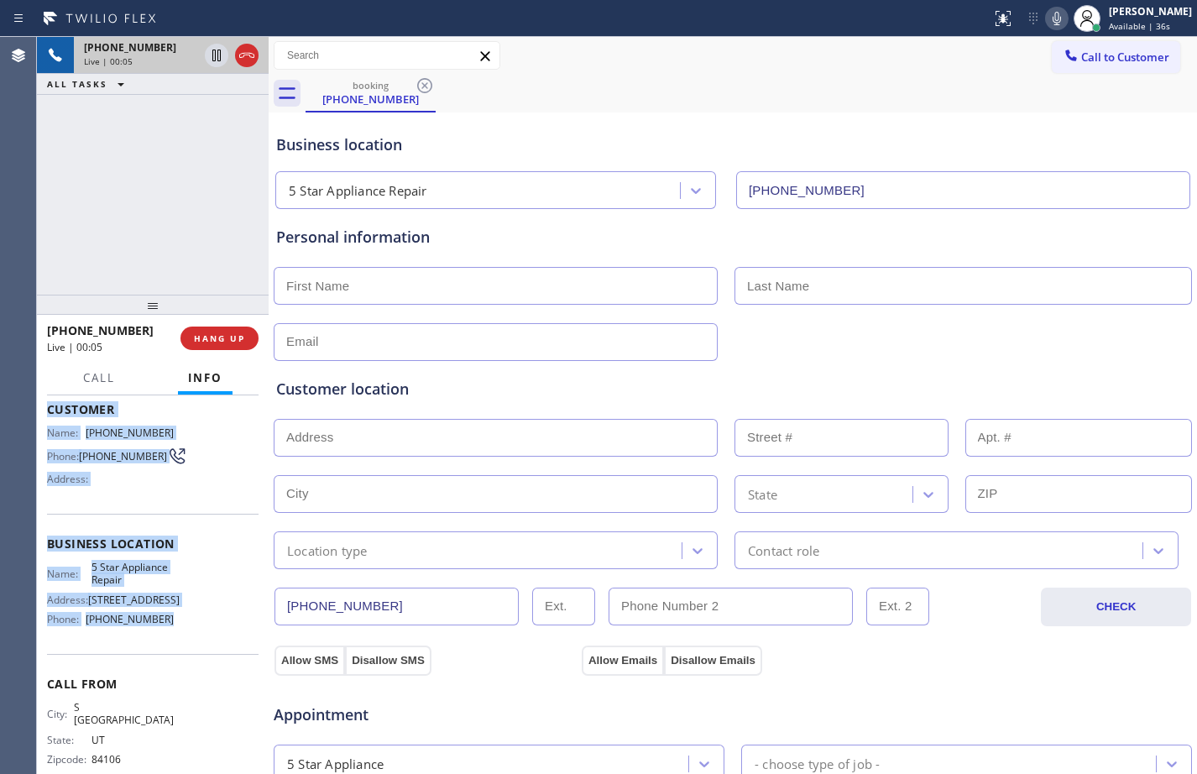
drag, startPoint x: 44, startPoint y: 500, endPoint x: 171, endPoint y: 653, distance: 199.8
click at [171, 653] on div "Context Queue: [Test] All Priority: 4 Customer Name: [PHONE_NUMBER] Phone: [PHO…" at bounding box center [153, 585] width 232 height 379
copy div "Customer Name: [PHONE_NUMBER] Phone: [PHONE_NUMBER] Address: Business location …"
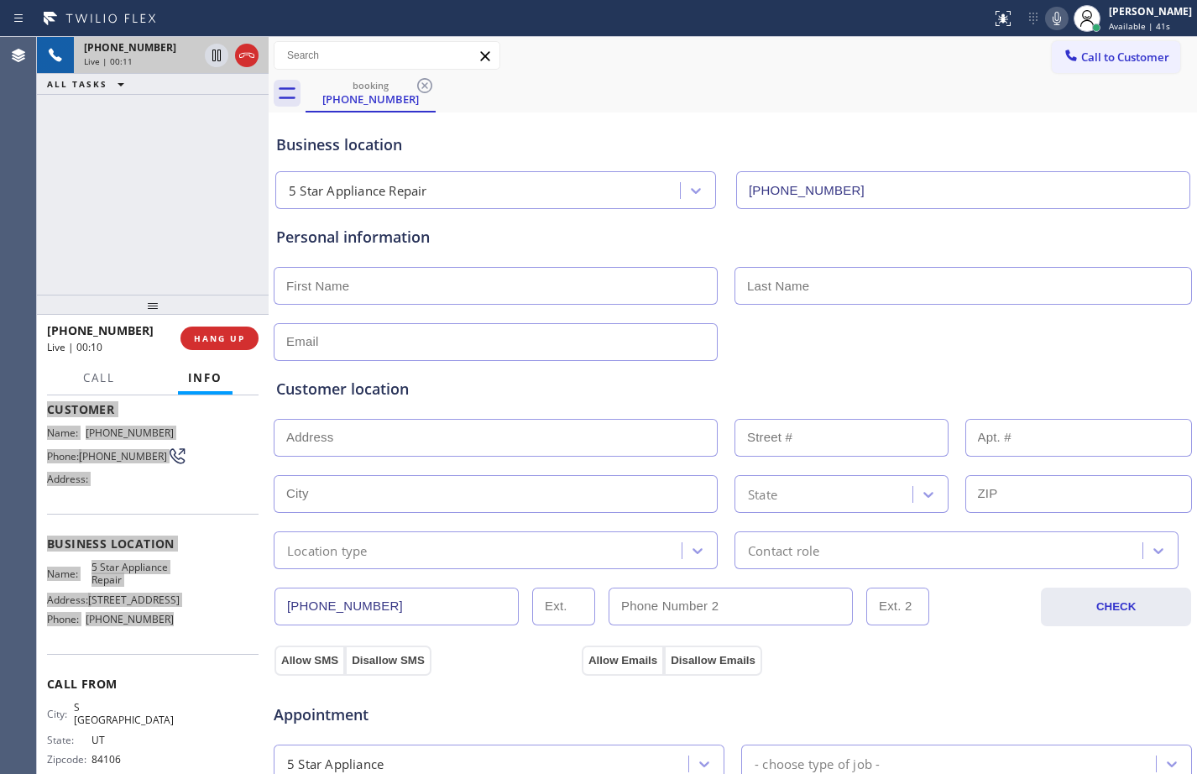
scroll to position [110, 0]
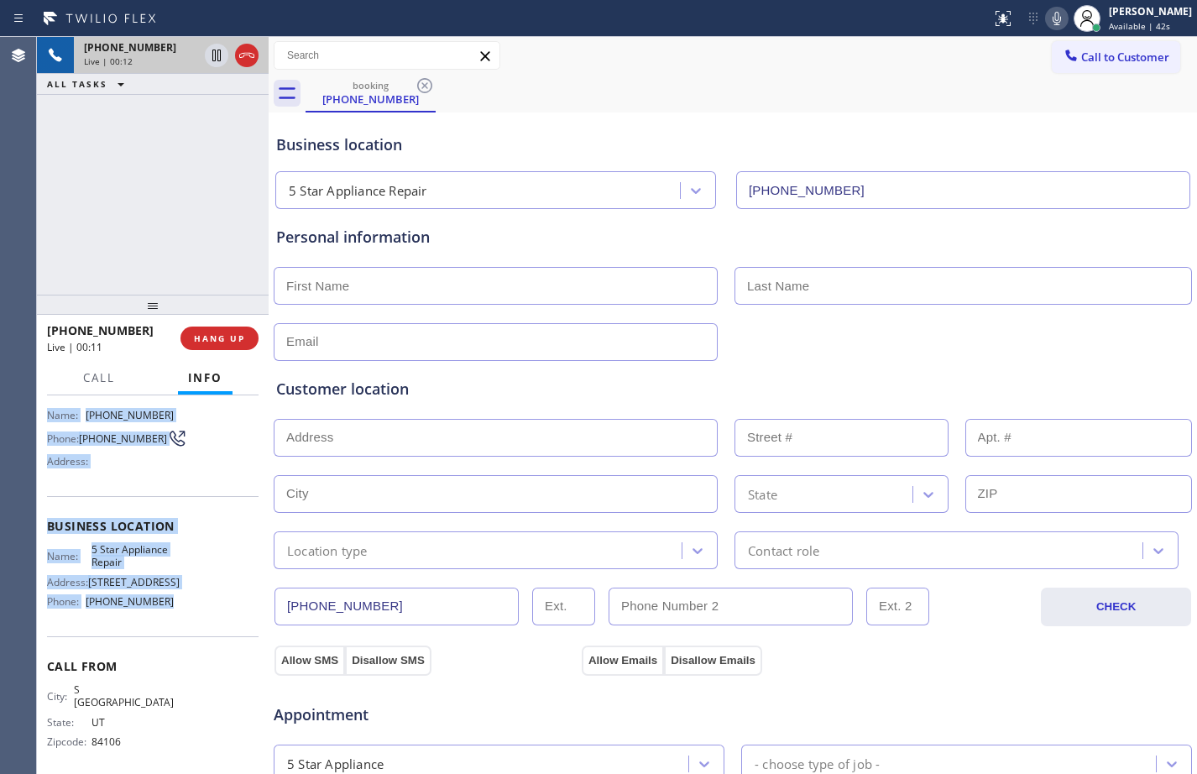
click at [201, 616] on div "Name: 5 Star Appliance Repair Address: [STREET_ADDRESS] Phone: [PHONE_NUMBER]" at bounding box center [153, 579] width 212 height 72
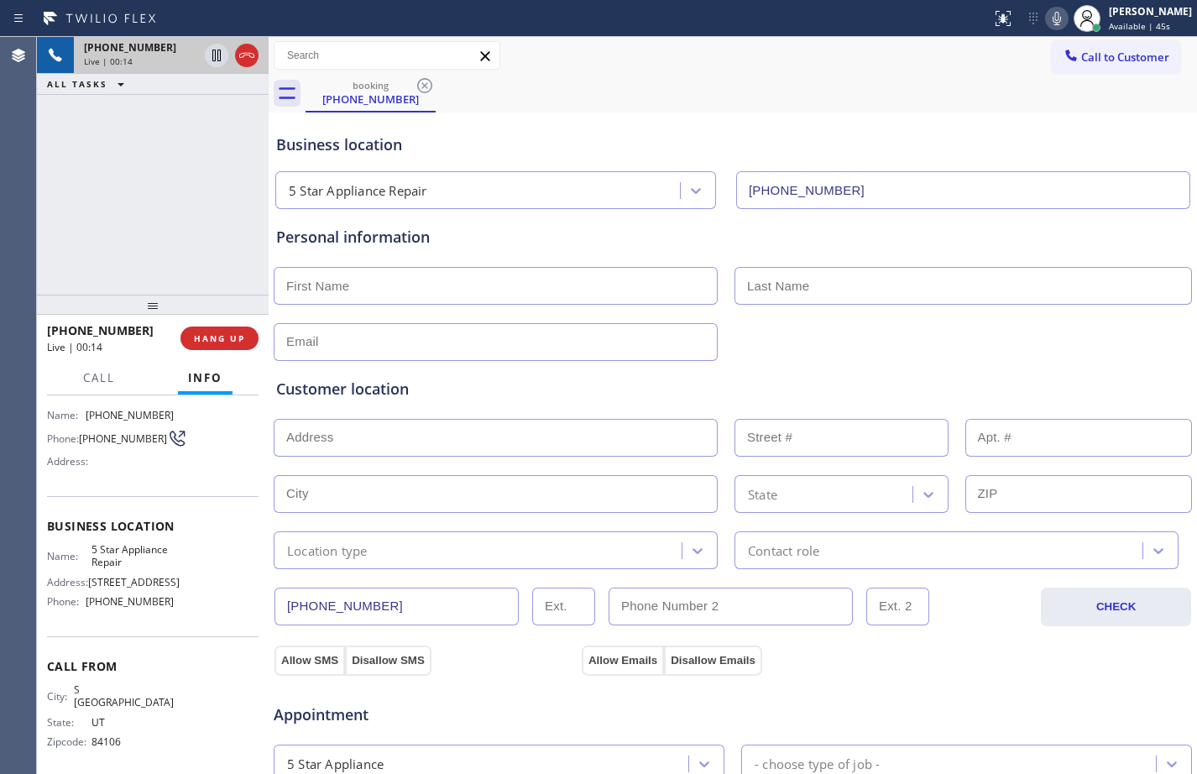
click at [90, 588] on span "[STREET_ADDRESS]" at bounding box center [134, 582] width 92 height 13
drag, startPoint x: 90, startPoint y: 588, endPoint x: 171, endPoint y: 586, distance: 81.5
click at [171, 586] on div "Name: 5 Star Appliance Repair Address: [STREET_ADDRESS] Phone: [PHONE_NUMBER]" at bounding box center [153, 579] width 212 height 72
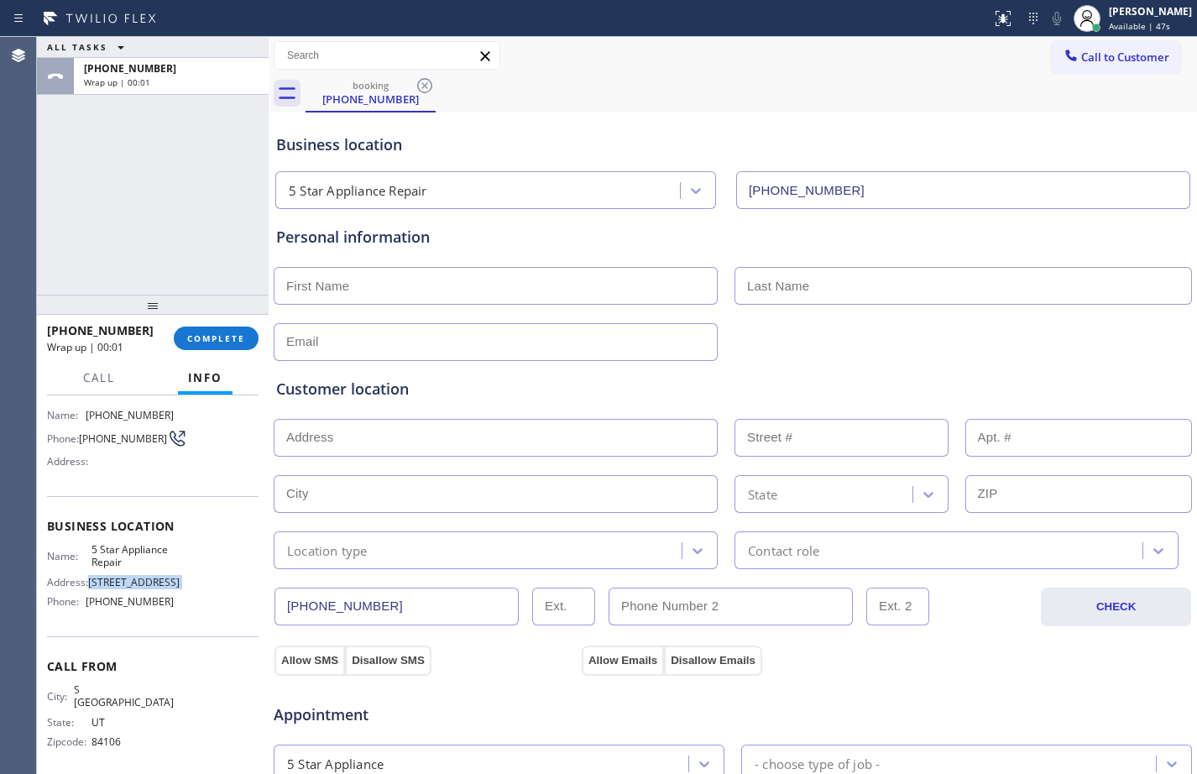
copy span "[STREET_ADDRESS]"
click at [214, 335] on span "COMPLETE" at bounding box center [216, 339] width 58 height 12
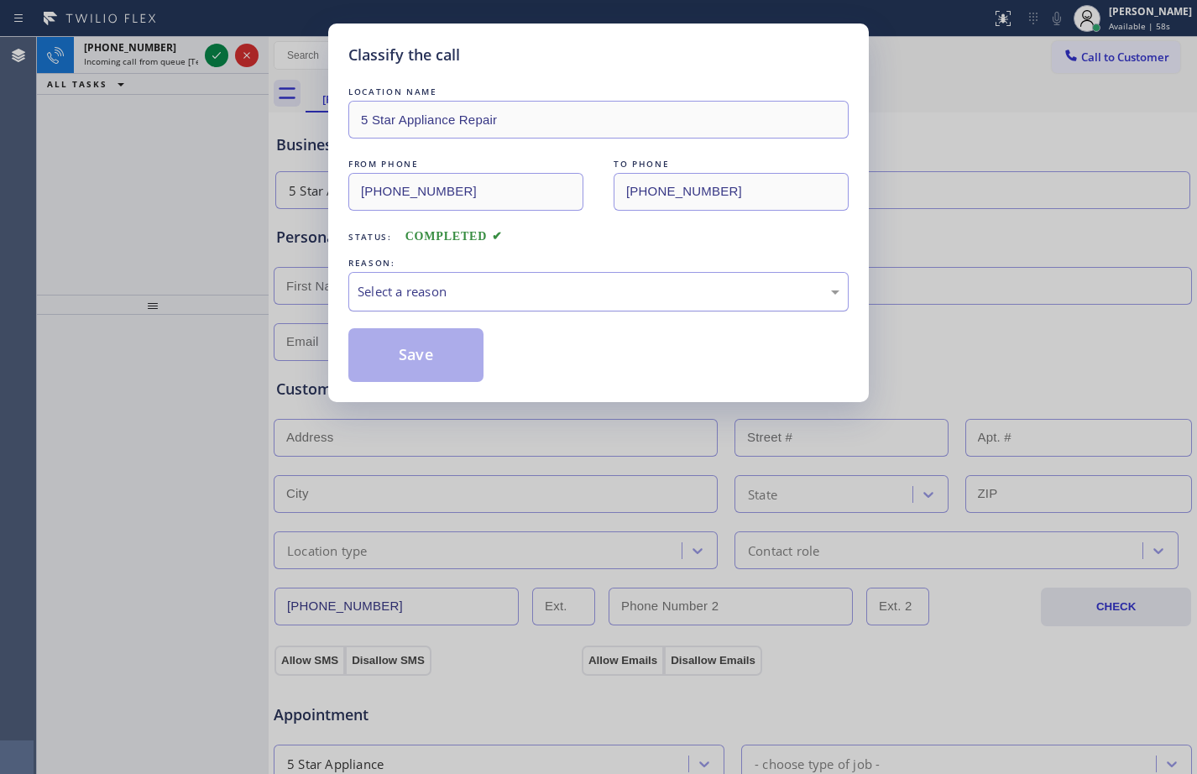
click at [560, 286] on div "Select a reason" at bounding box center [599, 291] width 482 height 19
click at [442, 364] on button "Save" at bounding box center [415, 355] width 135 height 54
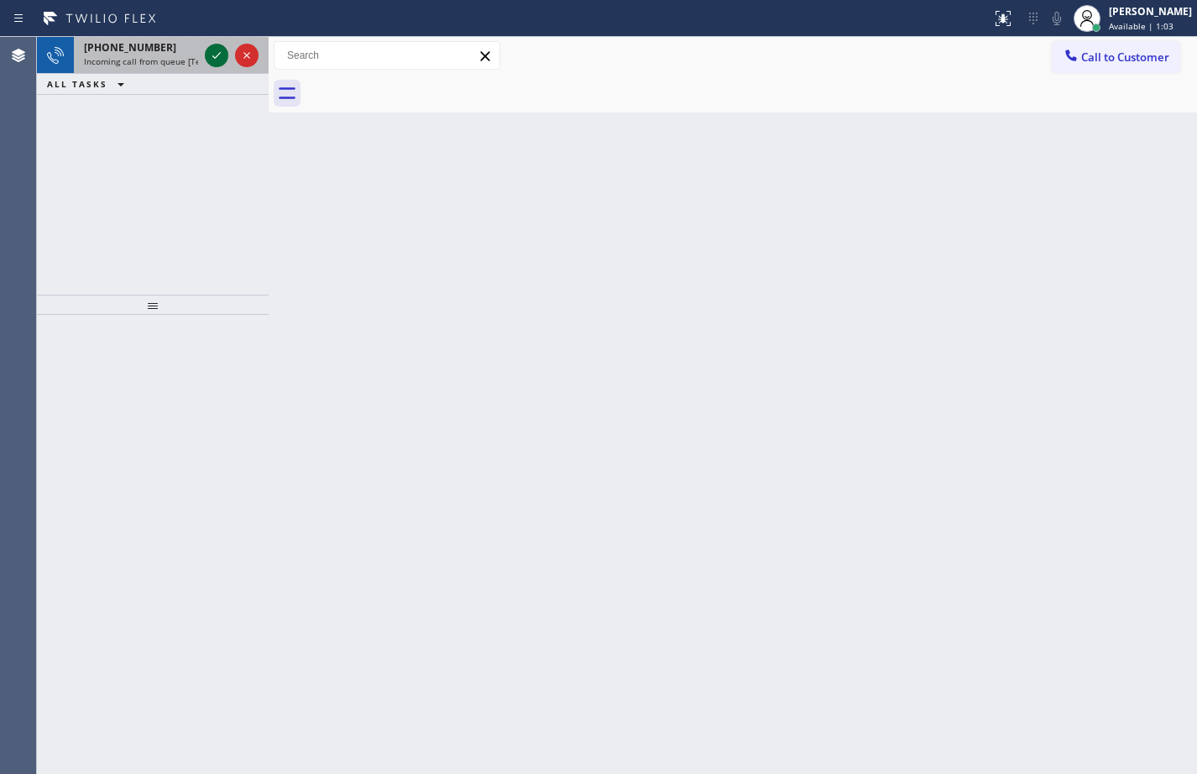
click at [207, 52] on icon at bounding box center [217, 55] width 20 height 20
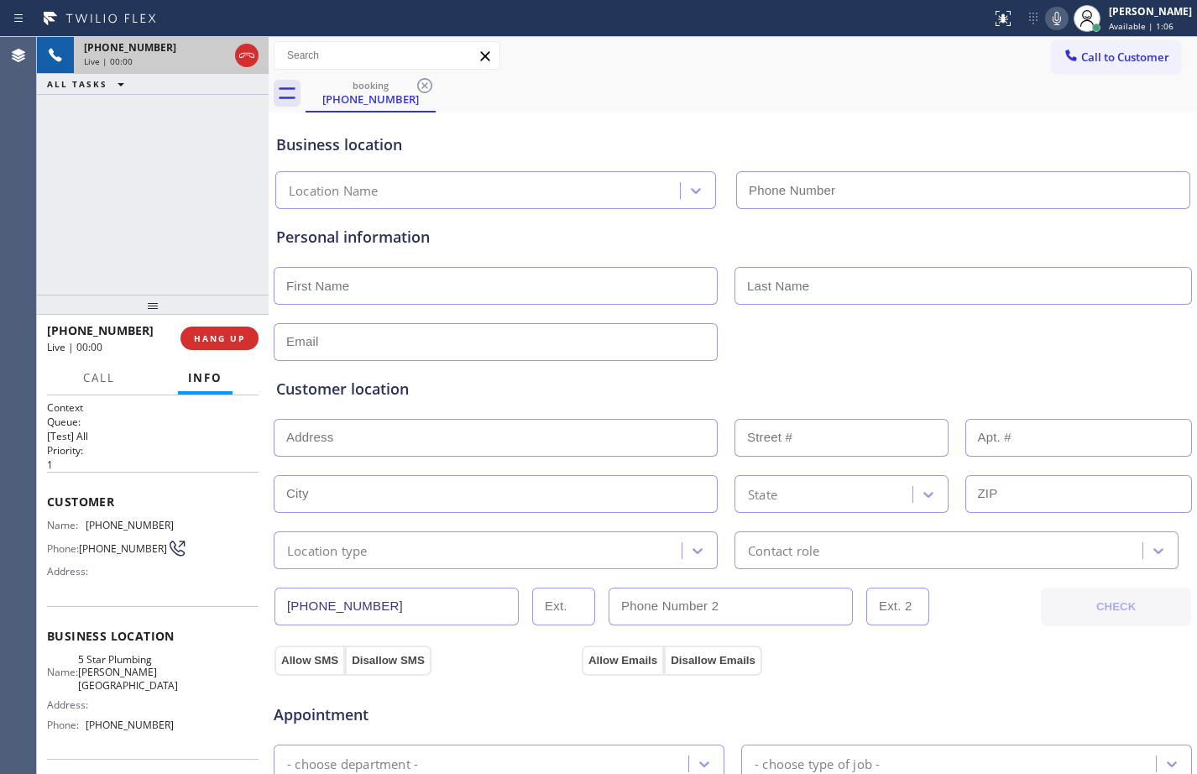
type input "[PHONE_NUMBER]"
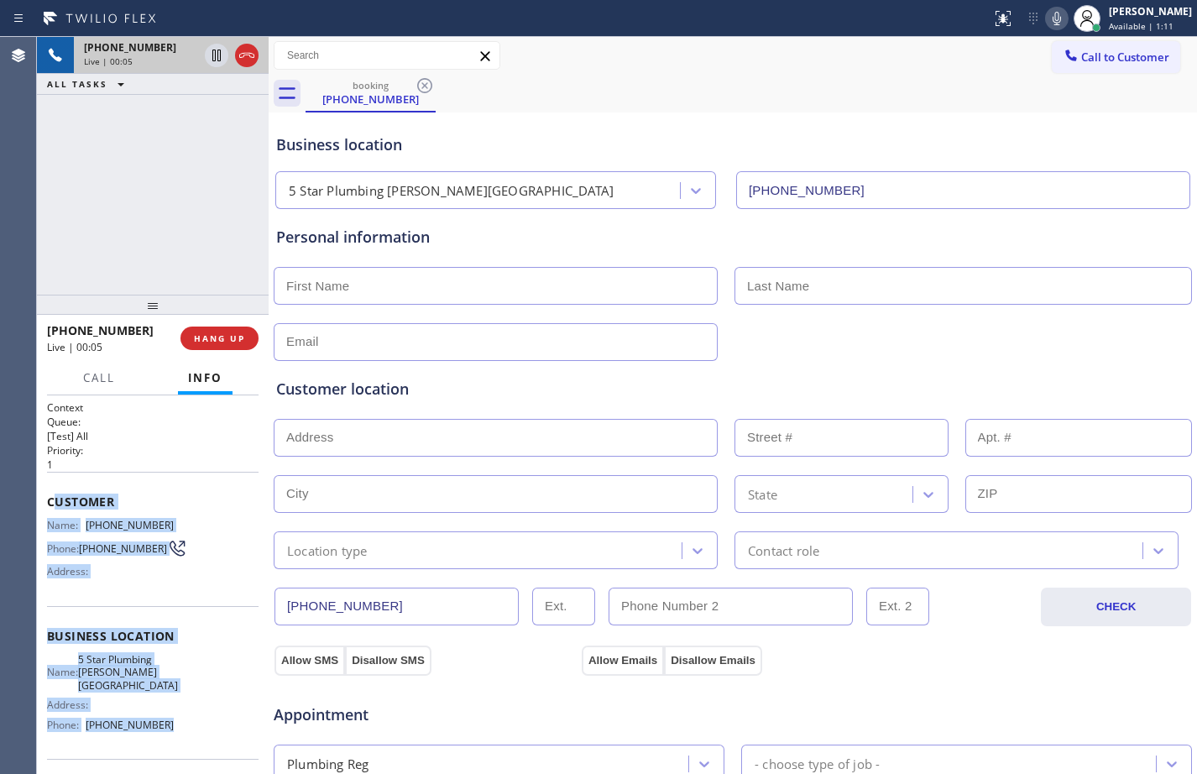
drag, startPoint x: 51, startPoint y: 504, endPoint x: 197, endPoint y: 747, distance: 282.8
click at [197, 747] on div "Context Queue: [Test] All Priority: 1 Customer Name: [PHONE_NUMBER] Phone: [PHO…" at bounding box center [153, 644] width 212 height 486
click at [112, 613] on div "Business location Name: 5 Star Plumbing [PERSON_NAME][GEOGRAPHIC_DATA] Address:…" at bounding box center [153, 682] width 212 height 153
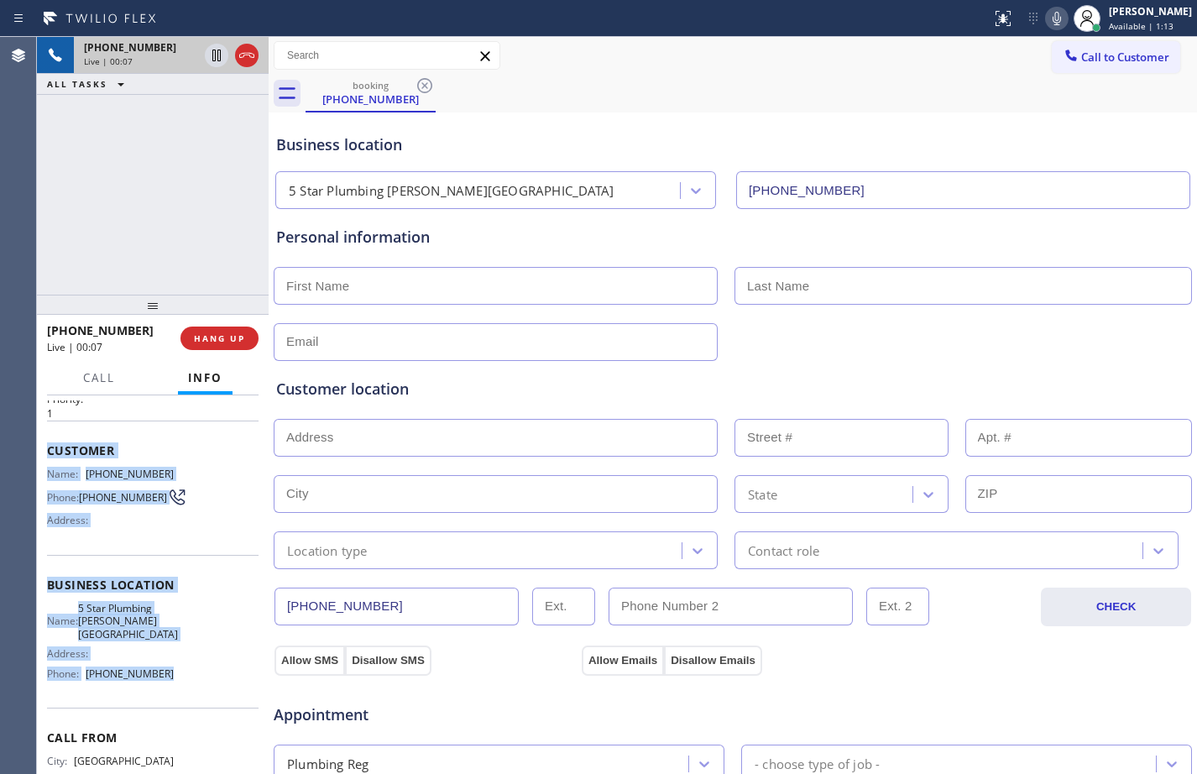
scroll to position [74, 0]
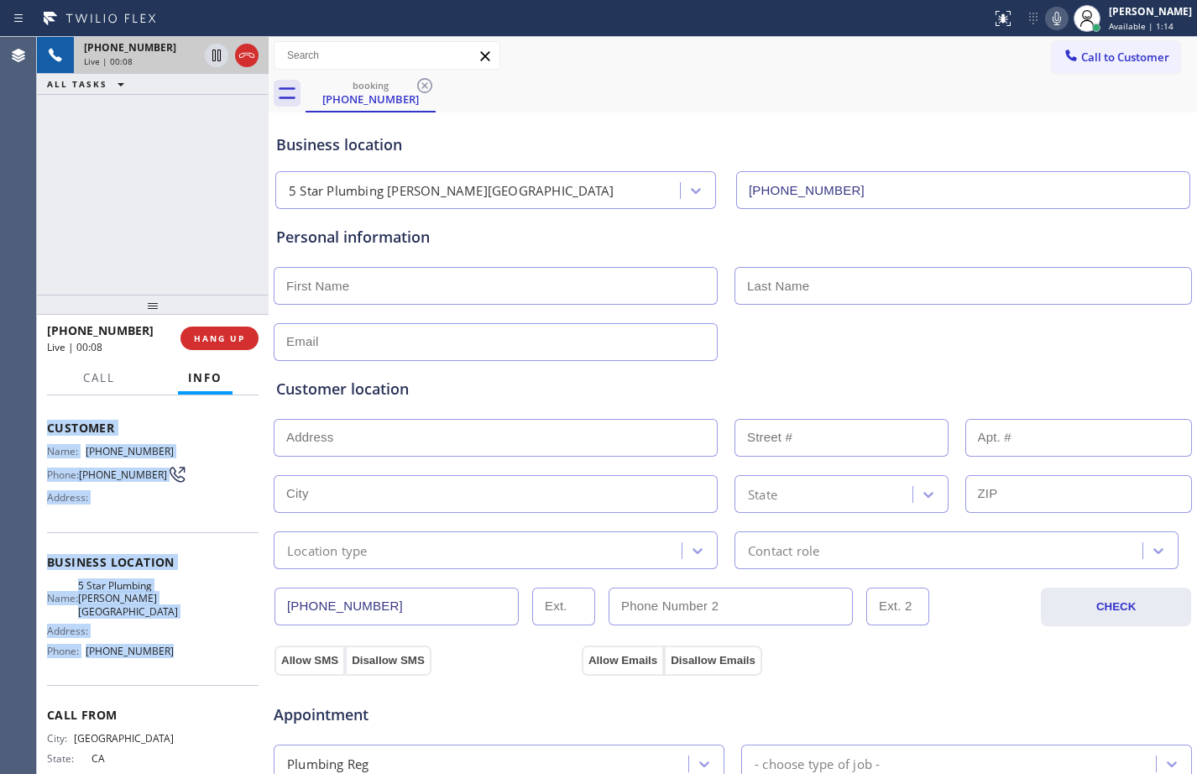
drag, startPoint x: 39, startPoint y: 496, endPoint x: 232, endPoint y: 650, distance: 246.8
click at [232, 650] on div "Context Queue: [Test] All Priority: 1 Customer Name: [PHONE_NUMBER] Phone: [PHO…" at bounding box center [153, 585] width 232 height 379
copy div "Customer Name: [PHONE_NUMBER] Phone: [PHONE_NUMBER] Address: Business location …"
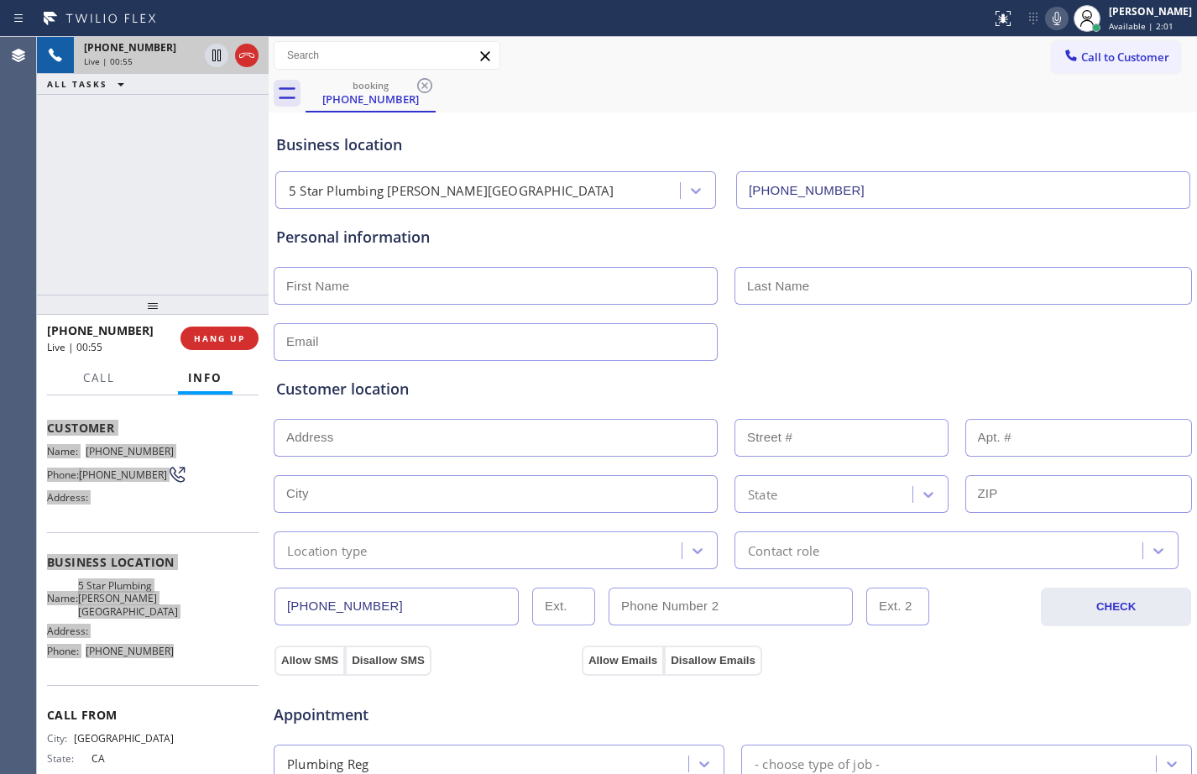
scroll to position [527, 0]
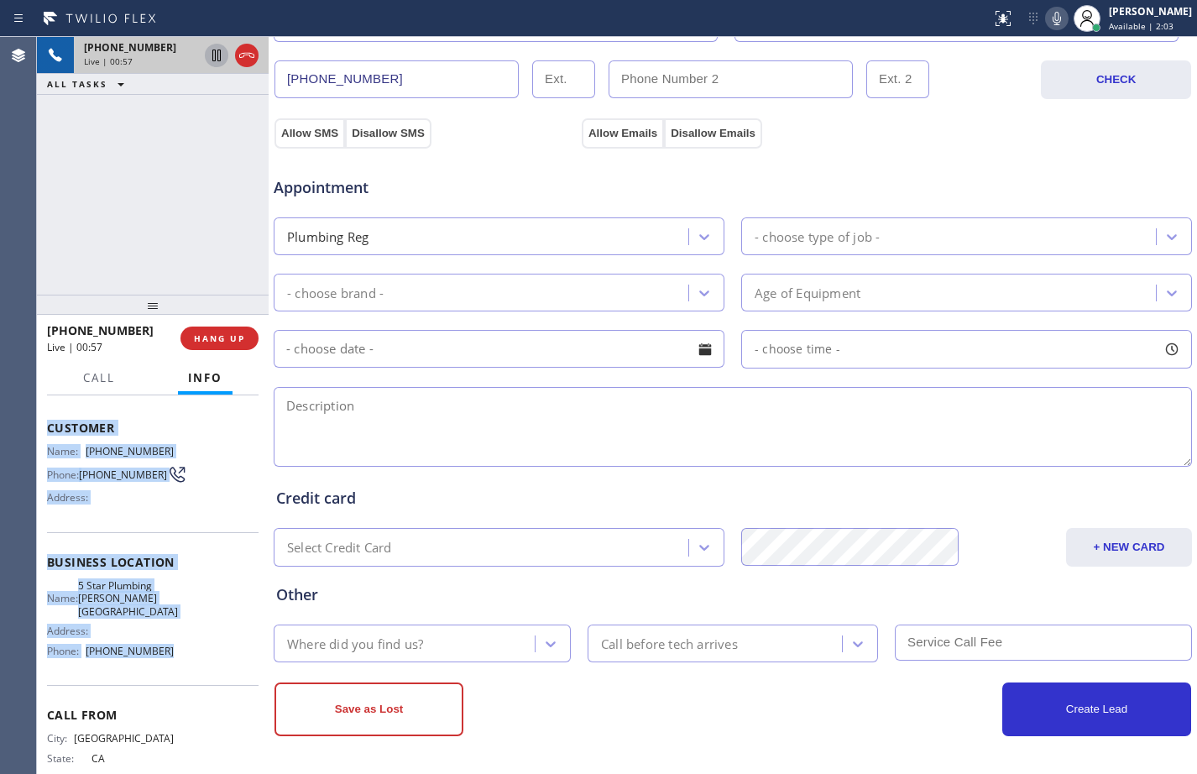
click at [213, 55] on icon at bounding box center [216, 56] width 8 height 12
click at [1045, 29] on button at bounding box center [1057, 19] width 24 height 24
click at [216, 60] on icon at bounding box center [217, 56] width 12 height 12
click at [1051, 13] on icon at bounding box center [1057, 18] width 20 height 20
click at [220, 54] on icon at bounding box center [216, 56] width 8 height 12
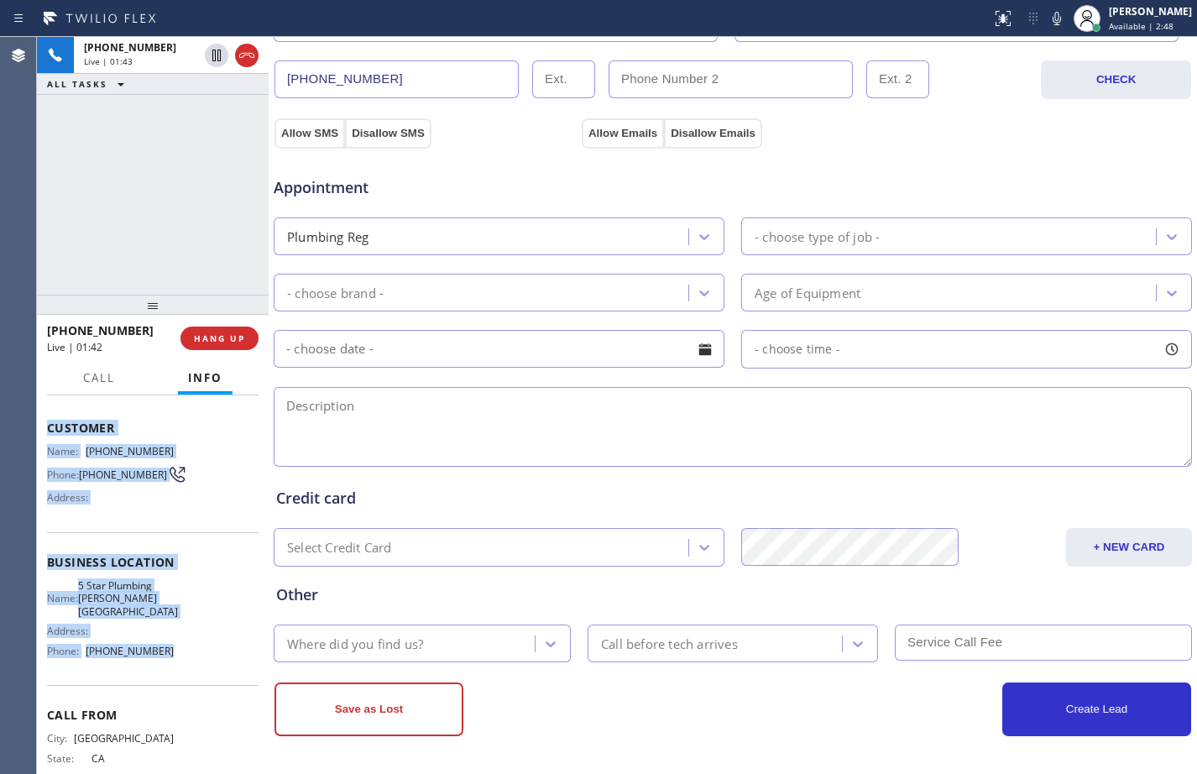
click at [1047, 19] on icon at bounding box center [1057, 18] width 20 height 20
click at [215, 55] on icon at bounding box center [217, 56] width 12 height 12
click at [1047, 22] on icon at bounding box center [1057, 18] width 20 height 20
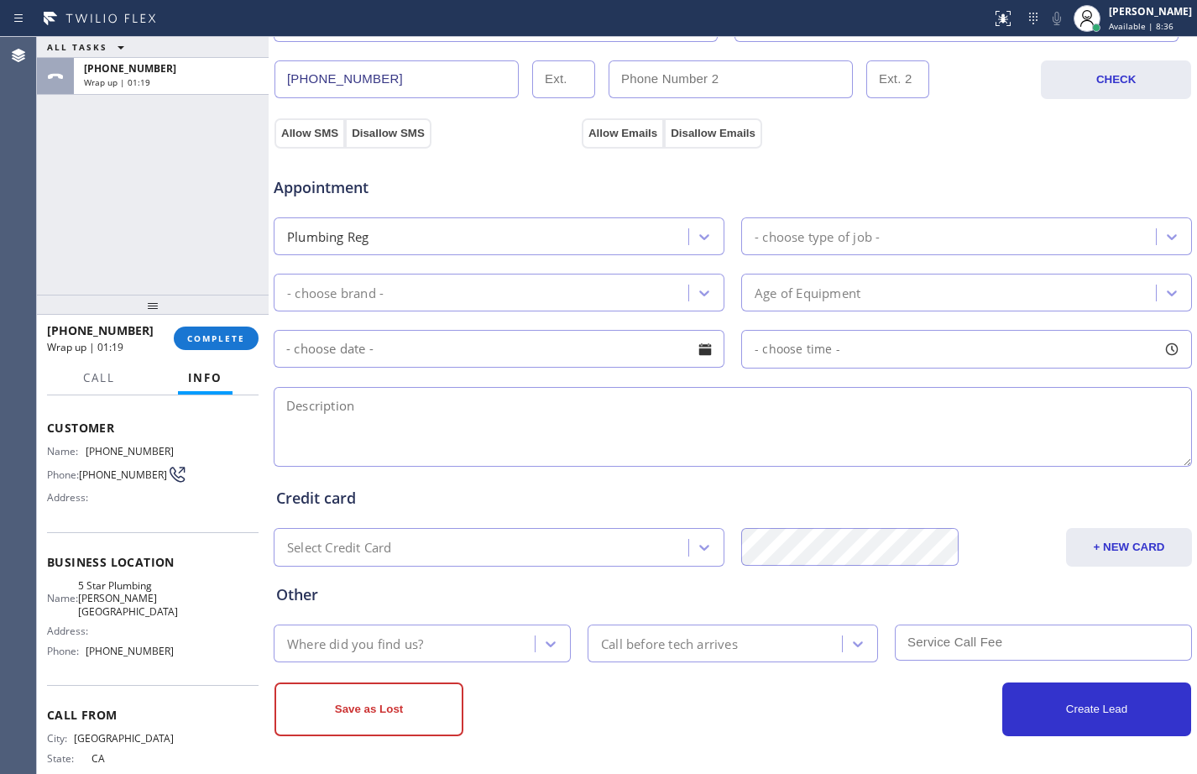
click at [155, 209] on div "ALL TASKS ALL TASKS ACTIVE TASKS TASKS IN WRAP UP [PHONE_NUMBER] Wrap up | 01:19" at bounding box center [153, 166] width 232 height 258
click at [338, 438] on textarea at bounding box center [733, 427] width 919 height 80
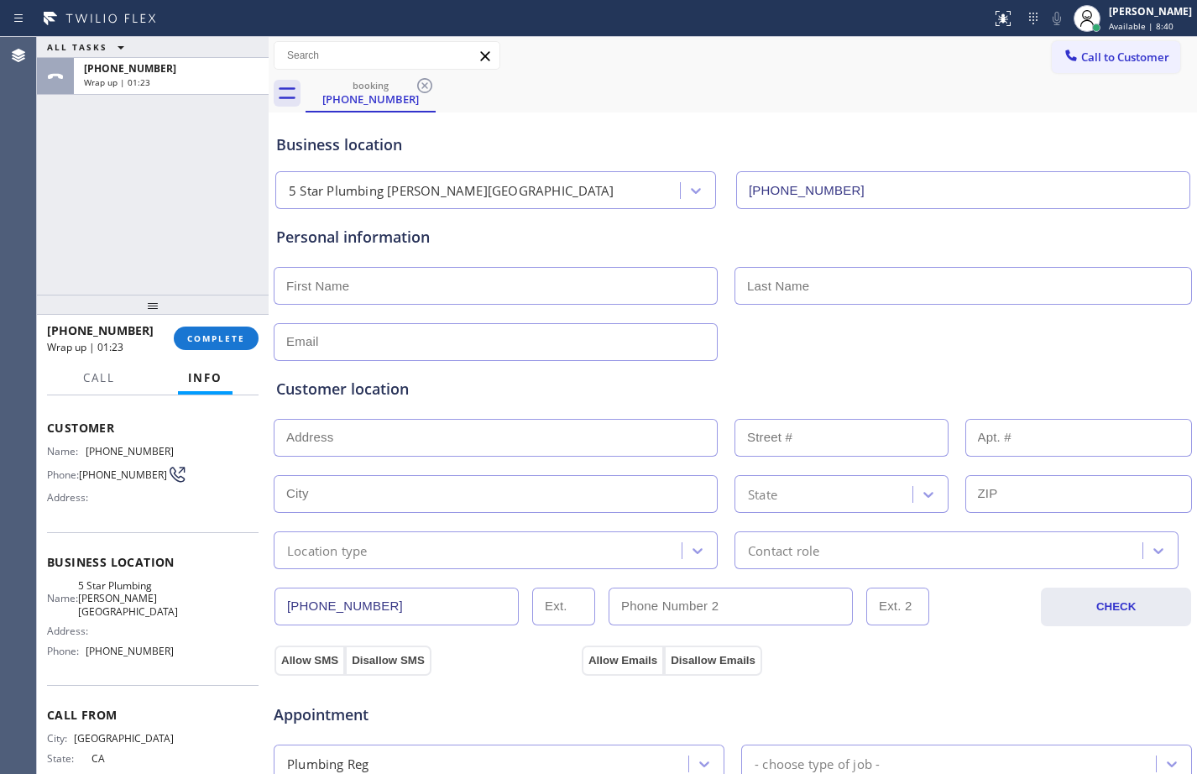
click at [657, 299] on input "text" at bounding box center [496, 286] width 444 height 38
click at [592, 304] on input "text" at bounding box center [496, 286] width 444 height 38
paste input "[PERSON_NAME]"
type input "[PERSON_NAME]"
click at [945, 284] on input "text" at bounding box center [964, 286] width 458 height 38
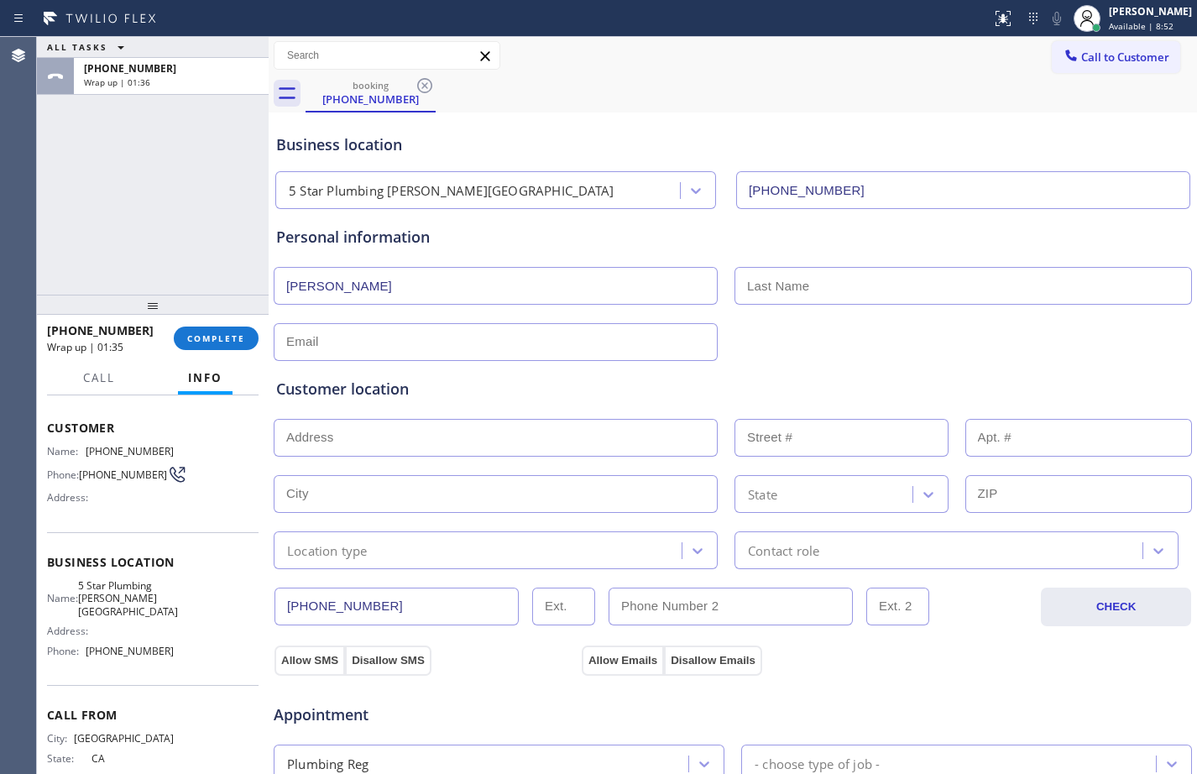
paste input "[PERSON_NAME]"
type input "[PERSON_NAME]"
click at [592, 341] on input "text" at bounding box center [496, 342] width 444 height 38
type input "[EMAIL_ADDRESS][DOMAIN_NAME]"
click at [207, 334] on span "COMPLETE" at bounding box center [216, 339] width 58 height 12
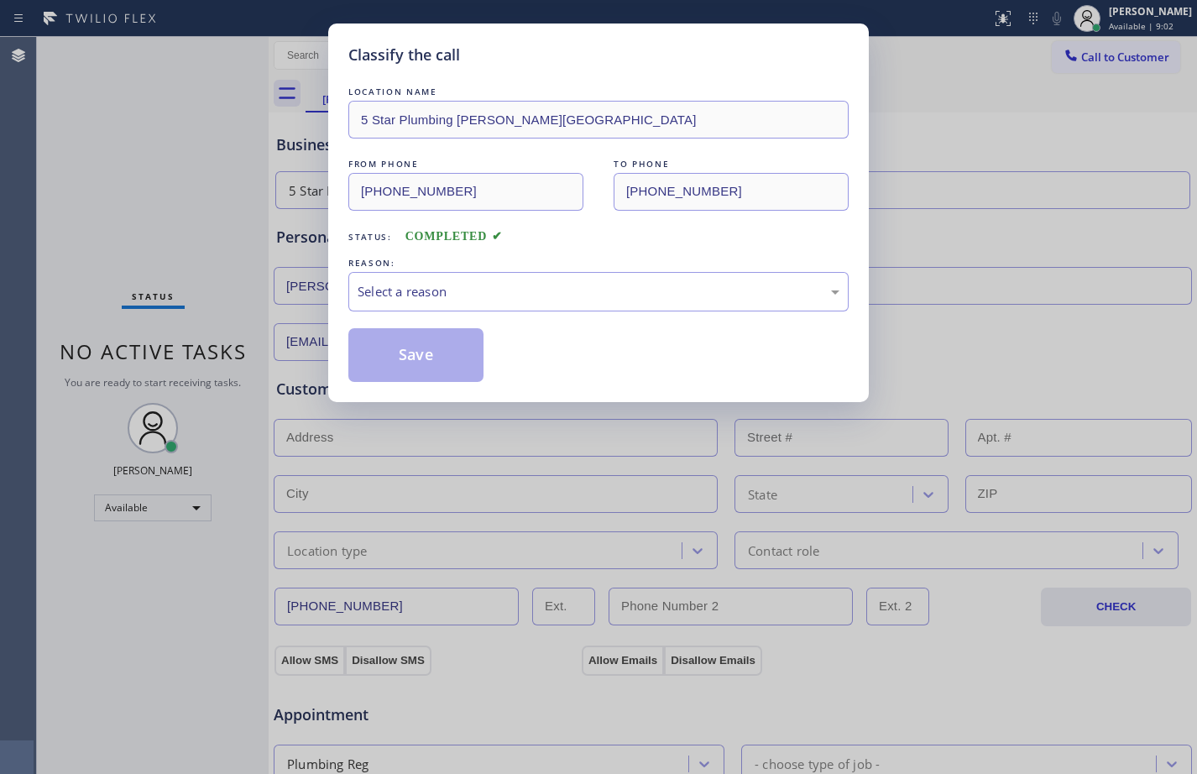
click at [537, 283] on div "Select a reason" at bounding box center [599, 291] width 482 height 19
click at [436, 366] on button "Save" at bounding box center [415, 355] width 135 height 54
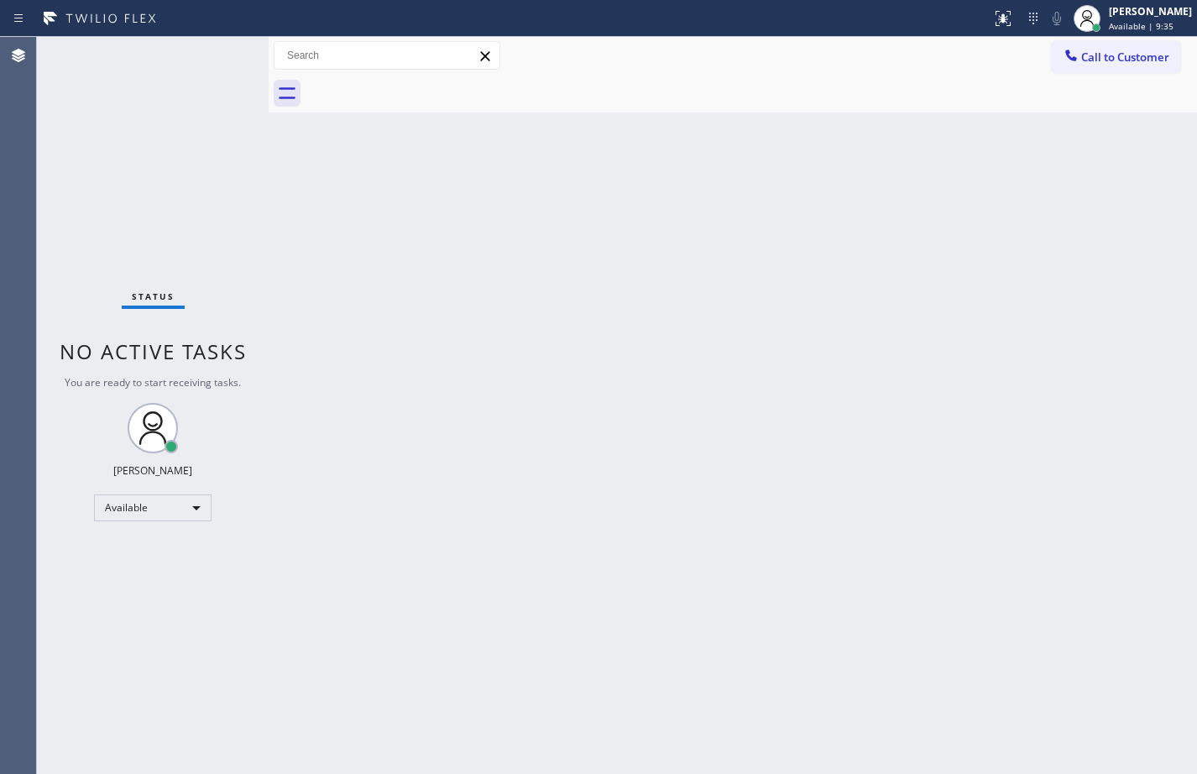
click at [193, 173] on div "Status No active tasks You are ready to start receiving tasks. [PERSON_NAME] Av…" at bounding box center [153, 405] width 232 height 737
click at [941, 577] on div "Back to Dashboard Change Sender ID Customers Technicians Select a contact Outbo…" at bounding box center [733, 405] width 929 height 737
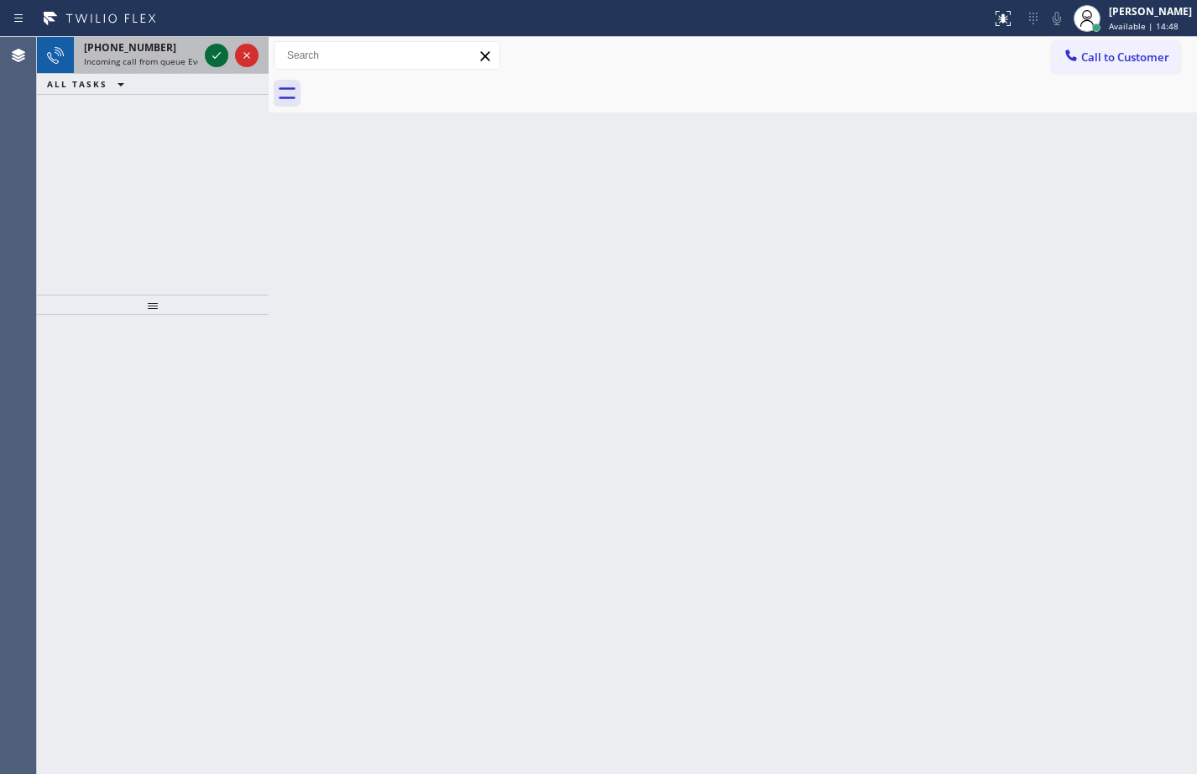
click at [210, 50] on icon at bounding box center [217, 55] width 20 height 20
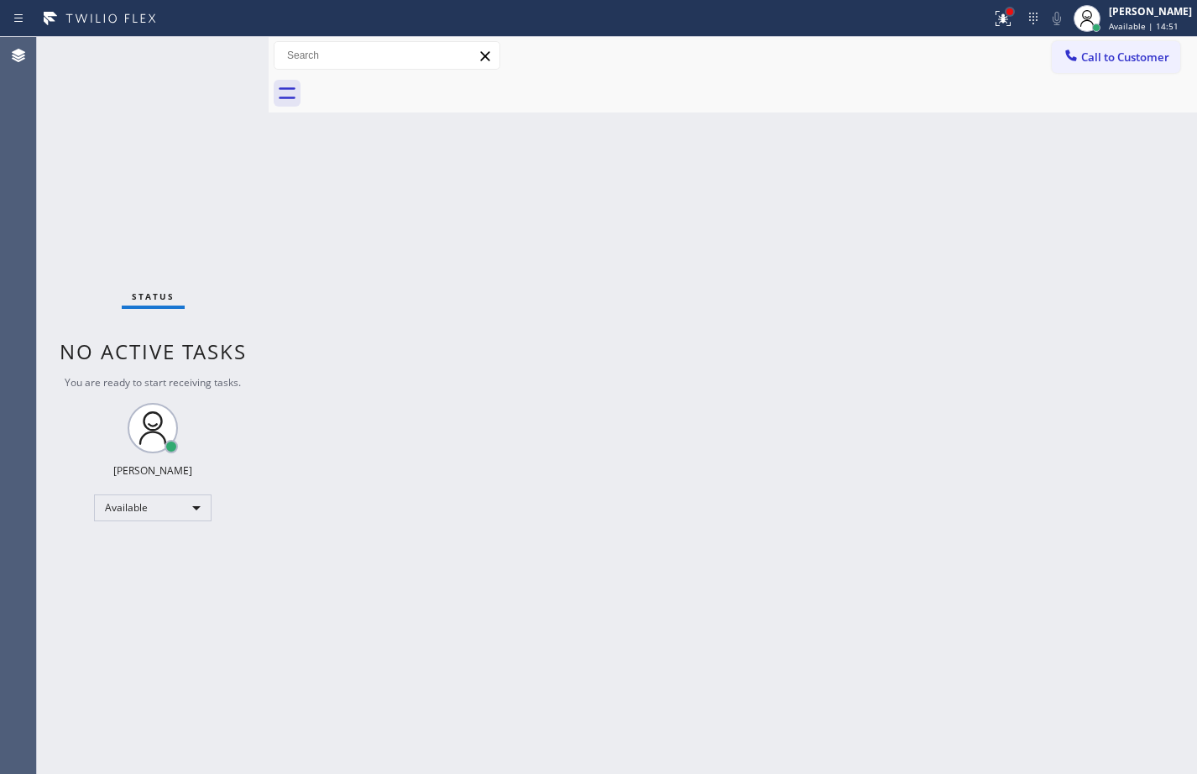
click at [1007, 11] on div at bounding box center [1010, 11] width 7 height 7
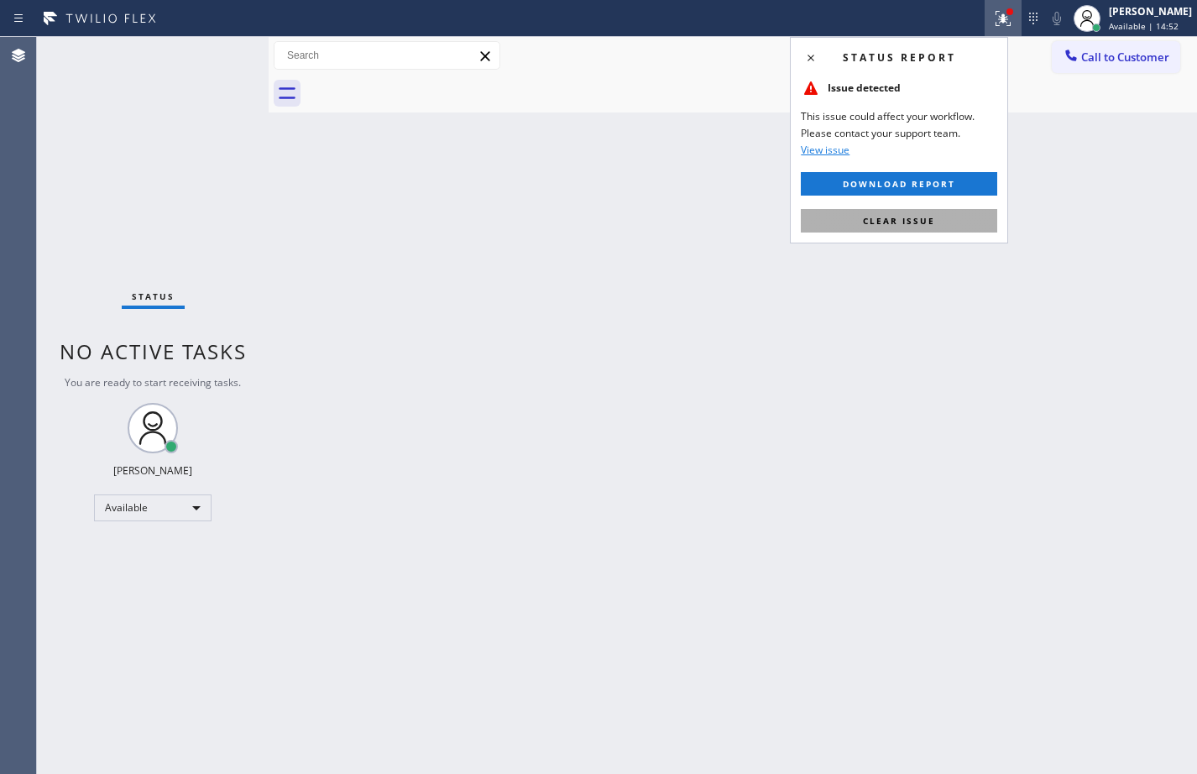
click at [884, 229] on button "Clear issue" at bounding box center [899, 221] width 197 height 24
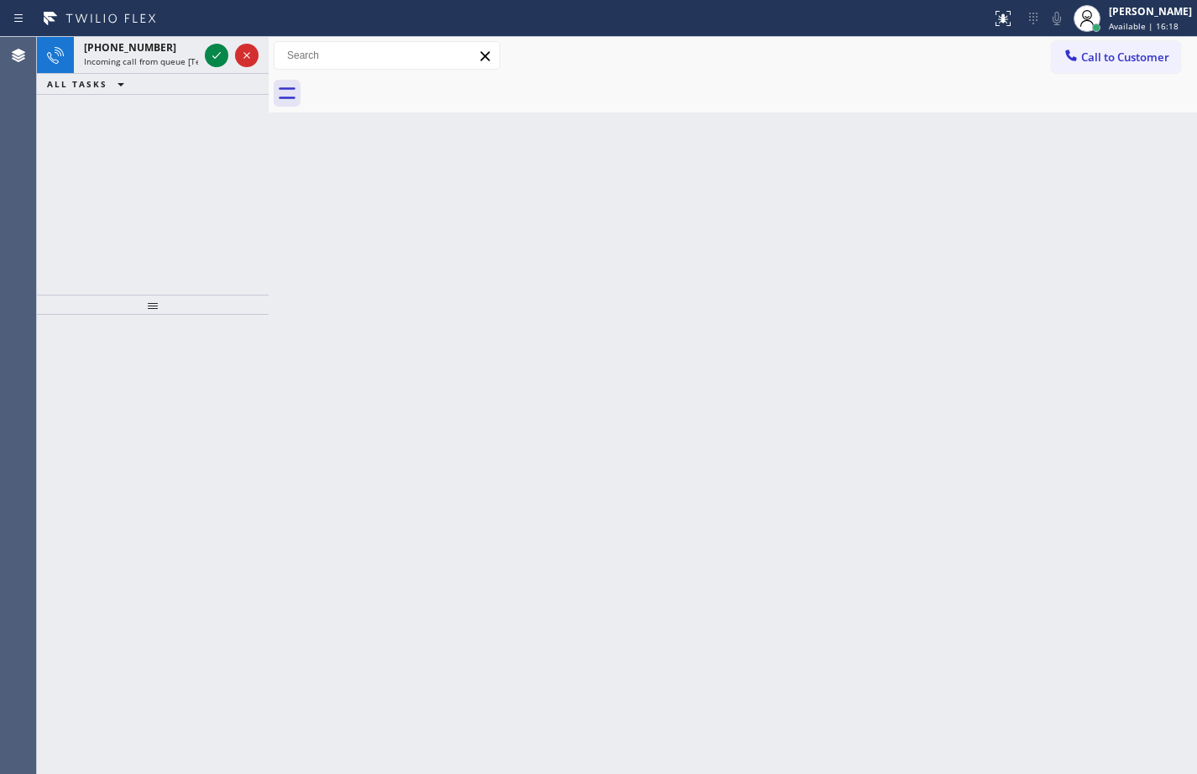
click at [212, 53] on icon at bounding box center [217, 55] width 20 height 20
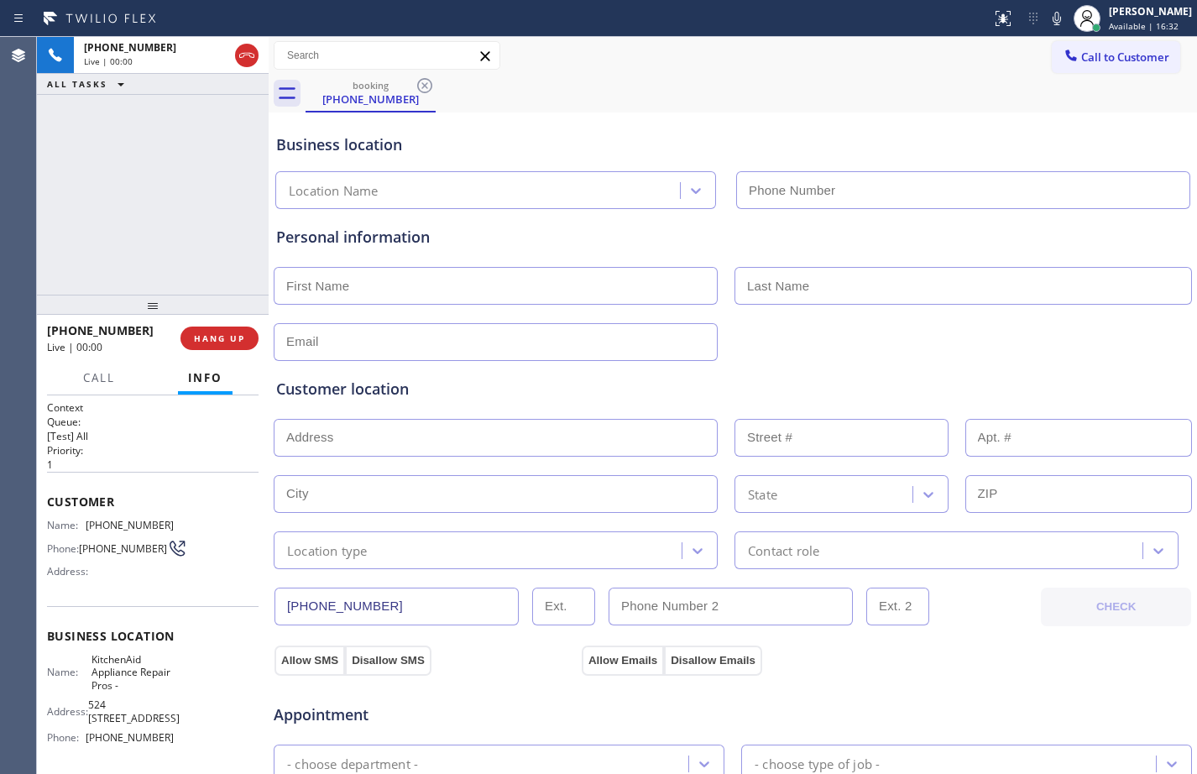
type input "[PHONE_NUMBER]"
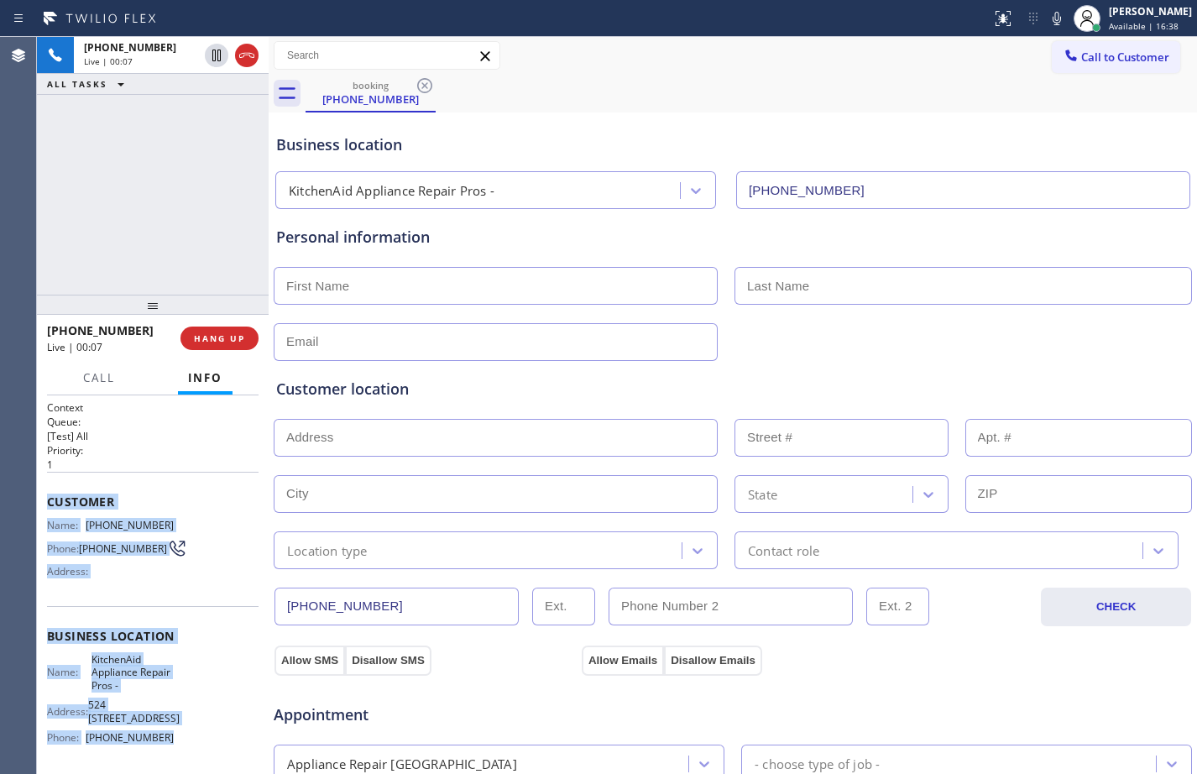
drag, startPoint x: 46, startPoint y: 499, endPoint x: 205, endPoint y: 746, distance: 293.5
click at [205, 746] on div "Context Queue: [Test] All Priority: 1 Customer Name: [PHONE_NUMBER] Phone: [PHO…" at bounding box center [153, 585] width 232 height 379
copy div "Customer Name: [PHONE_NUMBER] Phone: [PHONE_NUMBER] Address: Business location …"
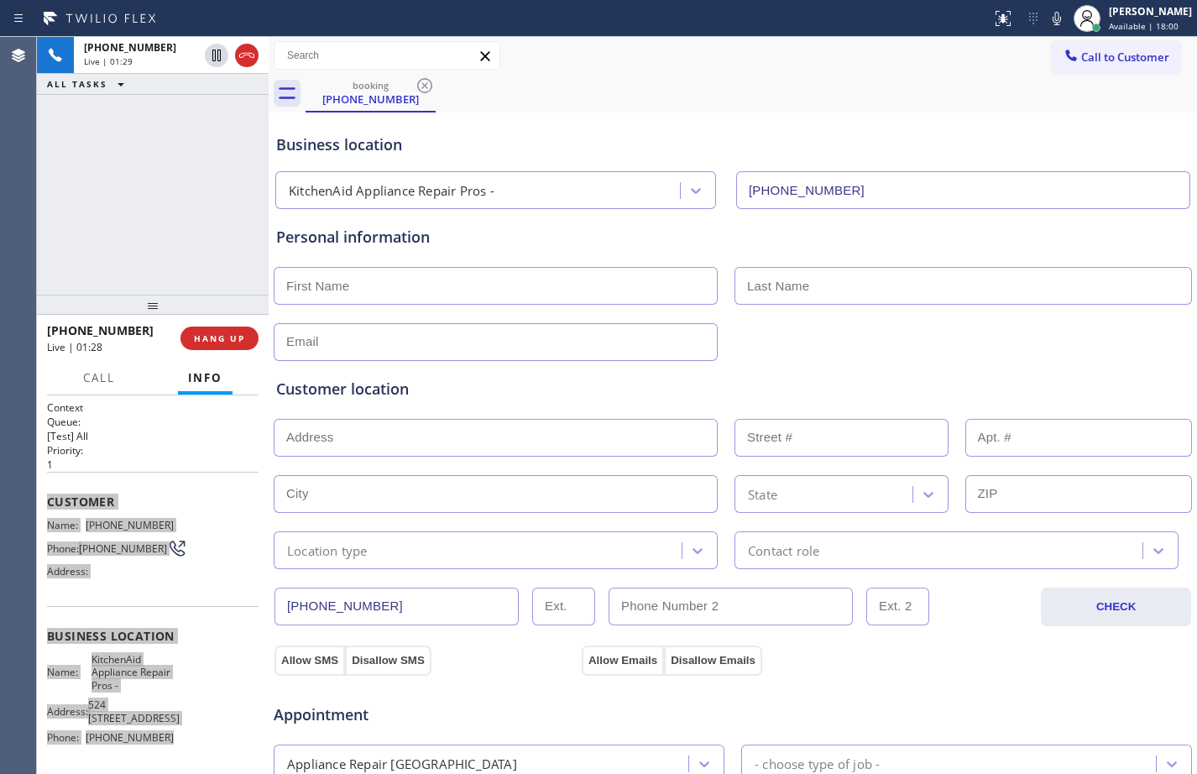
scroll to position [527, 0]
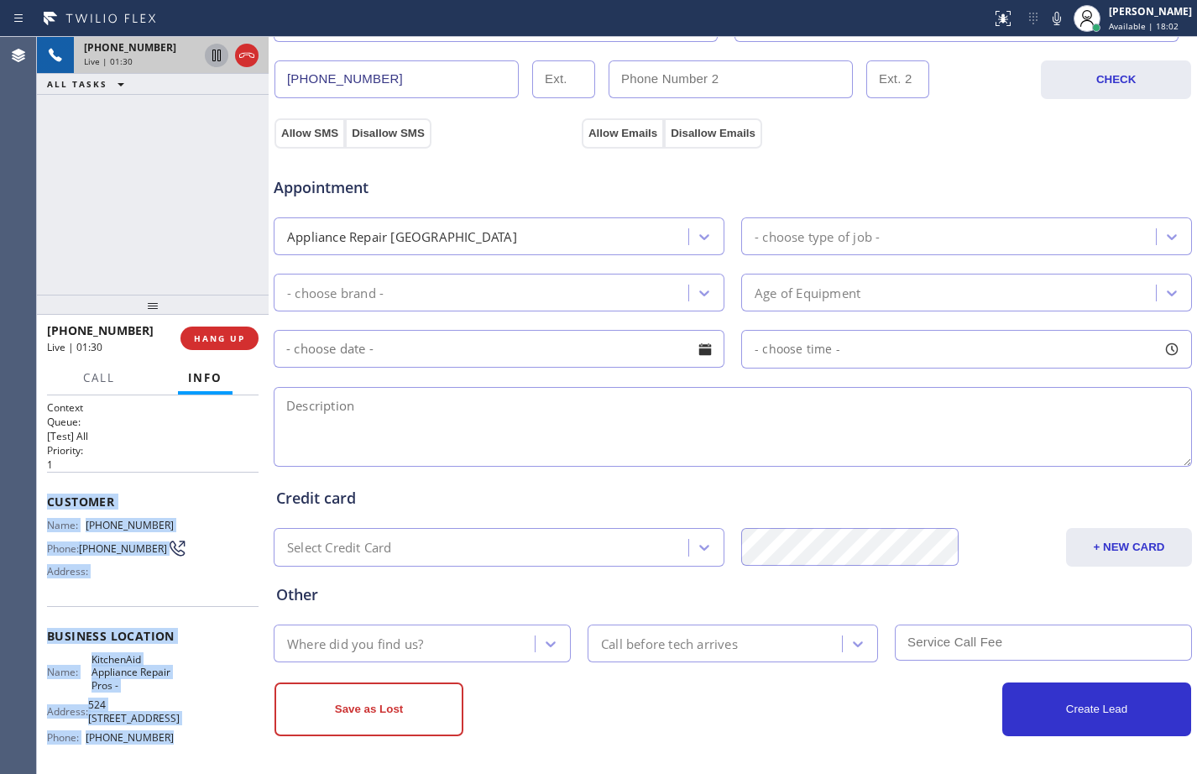
click at [216, 55] on icon at bounding box center [216, 56] width 8 height 12
click at [1047, 18] on icon at bounding box center [1057, 18] width 20 height 20
click at [217, 50] on icon at bounding box center [217, 55] width 20 height 20
click at [1047, 20] on icon at bounding box center [1057, 18] width 20 height 20
drag, startPoint x: 212, startPoint y: 49, endPoint x: 360, endPoint y: 60, distance: 148.3
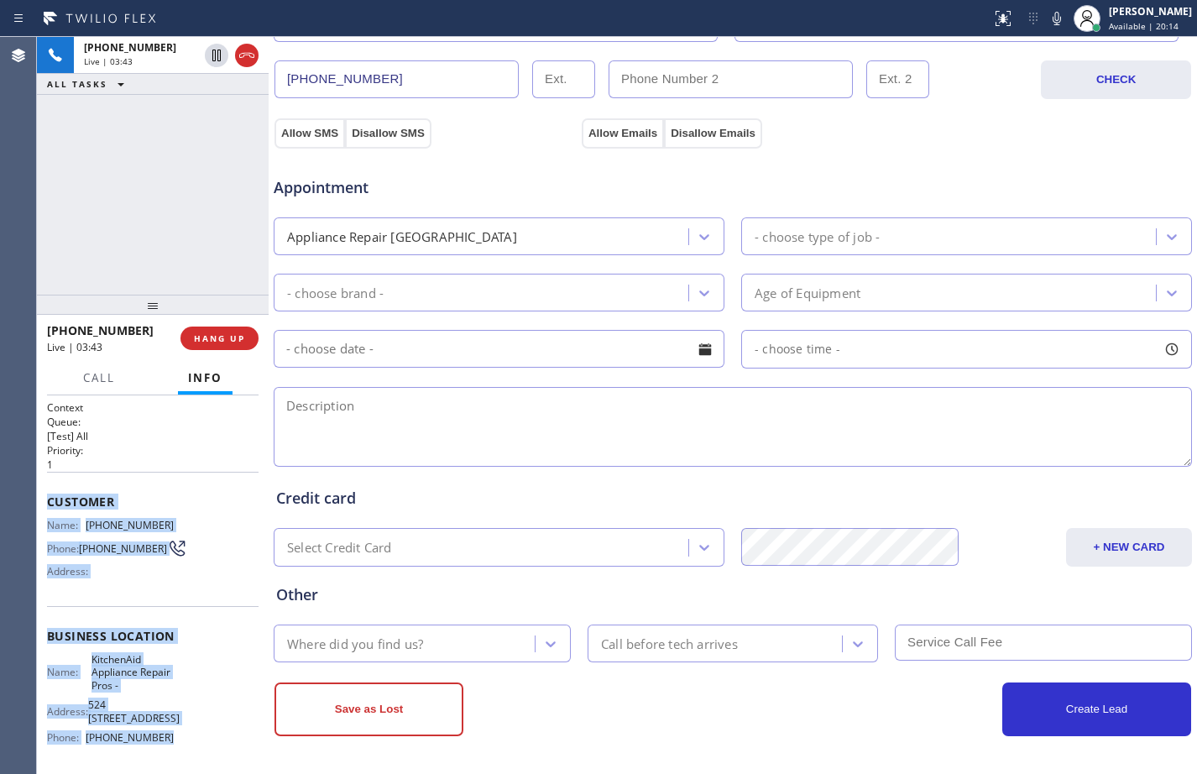
click at [212, 49] on icon at bounding box center [217, 55] width 20 height 20
click at [1053, 22] on icon at bounding box center [1057, 18] width 8 height 13
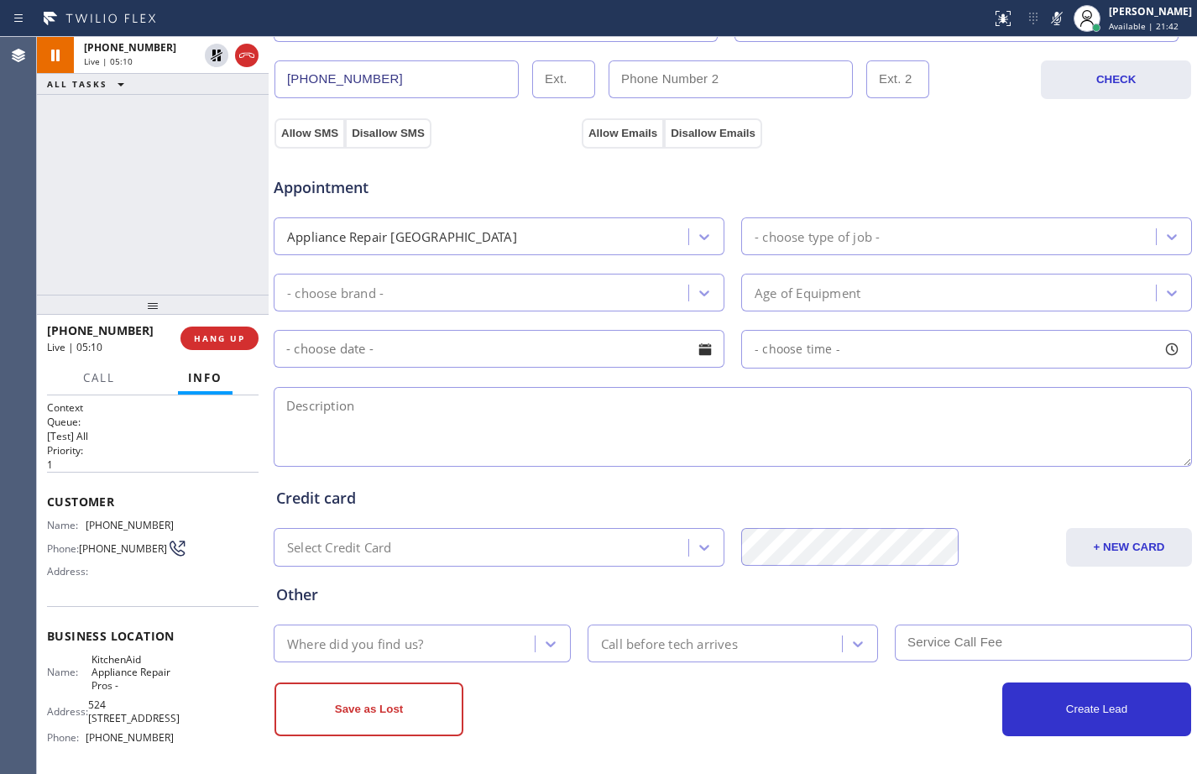
click at [221, 163] on div "[PHONE_NUMBER] Live | 05:10 ALL TASKS ALL TASKS ACTIVE TASKS TASKS IN WRAP UP" at bounding box center [153, 166] width 232 height 258
click at [223, 58] on icon at bounding box center [217, 55] width 20 height 20
click at [1050, 27] on icon at bounding box center [1057, 18] width 20 height 20
click at [92, 380] on span "Call" at bounding box center [99, 377] width 32 height 15
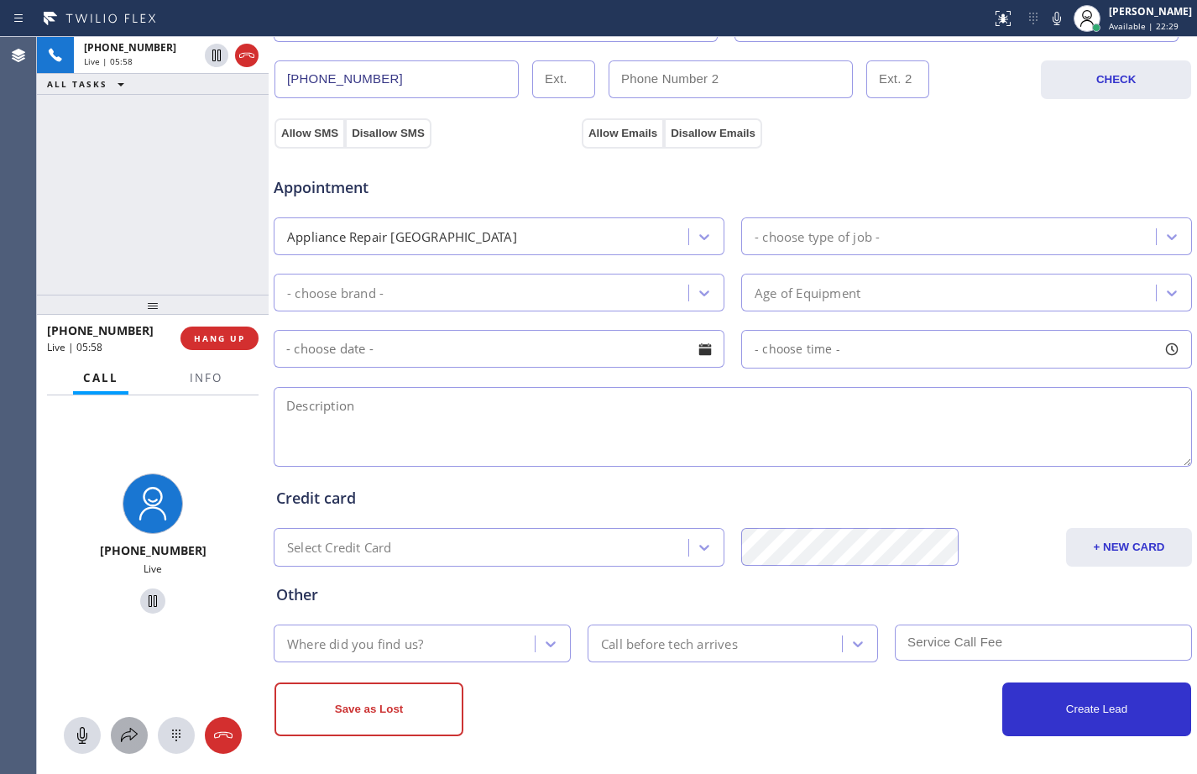
click at [117, 742] on div at bounding box center [129, 736] width 37 height 20
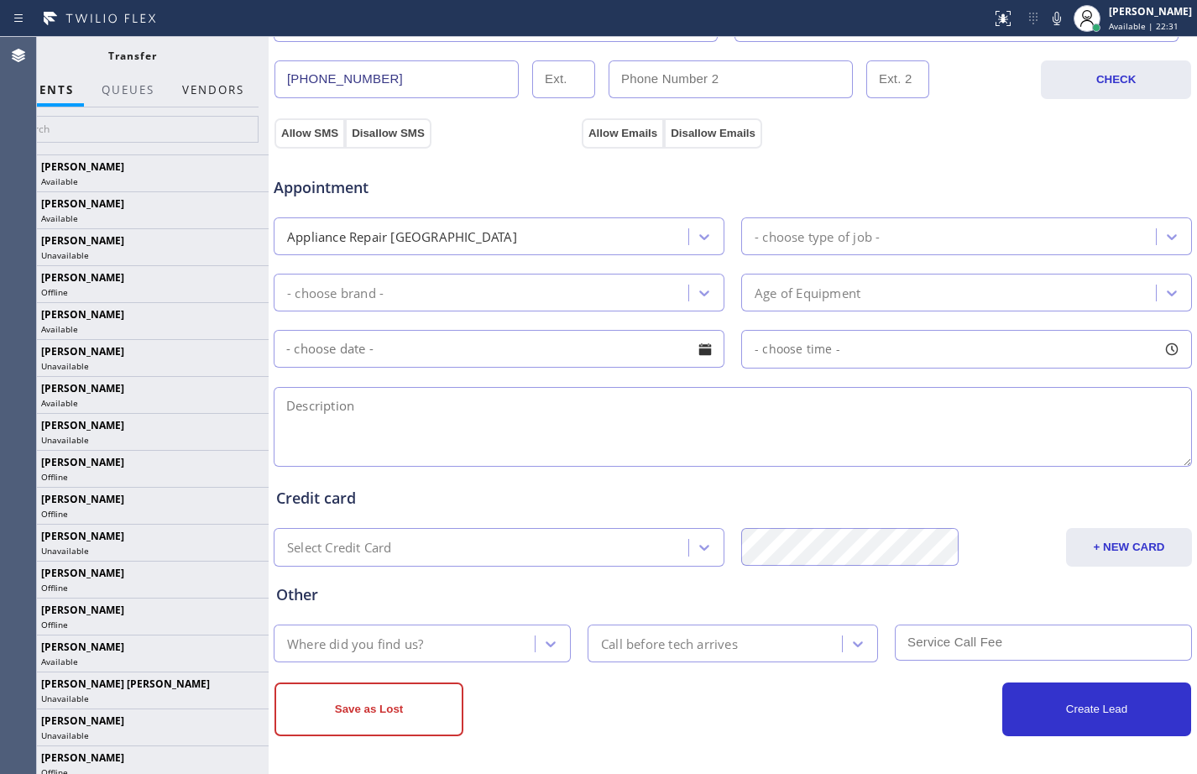
click at [211, 90] on button "Vendors" at bounding box center [213, 90] width 82 height 33
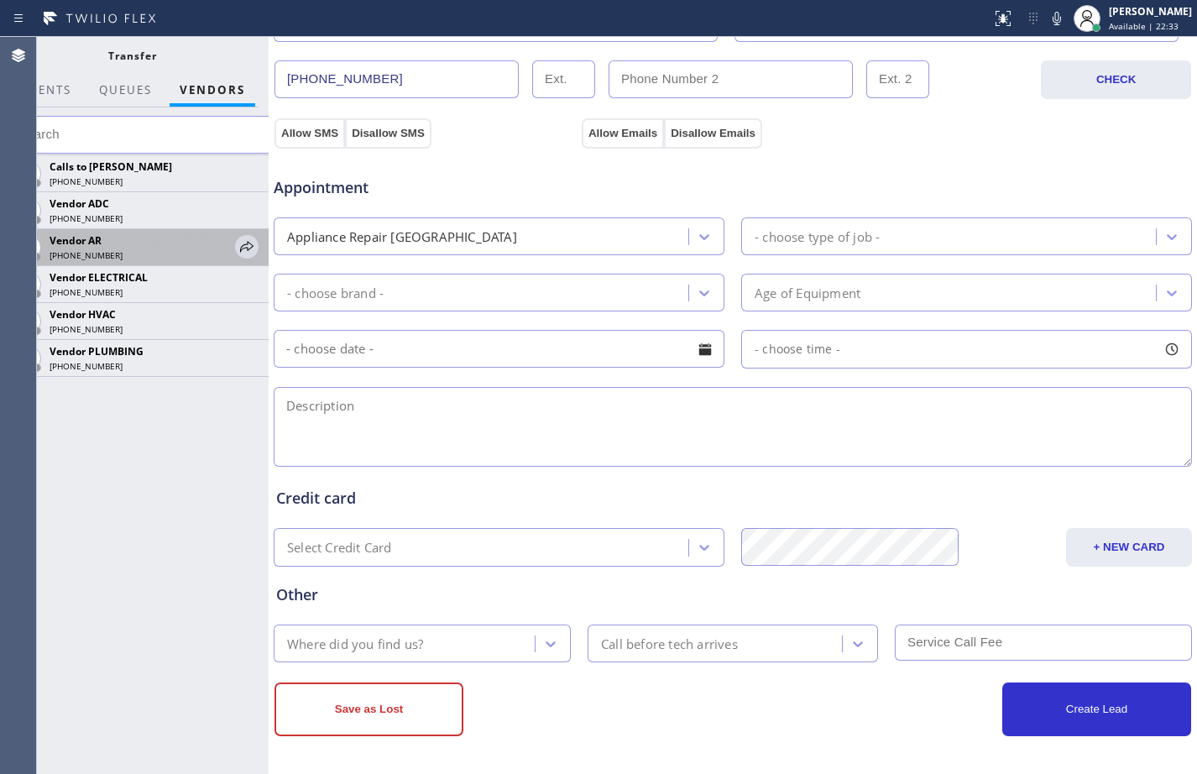
click at [233, 246] on div "Vendor AR [PHONE_NUMBER]" at bounding box center [140, 247] width 189 height 29
click at [250, 246] on icon at bounding box center [247, 247] width 20 height 20
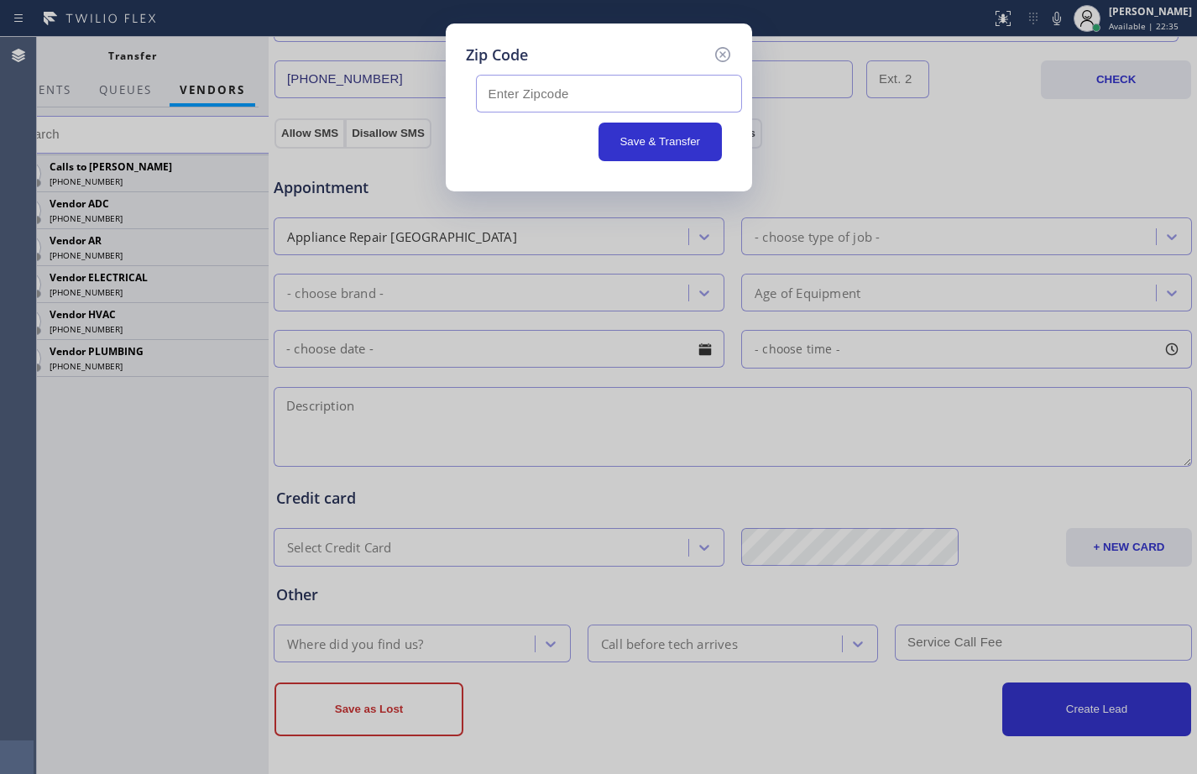
click at [537, 97] on input "text" at bounding box center [609, 94] width 266 height 38
paste input "17073"
type input "17073"
click at [644, 134] on button "Save & Transfer" at bounding box center [660, 142] width 123 height 39
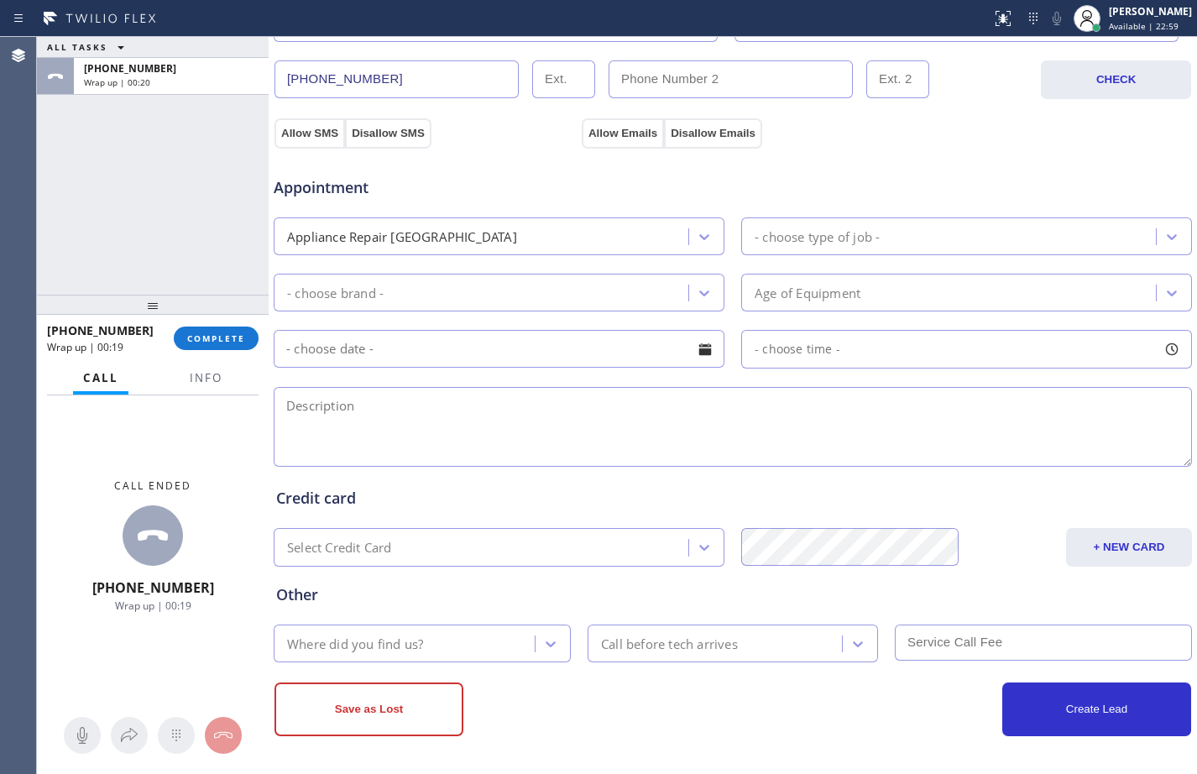
scroll to position [0, 0]
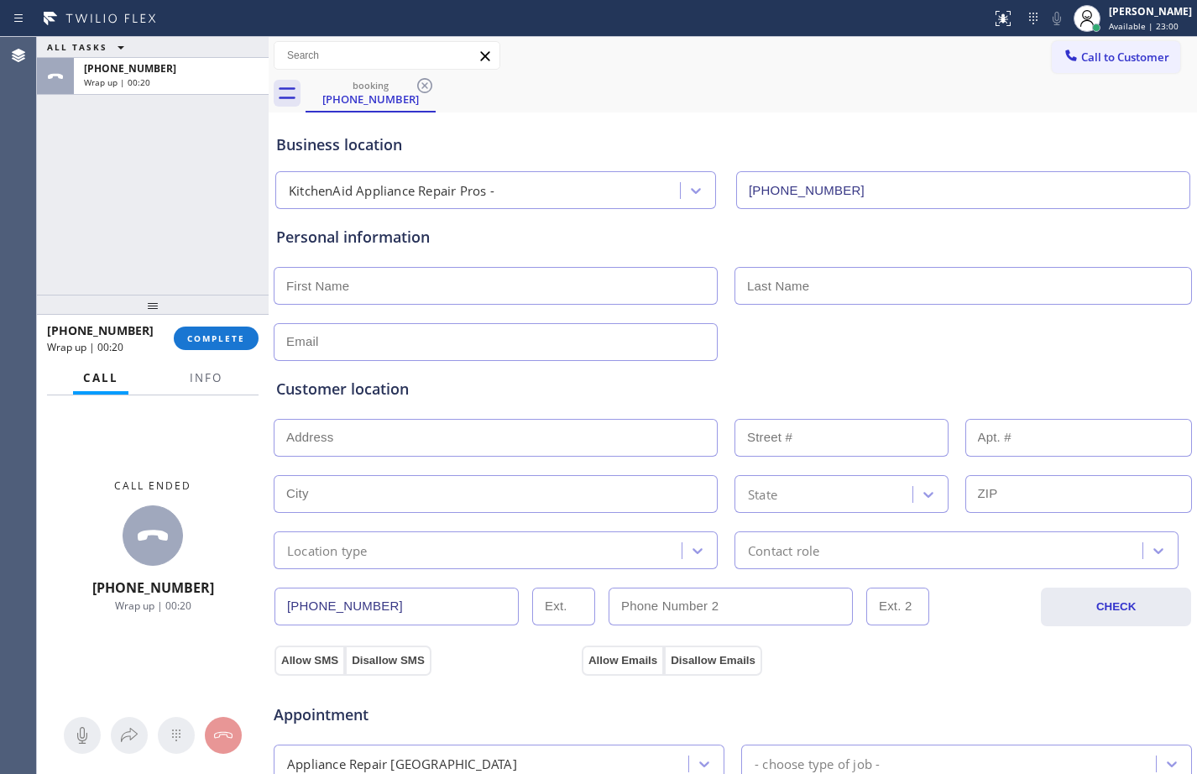
click at [490, 285] on input "text" at bounding box center [496, 286] width 444 height 38
type input "Mr."
type input "[PERSON_NAME]"
click at [551, 345] on input "text" at bounding box center [496, 342] width 444 height 38
type input "[EMAIL_ADDRESS][DOMAIN_NAME]"
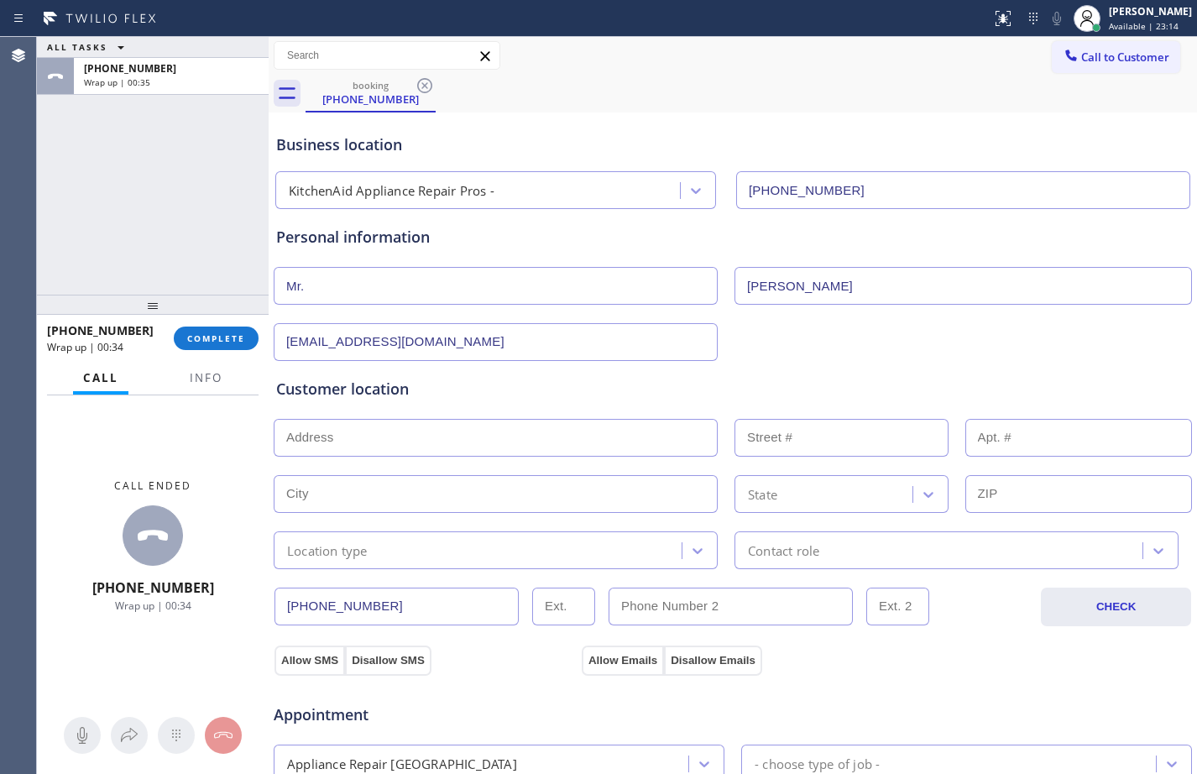
click at [574, 423] on input "text" at bounding box center [496, 438] width 444 height 38
click at [473, 428] on input "text" at bounding box center [496, 438] width 444 height 38
paste input "[GEOGRAPHIC_DATA]"
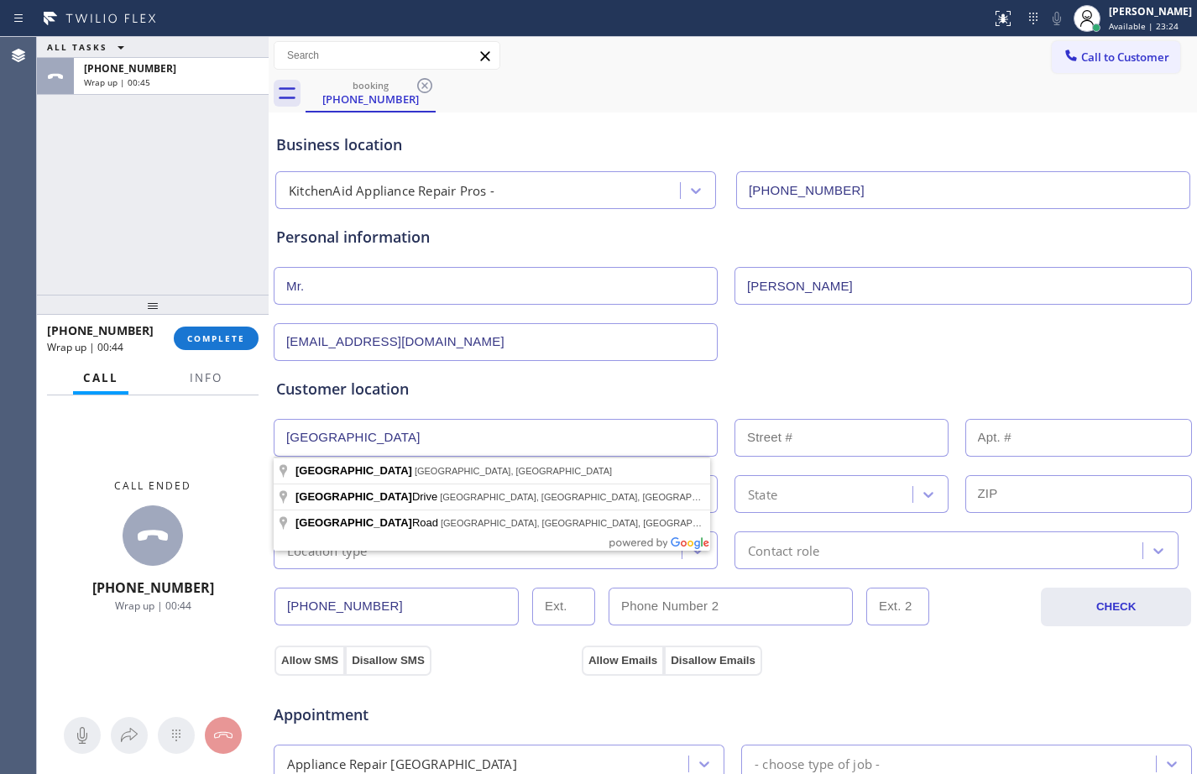
drag, startPoint x: 474, startPoint y: 432, endPoint x: 173, endPoint y: 424, distance: 301.6
click at [173, 424] on div "ALL TASKS ALL TASKS ACTIVE TASKS TASKS IN WRAP UP [PHONE_NUMBER] Wrap up | 00:4…" at bounding box center [617, 405] width 1161 height 737
paste input ", PA 17073"
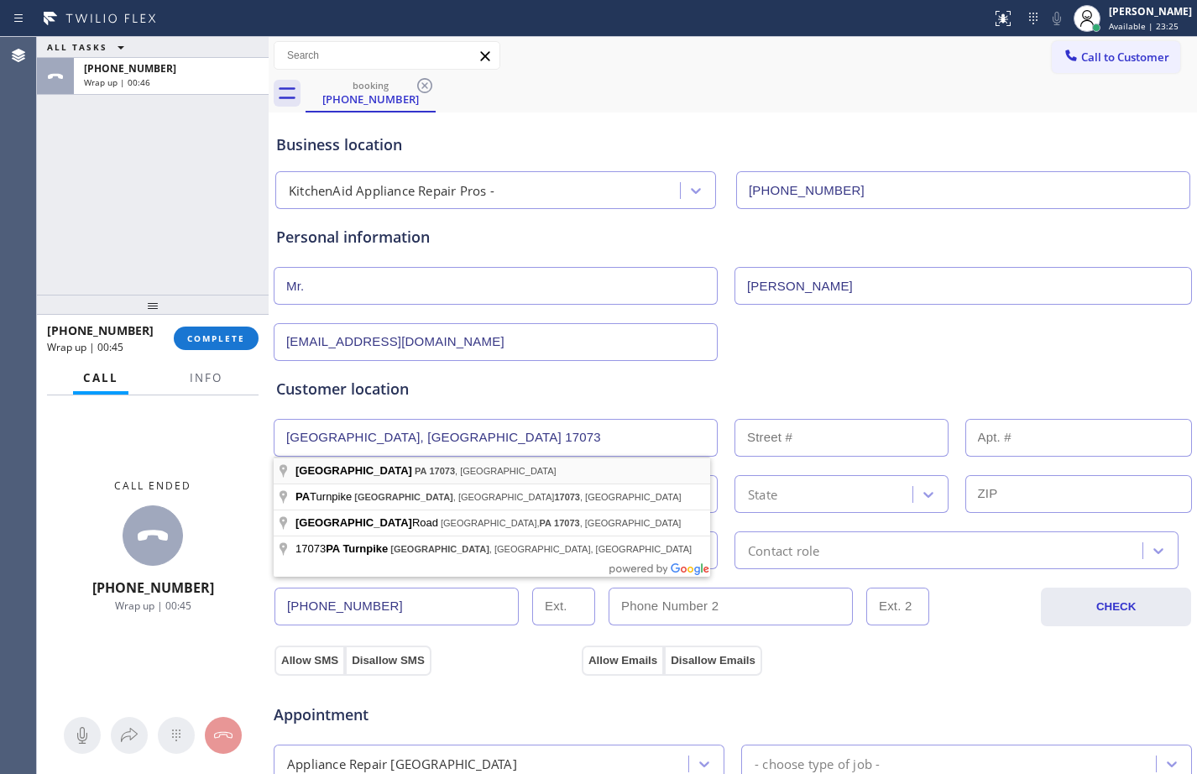
type input "[GEOGRAPHIC_DATA], [GEOGRAPHIC_DATA] 17073, [GEOGRAPHIC_DATA]"
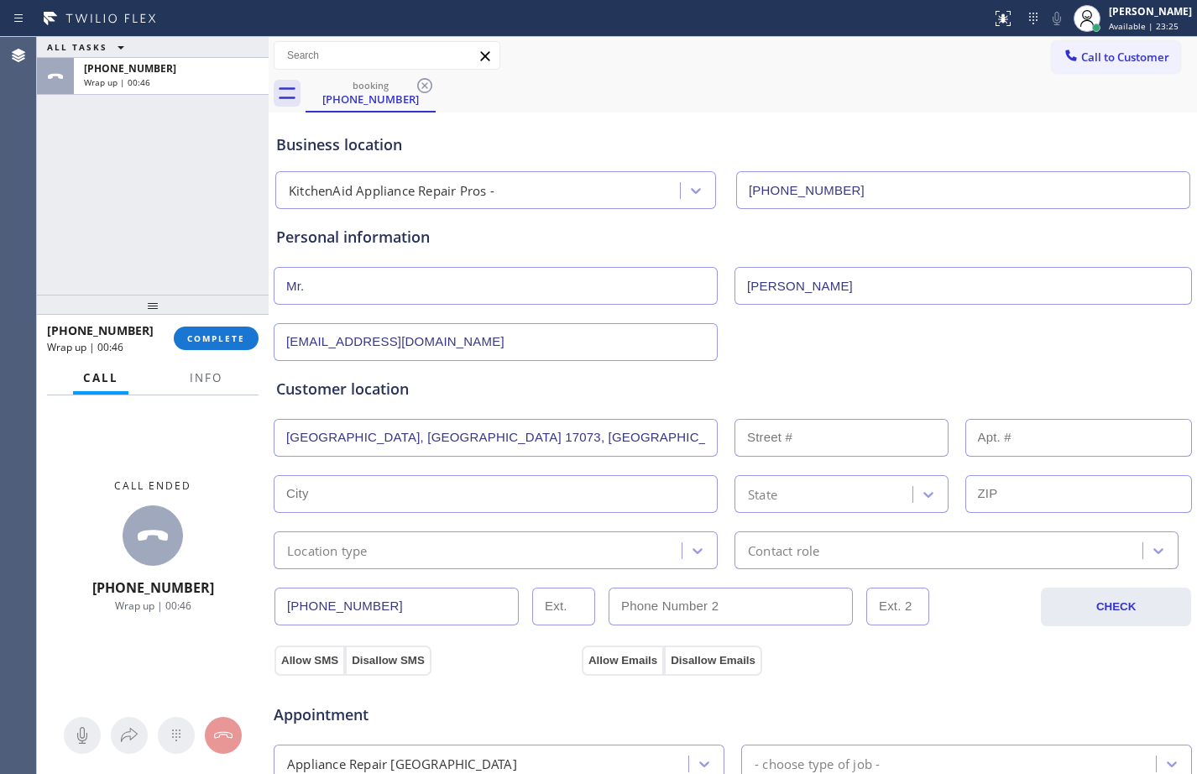
type input "[GEOGRAPHIC_DATA]"
type input "17073"
click at [406, 446] on input "text" at bounding box center [496, 438] width 444 height 38
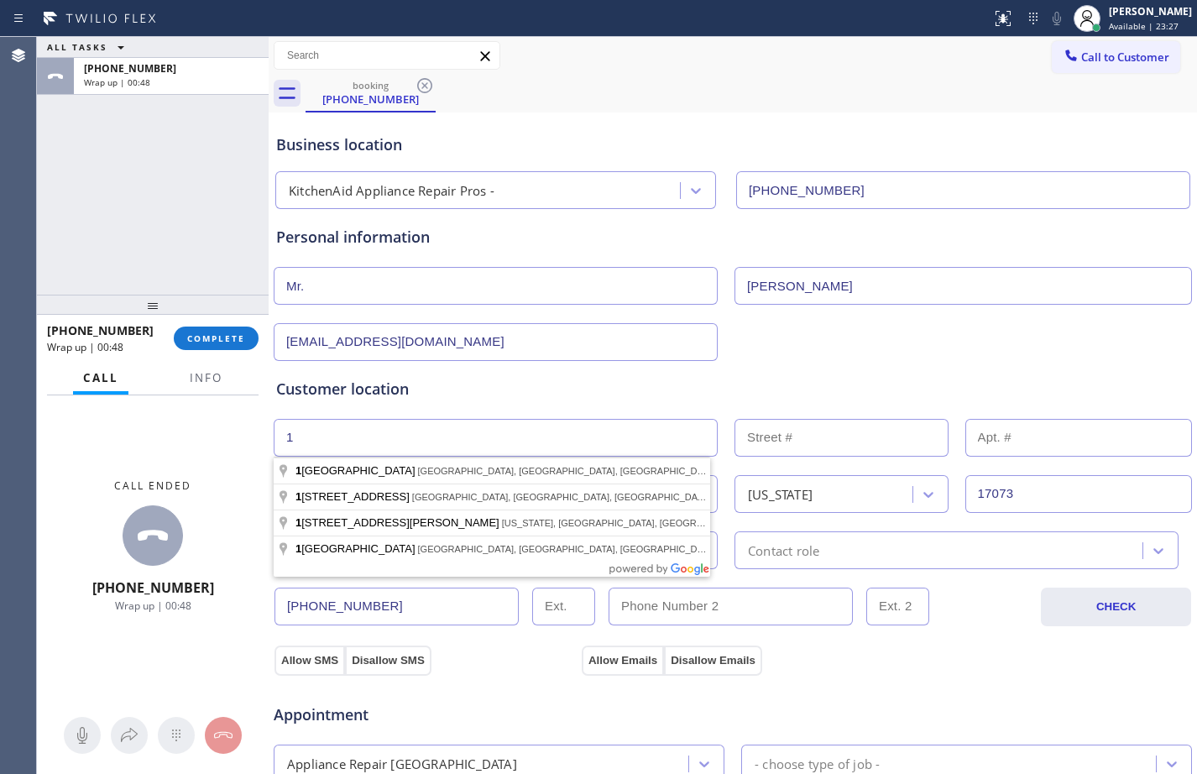
type input "1"
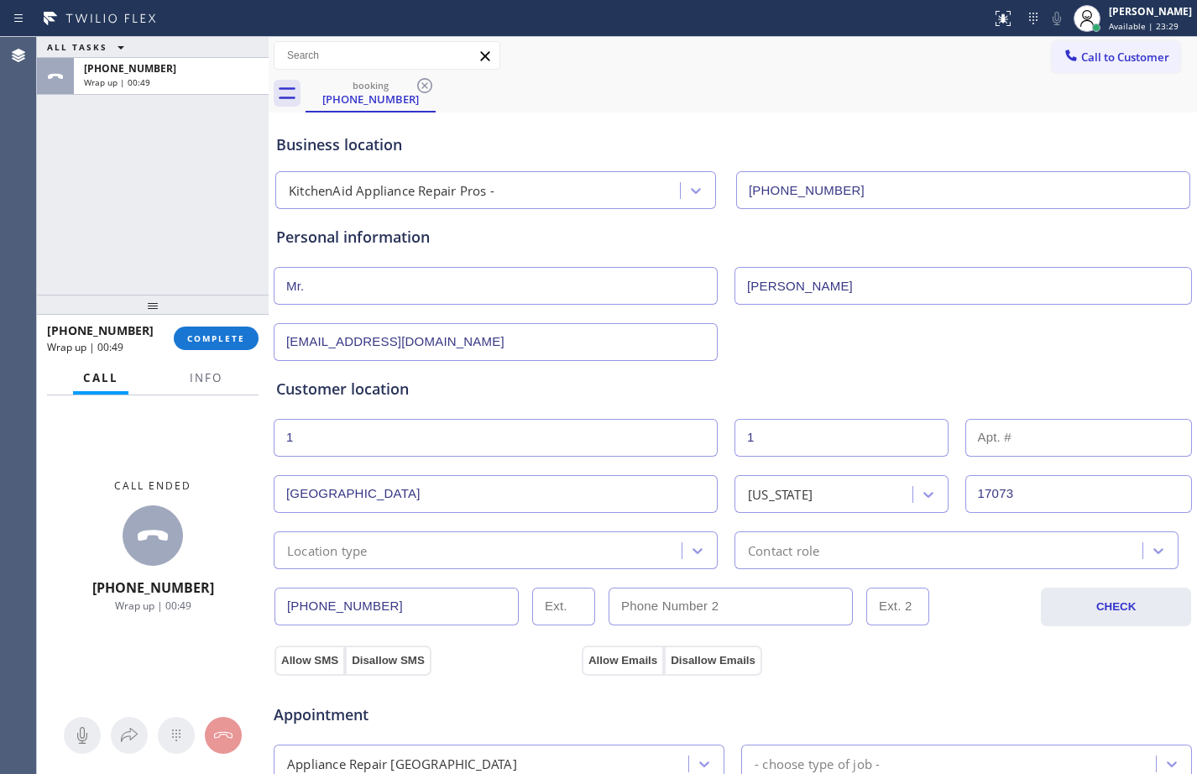
type input "1"
click at [496, 552] on div "Location type" at bounding box center [480, 550] width 403 height 29
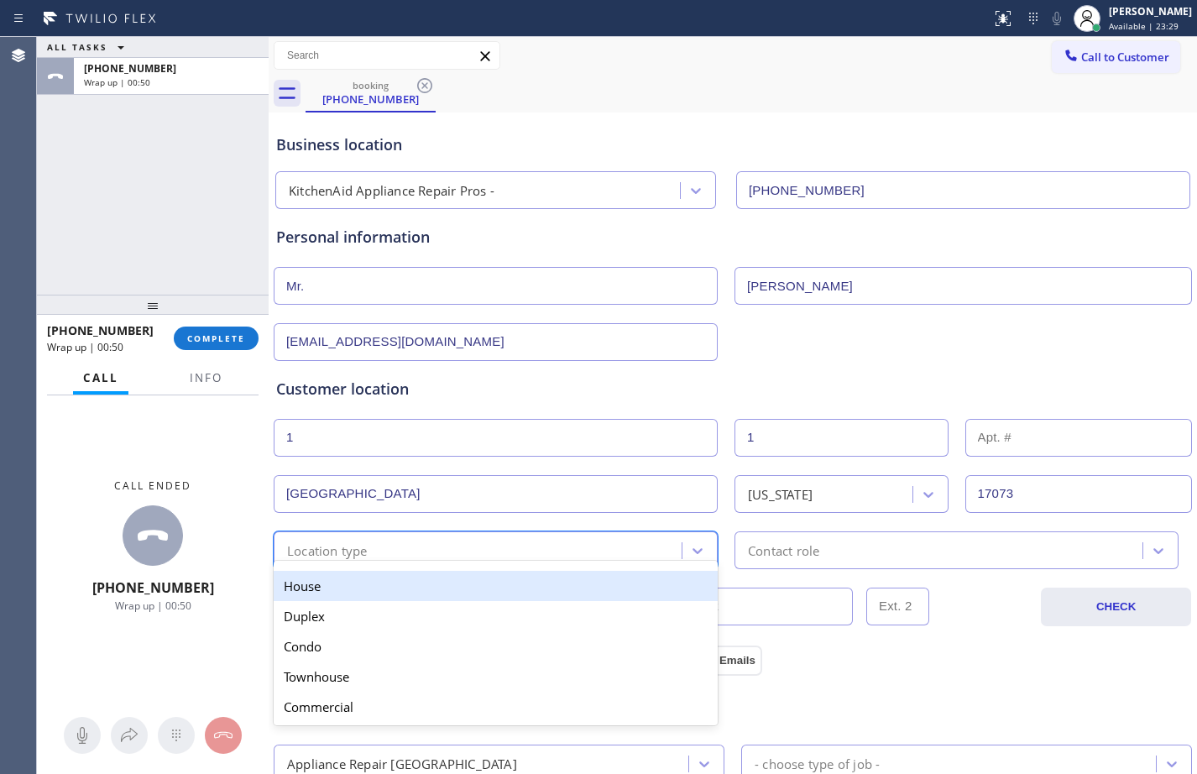
click at [361, 584] on div "House" at bounding box center [496, 586] width 444 height 30
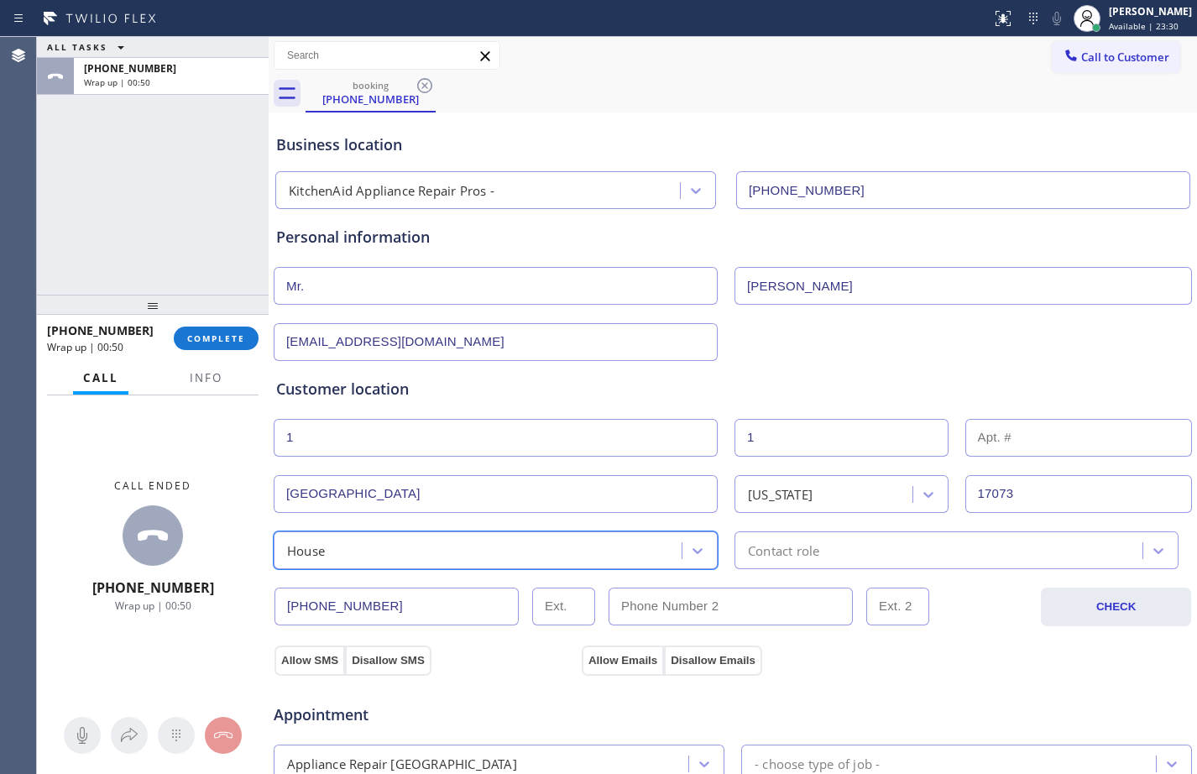
click at [827, 560] on div "Contact role" at bounding box center [957, 551] width 444 height 38
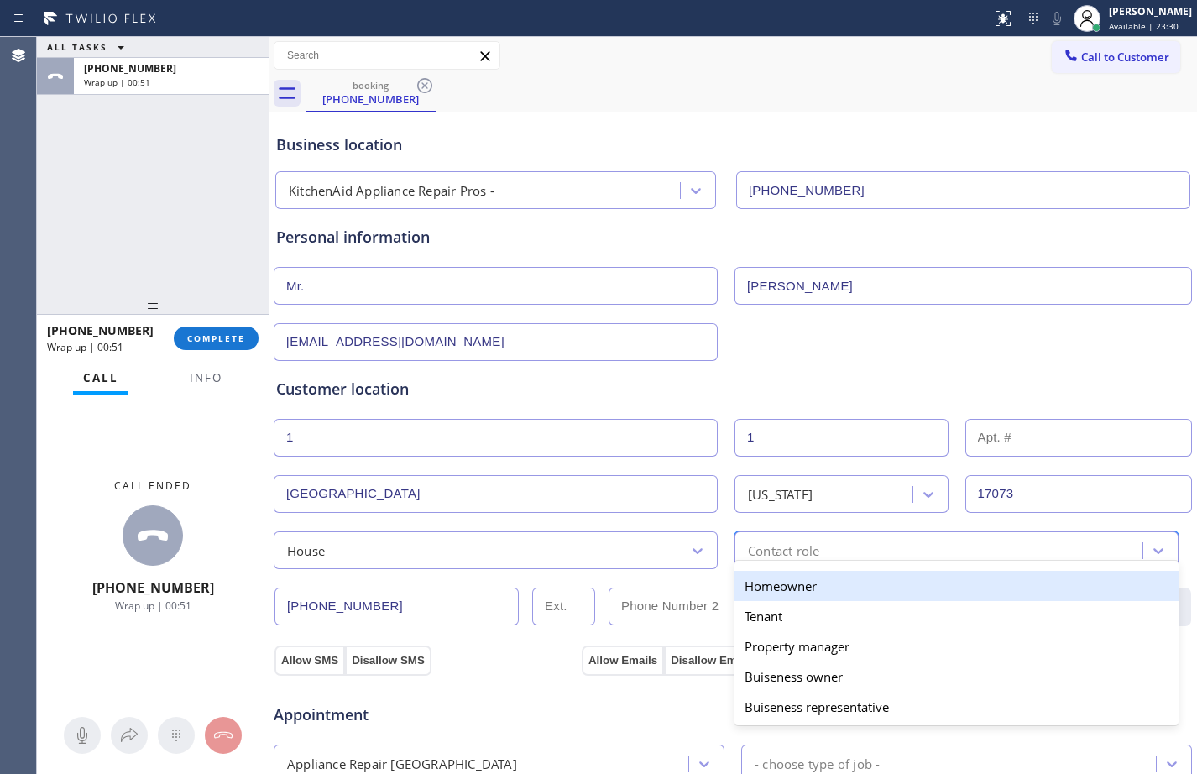
click at [802, 594] on div "Homeowner" at bounding box center [957, 586] width 444 height 30
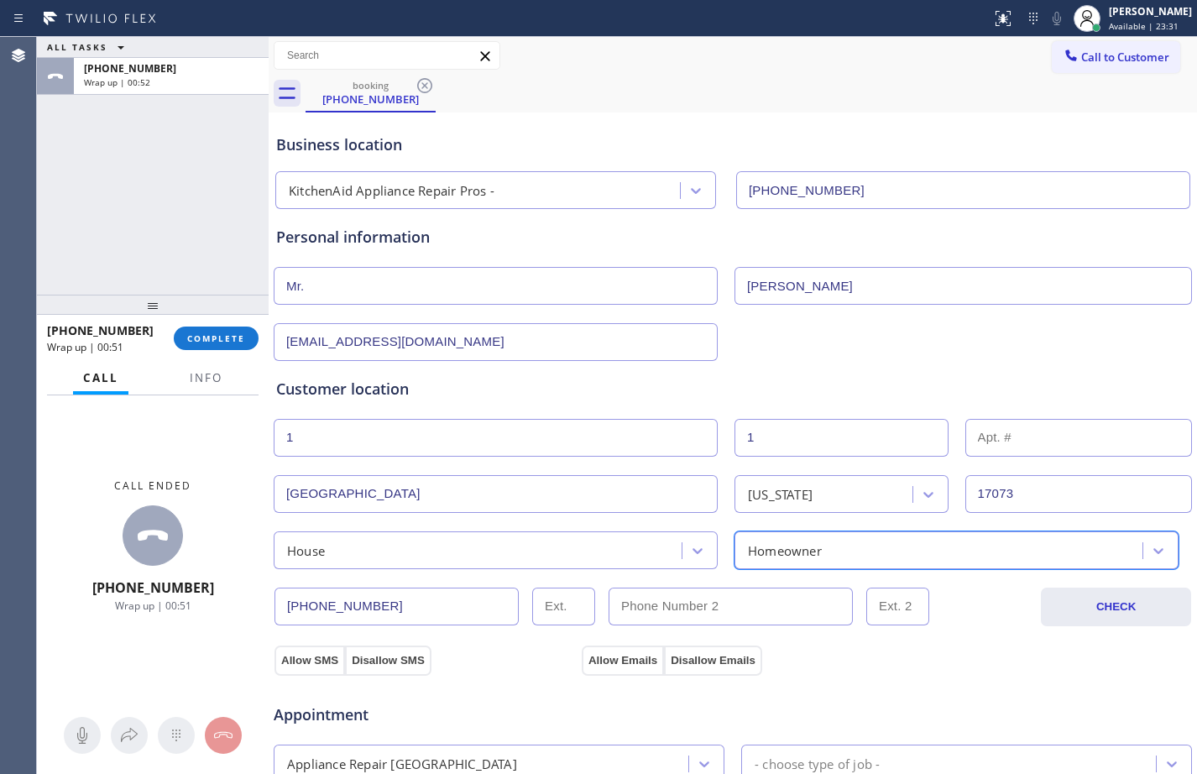
click at [286, 654] on button "Allow SMS" at bounding box center [310, 661] width 71 height 30
click at [622, 667] on button "Allow Emails" at bounding box center [623, 661] width 82 height 30
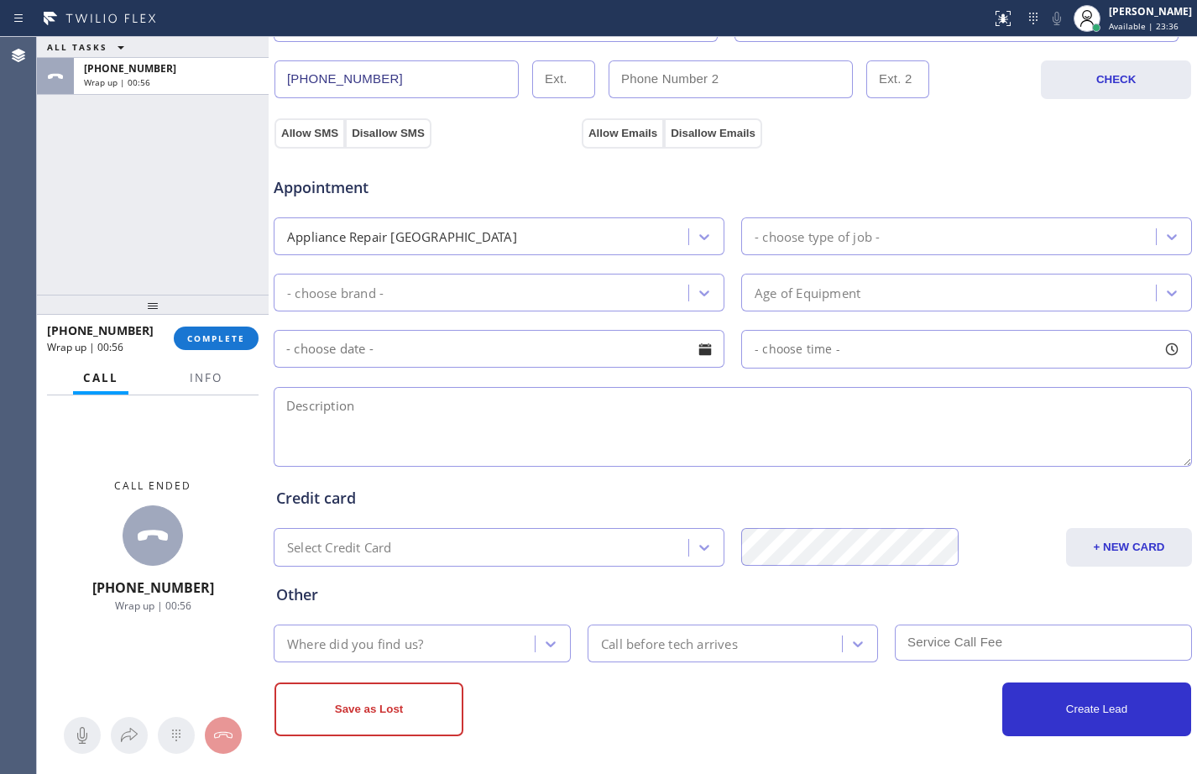
click at [547, 228] on div "Appliance Repair [GEOGRAPHIC_DATA]" at bounding box center [484, 236] width 410 height 29
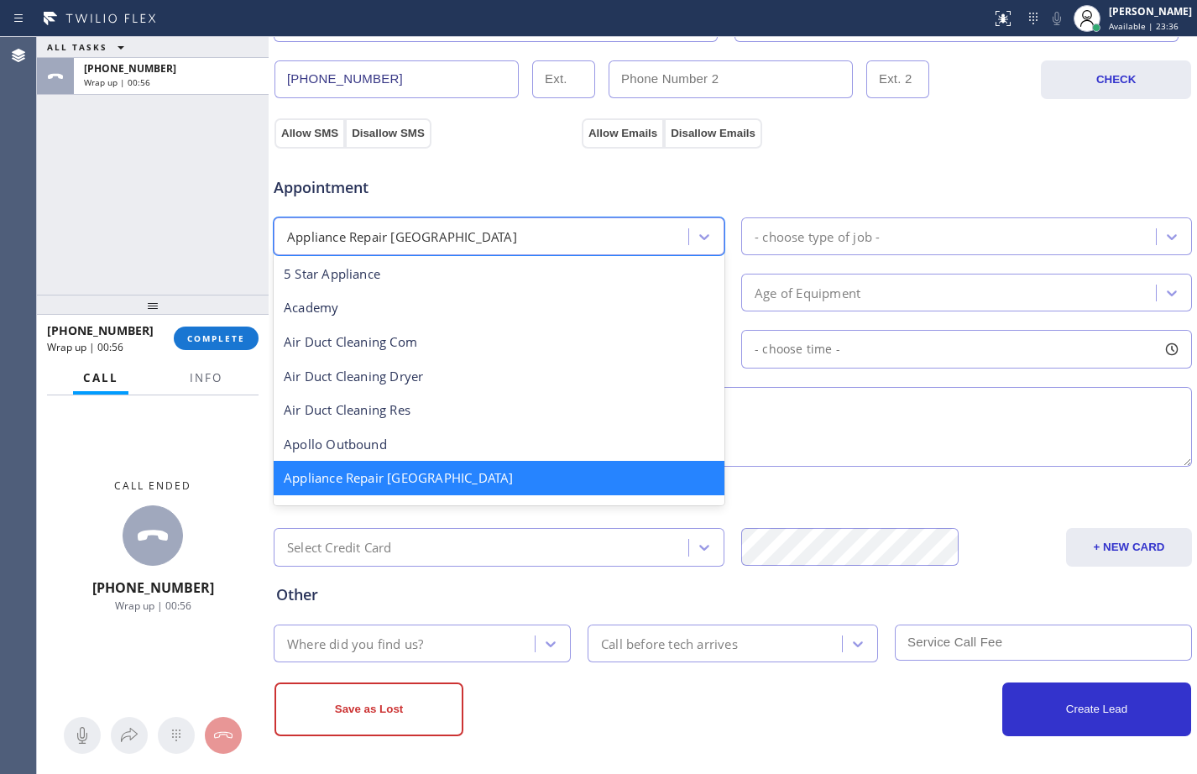
scroll to position [3, 0]
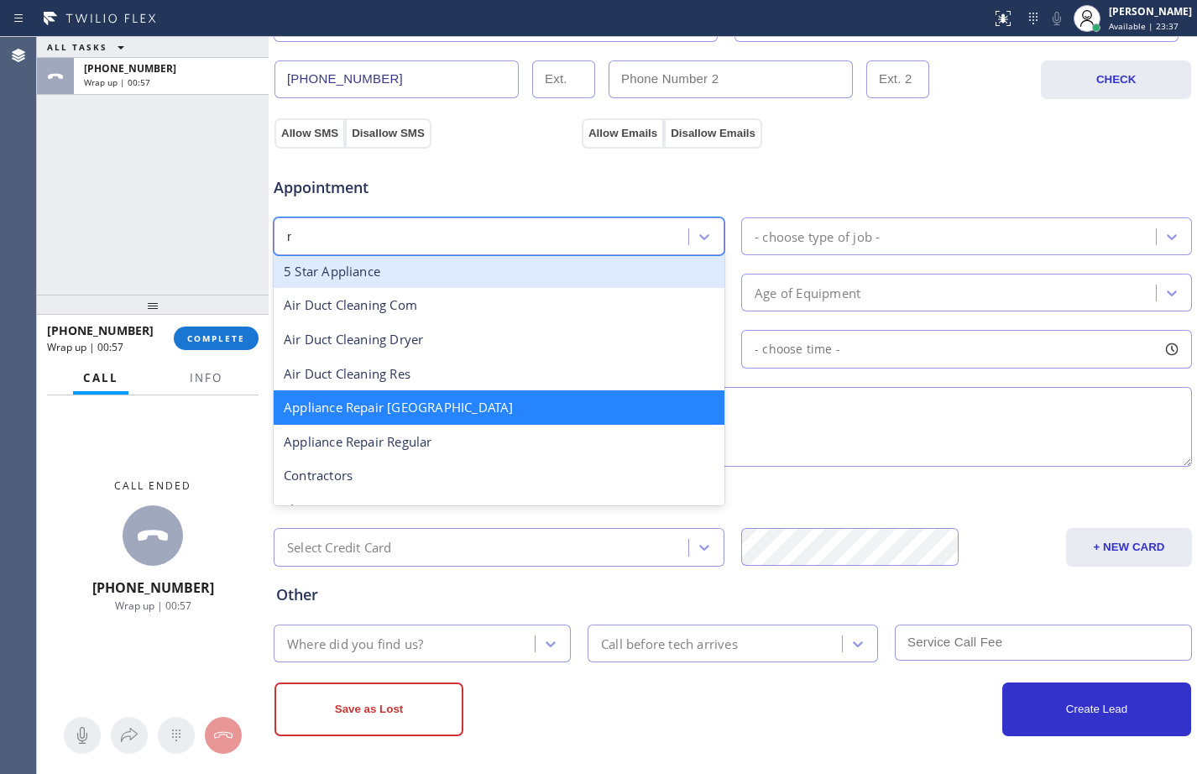
type input "re"
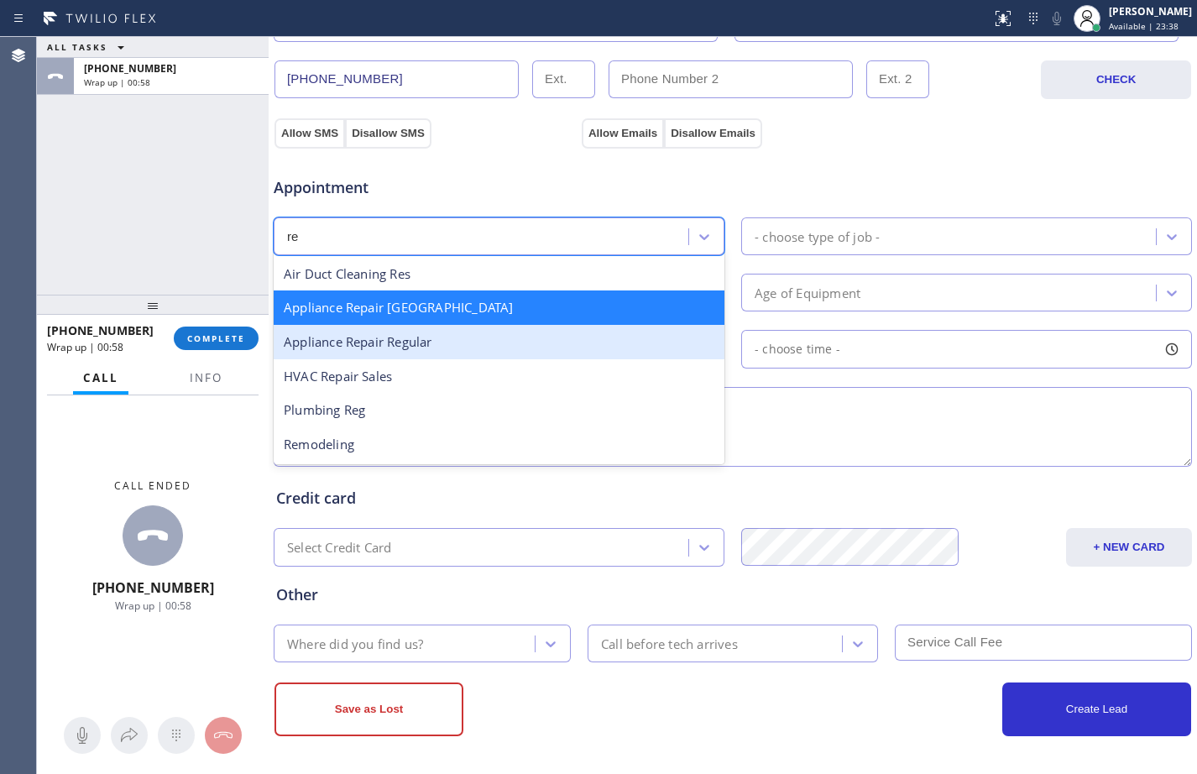
click at [436, 332] on div "Appliance Repair Regular" at bounding box center [499, 342] width 451 height 34
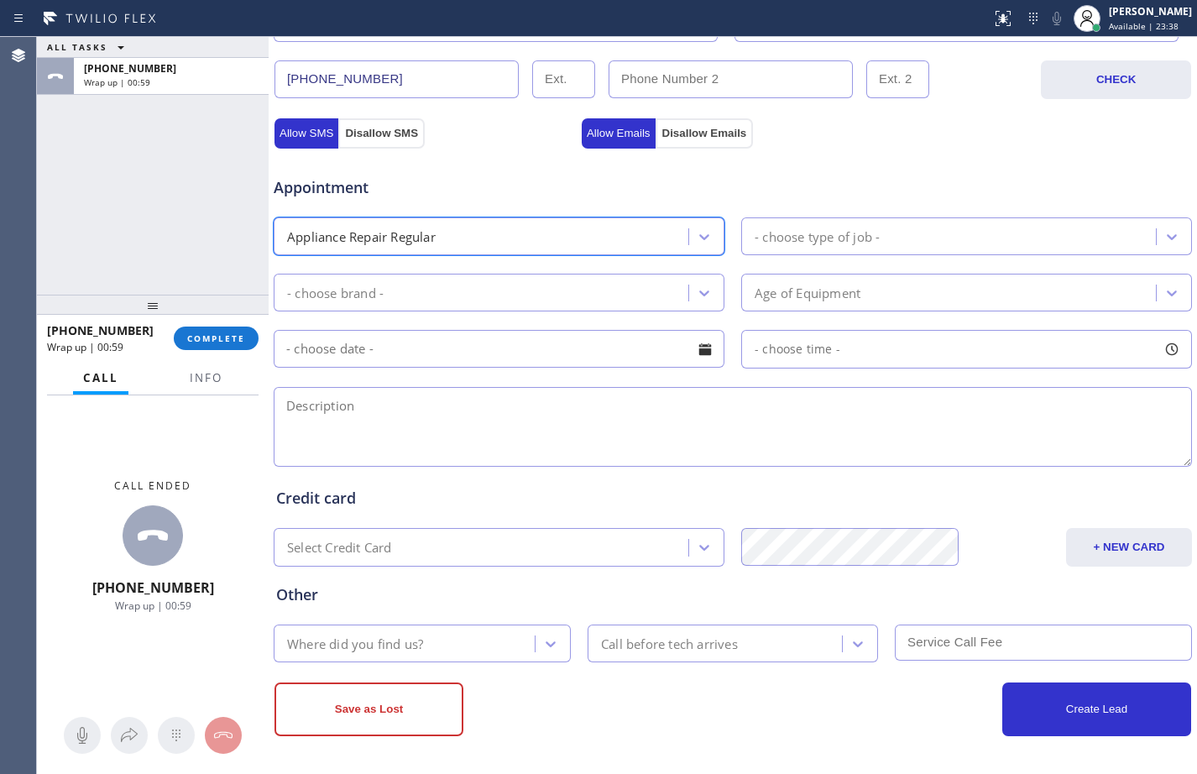
click at [898, 237] on div "- choose type of job -" at bounding box center [952, 236] width 410 height 29
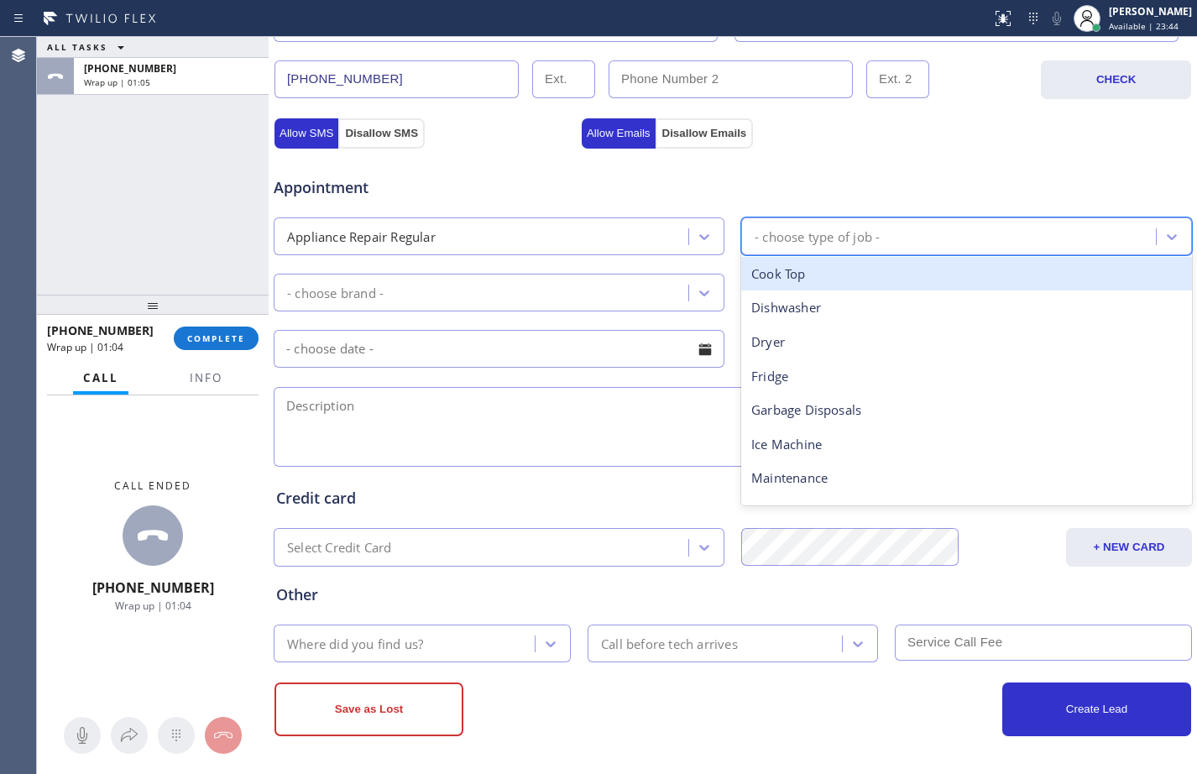
click at [755, 272] on div "Cook Top" at bounding box center [967, 274] width 451 height 34
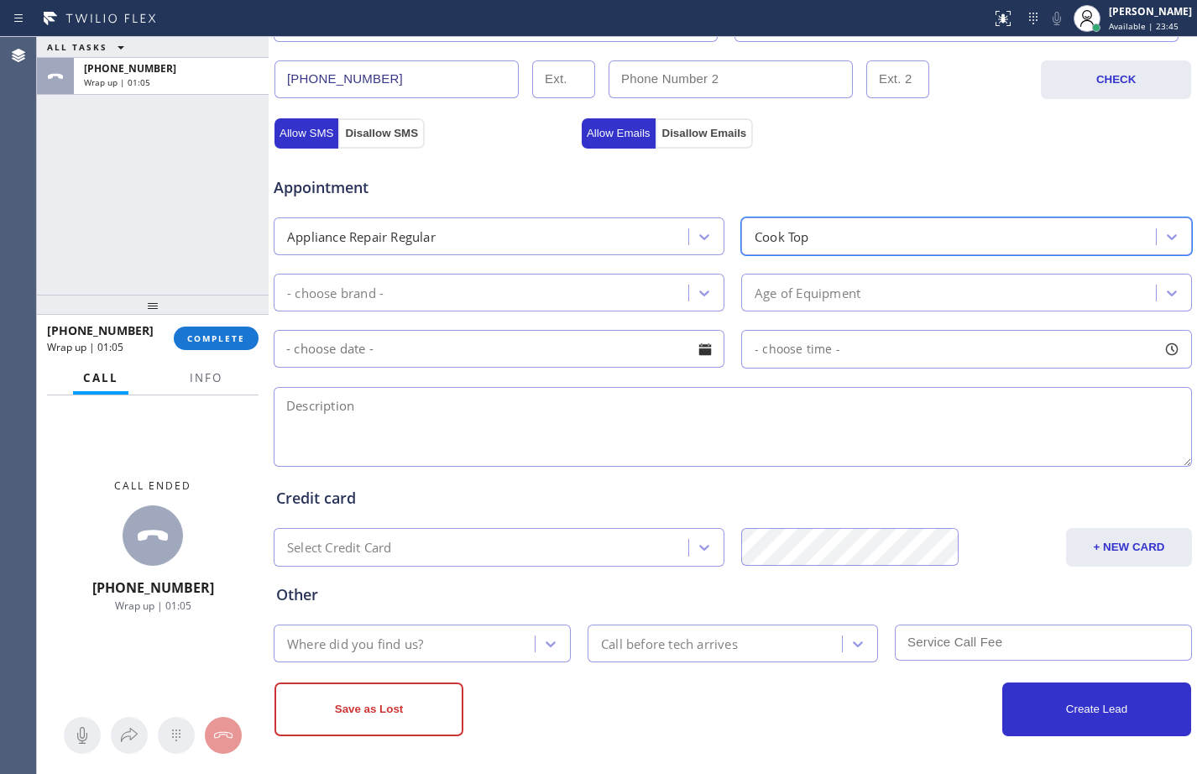
click at [600, 299] on div "- choose brand -" at bounding box center [484, 292] width 410 height 29
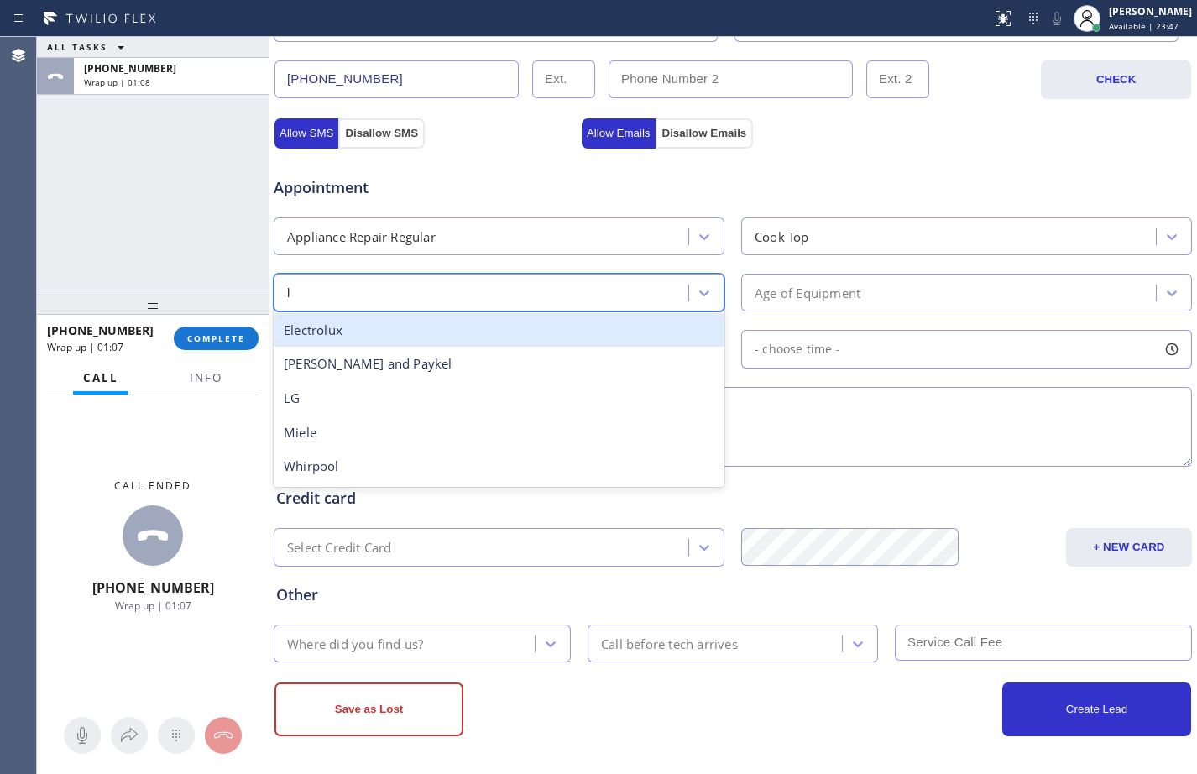
type input "lg"
click at [397, 325] on div "LG" at bounding box center [499, 330] width 451 height 34
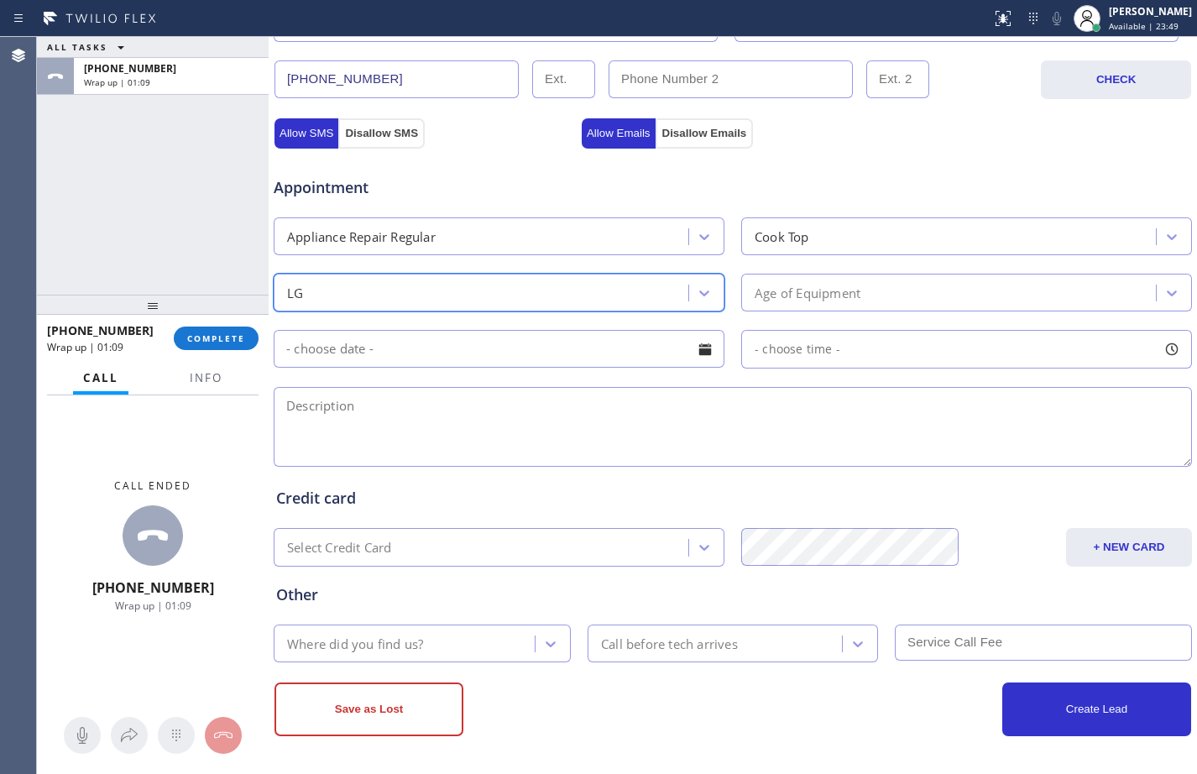
click at [763, 287] on div "Age of Equipment" at bounding box center [808, 292] width 106 height 19
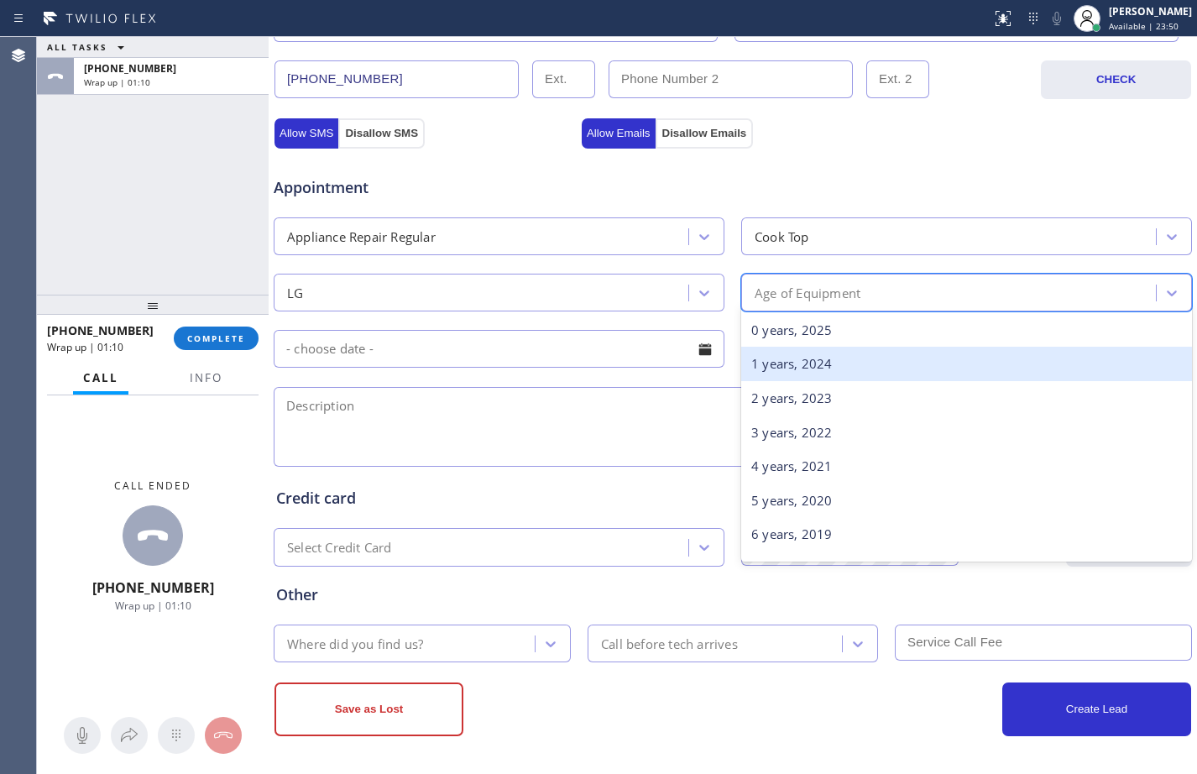
click at [786, 359] on div "1 years, 2024" at bounding box center [967, 364] width 451 height 34
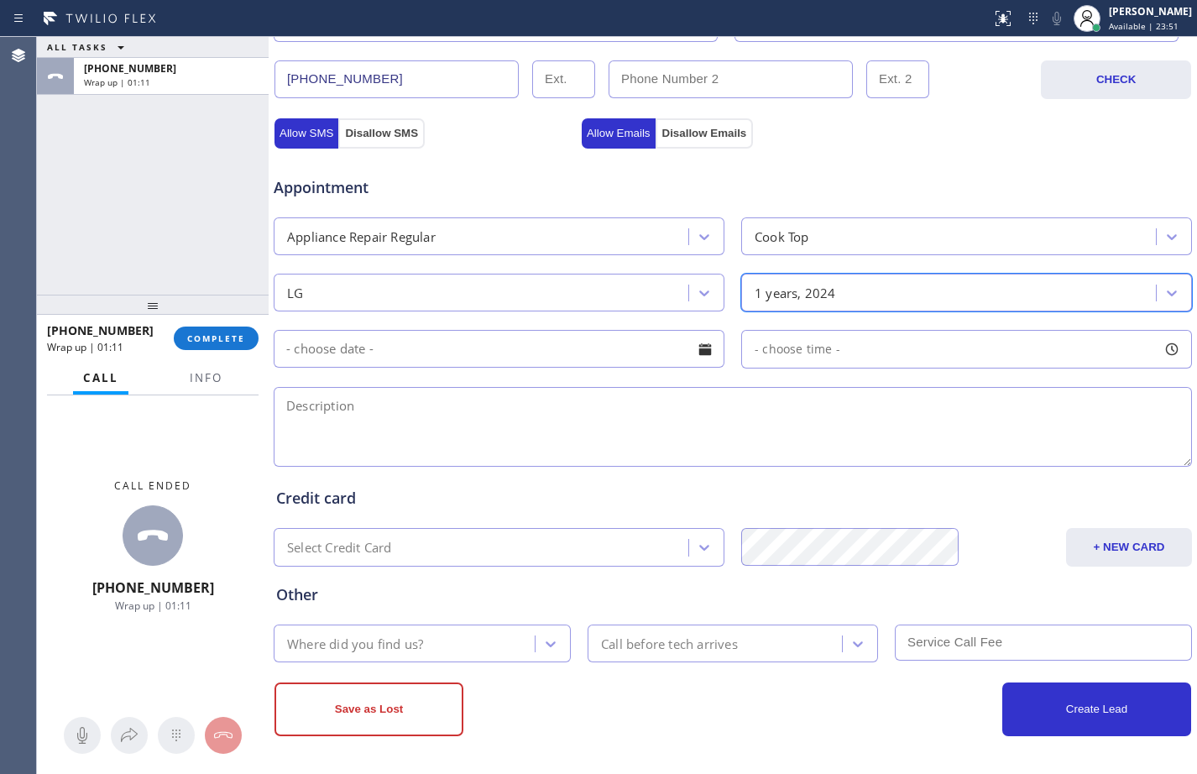
click at [553, 462] on textarea at bounding box center [733, 427] width 919 height 80
click at [638, 432] on textarea at bounding box center [733, 427] width 919 height 80
paste textarea "LG/glass cooktop that's cracked/wants to get stove top repair kits/a year in a …"
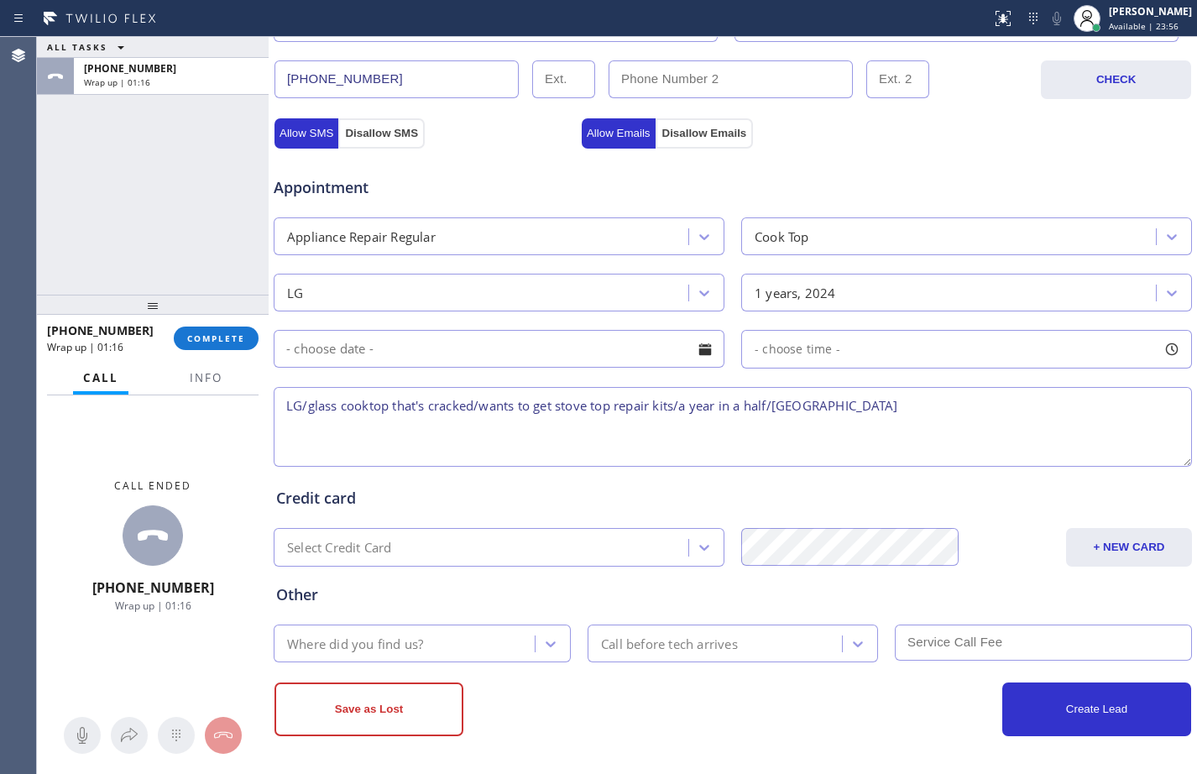
click at [945, 400] on textarea "LG/glass cooktop that's cracked/wants to get stove top repair kits/a year in a …" at bounding box center [733, 427] width 919 height 80
paste textarea "KitchenAid Appliance Repair Pros -"
click at [288, 427] on textarea "LG/glass cooktop that's cracked/wants to get stove top repair kits/a year in a …" at bounding box center [733, 427] width 919 height 80
click at [1143, 409] on textarea "LG/glass cooktop that's cracked/wants to get stove top repair kits/a year in a …" at bounding box center [733, 427] width 919 height 80
type textarea "LG/glass cooktop that's cracked/wants to get stove top repair kits/a year in a …"
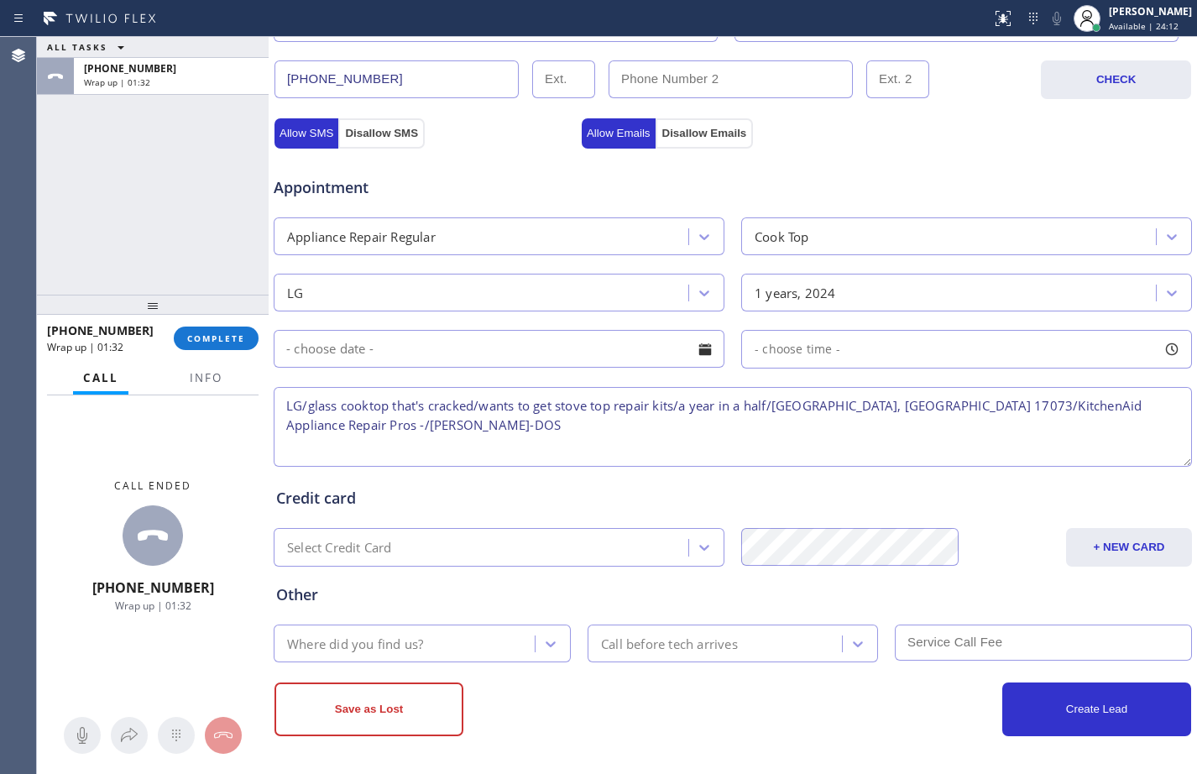
click at [441, 642] on div "Where did you find us?" at bounding box center [407, 643] width 256 height 29
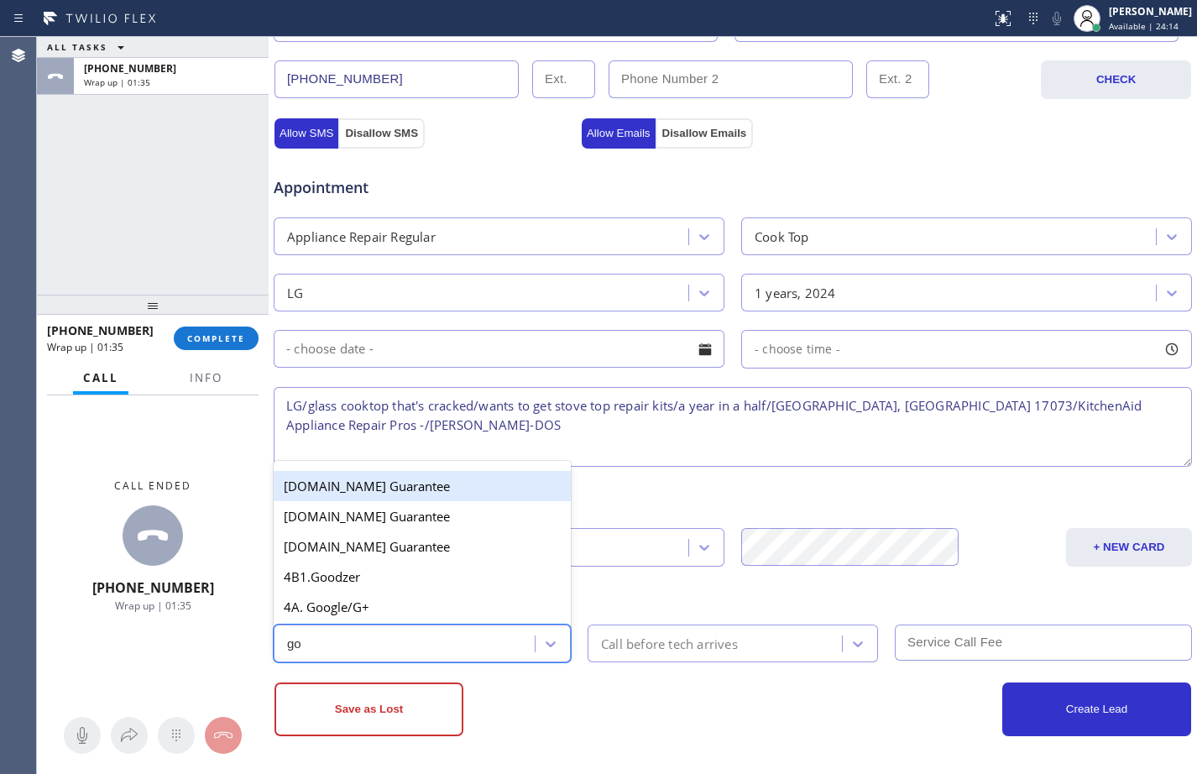
type input "goo"
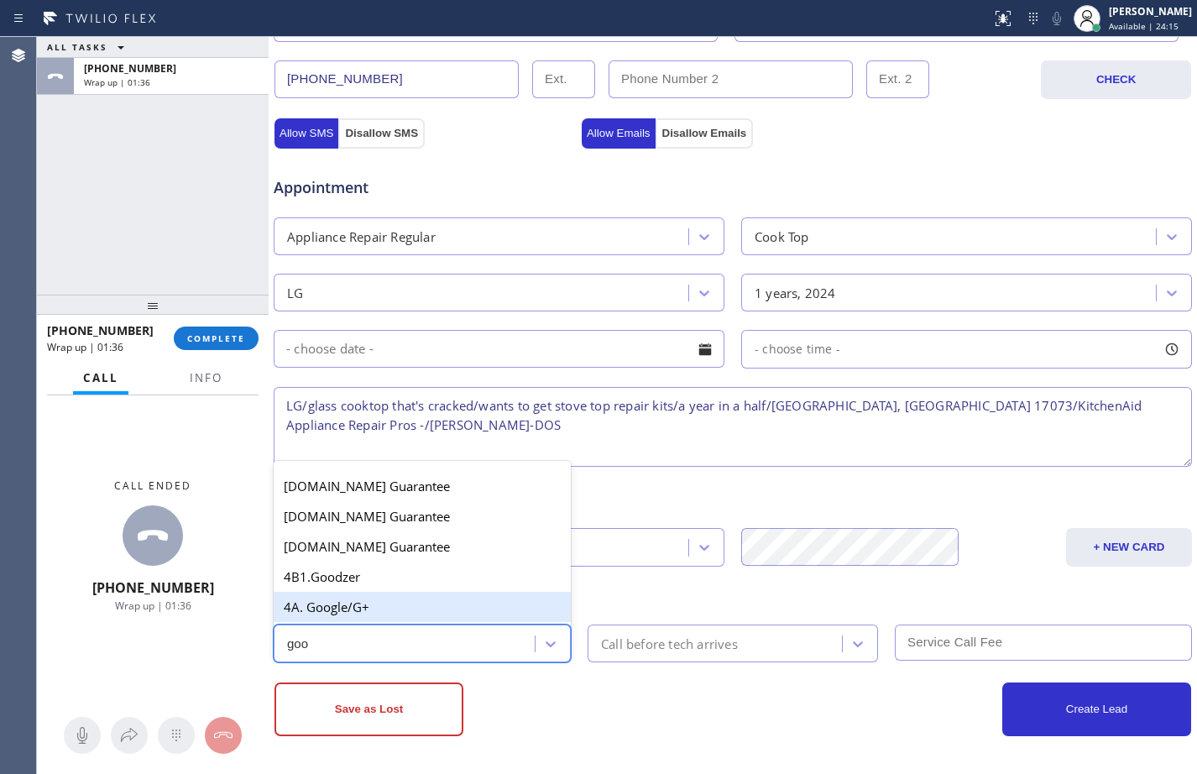
click at [427, 614] on div "4A. Google/G+" at bounding box center [422, 607] width 297 height 30
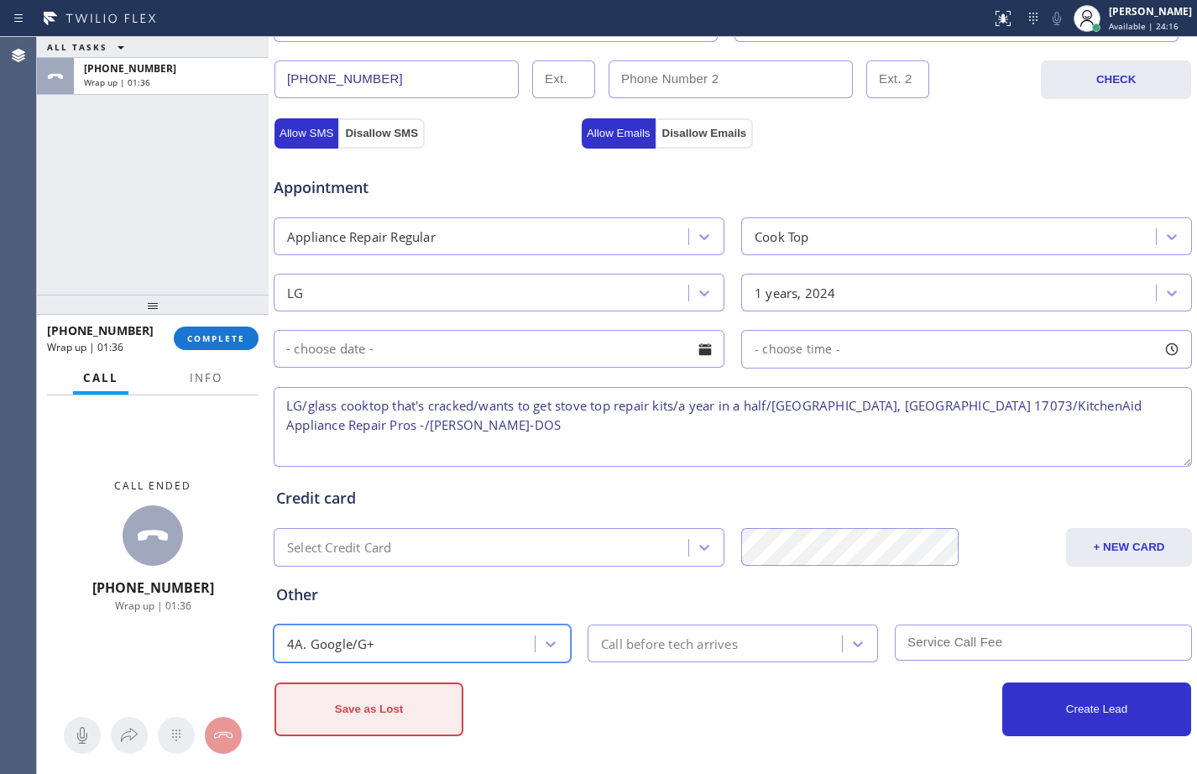
click at [379, 705] on button "Save as Lost" at bounding box center [369, 710] width 189 height 54
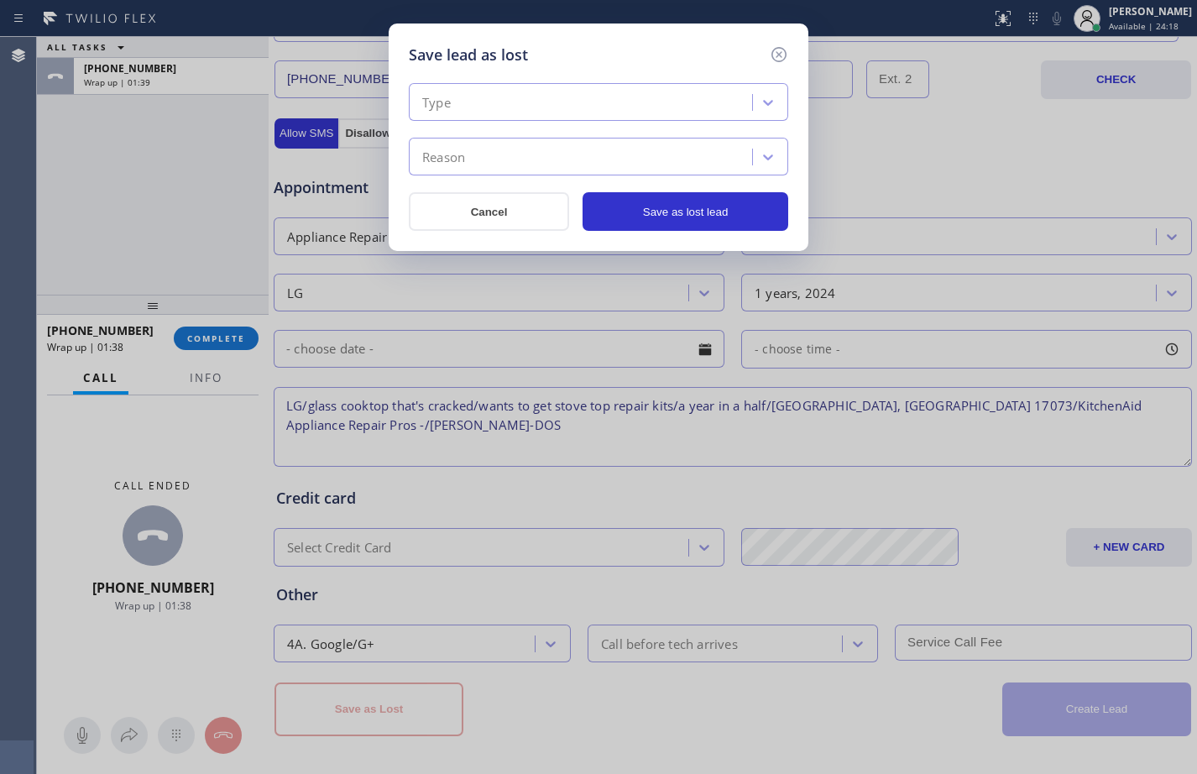
click at [579, 107] on div "Type" at bounding box center [583, 102] width 338 height 29
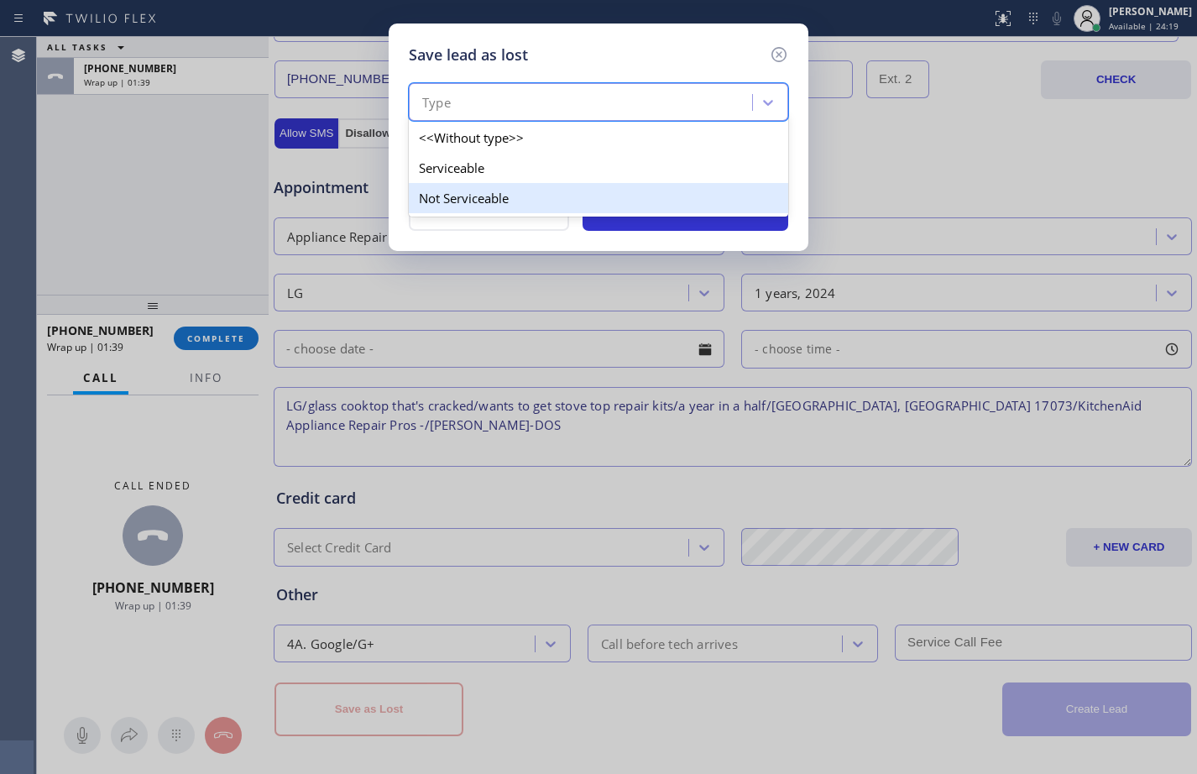
click at [519, 205] on div "Not Serviceable" at bounding box center [599, 198] width 380 height 30
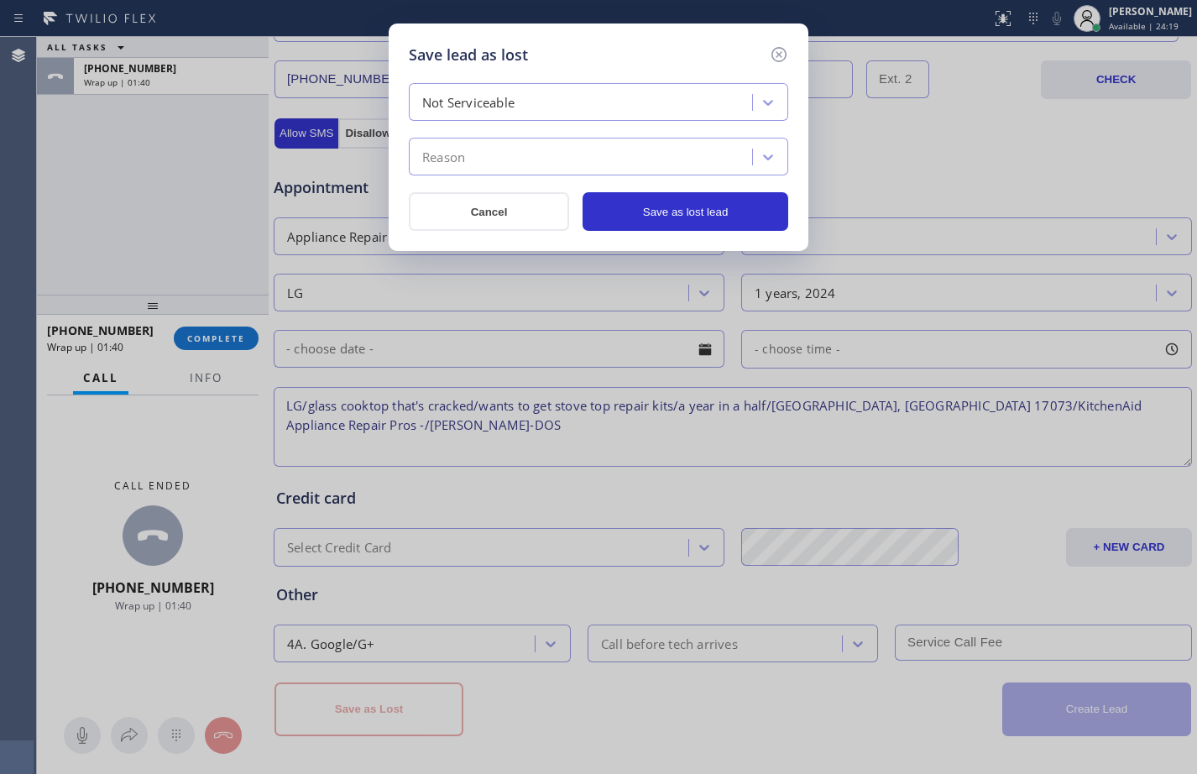
click at [506, 163] on div "Reason" at bounding box center [583, 157] width 338 height 29
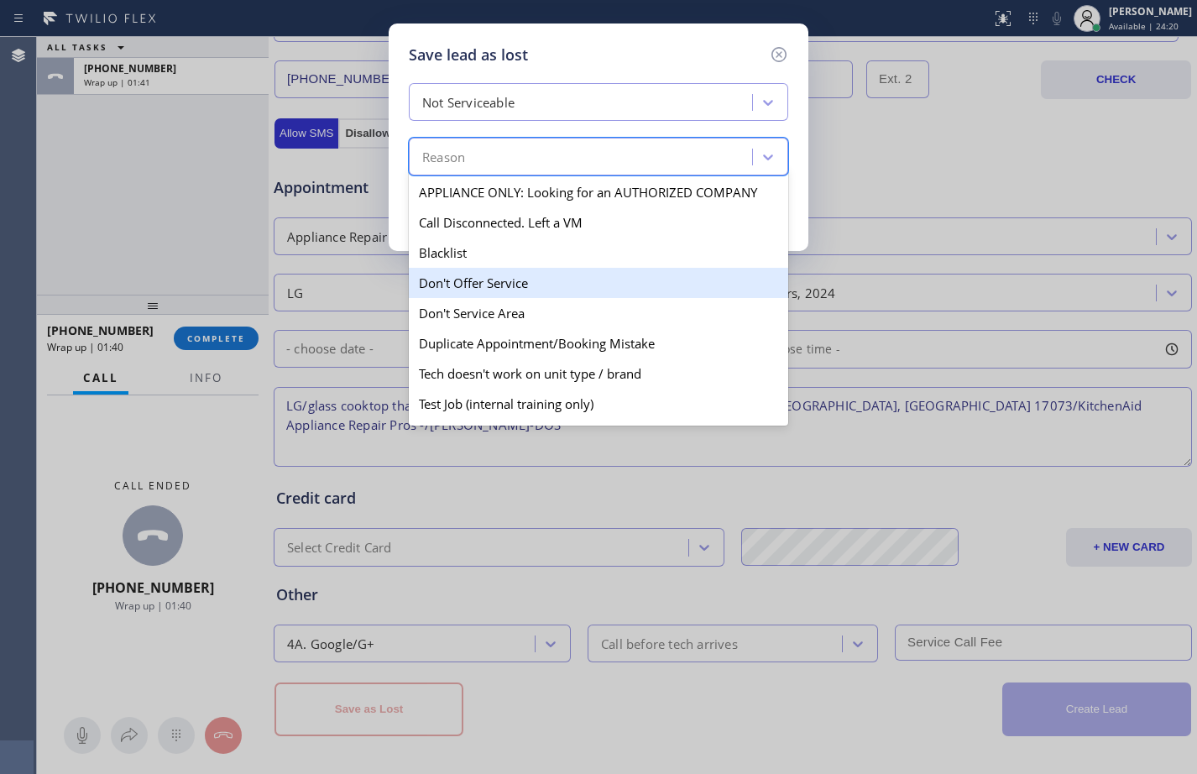
click at [497, 270] on div "Don't Offer Service" at bounding box center [599, 283] width 380 height 30
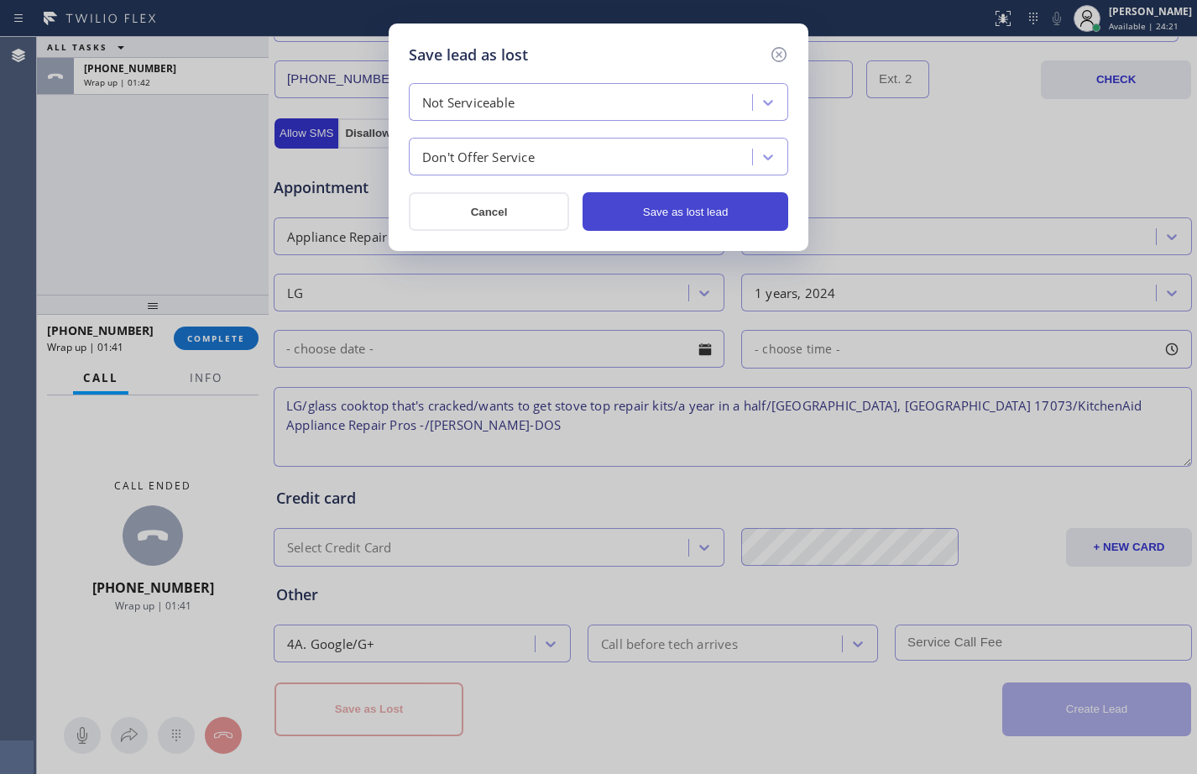
click at [671, 208] on button "Save as lost lead" at bounding box center [686, 211] width 206 height 39
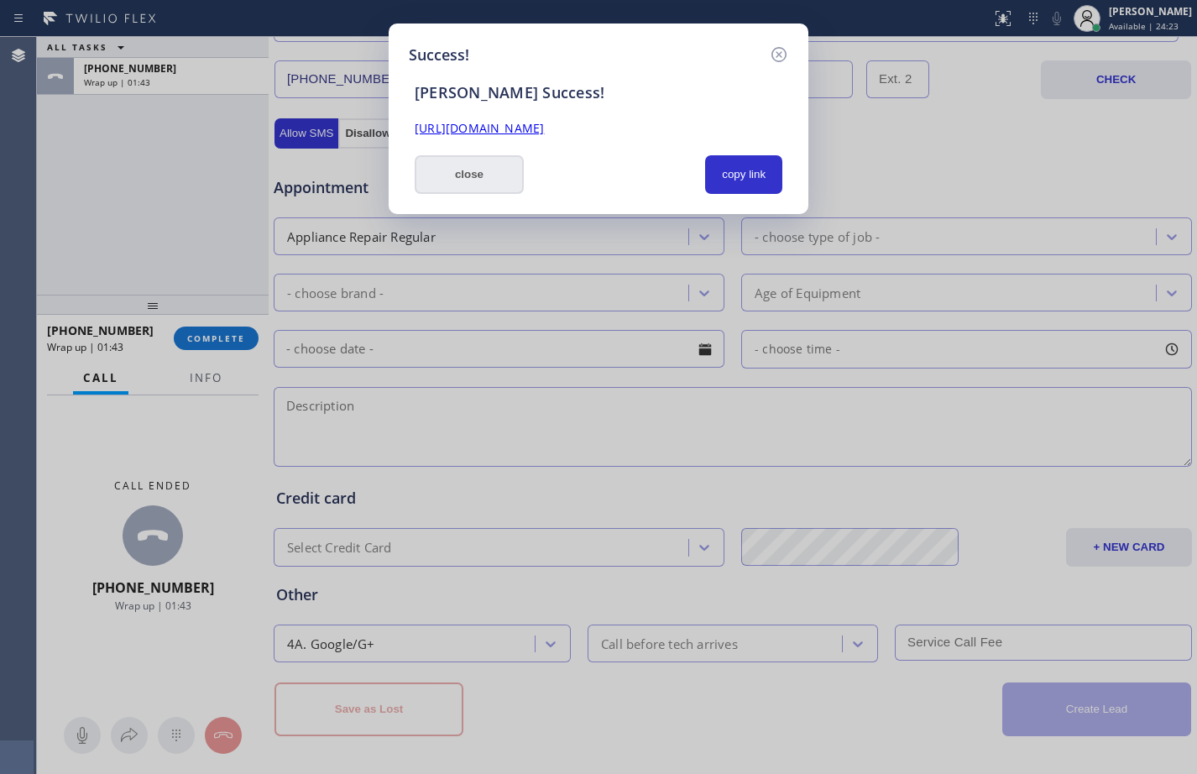
click at [515, 171] on button "close" at bounding box center [469, 174] width 109 height 39
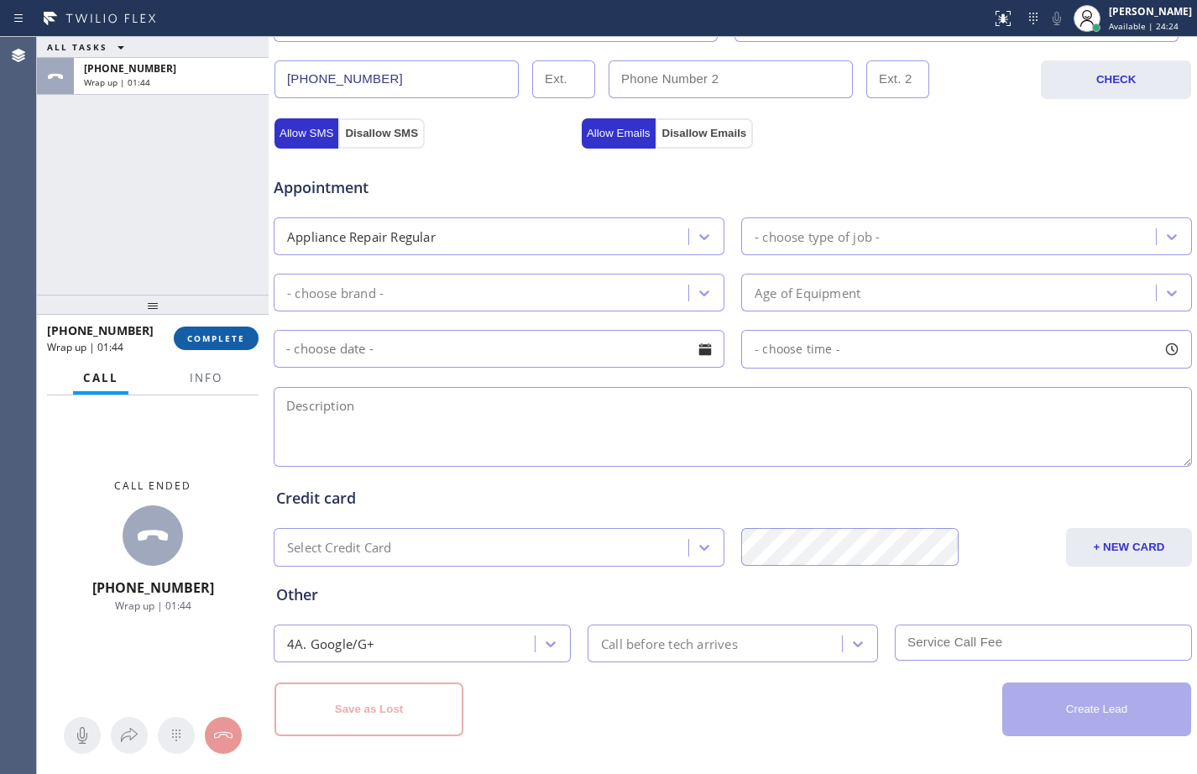
click at [220, 330] on button "COMPLETE" at bounding box center [216, 339] width 85 height 24
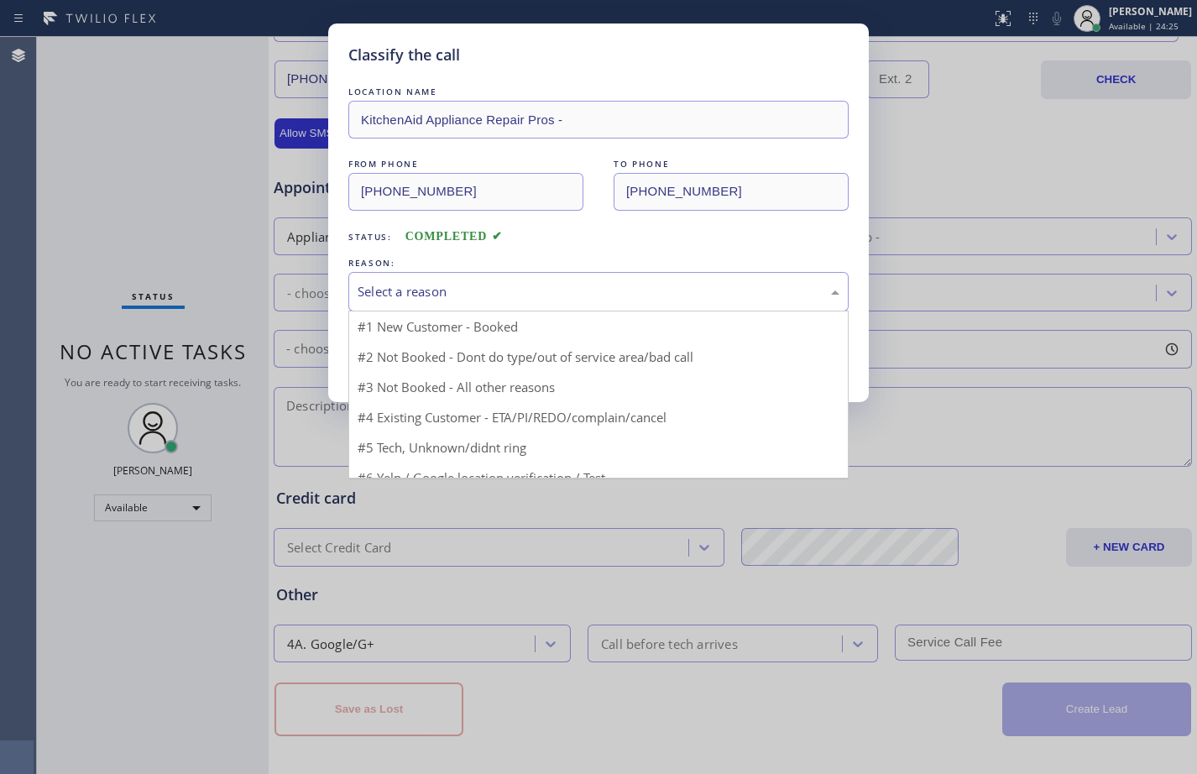
click at [505, 283] on div "Select a reason" at bounding box center [599, 291] width 482 height 19
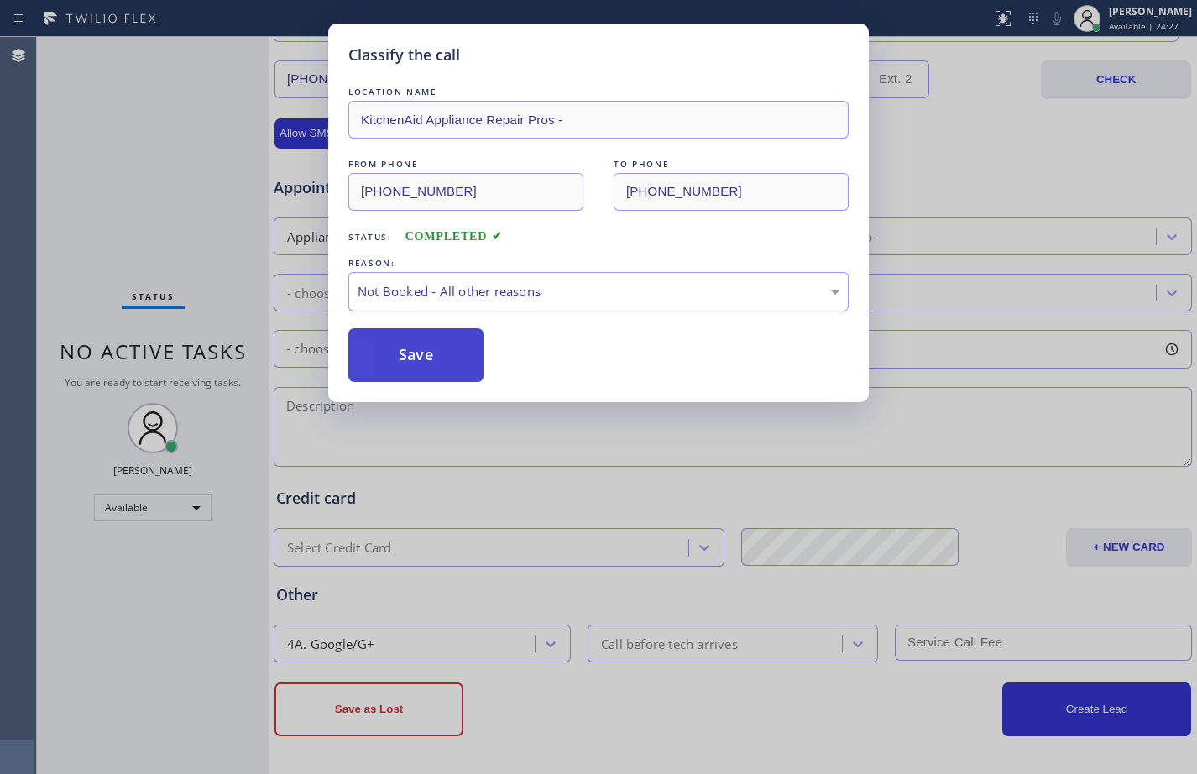
click at [448, 348] on button "Save" at bounding box center [415, 355] width 135 height 54
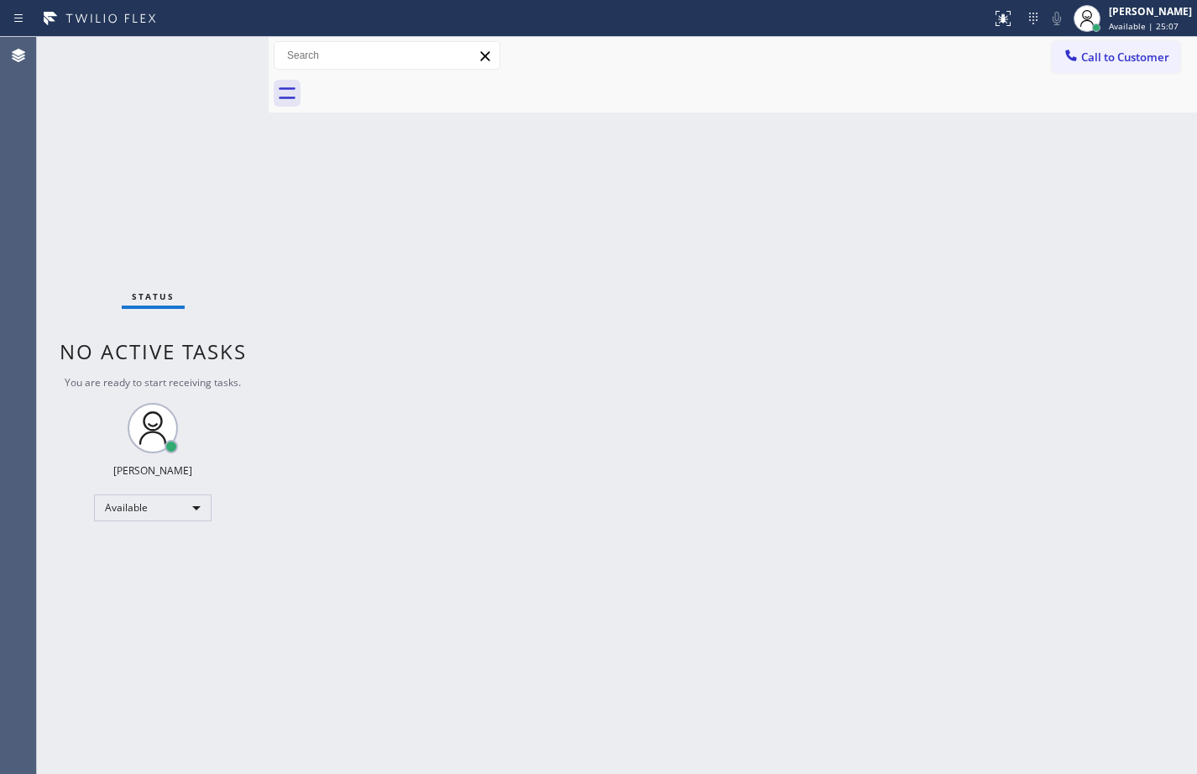
click at [282, 238] on div "Back to Dashboard Change Sender ID Customers Technicians Select a contact Outbo…" at bounding box center [733, 405] width 929 height 737
click at [401, 770] on div "Back to Dashboard Change Sender ID Customers Technicians Select a contact Outbo…" at bounding box center [733, 405] width 929 height 737
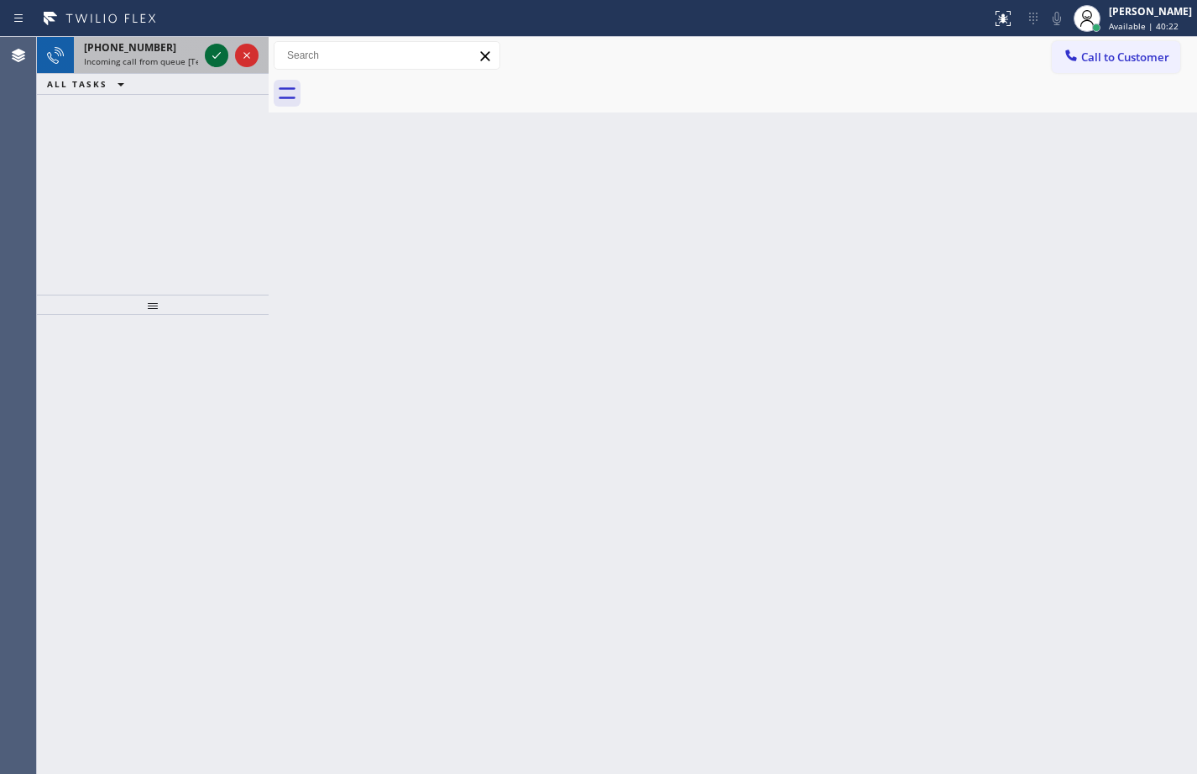
click at [217, 46] on icon at bounding box center [217, 55] width 20 height 20
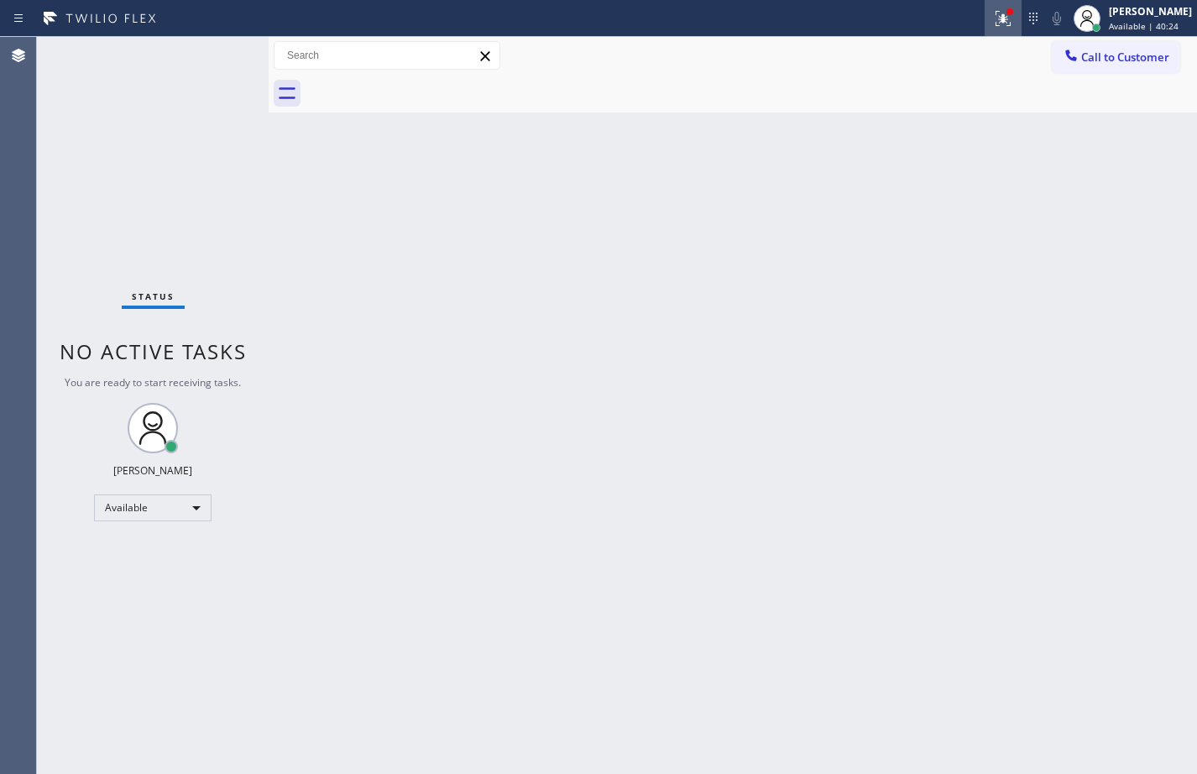
click at [998, 18] on icon at bounding box center [1003, 16] width 10 height 6
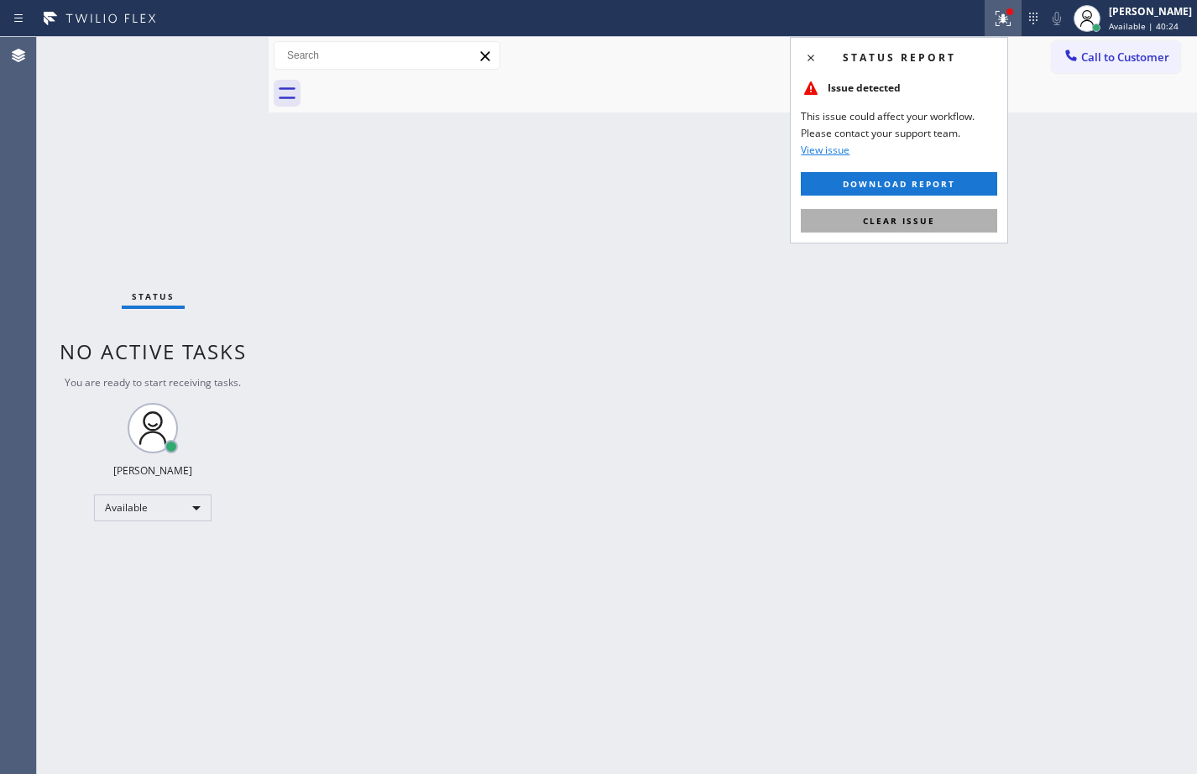
click at [932, 232] on button "Clear issue" at bounding box center [899, 221] width 197 height 24
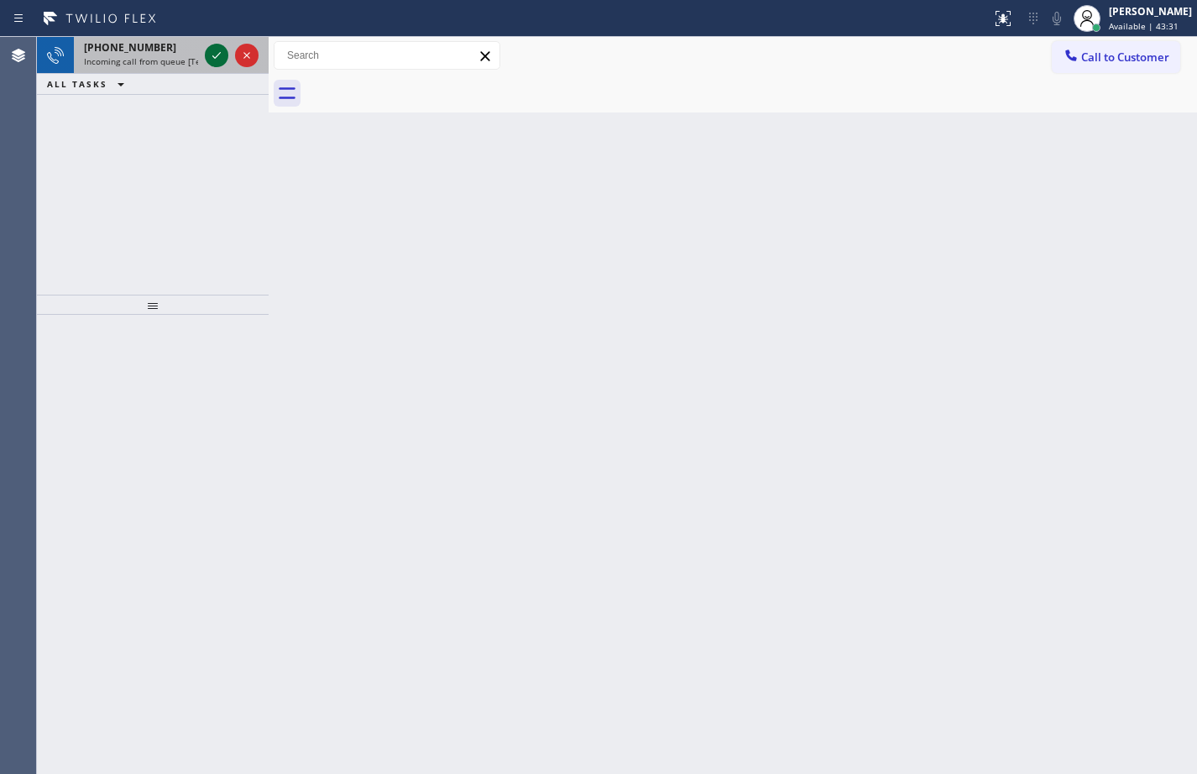
click at [217, 54] on icon at bounding box center [217, 55] width 20 height 20
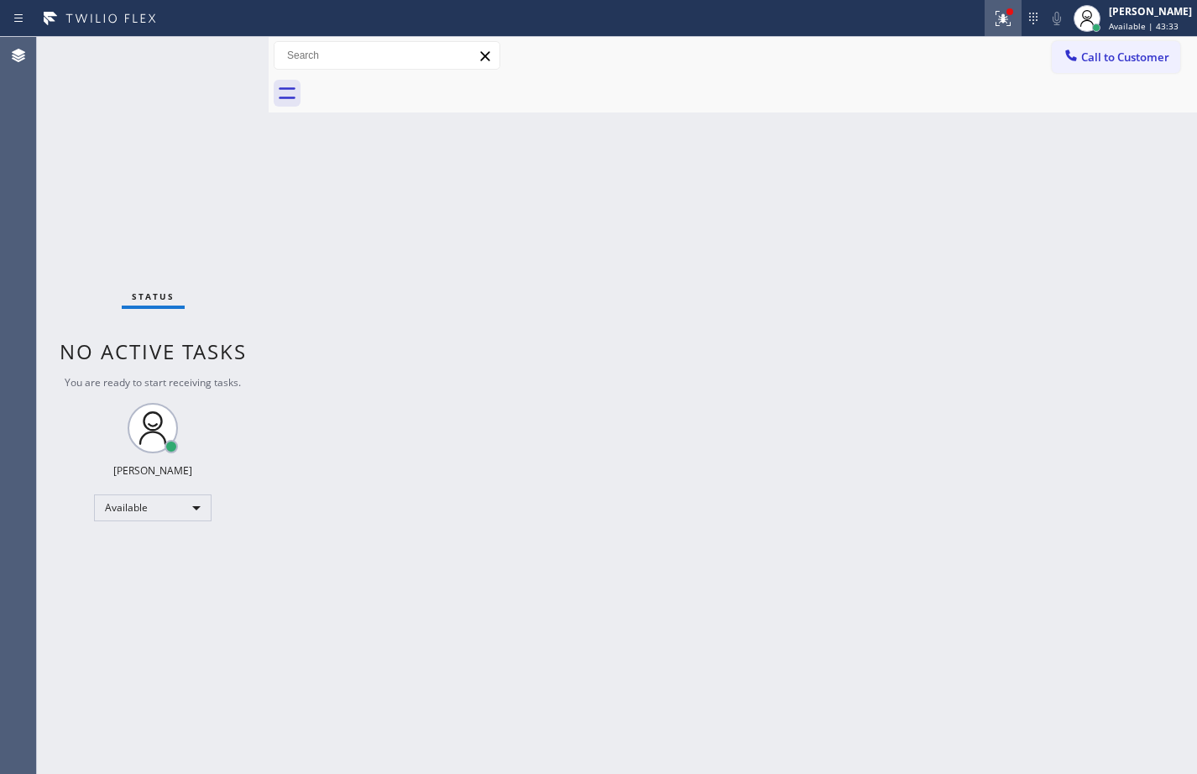
click at [999, 17] on icon at bounding box center [1003, 18] width 20 height 20
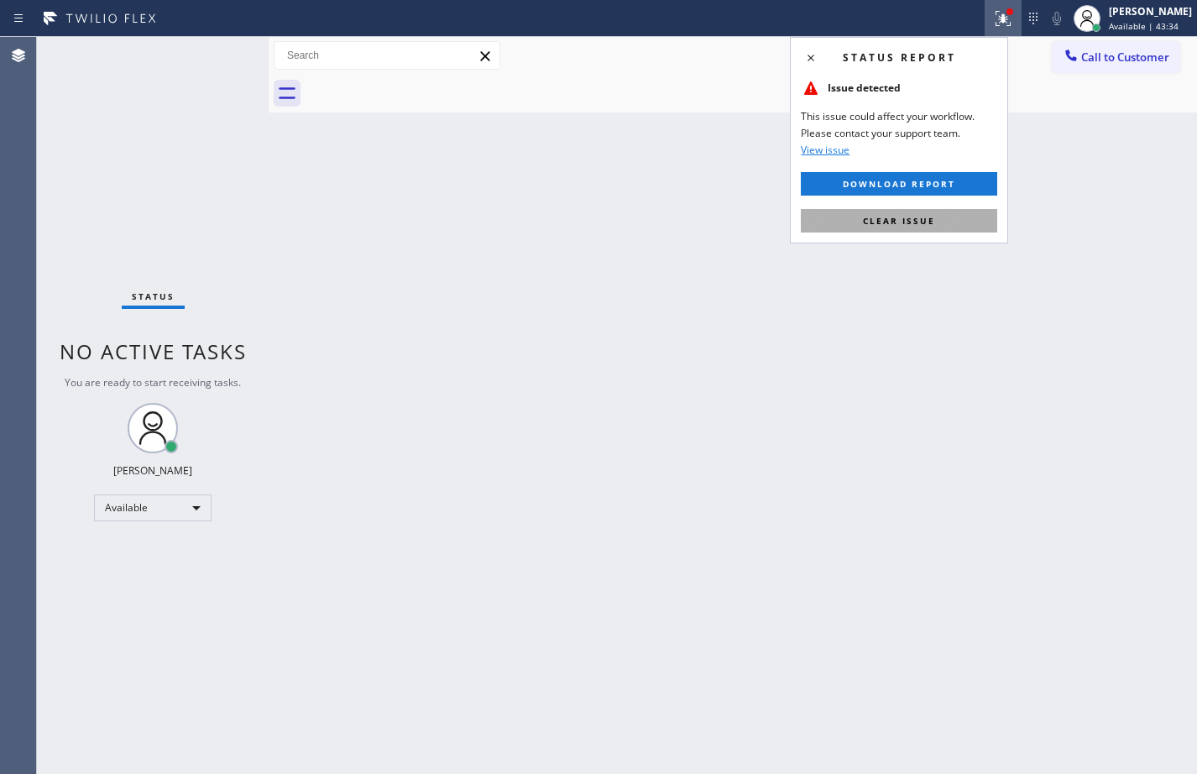
click at [868, 217] on span "Clear issue" at bounding box center [899, 221] width 72 height 12
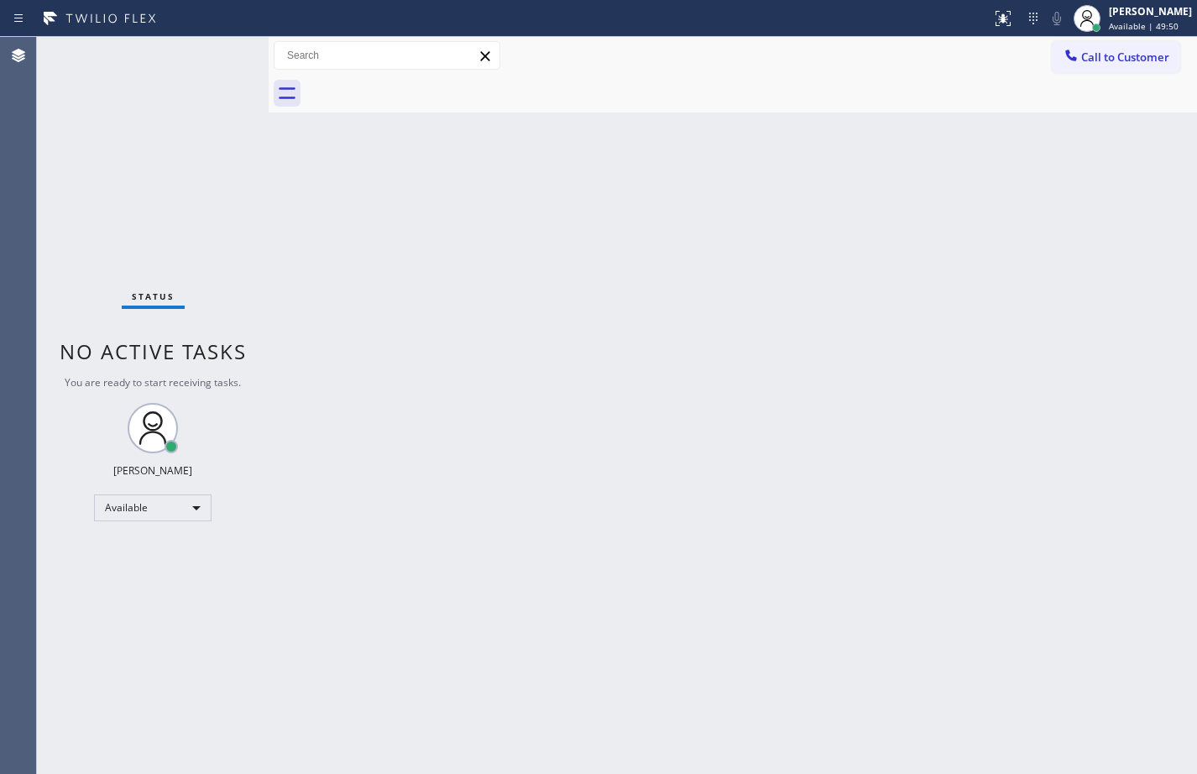
click at [326, 203] on div "Back to Dashboard Change Sender ID Customers Technicians Select a contact Outbo…" at bounding box center [733, 405] width 929 height 737
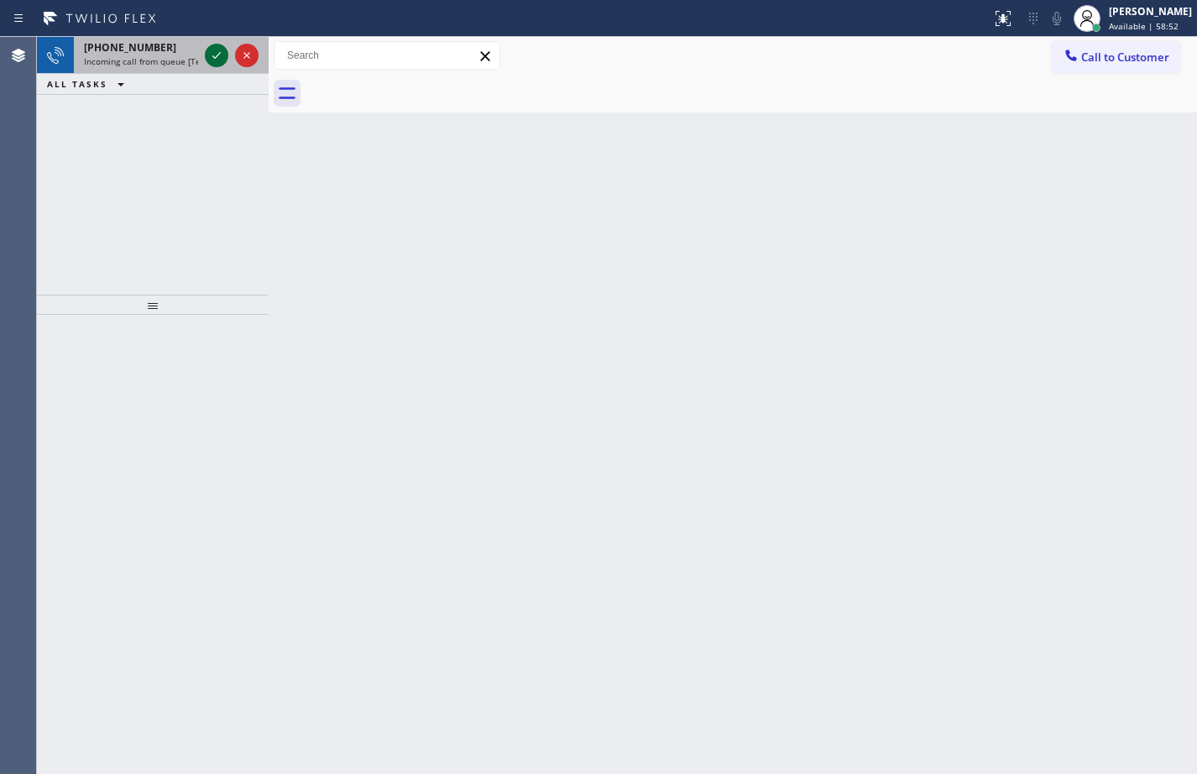
click at [225, 47] on icon at bounding box center [217, 55] width 20 height 20
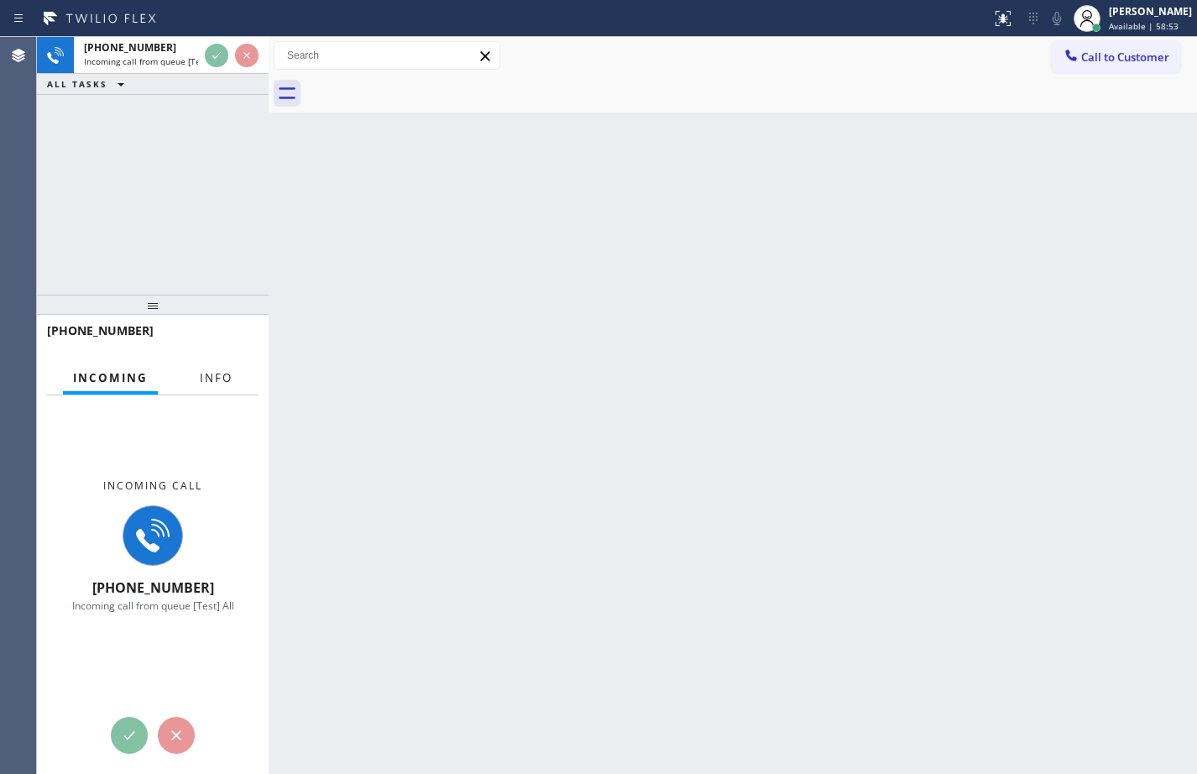
click at [217, 365] on button "Info" at bounding box center [216, 378] width 53 height 33
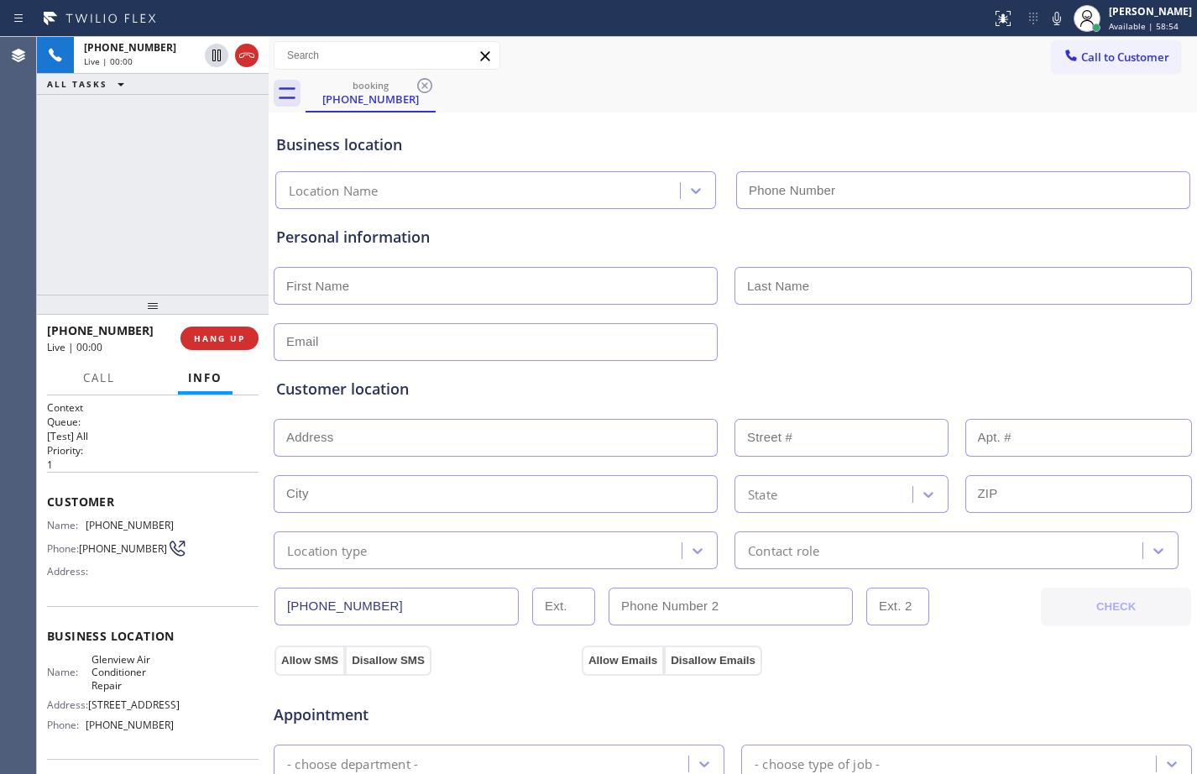
type input "[PHONE_NUMBER]"
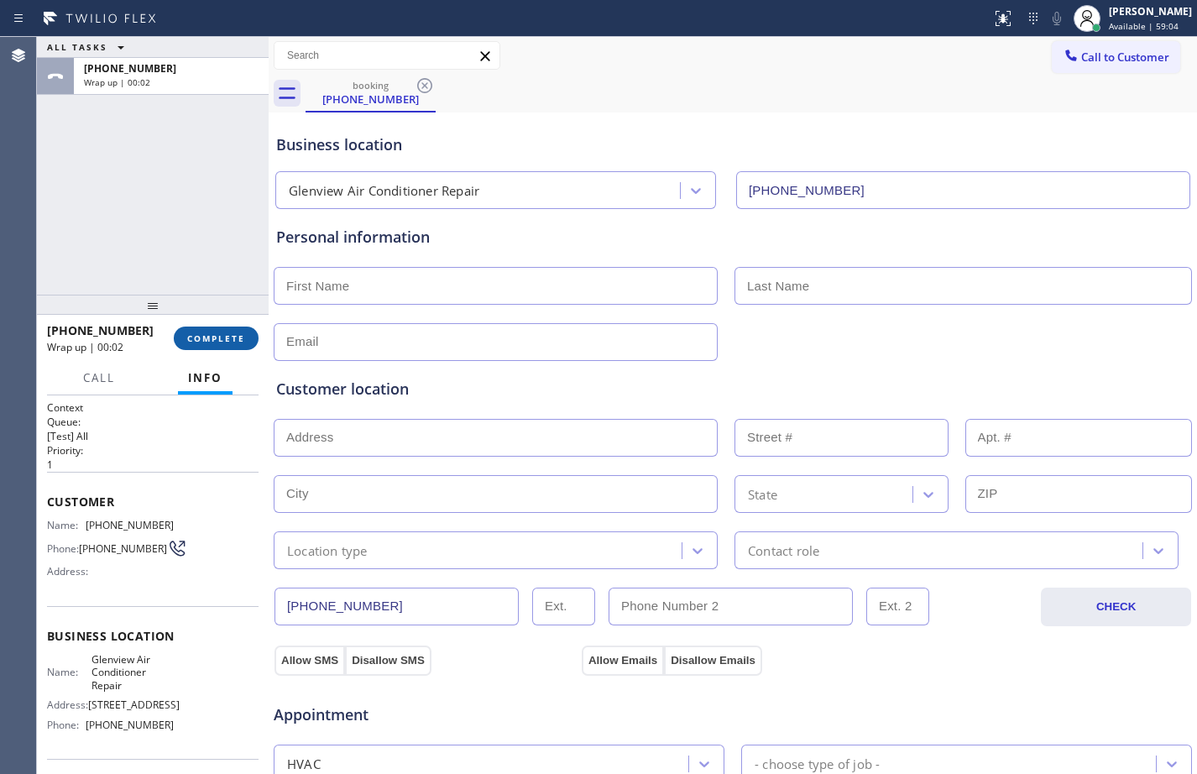
click at [210, 343] on span "COMPLETE" at bounding box center [216, 339] width 58 height 12
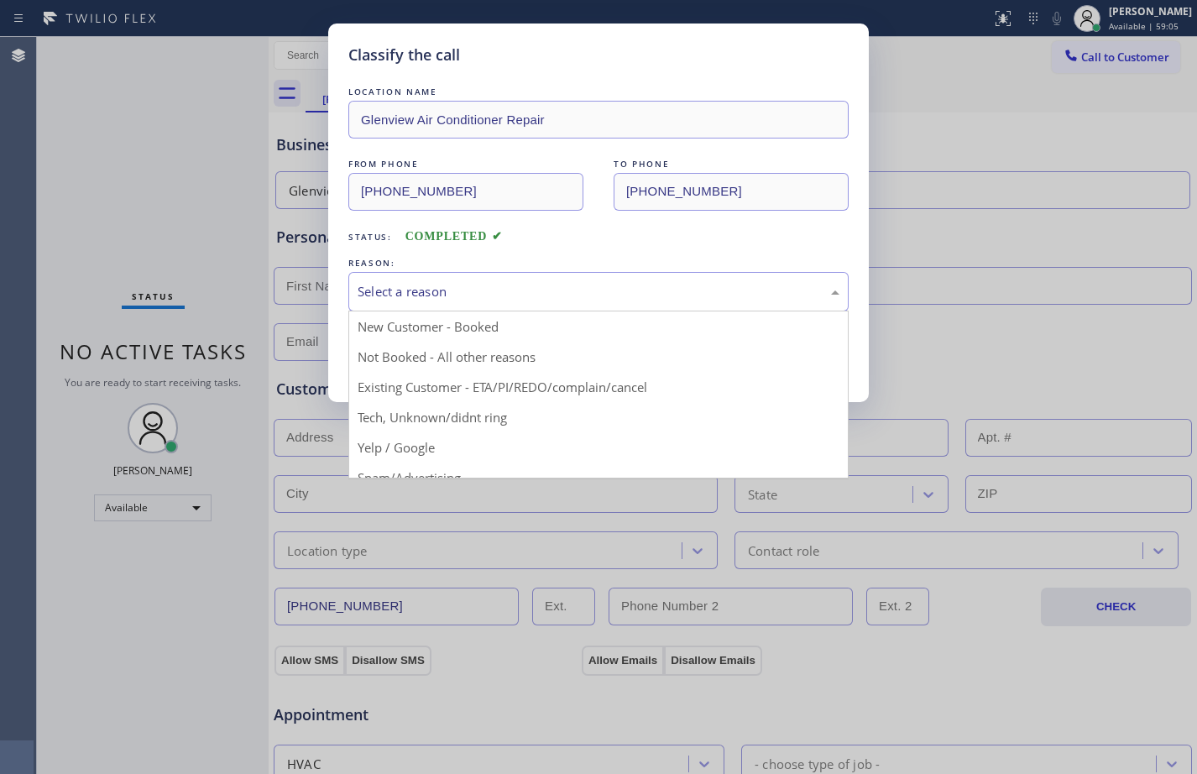
click at [444, 301] on div "Select a reason" at bounding box center [598, 291] width 500 height 39
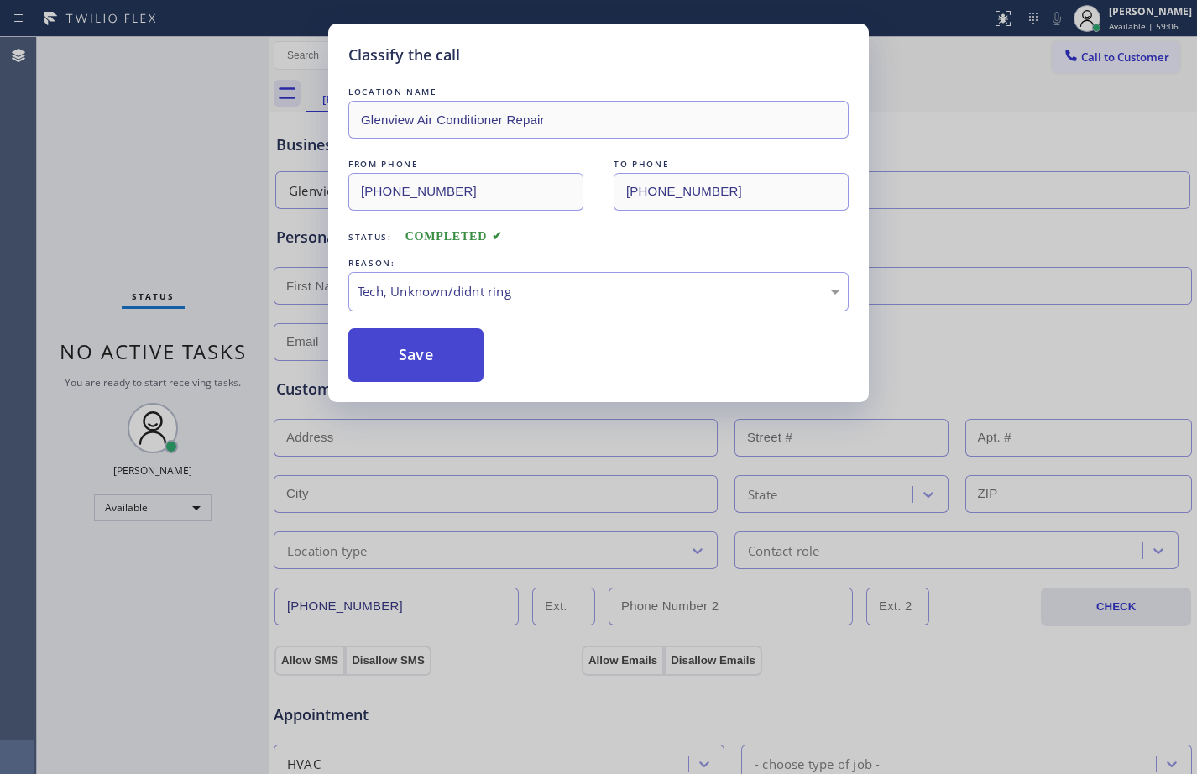
click at [396, 347] on button "Save" at bounding box center [415, 355] width 135 height 54
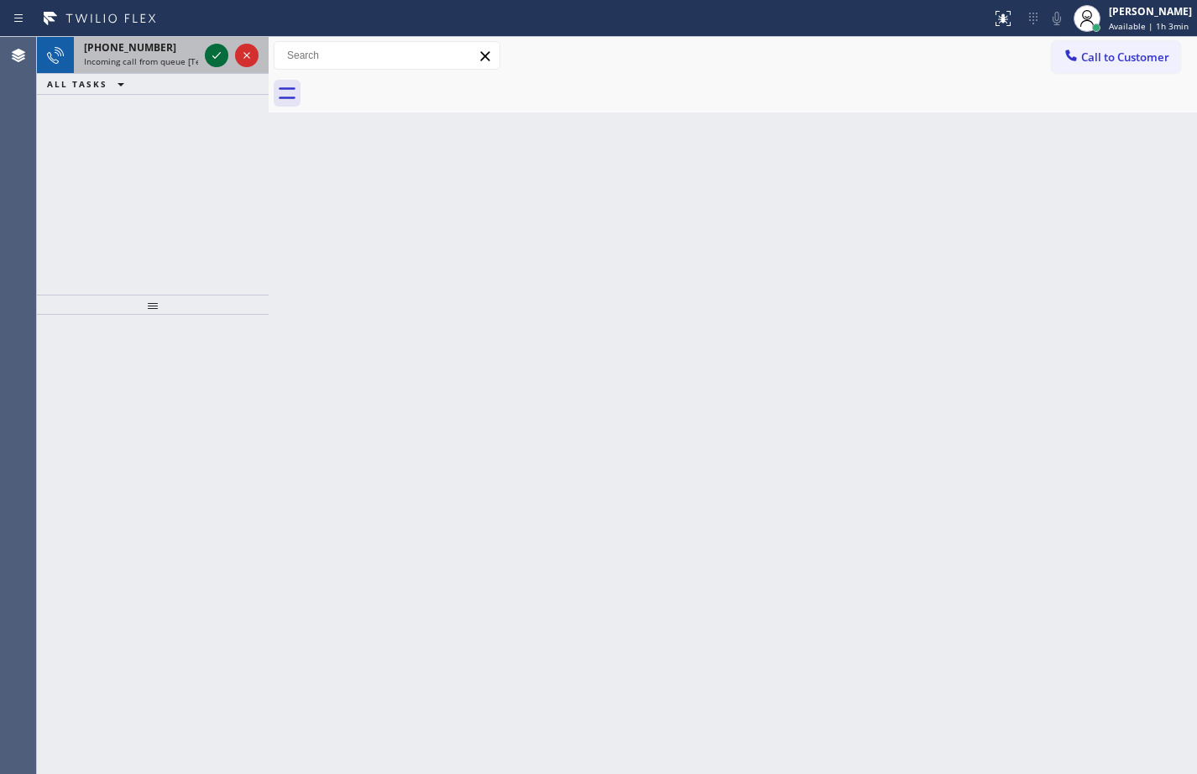
click at [213, 52] on icon at bounding box center [217, 55] width 20 height 20
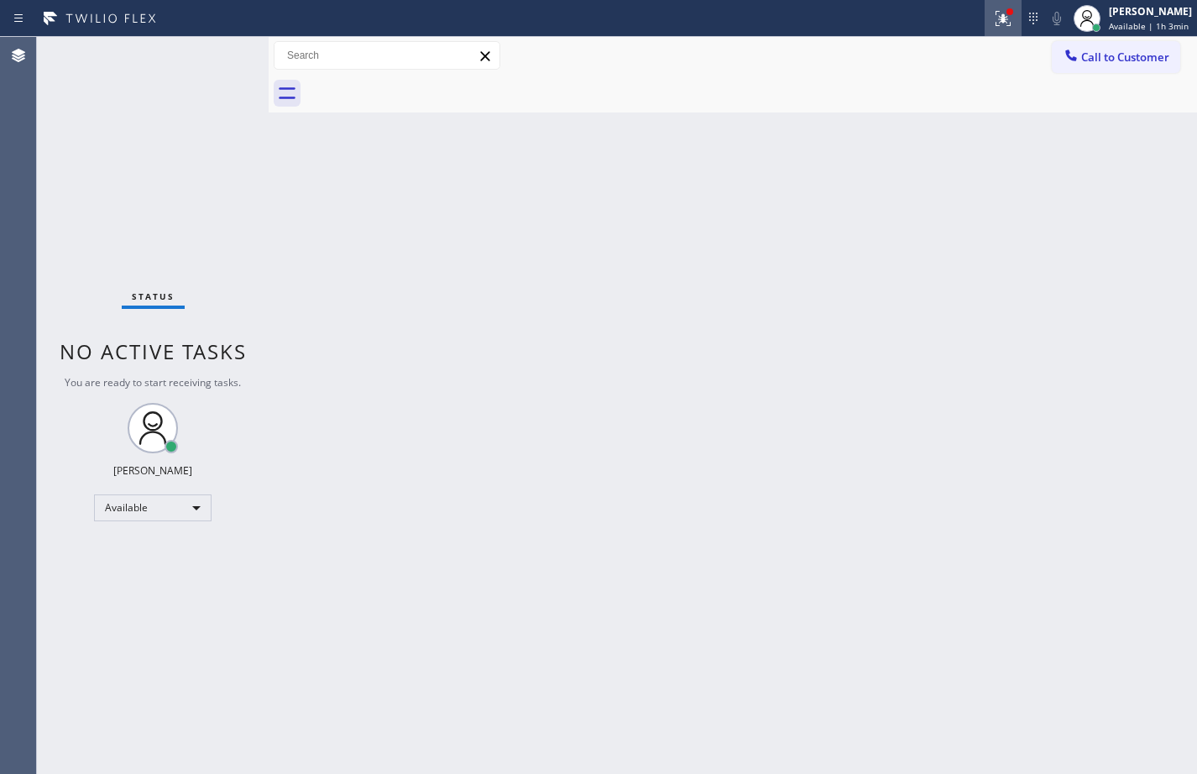
click at [1004, 15] on div at bounding box center [1003, 18] width 37 height 20
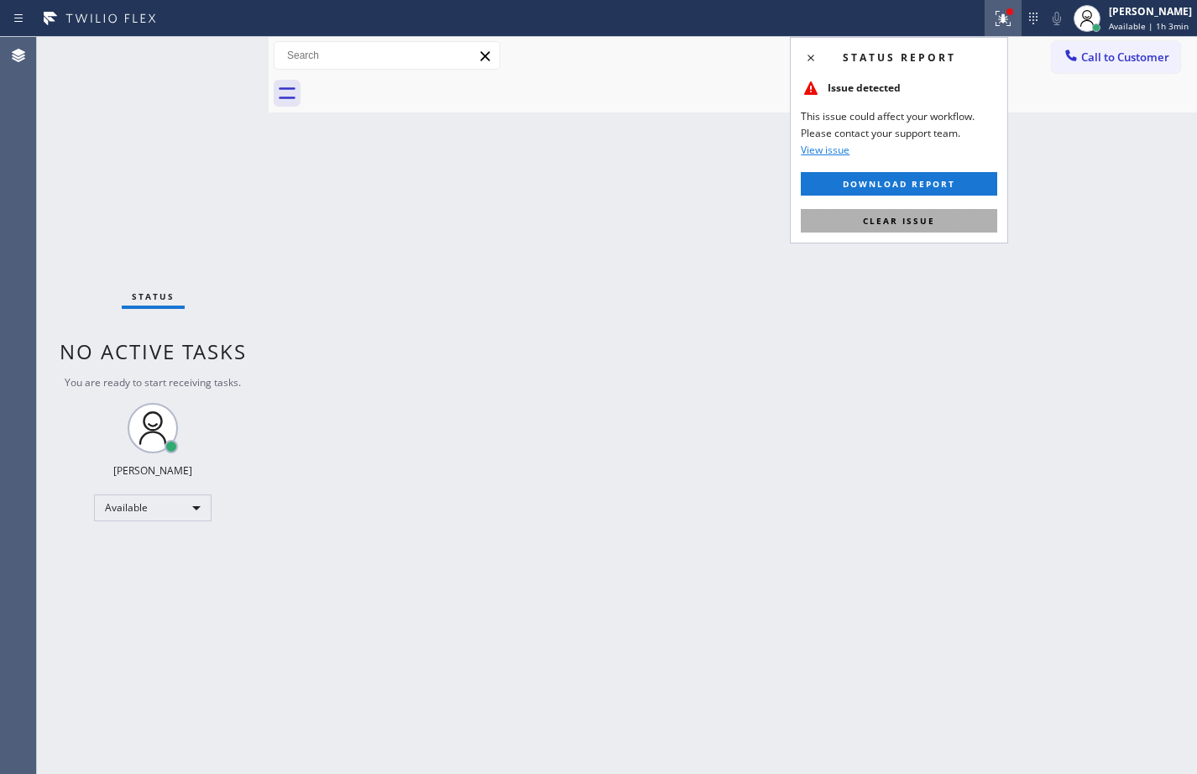
click at [916, 230] on button "Clear issue" at bounding box center [899, 221] width 197 height 24
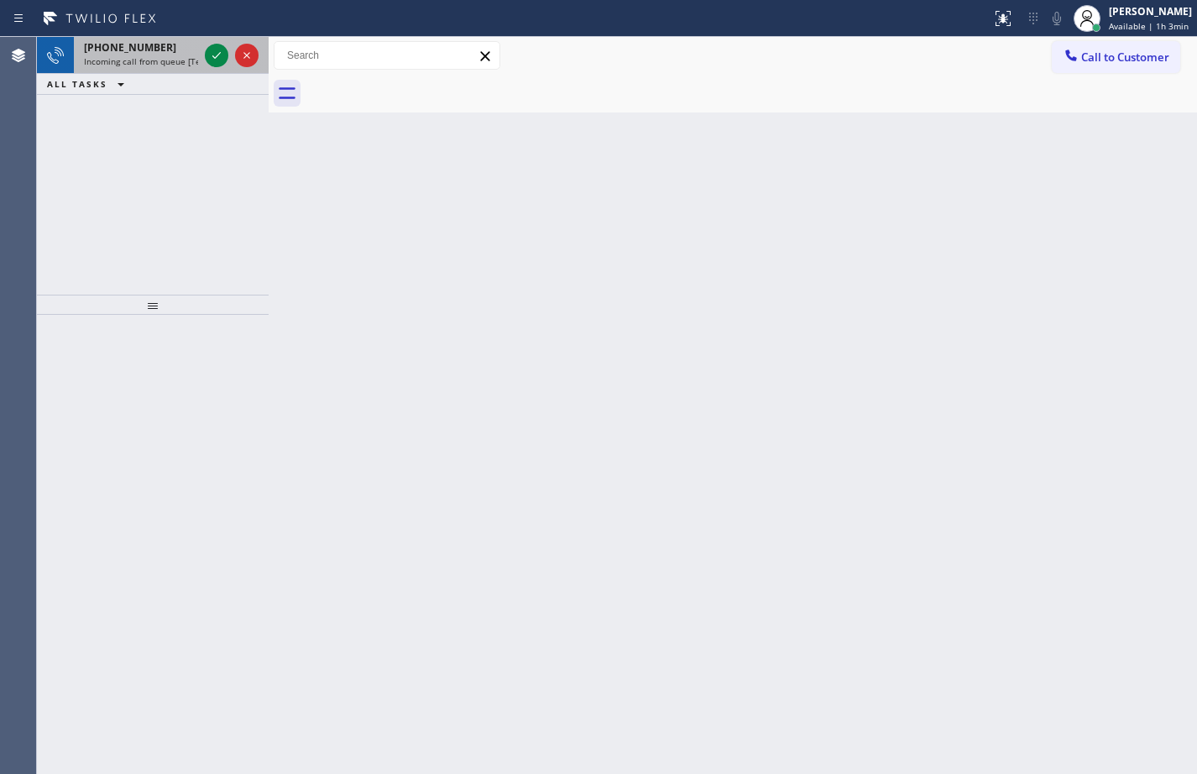
click at [92, 51] on span "[PHONE_NUMBER]" at bounding box center [130, 47] width 92 height 14
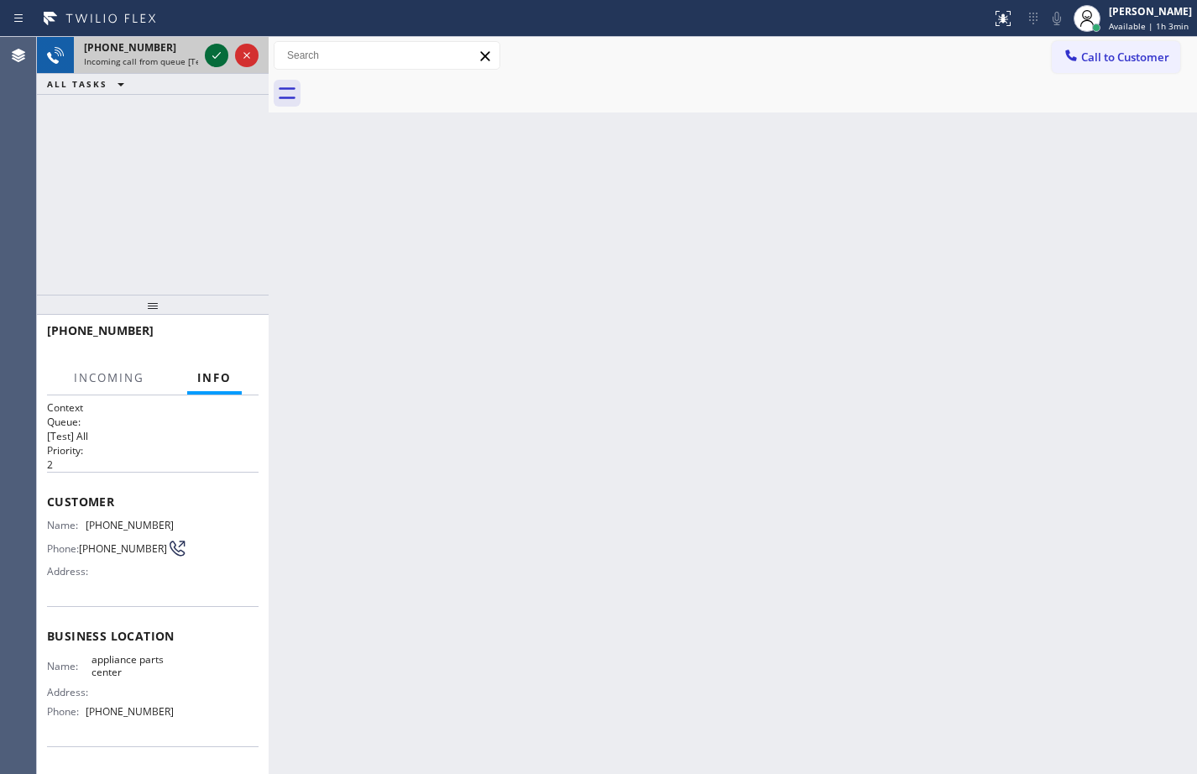
click at [210, 55] on icon at bounding box center [217, 55] width 20 height 20
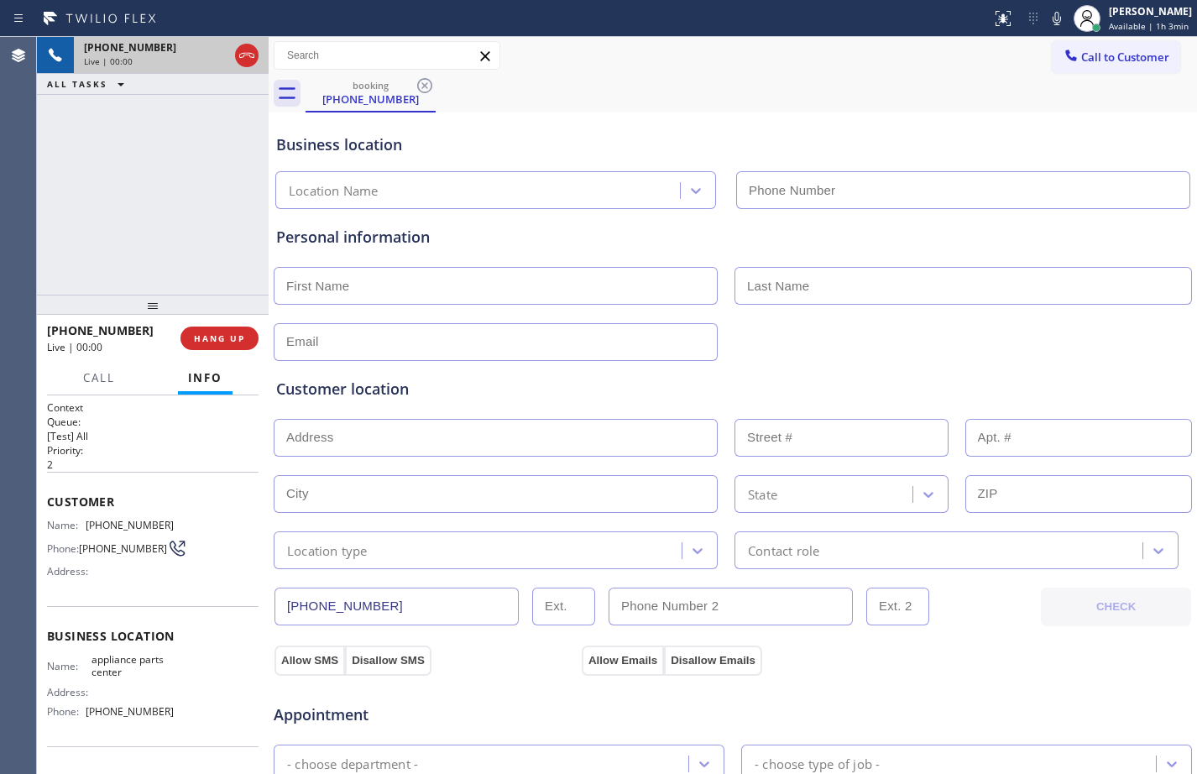
type input "[PHONE_NUMBER]"
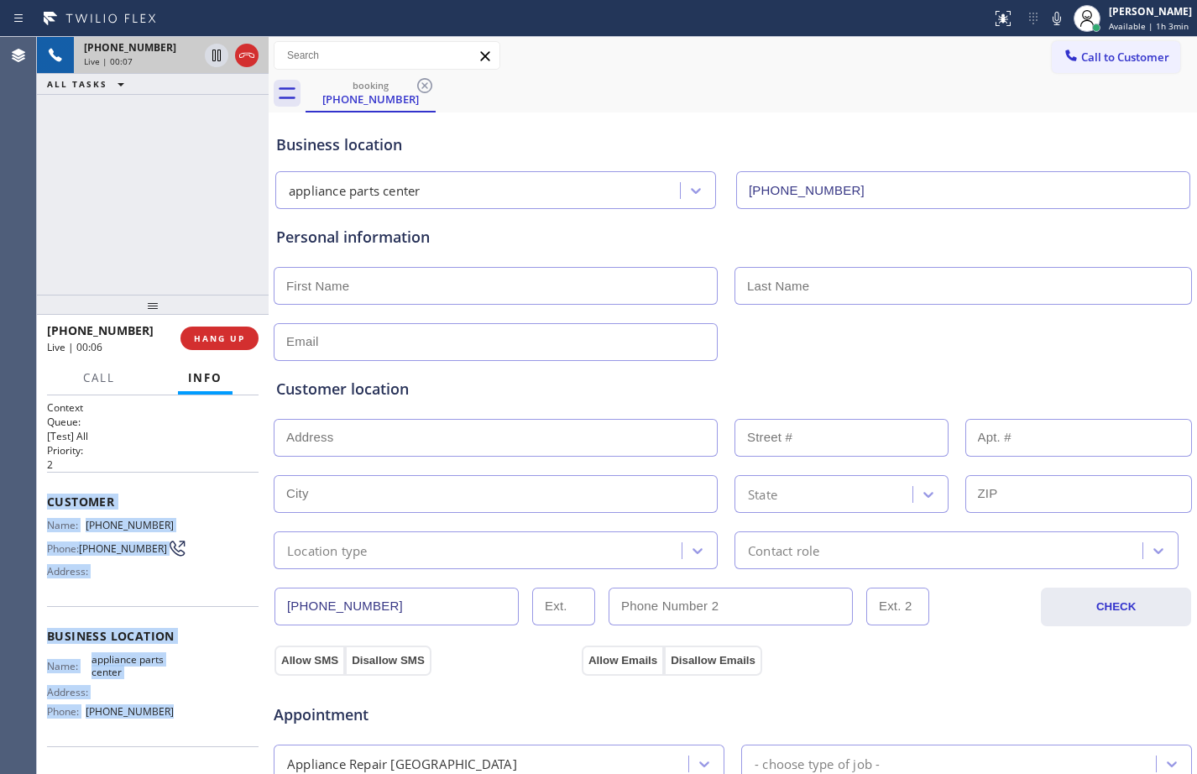
drag, startPoint x: 48, startPoint y: 493, endPoint x: 176, endPoint y: 727, distance: 266.8
click at [176, 727] on div "Context Queue: [Test] All Priority: 2 Customer Name: [PHONE_NUMBER] Phone: [PHO…" at bounding box center [153, 637] width 212 height 473
copy div "Customer Name: [PHONE_NUMBER] Phone: [PHONE_NUMBER] Address: Business location …"
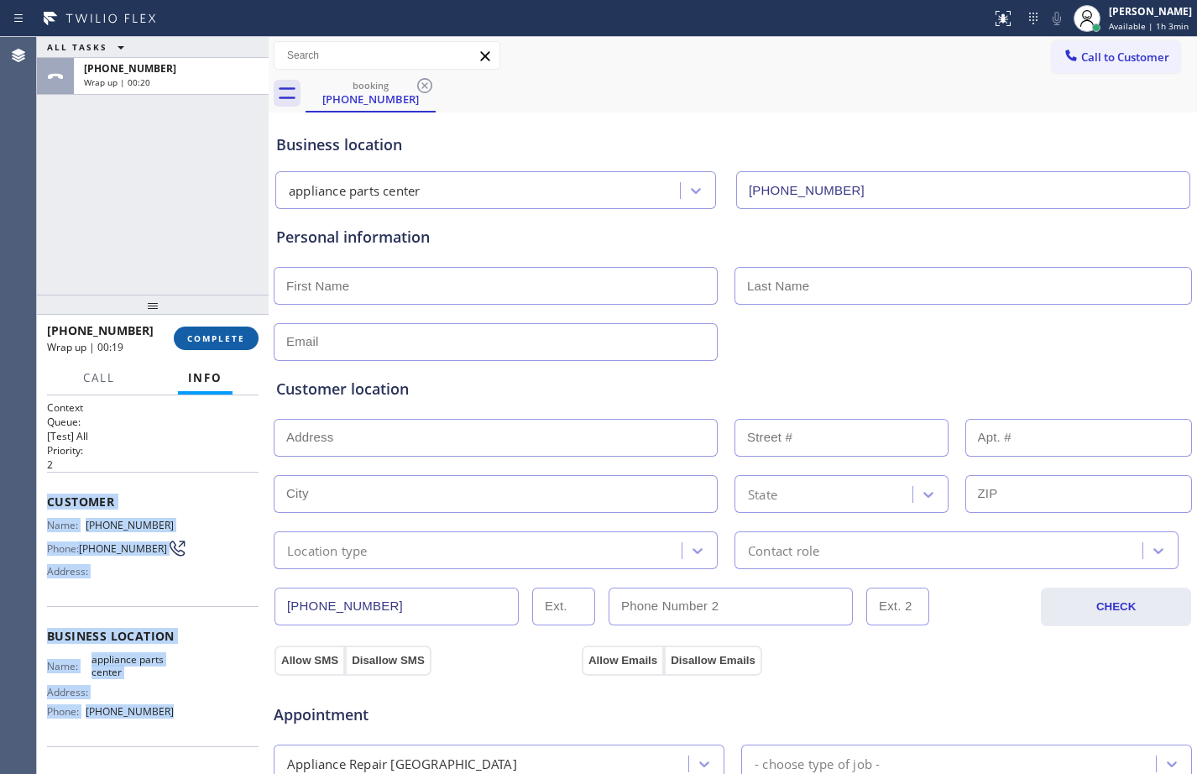
click at [202, 331] on button "COMPLETE" at bounding box center [216, 339] width 85 height 24
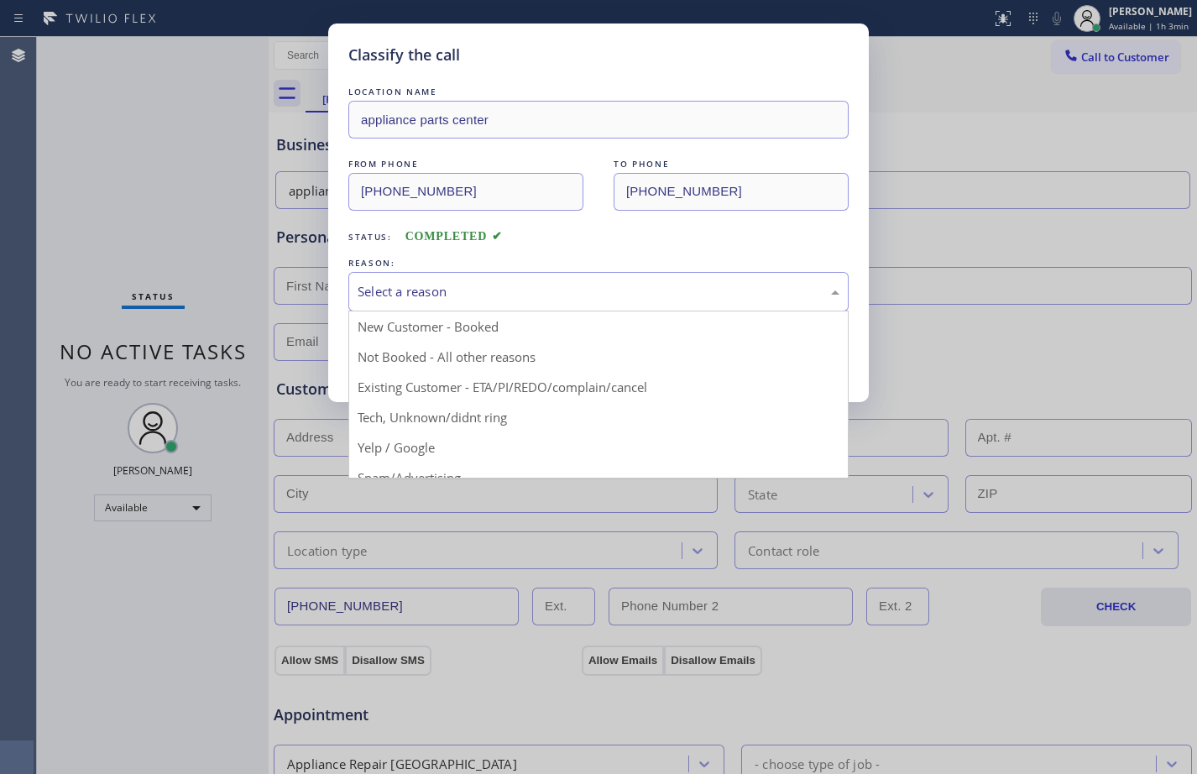
click at [498, 289] on div "Select a reason" at bounding box center [599, 291] width 482 height 19
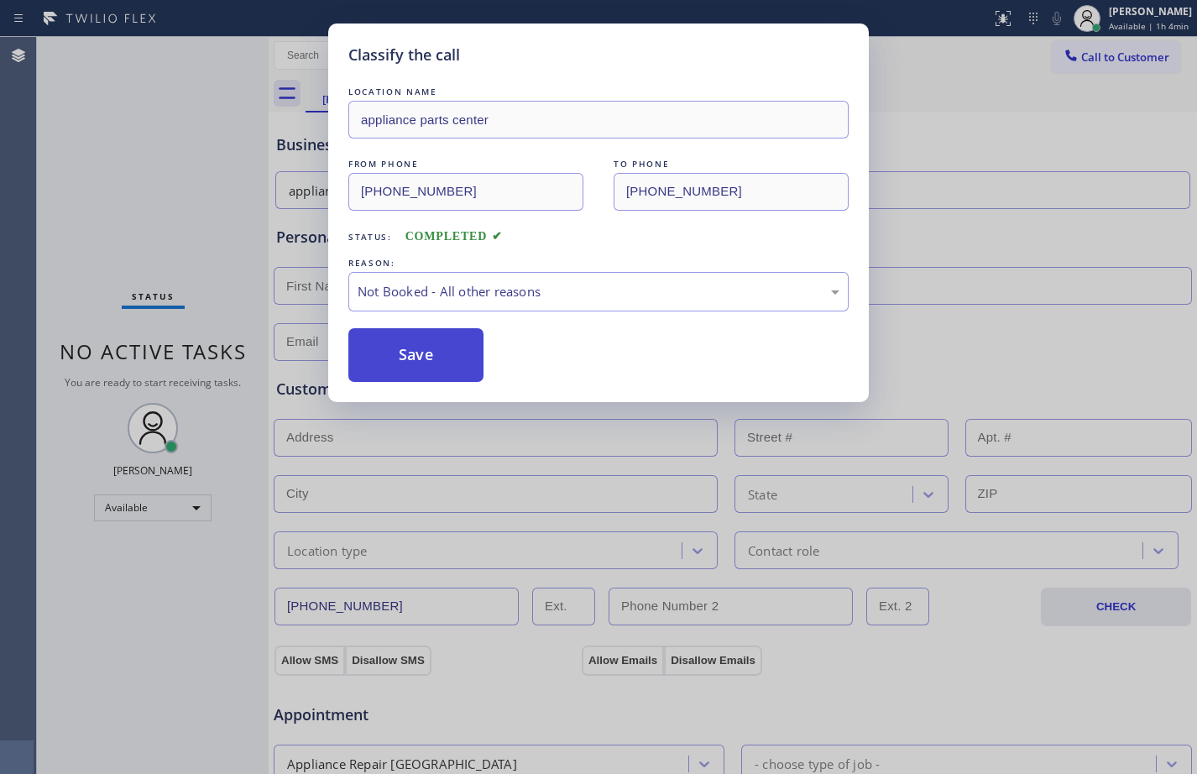
click at [453, 349] on button "Save" at bounding box center [415, 355] width 135 height 54
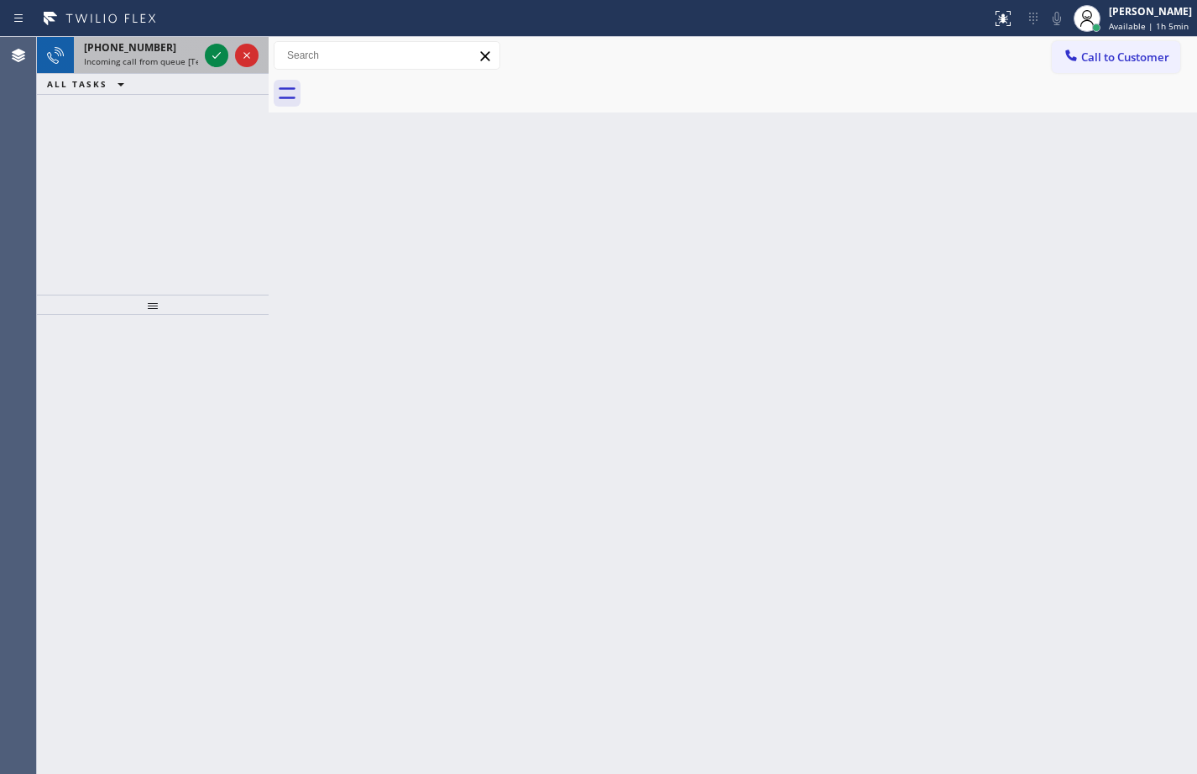
click at [91, 58] on span "Incoming call from queue [Test] All" at bounding box center [153, 61] width 139 height 12
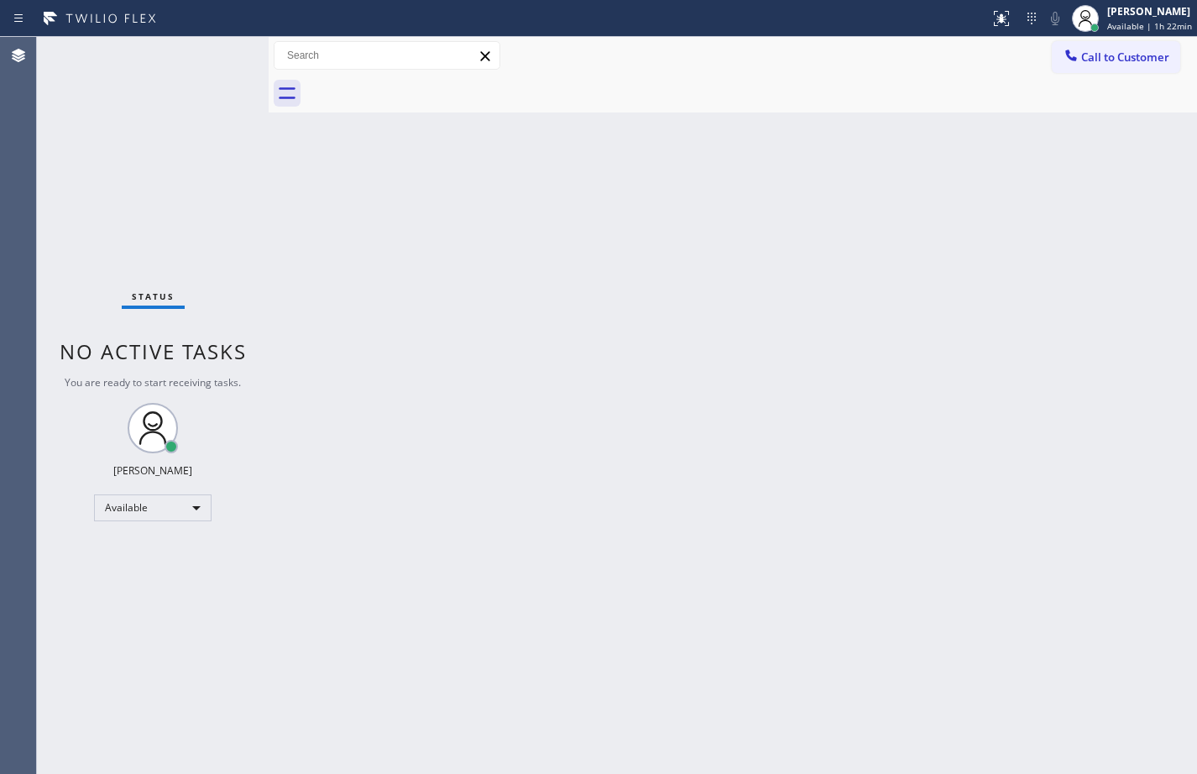
click at [544, 550] on div "Back to Dashboard Change Sender ID Customers Technicians Select a contact Outbo…" at bounding box center [733, 405] width 929 height 737
click at [651, 433] on div "Back to Dashboard Change Sender ID Customers Technicians Select a contact Outbo…" at bounding box center [733, 405] width 929 height 737
click at [832, 518] on div "Back to Dashboard Change Sender ID Customers Technicians Select a contact Outbo…" at bounding box center [733, 405] width 929 height 737
click at [241, 183] on div "Status No active tasks You are ready to start receiving tasks. [PERSON_NAME] Av…" at bounding box center [153, 405] width 232 height 737
click at [211, 252] on div "Status No active tasks You are ready to start receiving tasks. [PERSON_NAME] Av…" at bounding box center [153, 405] width 232 height 737
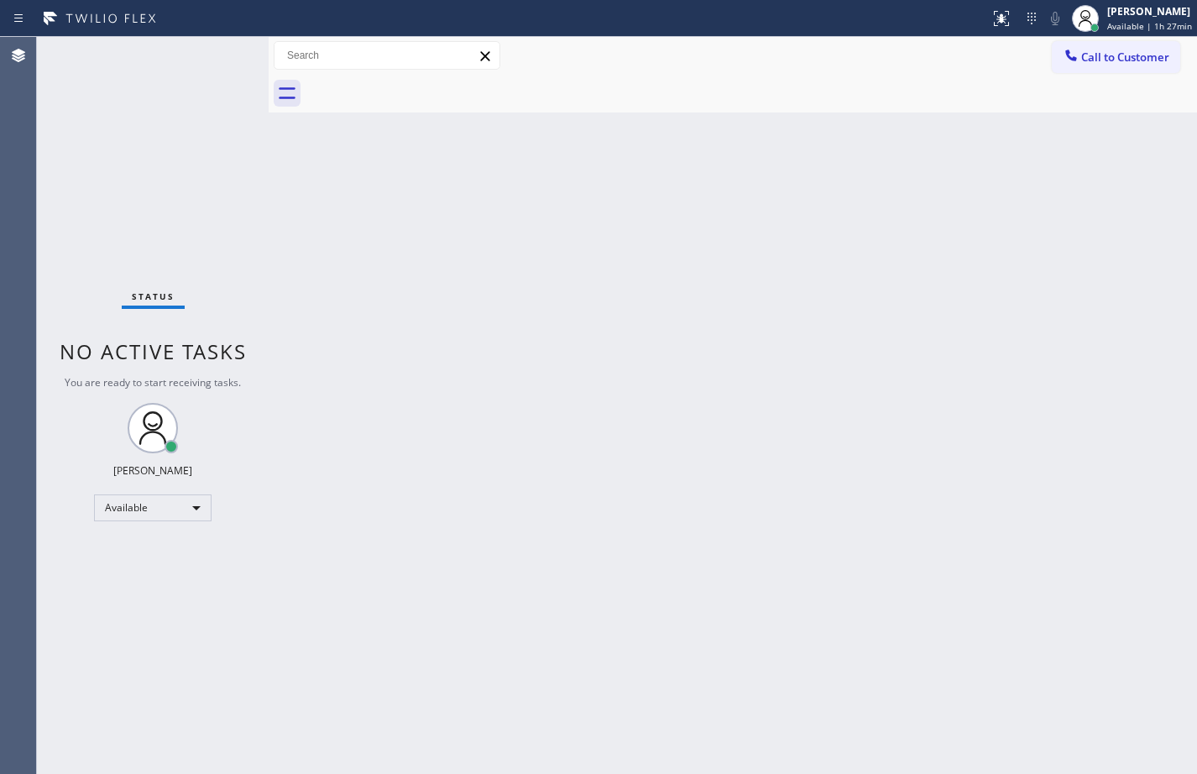
drag, startPoint x: 317, startPoint y: 266, endPoint x: 346, endPoint y: 256, distance: 30.3
click at [317, 265] on div "Back to Dashboard Change Sender ID Customers Technicians Select a contact Outbo…" at bounding box center [733, 405] width 929 height 737
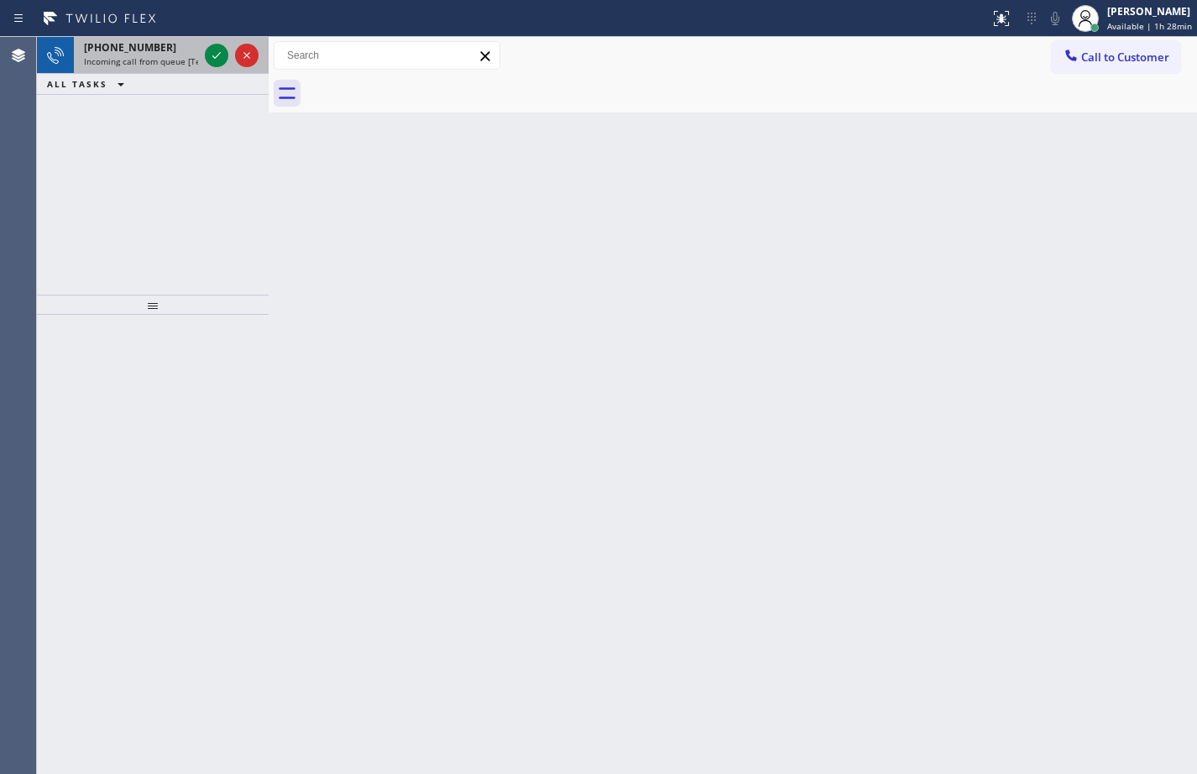
click at [223, 66] on div at bounding box center [232, 55] width 60 height 37
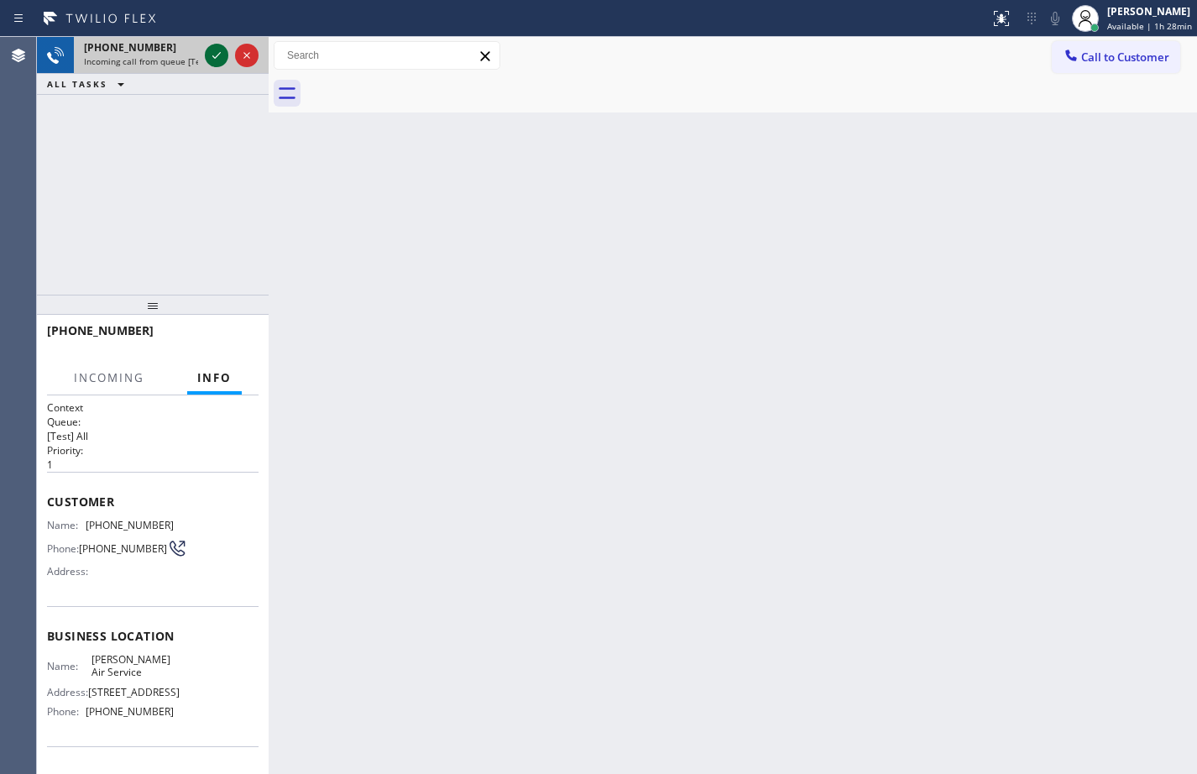
click at [217, 51] on icon at bounding box center [217, 55] width 20 height 20
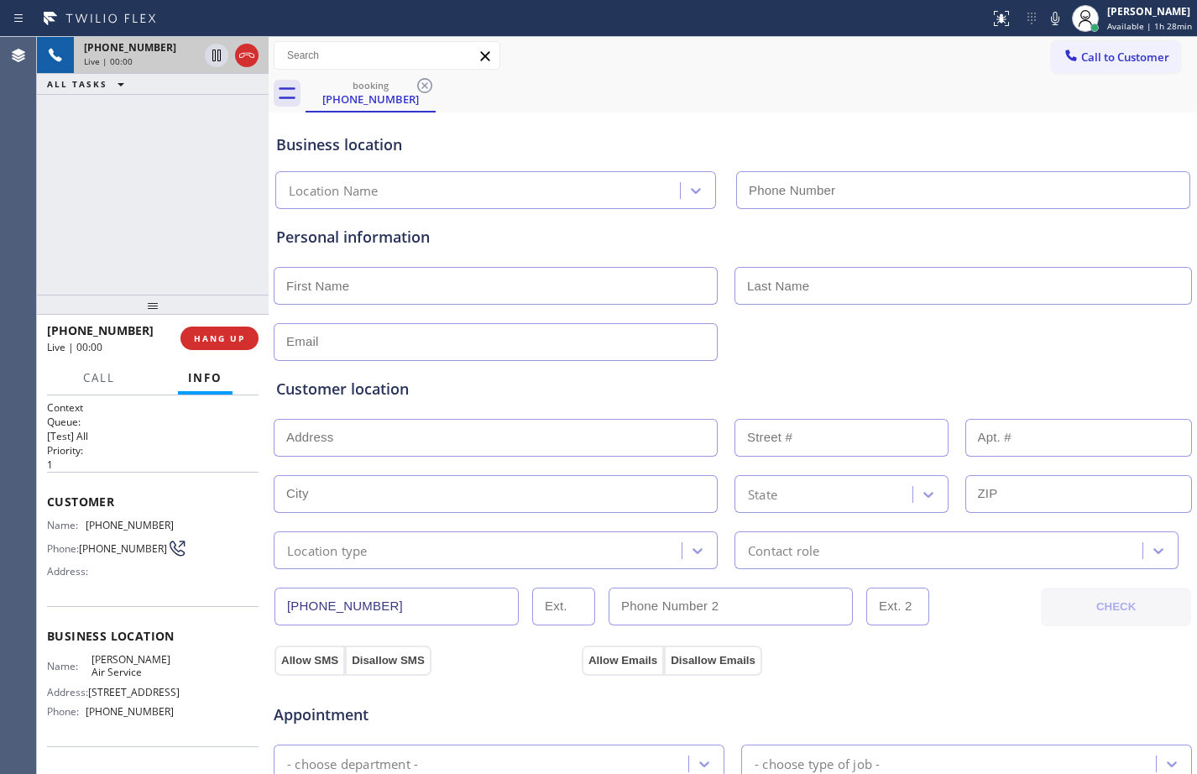
type input "[PHONE_NUMBER]"
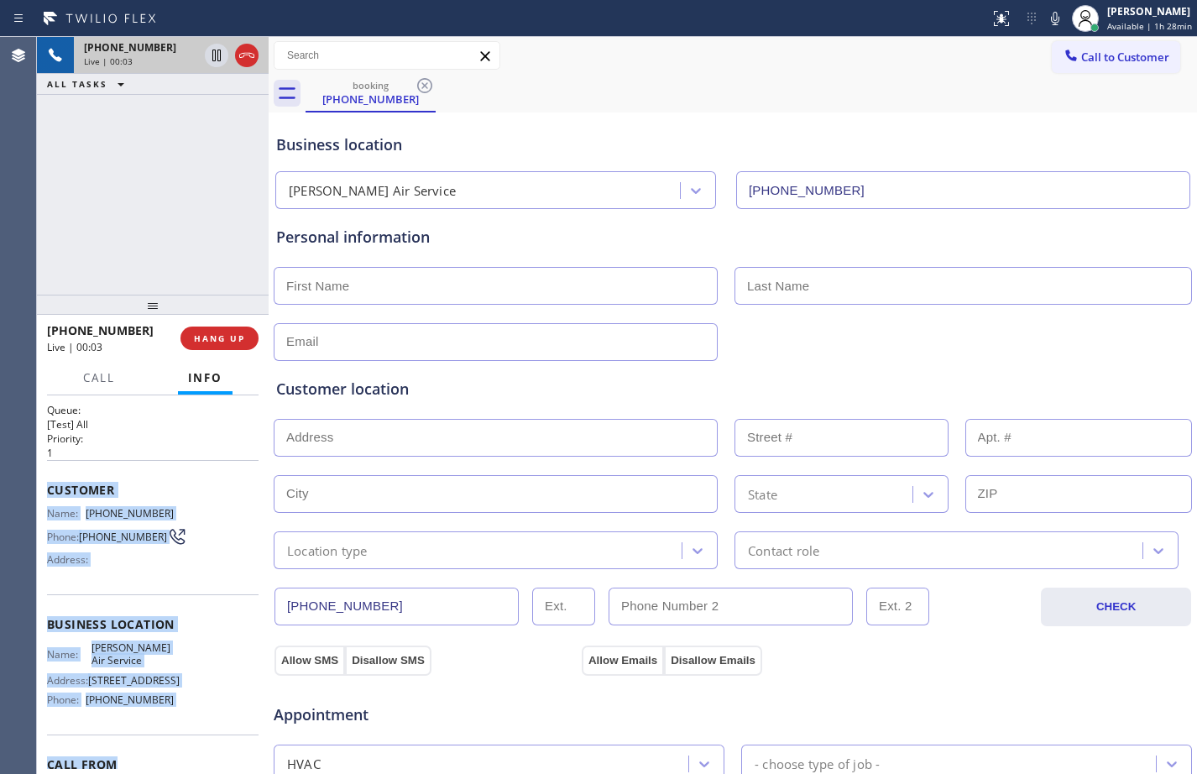
scroll to position [15, 0]
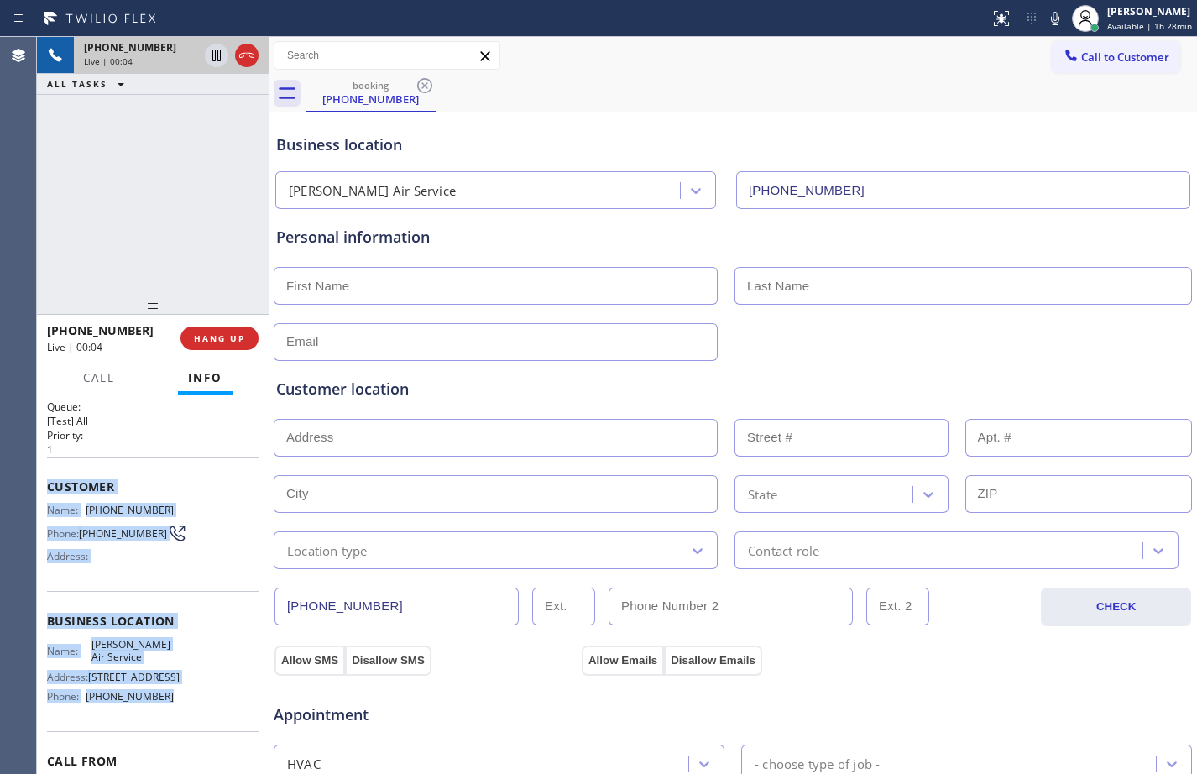
drag, startPoint x: 39, startPoint y: 501, endPoint x: 197, endPoint y: 704, distance: 256.2
click at [197, 704] on div "Context Queue: [Test] All Priority: 1 Customer Name: [PHONE_NUMBER] Phone: [PHO…" at bounding box center [153, 585] width 232 height 379
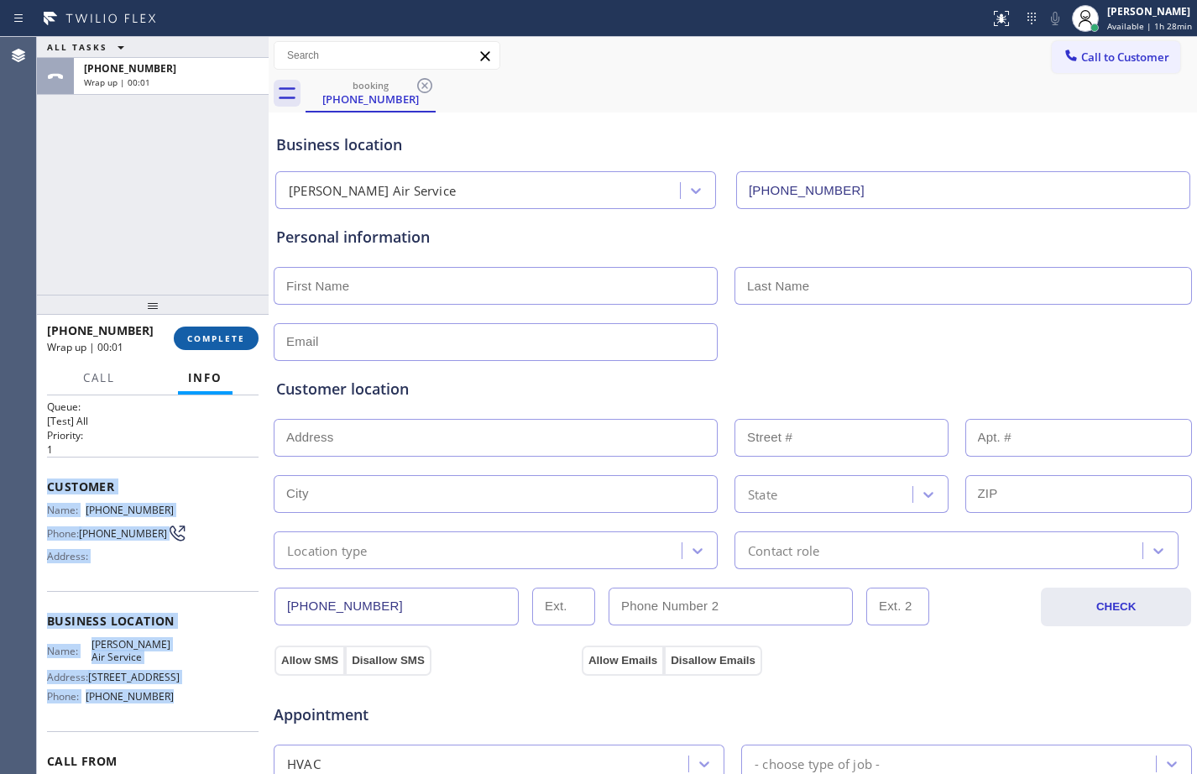
click at [227, 327] on button "COMPLETE" at bounding box center [216, 339] width 85 height 24
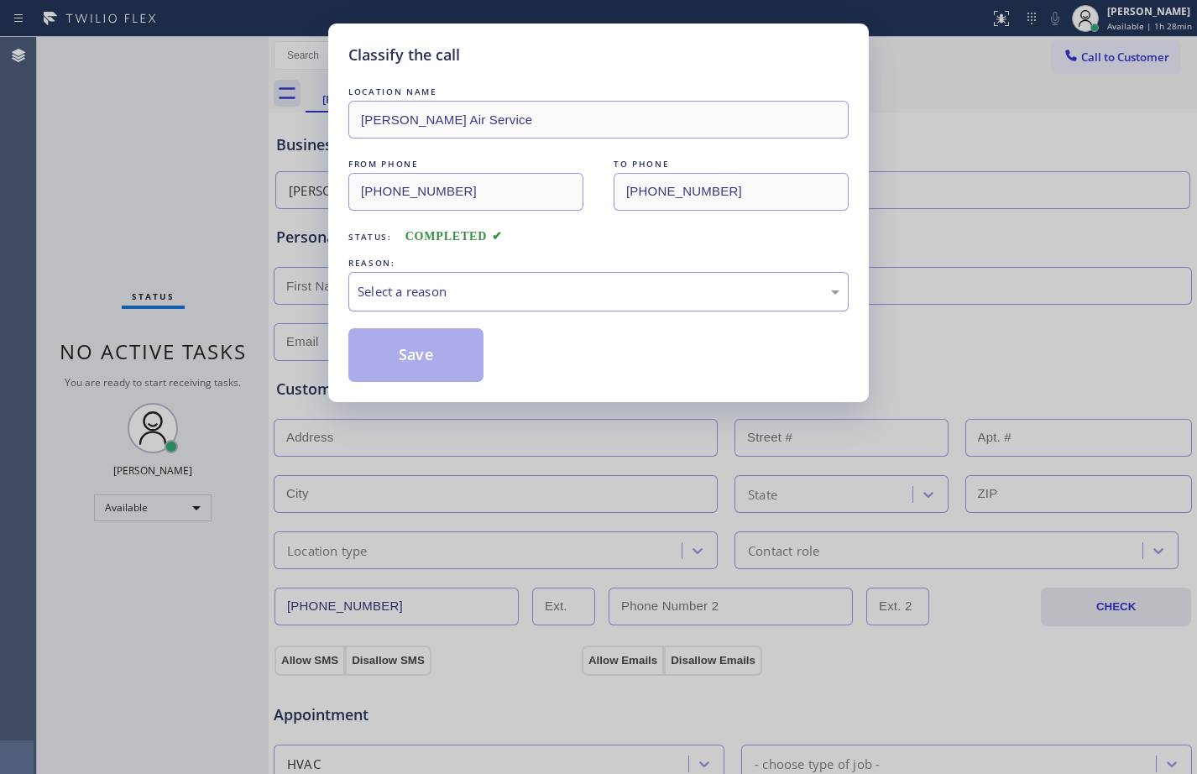
click at [461, 295] on div "Select a reason" at bounding box center [599, 291] width 482 height 19
click at [428, 359] on button "Save" at bounding box center [415, 355] width 135 height 54
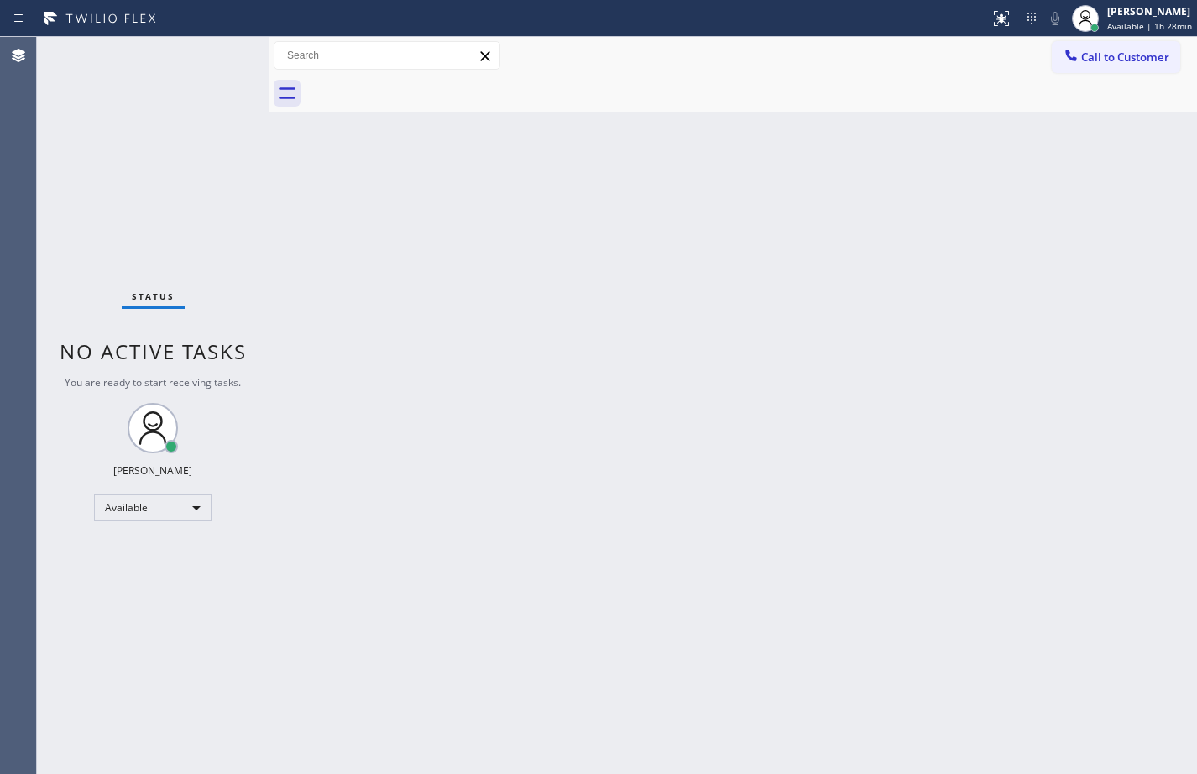
click at [866, 362] on div "Back to Dashboard Change Sender ID Customers Technicians Select a contact Outbo…" at bounding box center [733, 405] width 929 height 737
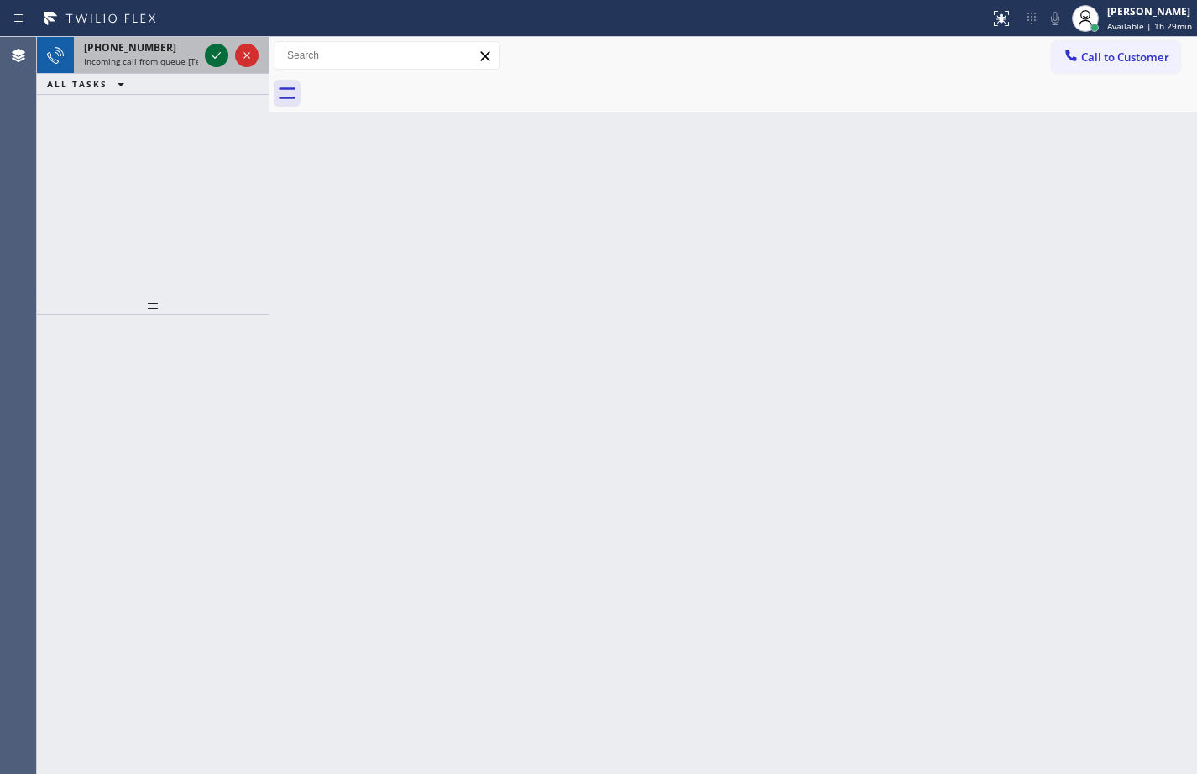
click at [212, 60] on icon at bounding box center [217, 55] width 20 height 20
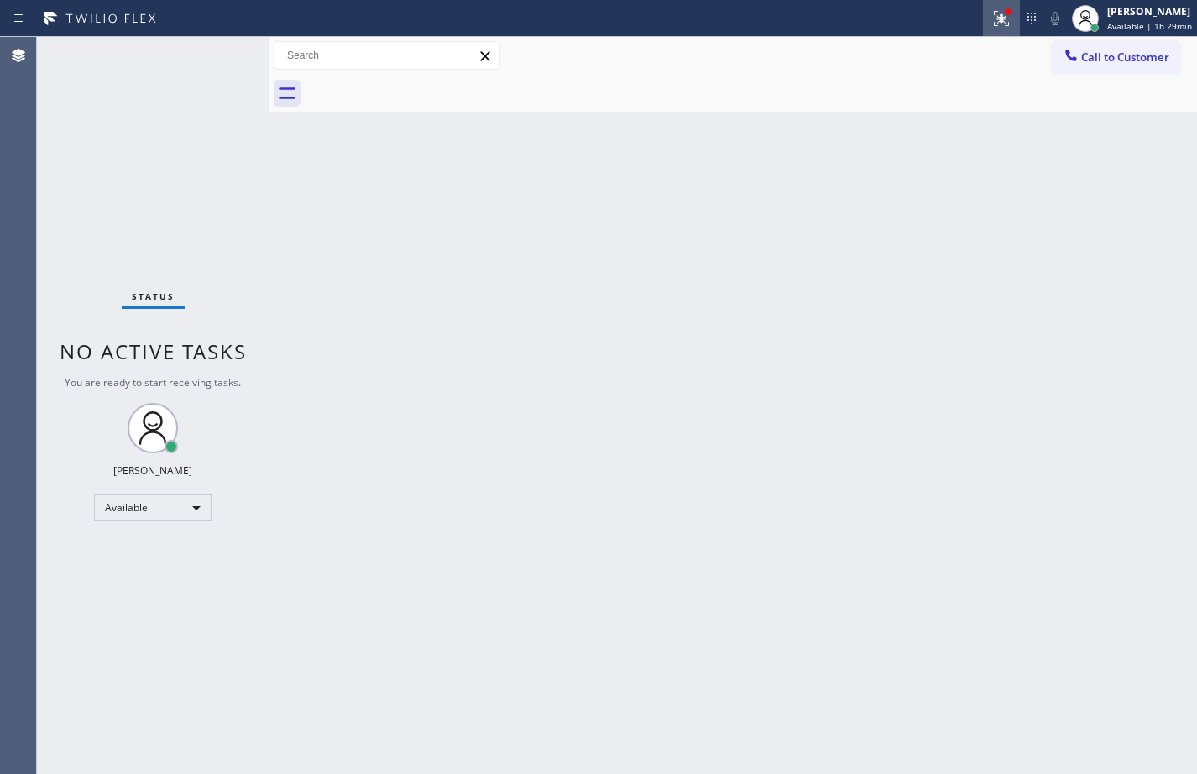
click at [992, 28] on icon at bounding box center [1002, 18] width 20 height 20
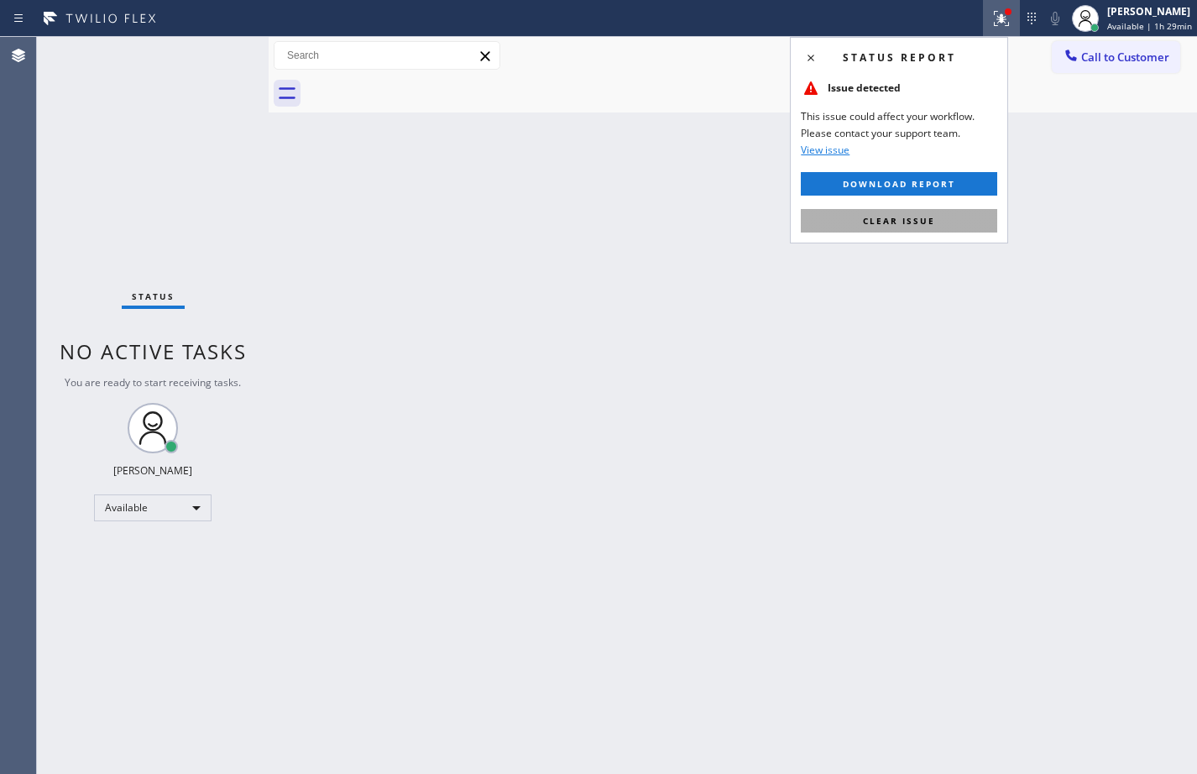
click at [914, 223] on span "Clear issue" at bounding box center [899, 221] width 72 height 12
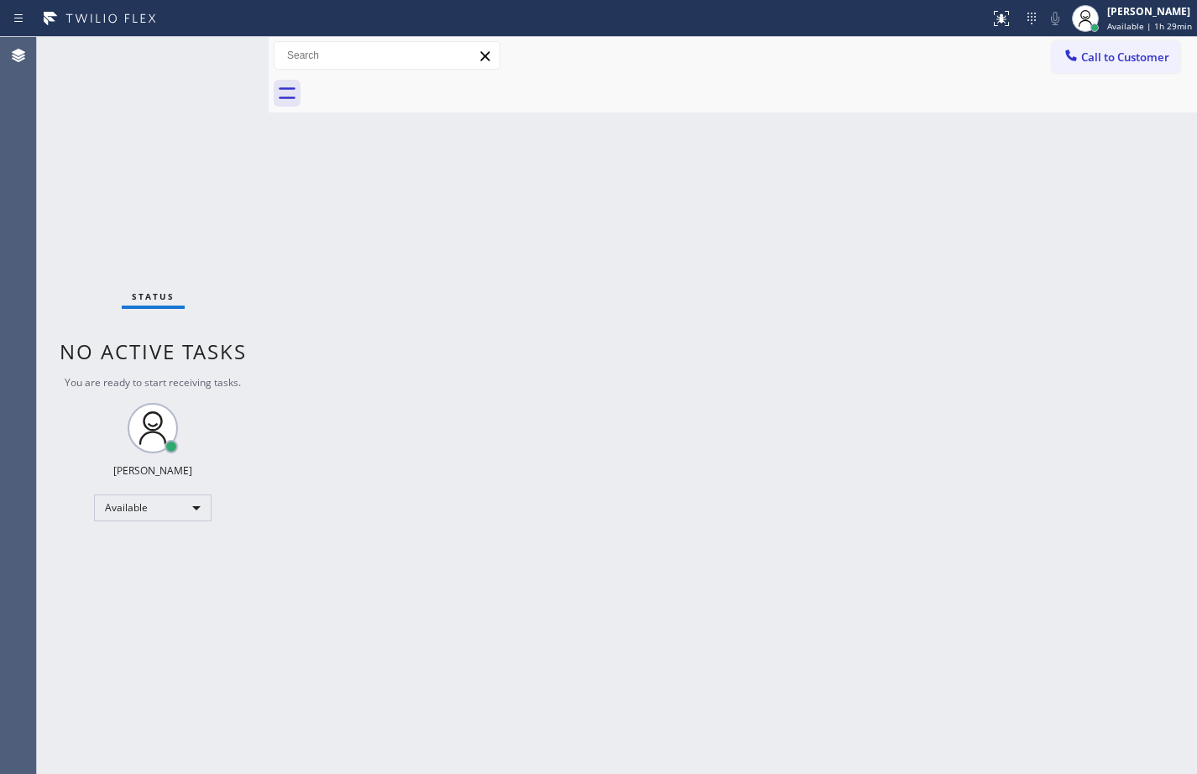
drag, startPoint x: 251, startPoint y: 148, endPoint x: 253, endPoint y: 167, distance: 19.4
click at [251, 148] on div "Status No active tasks You are ready to start receiving tasks. [PERSON_NAME] Av…" at bounding box center [153, 405] width 232 height 737
click at [275, 223] on div "Back to Dashboard Change Sender ID Customers Technicians Select a contact Outbo…" at bounding box center [733, 405] width 929 height 737
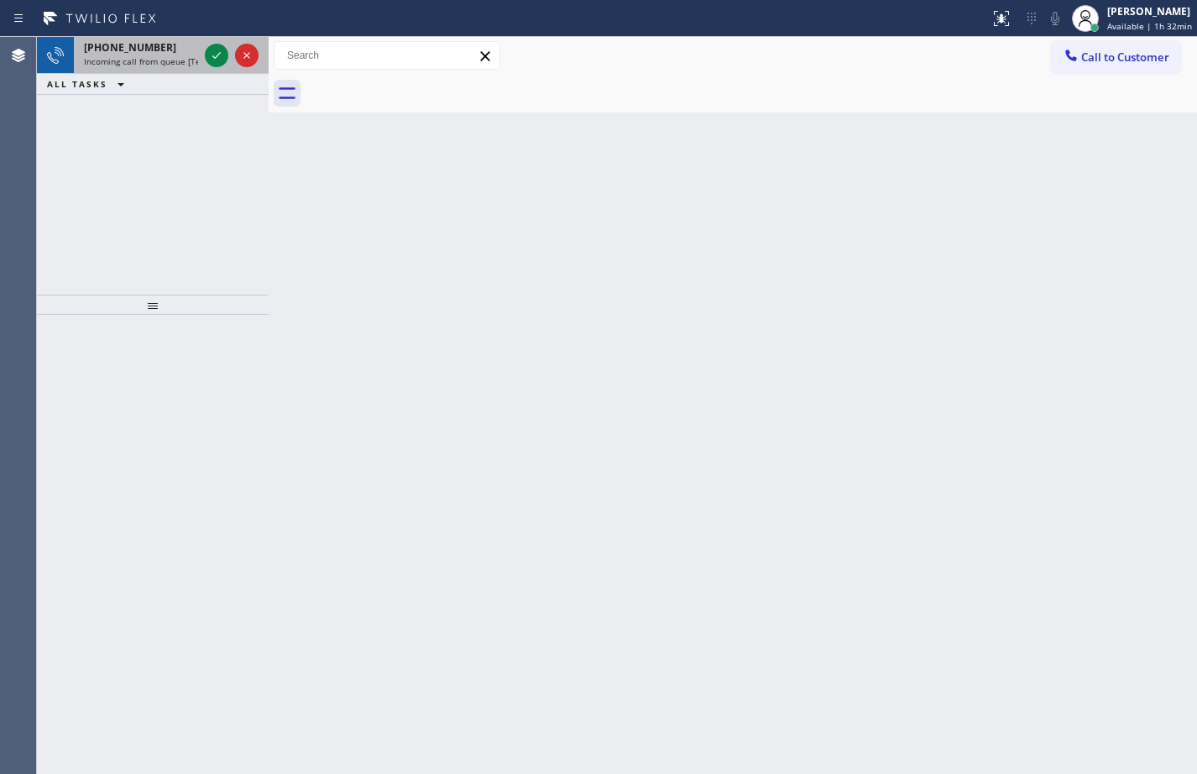
click at [160, 51] on div "[PHONE_NUMBER]" at bounding box center [141, 47] width 114 height 14
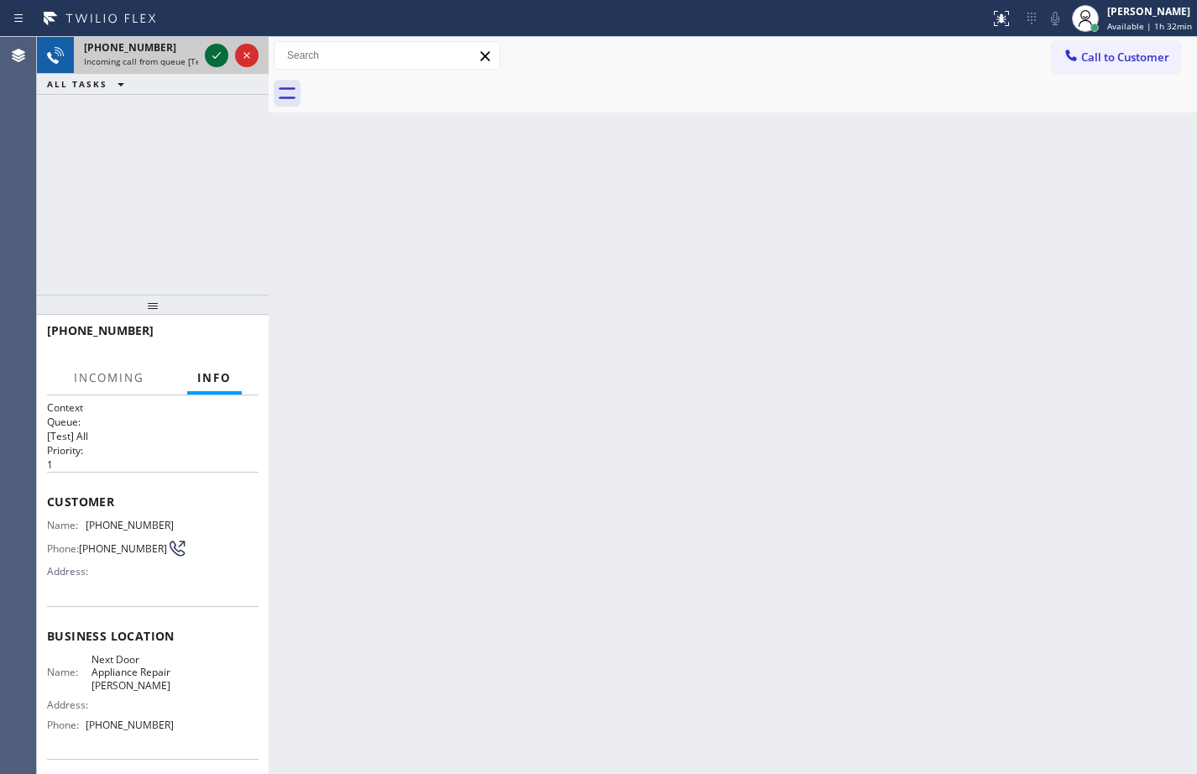
click at [223, 55] on icon at bounding box center [217, 55] width 20 height 20
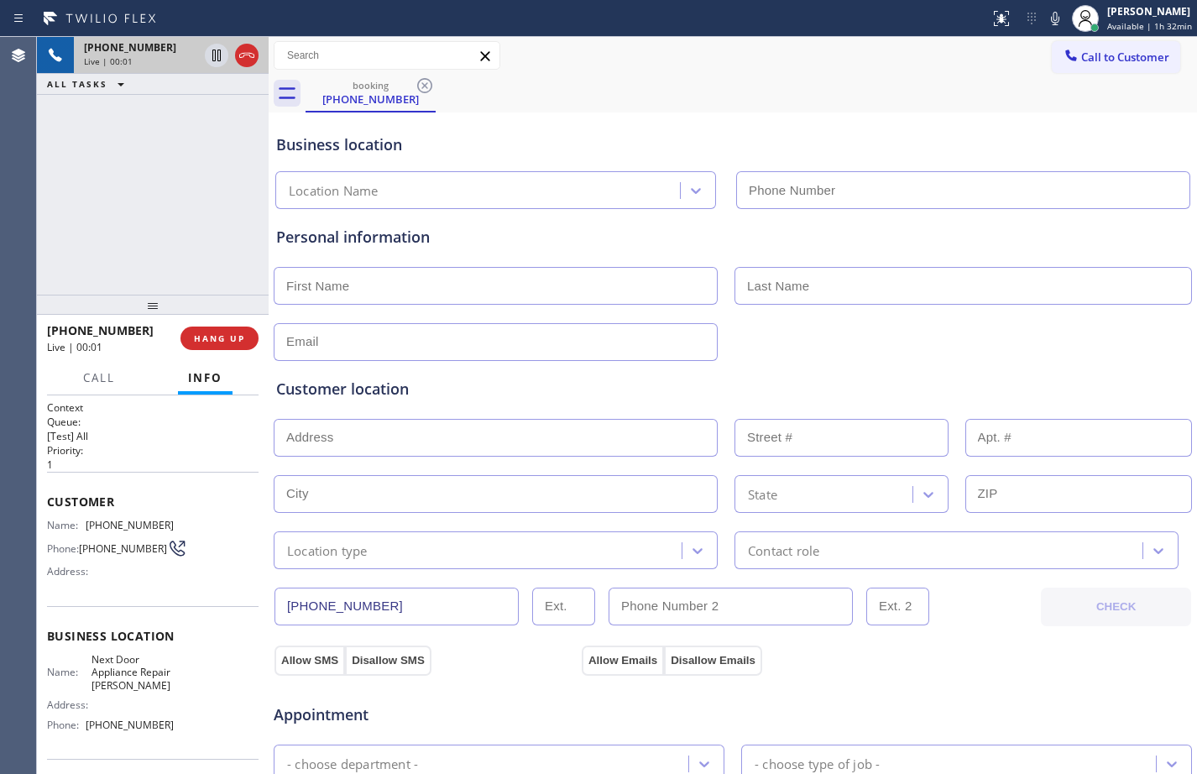
type input "[PHONE_NUMBER]"
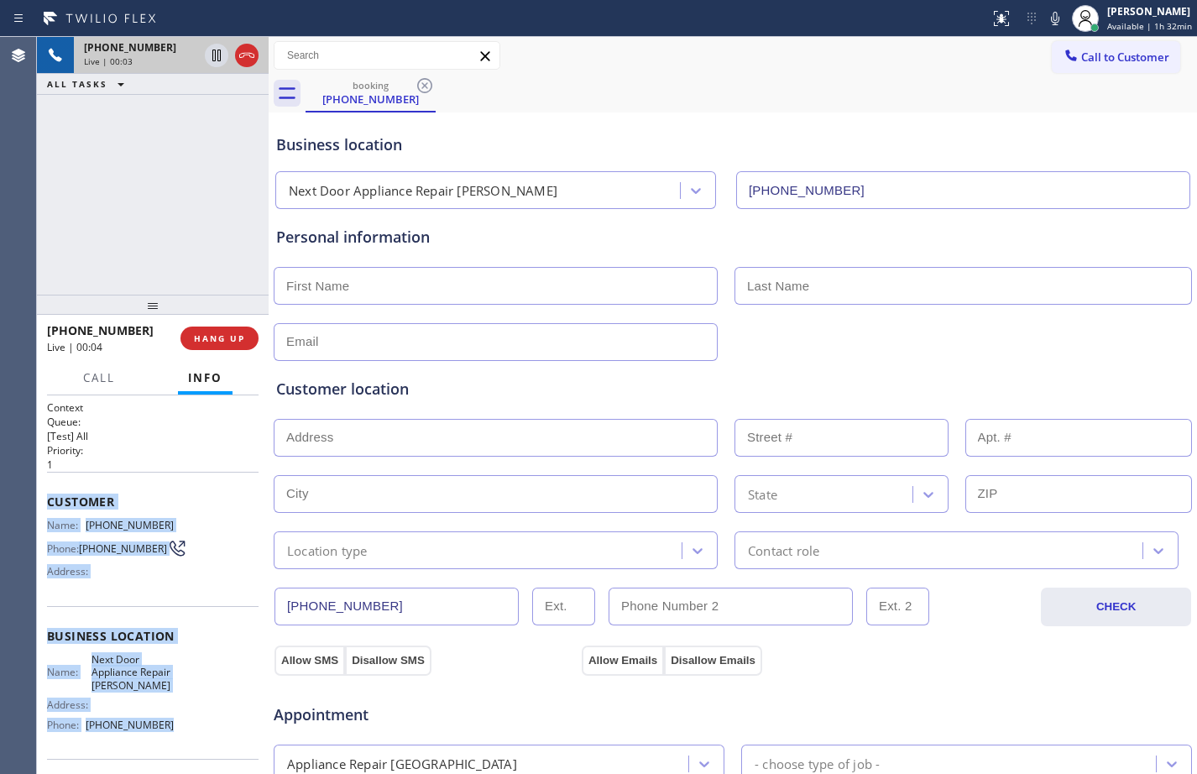
drag, startPoint x: 44, startPoint y: 499, endPoint x: 201, endPoint y: 744, distance: 291.2
click at [201, 744] on div "Context Queue: [Test] All Priority: 1 Customer Name: [PHONE_NUMBER] Phone: [PHO…" at bounding box center [153, 585] width 232 height 379
click at [239, 333] on span "HANG UP" at bounding box center [219, 339] width 51 height 12
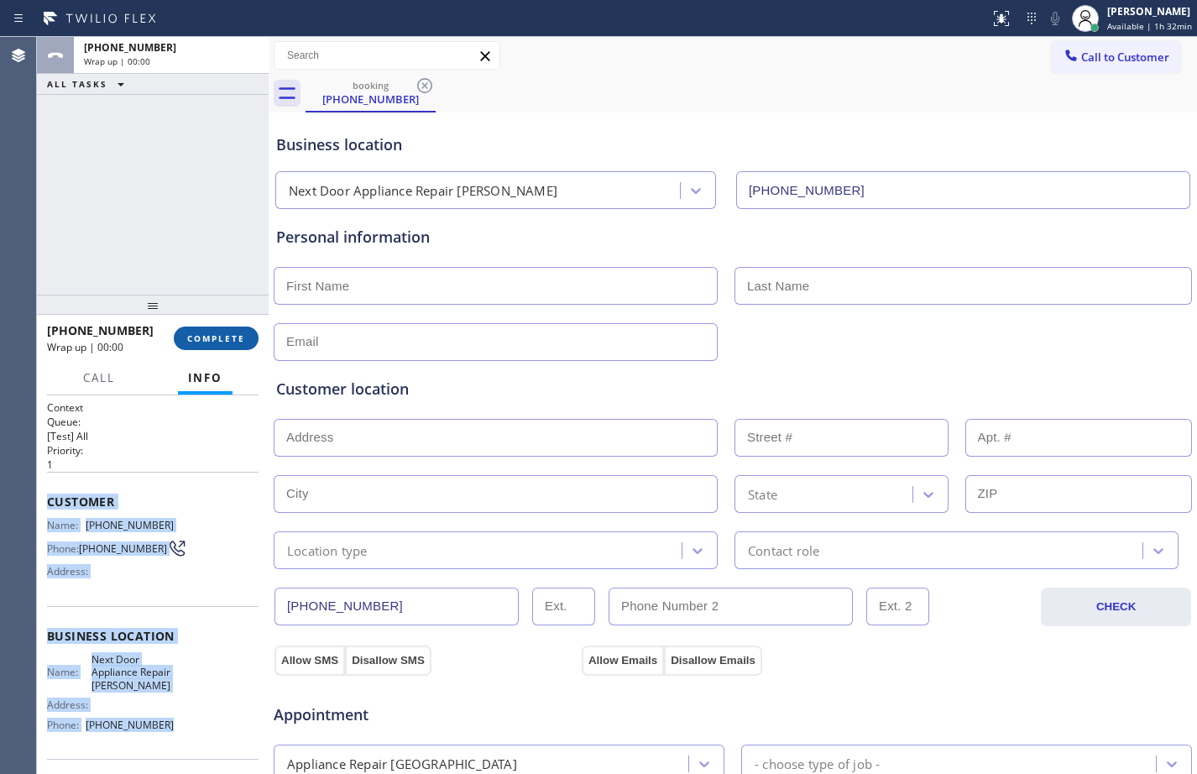
click at [238, 333] on span "COMPLETE" at bounding box center [216, 339] width 58 height 12
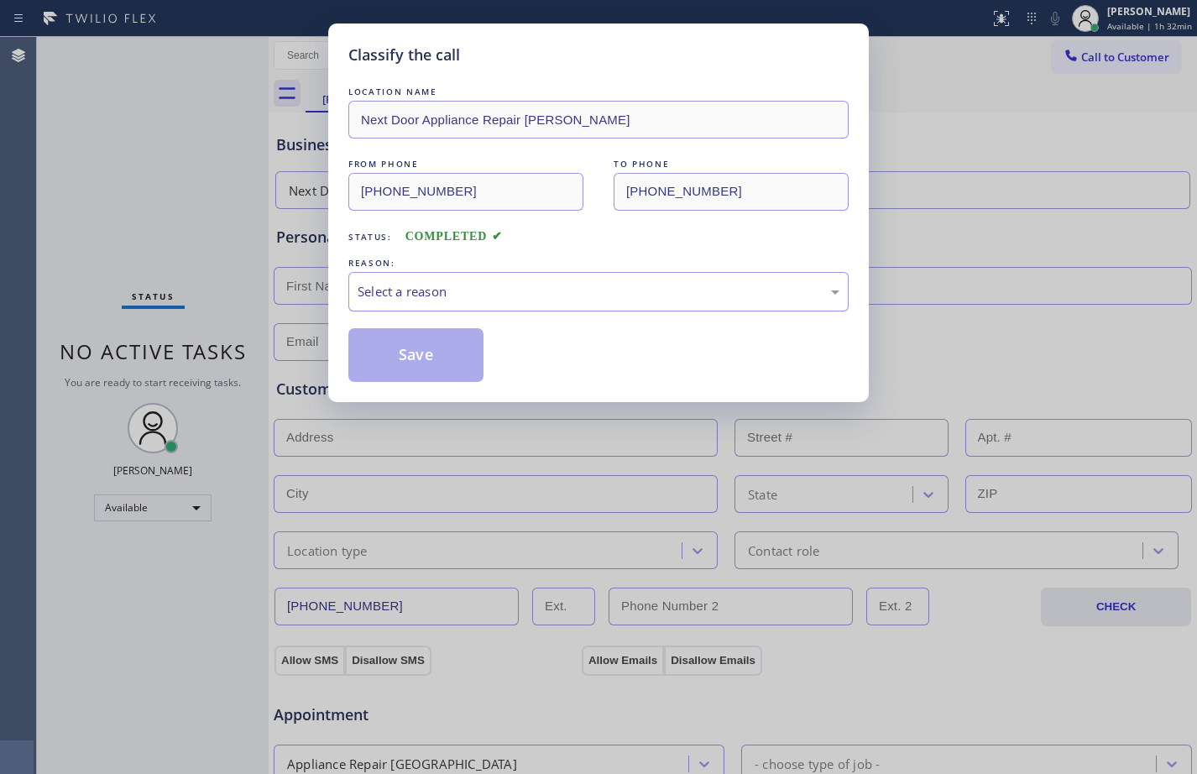
click at [614, 299] on div "Select a reason" at bounding box center [599, 291] width 482 height 19
click at [461, 353] on button "Save" at bounding box center [415, 355] width 135 height 54
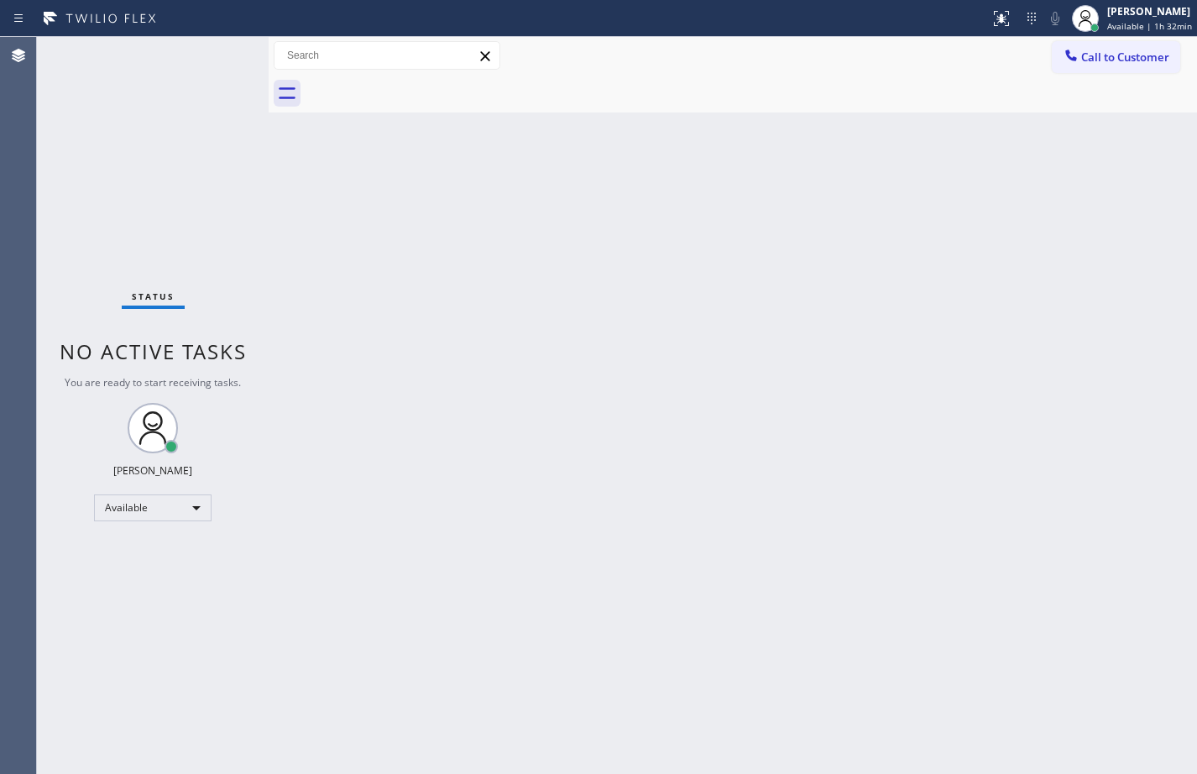
click at [731, 692] on div "Back to Dashboard Change Sender ID Customers Technicians Select a contact Outbo…" at bounding box center [733, 405] width 929 height 737
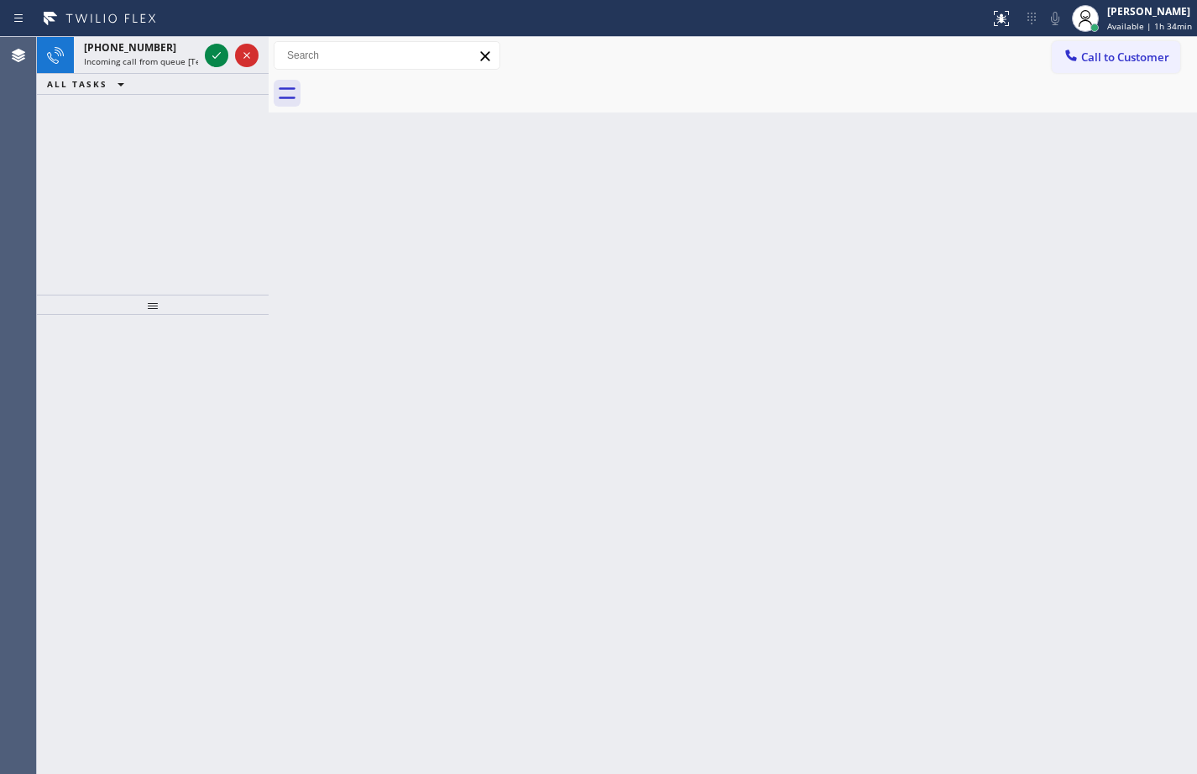
click at [133, 35] on div "Status report No issues detected If you experience an issue, please download th…" at bounding box center [598, 18] width 1197 height 37
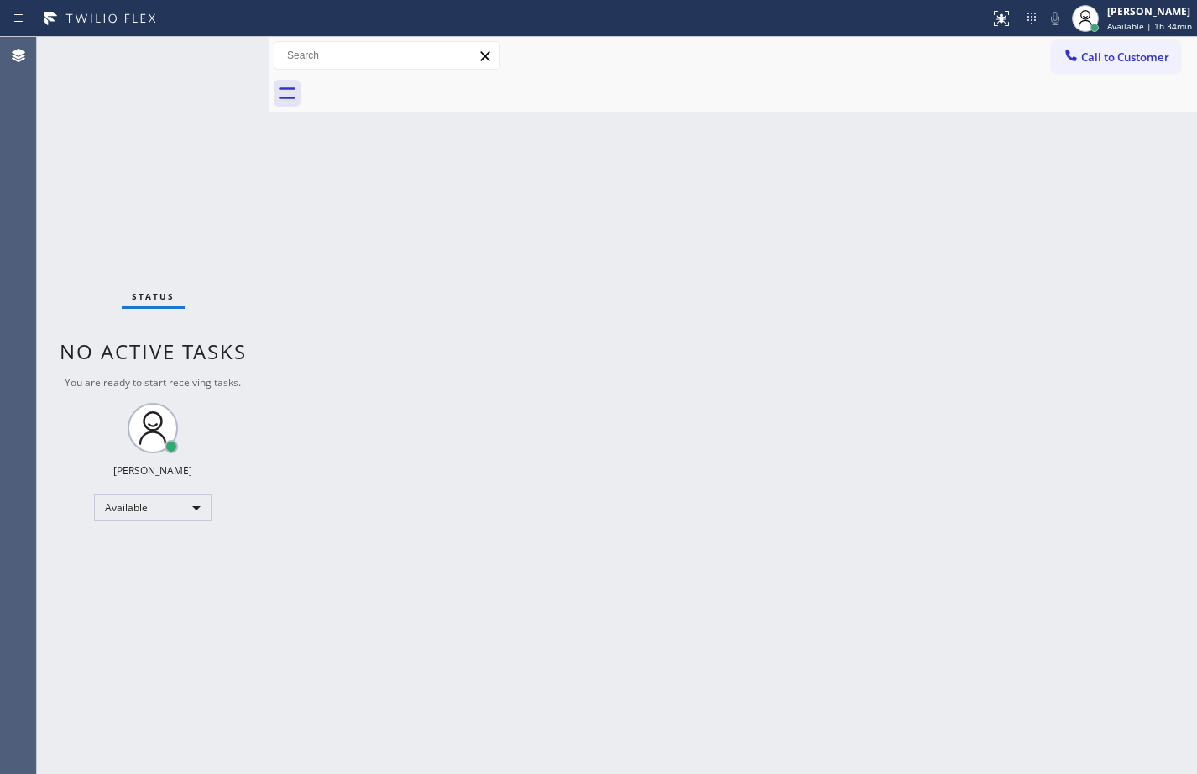
click at [214, 182] on div "Status No active tasks You are ready to start receiving tasks. [PERSON_NAME] Av…" at bounding box center [153, 405] width 232 height 737
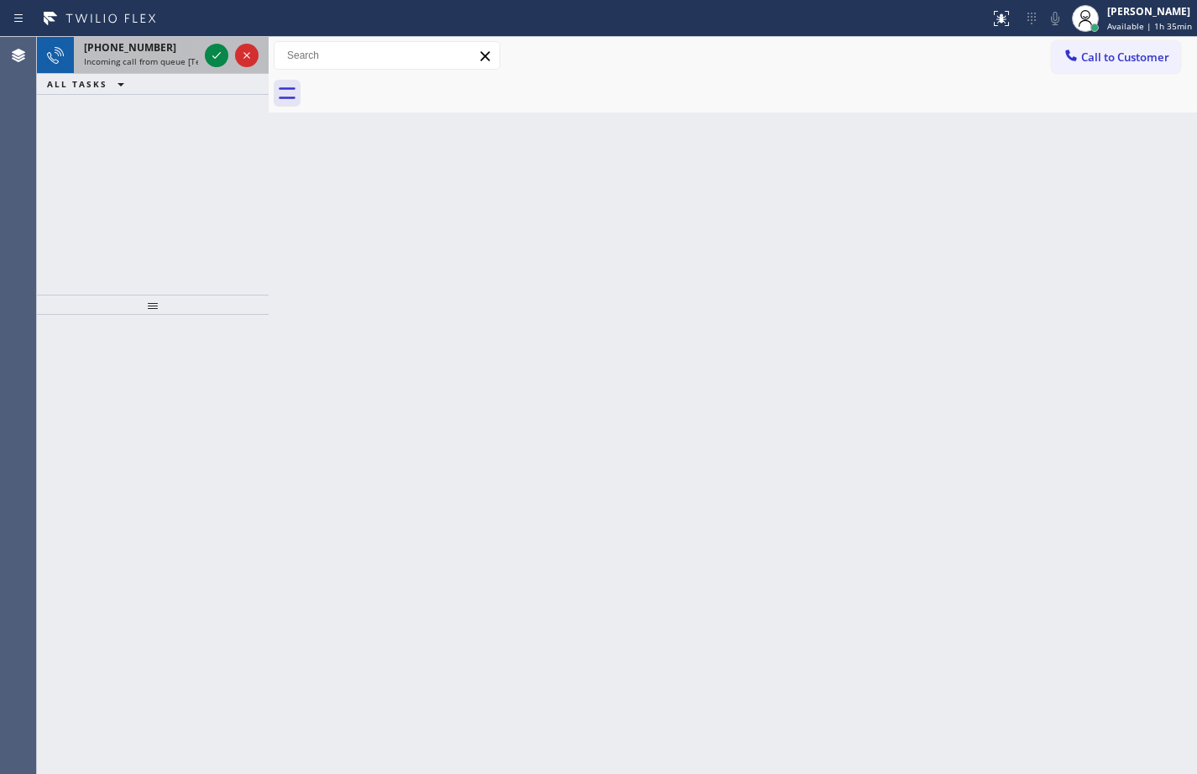
click at [165, 46] on div "[PHONE_NUMBER]" at bounding box center [141, 47] width 114 height 14
click at [193, 121] on div "[PHONE_NUMBER] Incoming call from queue [Test] All ALL TASKS ALL TASKS ACTIVE T…" at bounding box center [153, 166] width 232 height 258
click at [94, 50] on span "[PHONE_NUMBER]" at bounding box center [130, 47] width 92 height 14
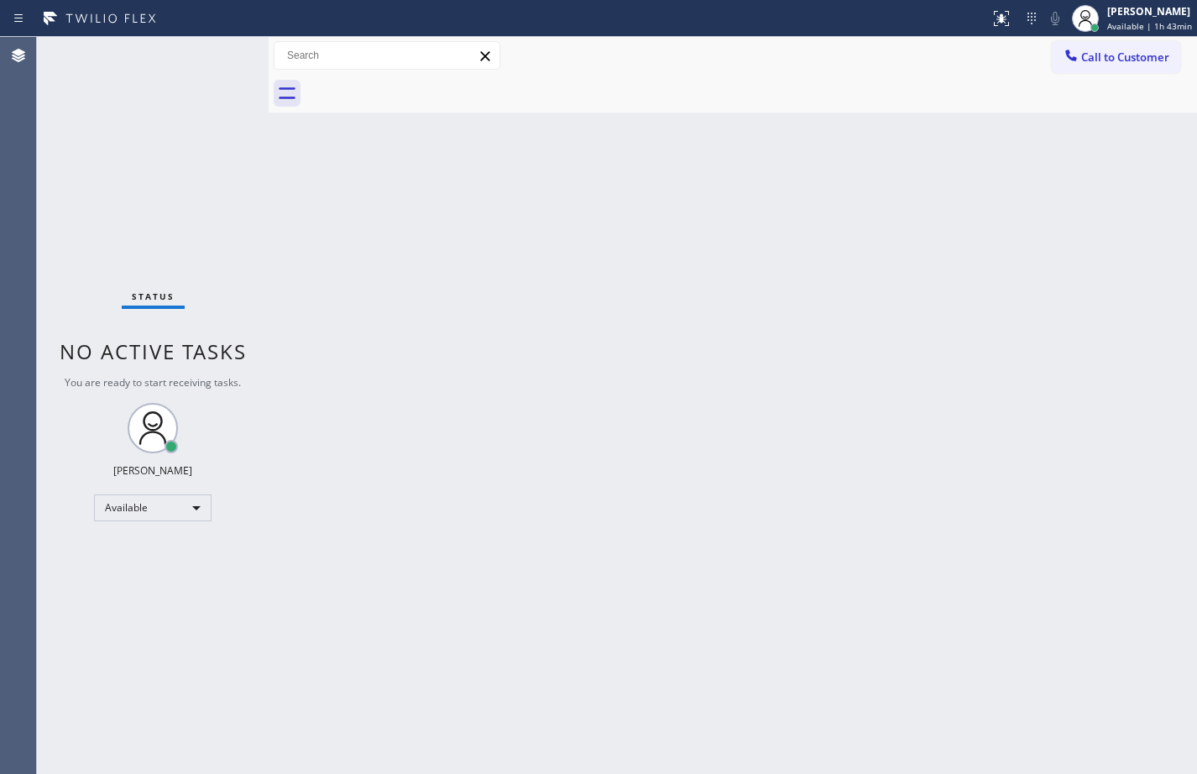
click at [576, 291] on div "Back to Dashboard Change Sender ID Customers Technicians Select a contact Outbo…" at bounding box center [733, 405] width 929 height 737
click at [426, 347] on div "Back to Dashboard Change Sender ID Customers Technicians Select a contact Outbo…" at bounding box center [733, 405] width 929 height 737
click at [185, 520] on div "Available" at bounding box center [153, 508] width 118 height 27
click at [174, 522] on li "Offline" at bounding box center [152, 531] width 114 height 20
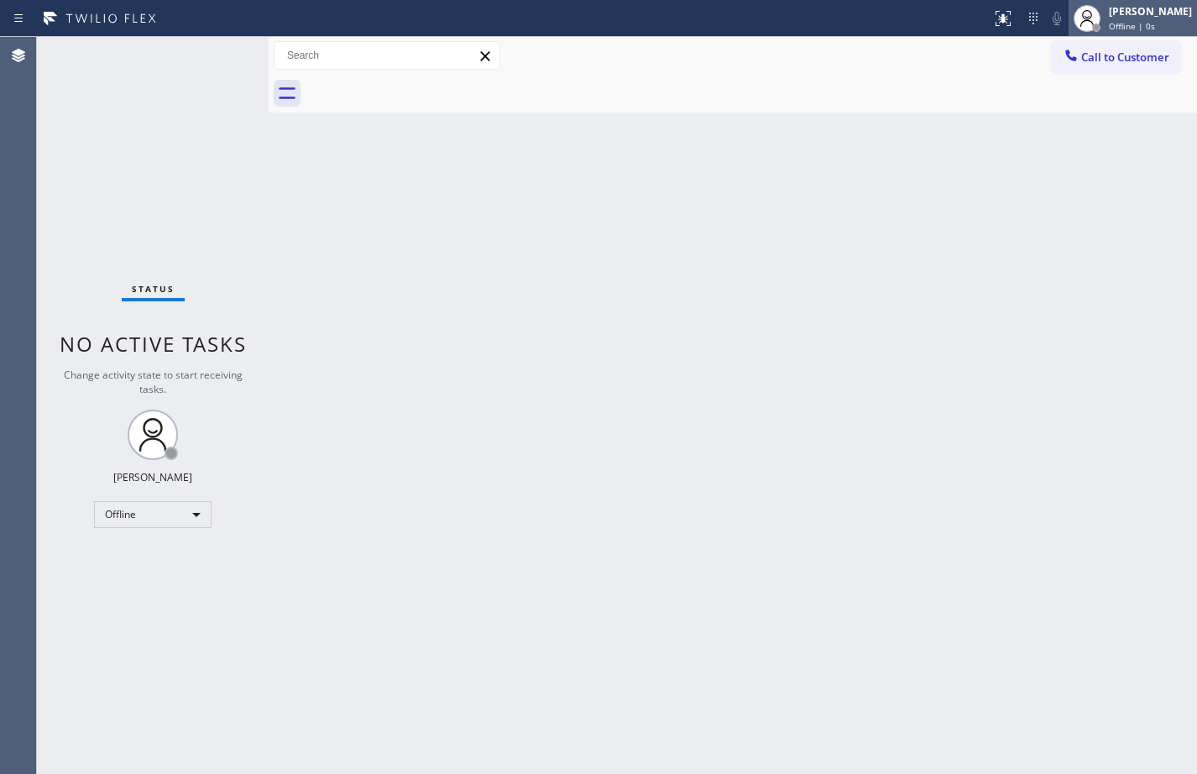
click at [1131, 11] on div "[PERSON_NAME]" at bounding box center [1150, 11] width 83 height 14
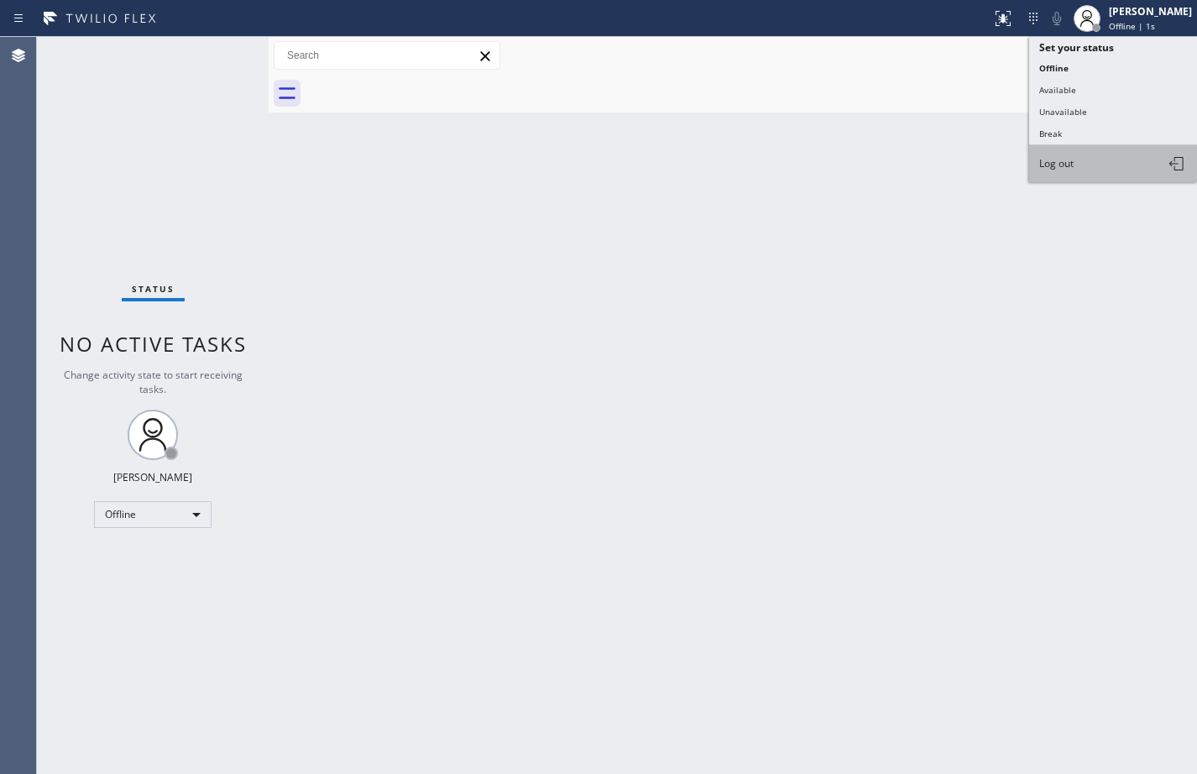
click at [1072, 165] on span "Log out" at bounding box center [1057, 163] width 34 height 14
